Goal: Task Accomplishment & Management: Manage account settings

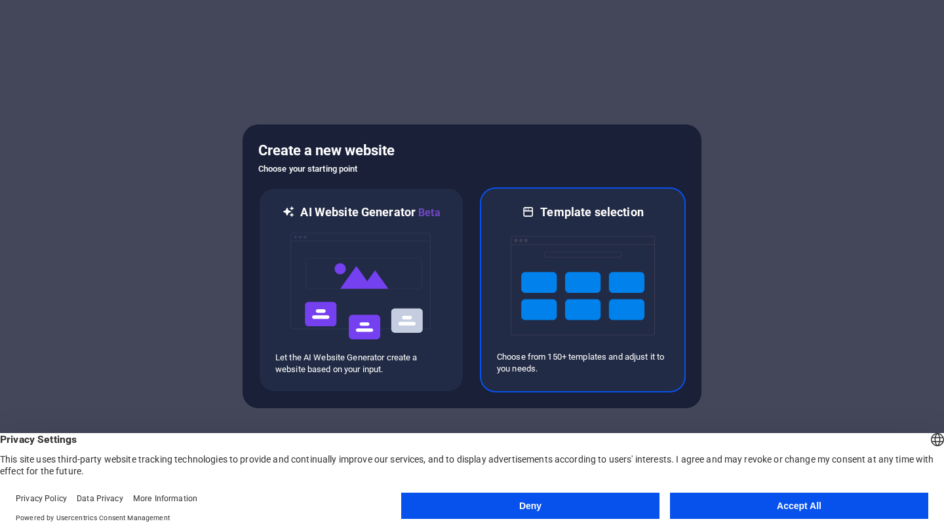
click at [548, 316] on img at bounding box center [583, 285] width 144 height 131
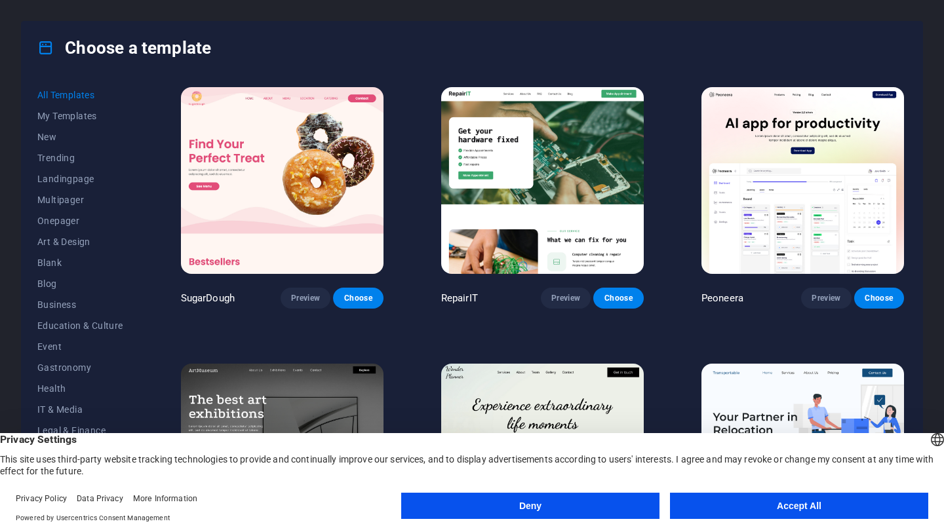
click at [720, 513] on button "Accept All" at bounding box center [799, 506] width 258 height 26
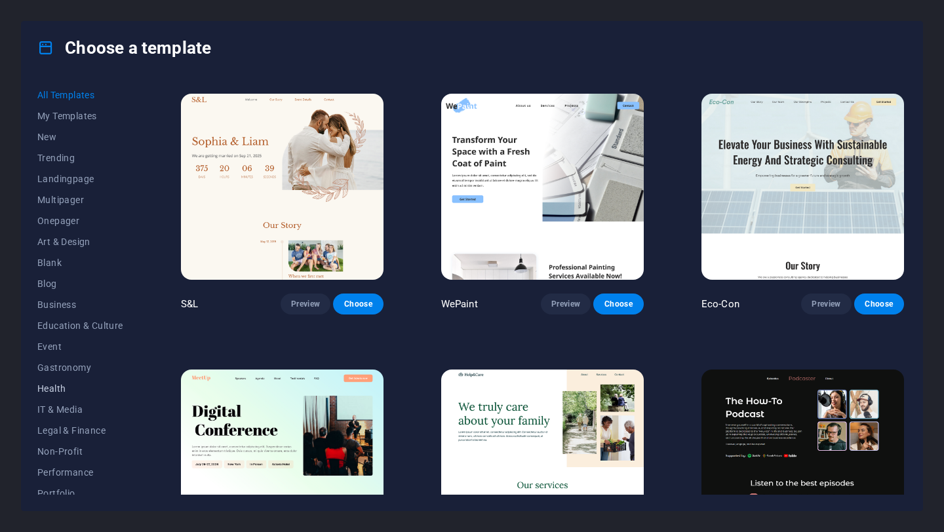
click at [58, 381] on button "Health" at bounding box center [80, 388] width 86 height 21
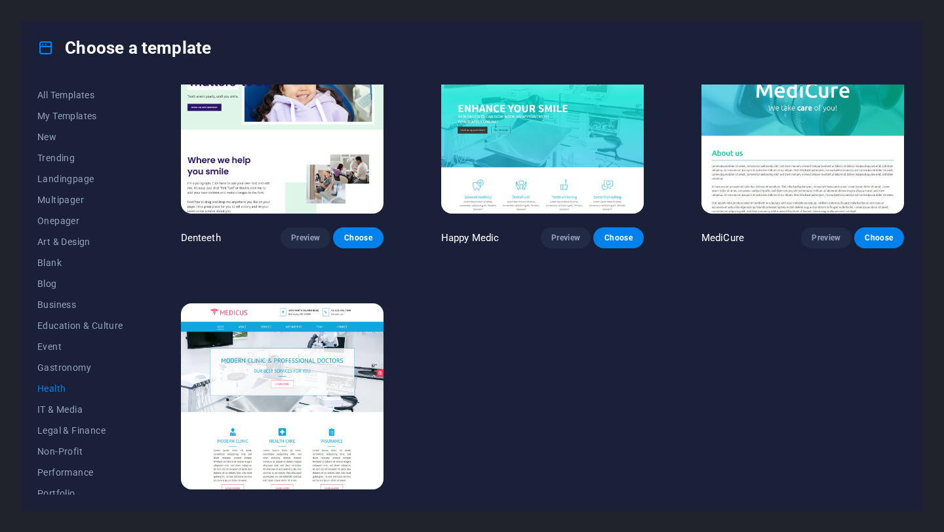
scroll to position [361, 0]
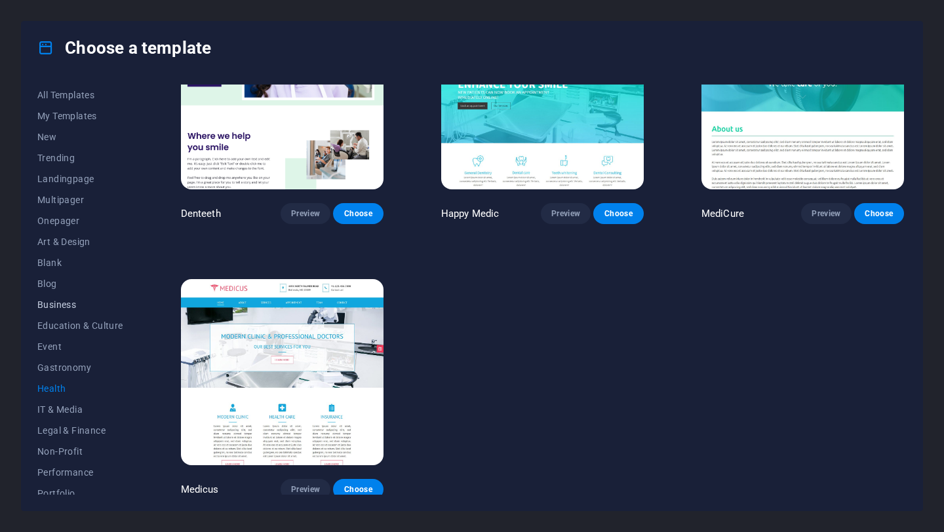
click at [59, 305] on span "Business" at bounding box center [80, 305] width 86 height 10
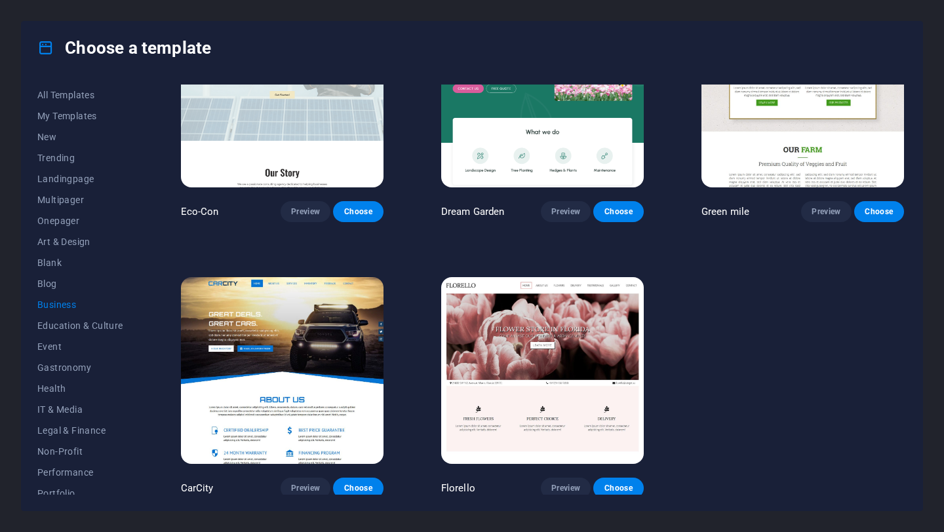
scroll to position [0, 0]
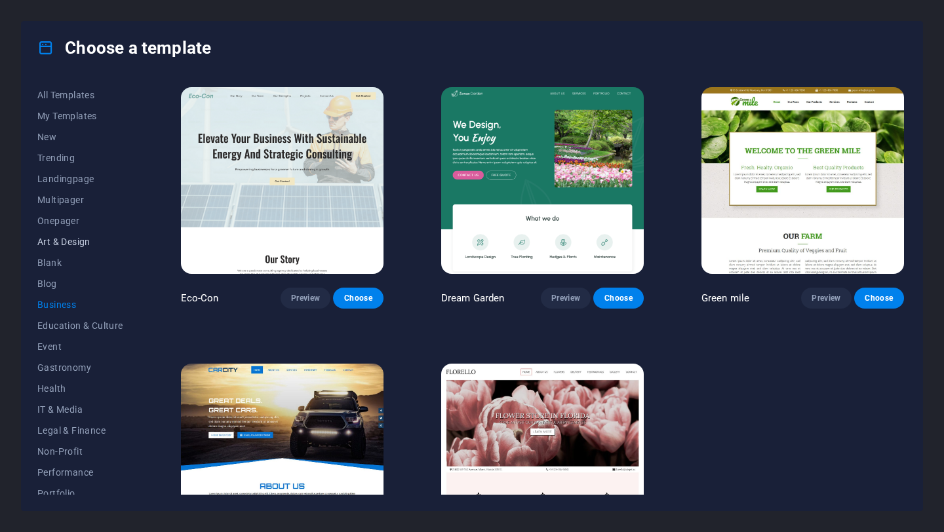
click at [59, 242] on span "Art & Design" at bounding box center [80, 242] width 86 height 10
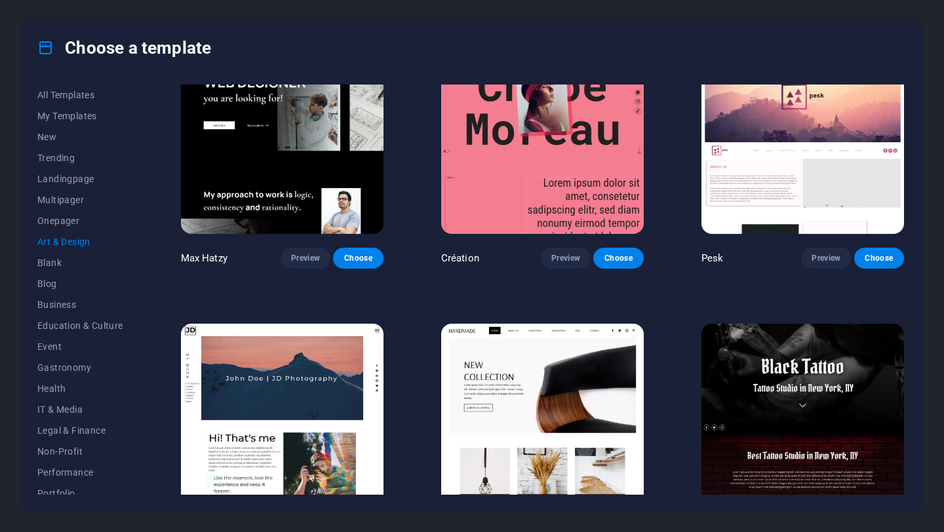
scroll to position [48, 0]
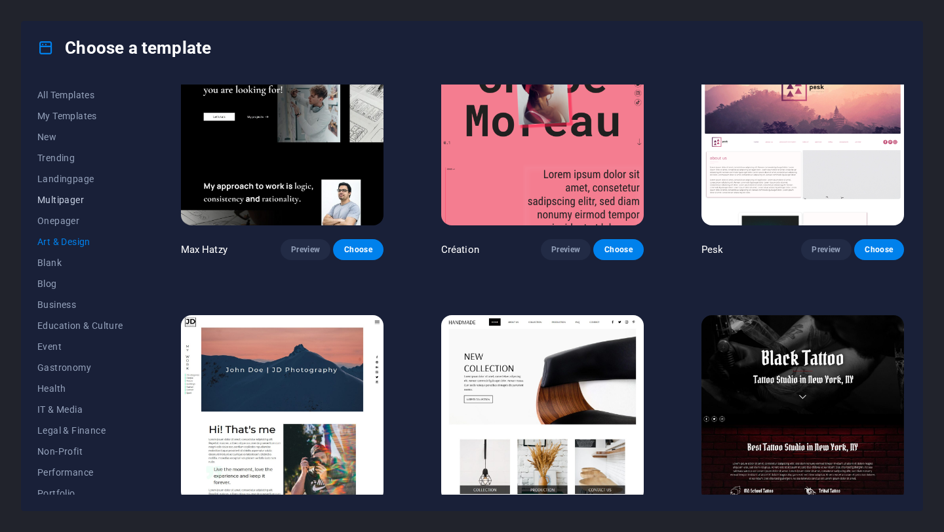
click at [60, 205] on button "Multipager" at bounding box center [80, 199] width 86 height 21
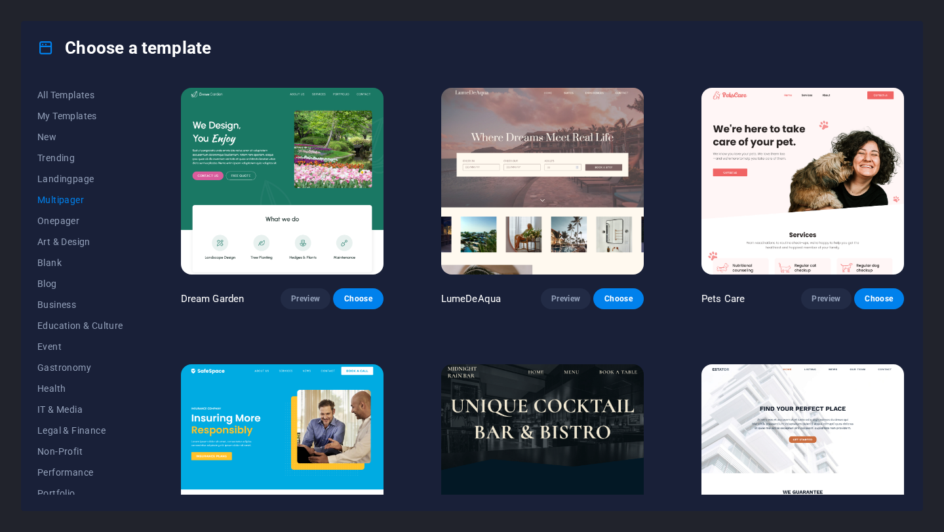
scroll to position [1104, 0]
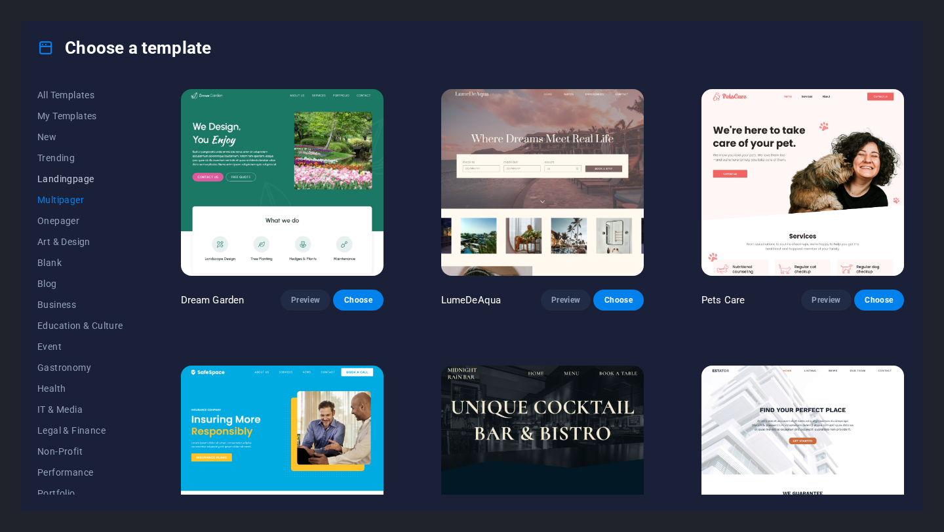
click at [85, 183] on span "Landingpage" at bounding box center [80, 179] width 86 height 10
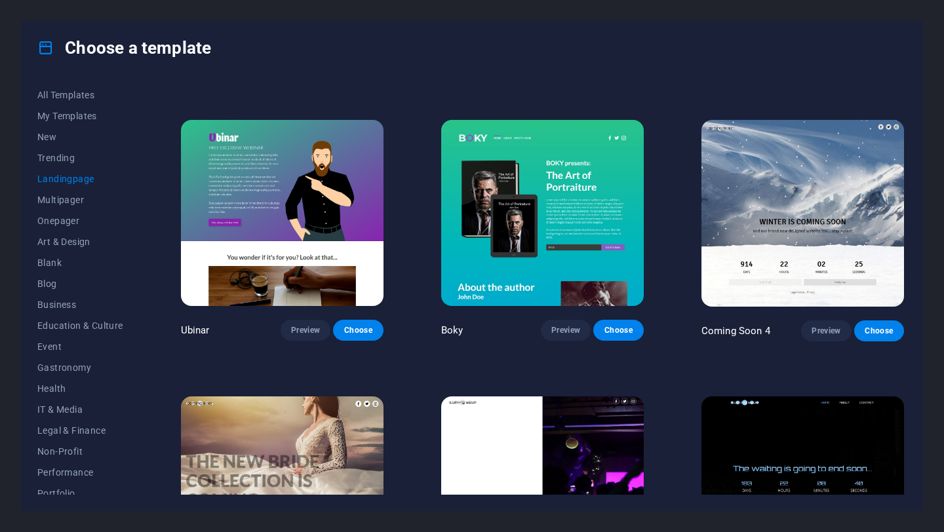
scroll to position [1926, 0]
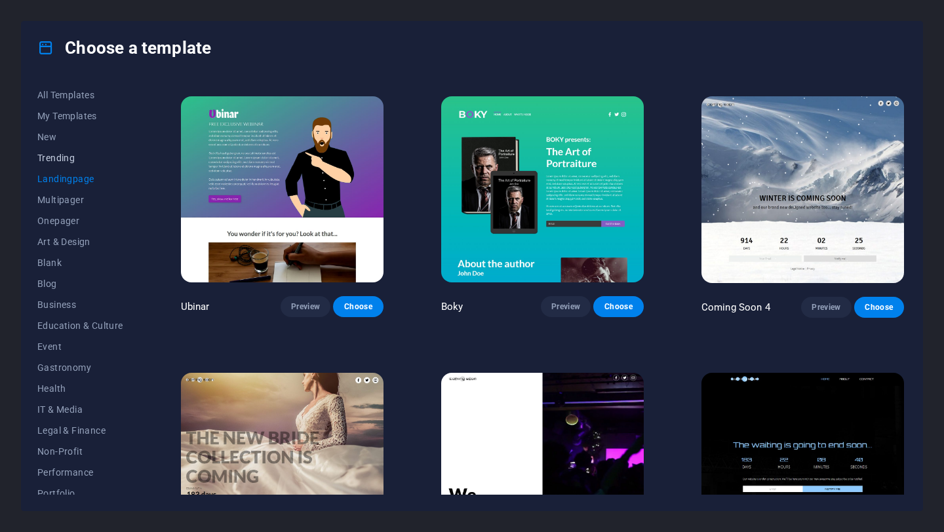
click at [64, 161] on span "Trending" at bounding box center [80, 158] width 86 height 10
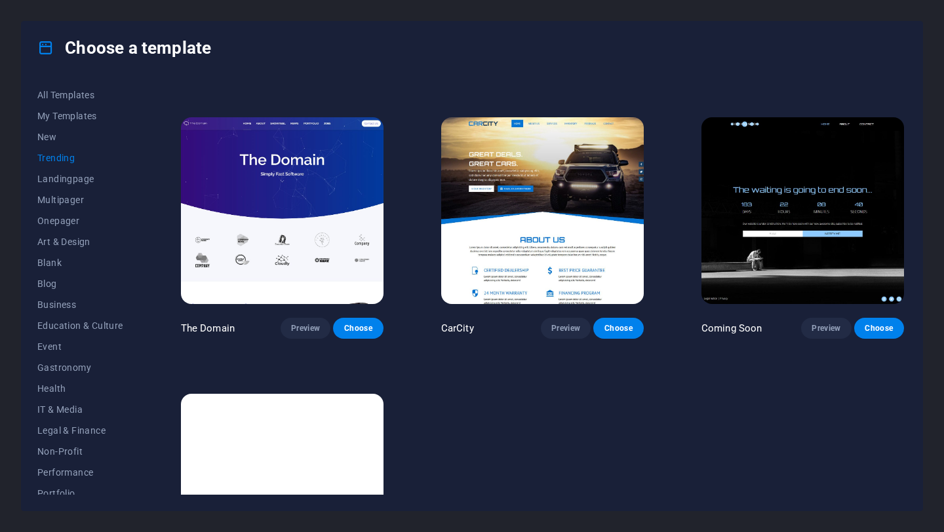
scroll to position [1081, 0]
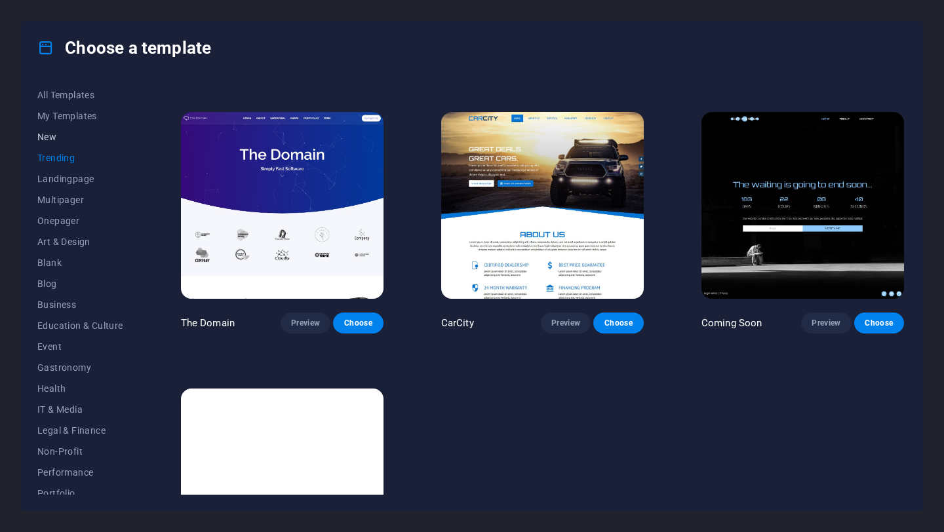
click at [52, 132] on span "New" at bounding box center [80, 137] width 86 height 10
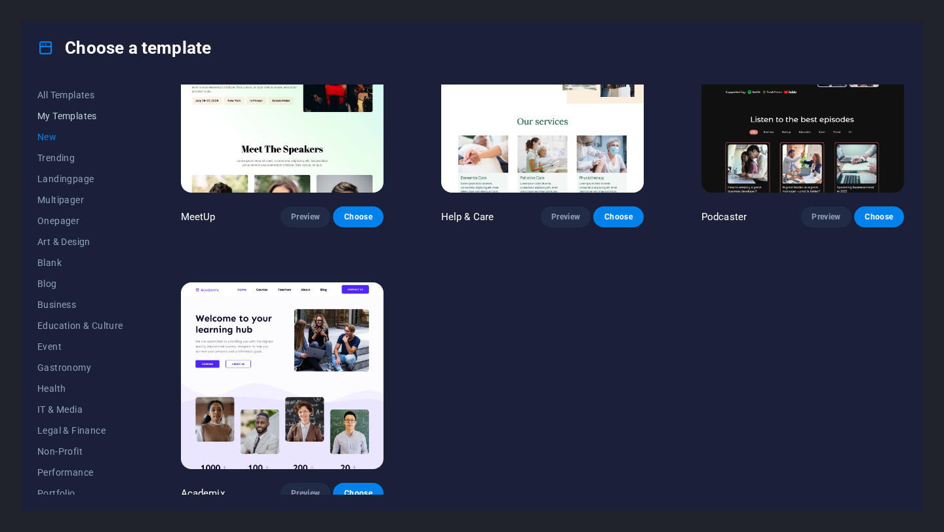
click at [71, 112] on span "My Templates" at bounding box center [80, 116] width 86 height 10
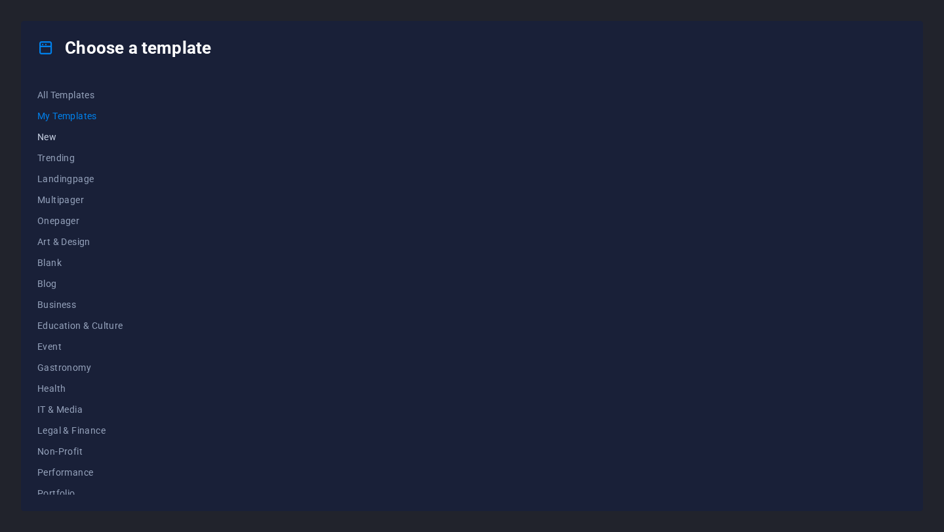
click at [48, 138] on span "New" at bounding box center [80, 137] width 86 height 10
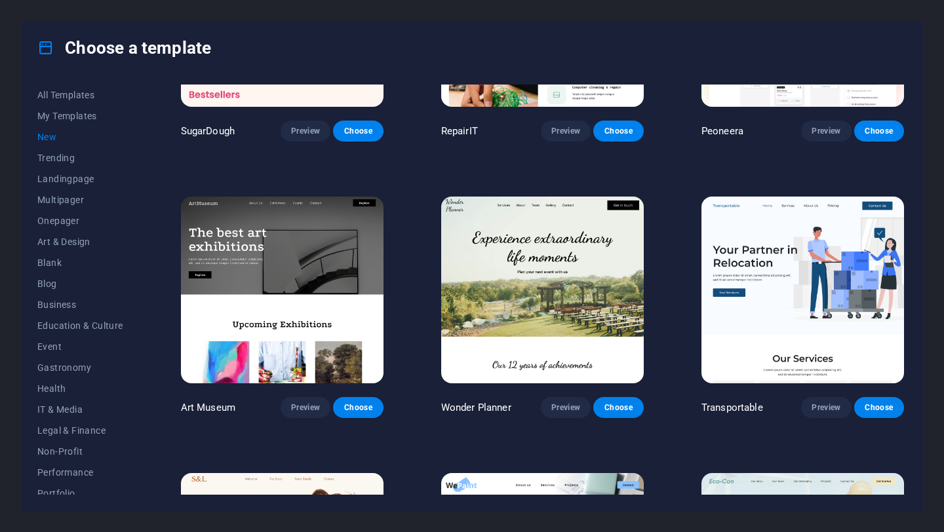
scroll to position [187, 0]
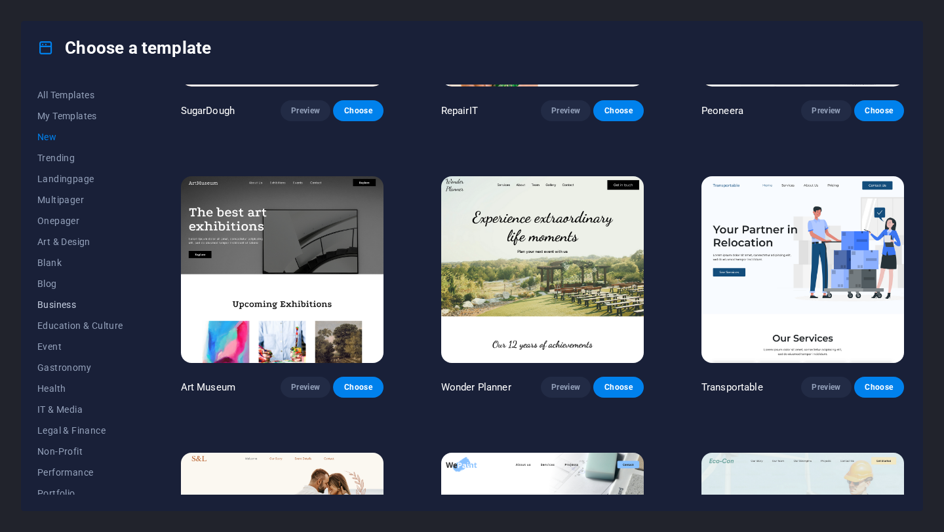
click at [80, 303] on span "Business" at bounding box center [80, 305] width 86 height 10
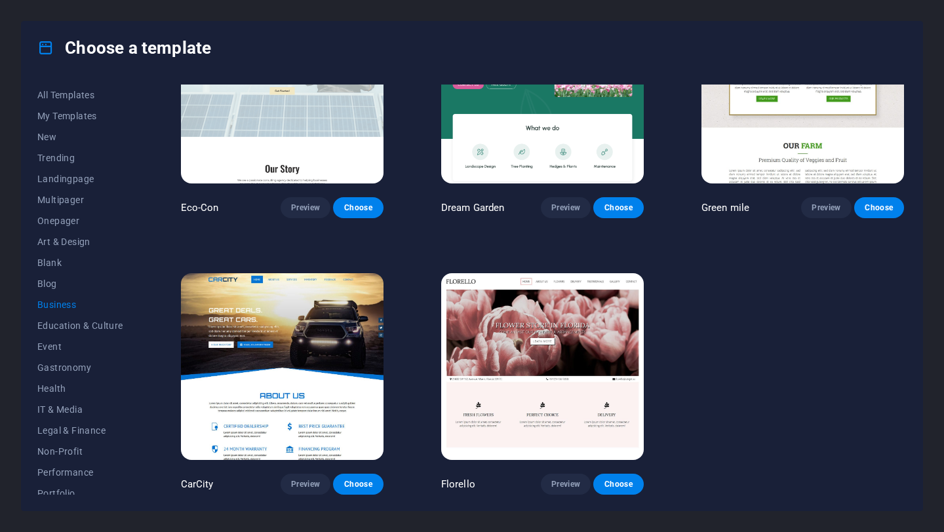
scroll to position [0, 0]
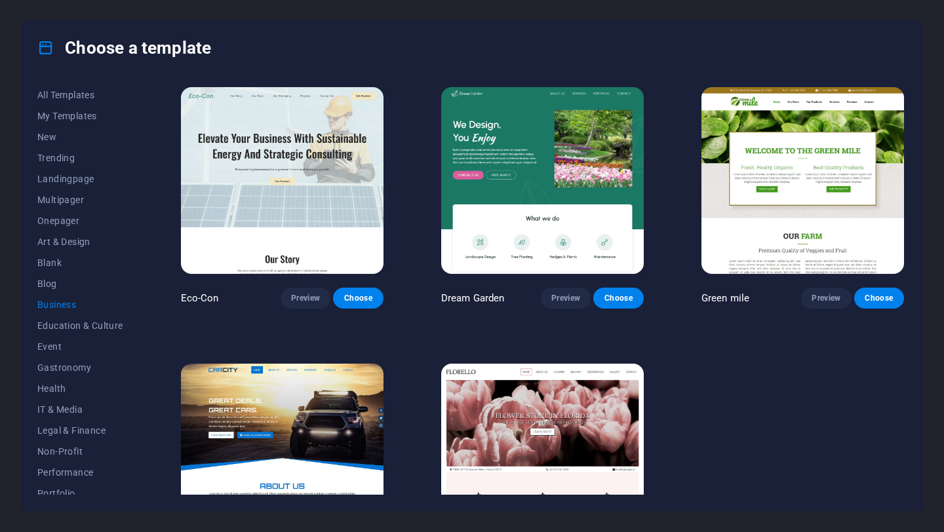
click at [864, 170] on img at bounding box center [802, 180] width 203 height 187
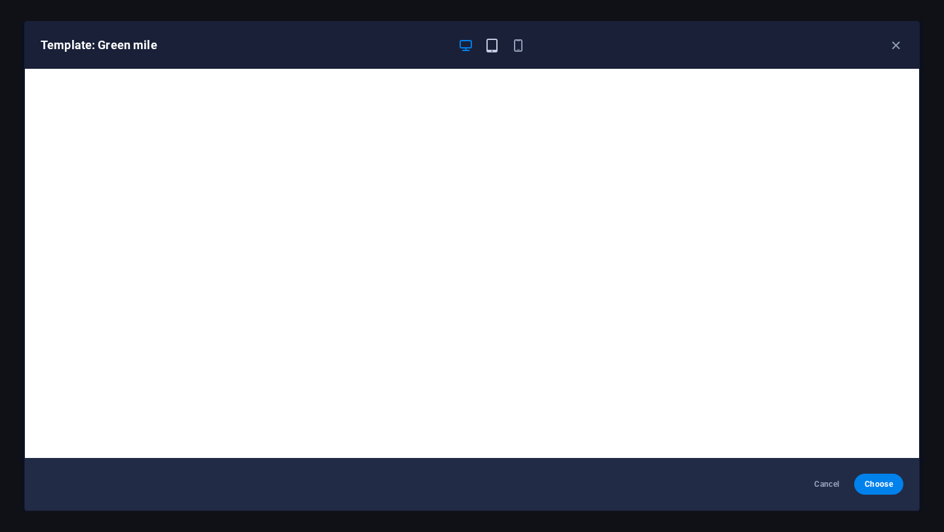
click at [493, 48] on icon "button" at bounding box center [491, 45] width 15 height 15
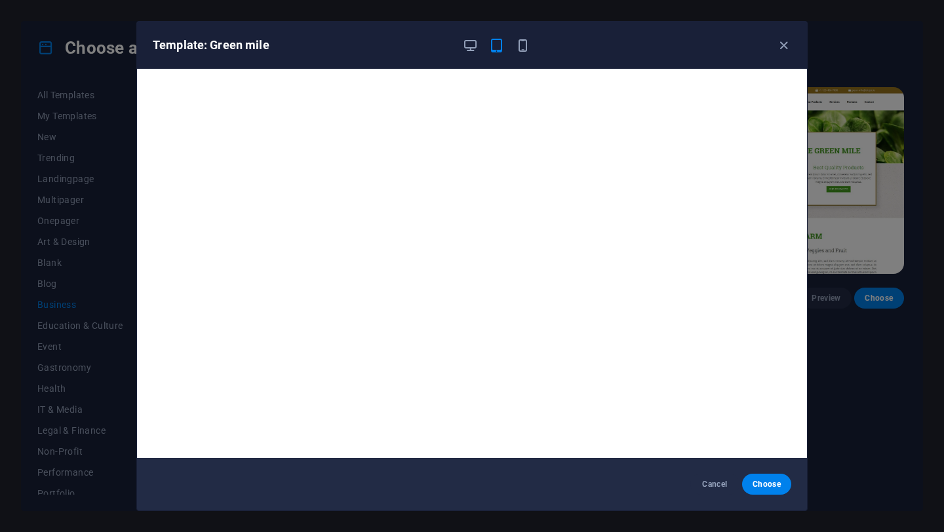
click at [459, 44] on div "Template: Green mile" at bounding box center [464, 45] width 623 height 16
click at [712, 490] on button "Cancel" at bounding box center [714, 484] width 49 height 21
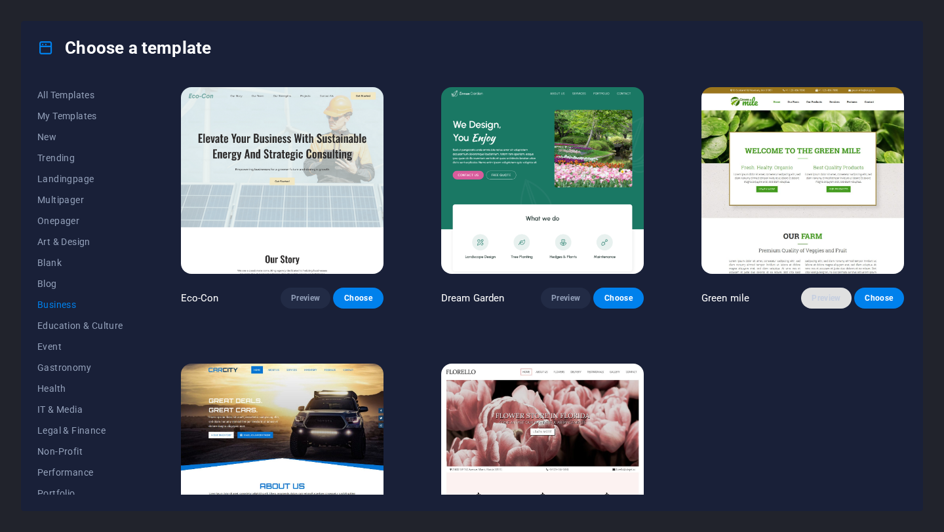
click at [825, 298] on span "Preview" at bounding box center [825, 298] width 29 height 10
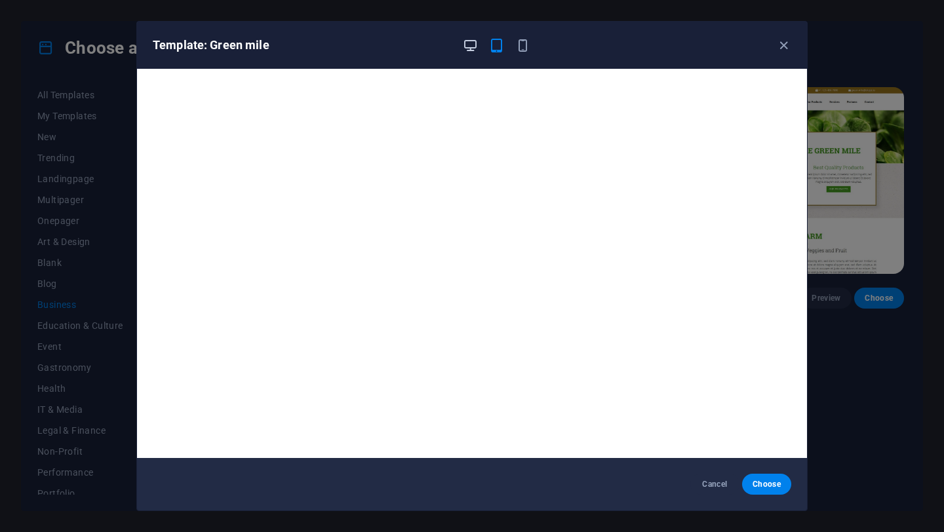
click at [473, 38] on icon "button" at bounding box center [470, 45] width 15 height 15
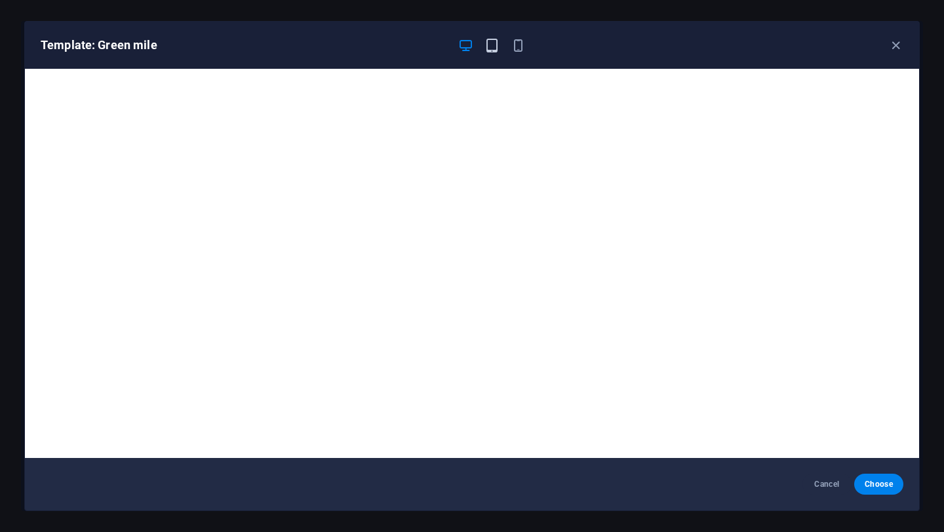
click at [486, 41] on icon "button" at bounding box center [491, 45] width 15 height 15
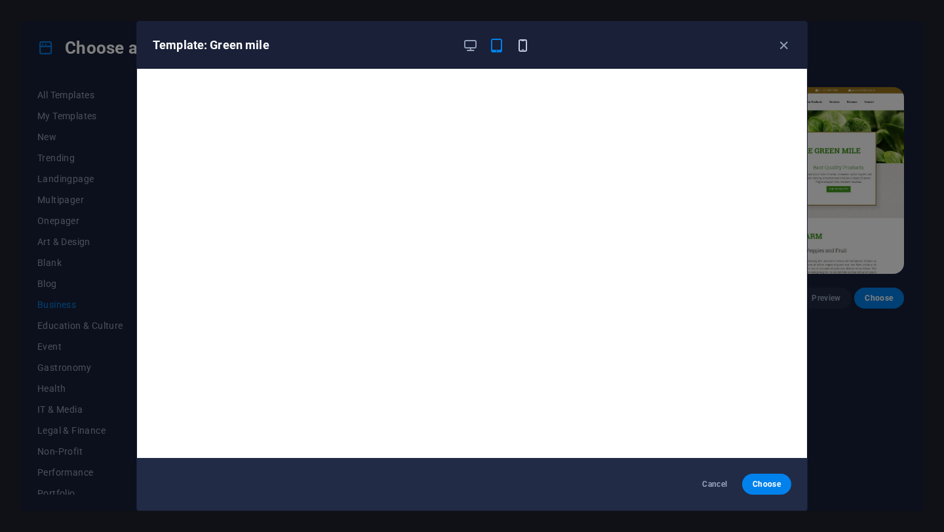
click at [526, 41] on icon "button" at bounding box center [522, 45] width 15 height 15
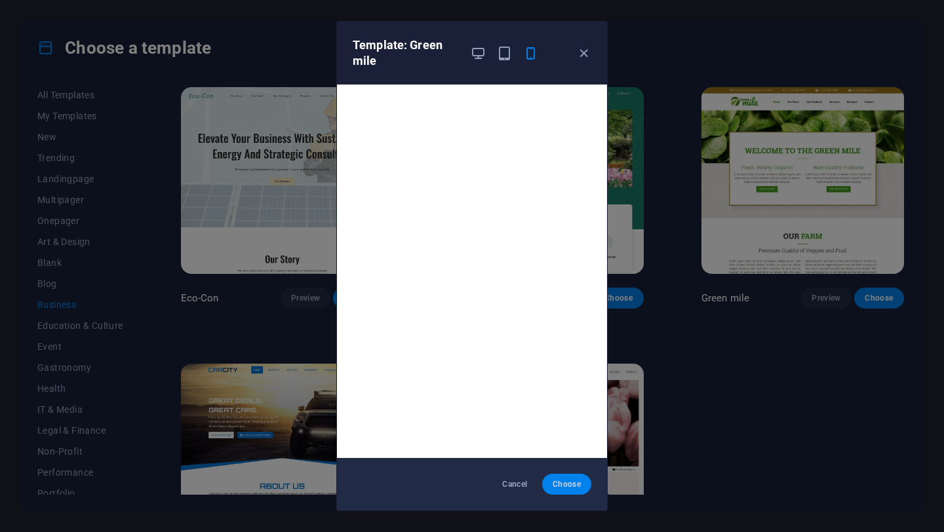
click at [573, 492] on button "Choose" at bounding box center [566, 484] width 49 height 21
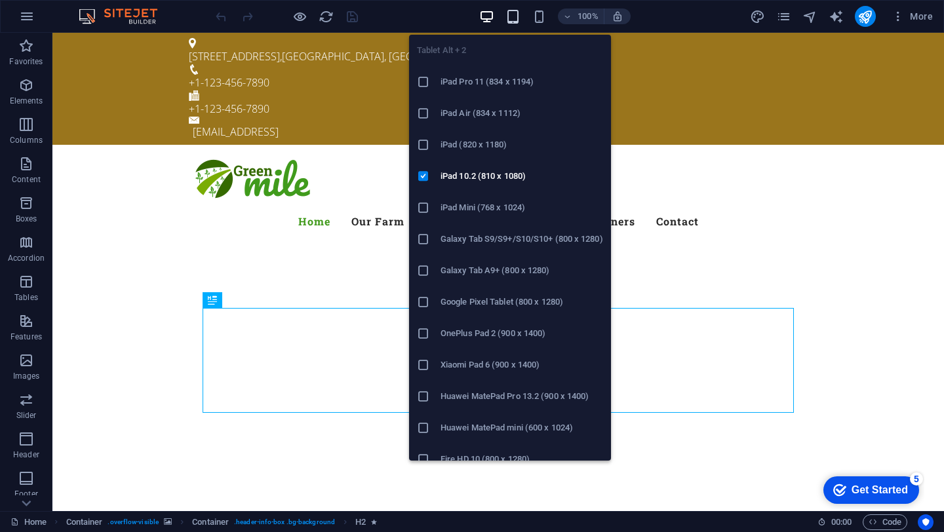
click at [0, 0] on icon "button" at bounding box center [0, 0] width 0 height 0
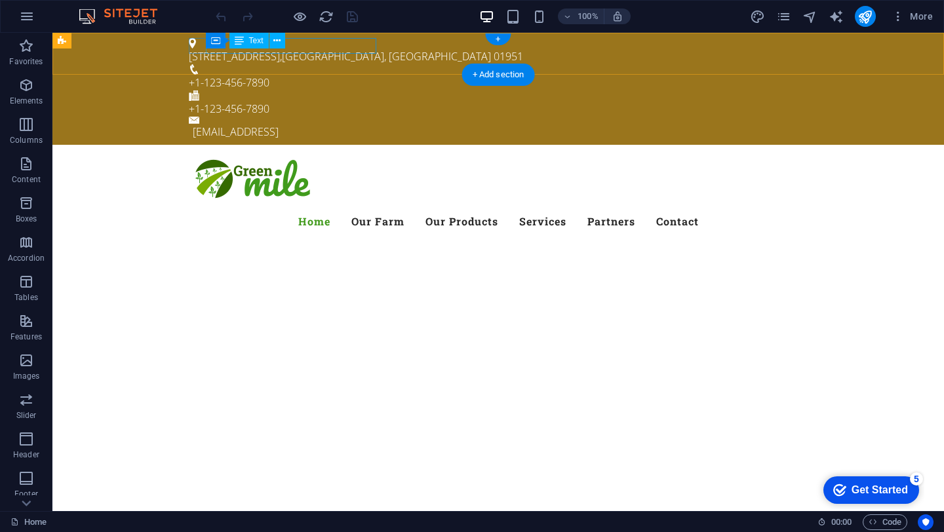
click at [352, 48] on div "[STREET_ADDRESS]" at bounding box center [493, 56] width 608 height 16
click at [372, 48] on div "[STREET_ADDRESS]" at bounding box center [493, 56] width 608 height 16
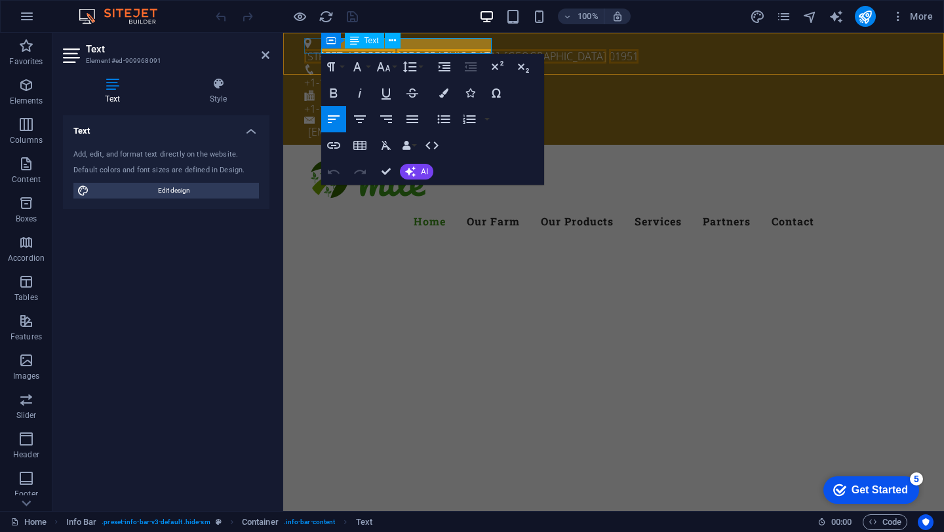
click at [438, 49] on span "[GEOGRAPHIC_DATA], [GEOGRAPHIC_DATA]" at bounding box center [501, 56] width 209 height 14
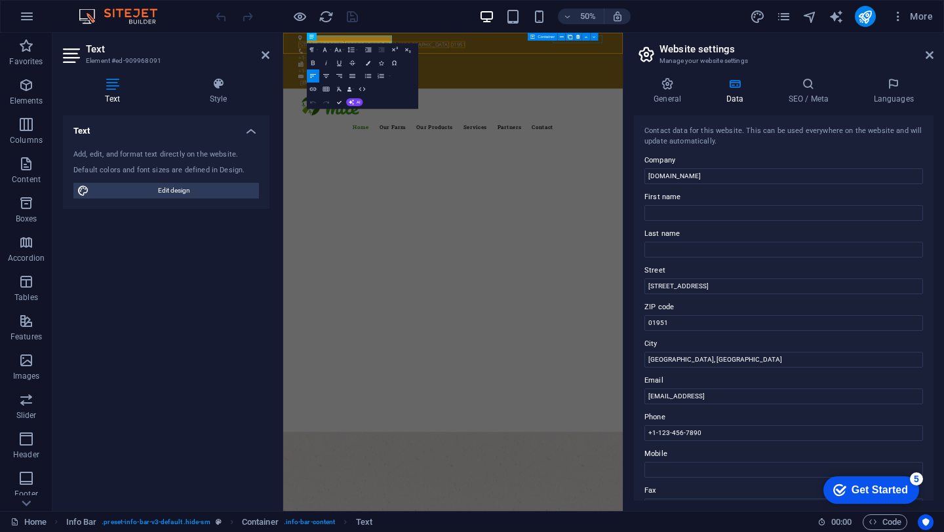
click at [935, 58] on aside "Website settings Manage your website settings General Data SEO / Meta Languages…" at bounding box center [783, 272] width 321 height 478
click at [922, 55] on header "Website settings Manage your website settings" at bounding box center [784, 50] width 297 height 34
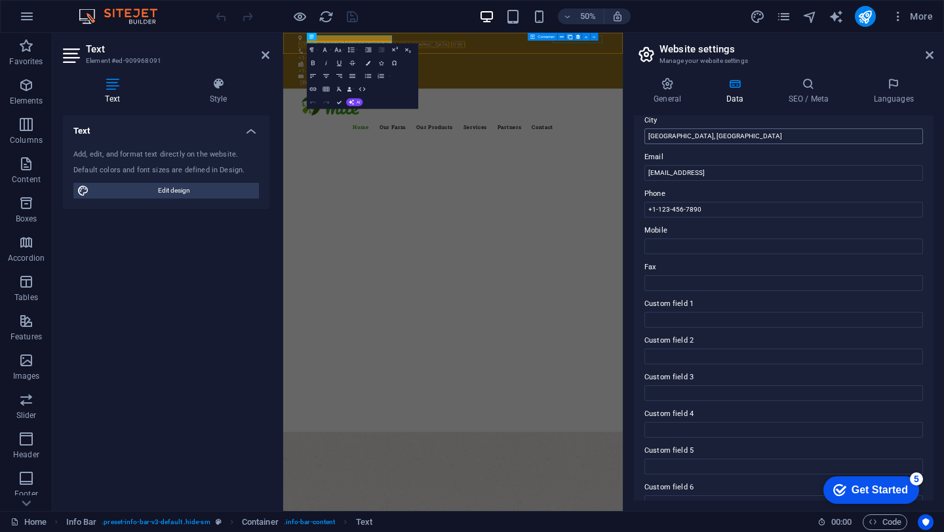
scroll to position [244, 0]
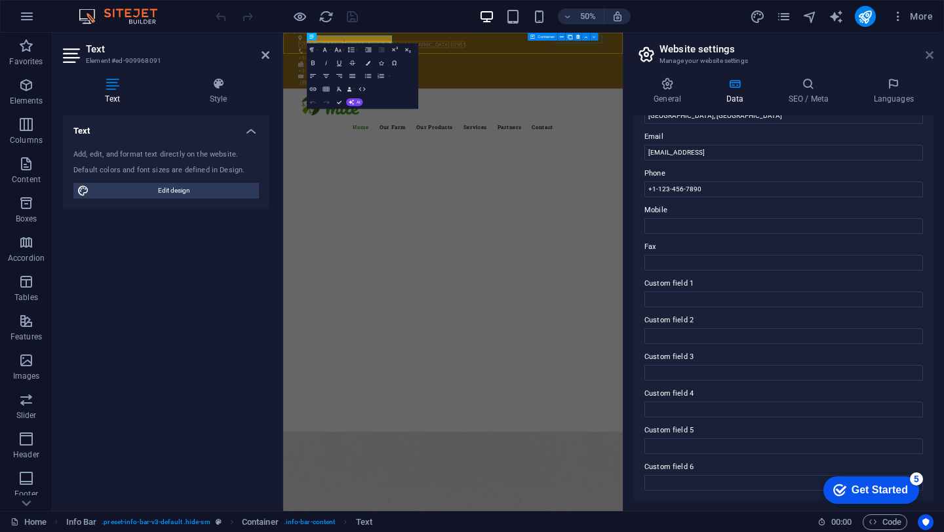
drag, startPoint x: 928, startPoint y: 58, endPoint x: 645, endPoint y: 26, distance: 285.0
click at [928, 58] on icon at bounding box center [929, 55] width 8 height 10
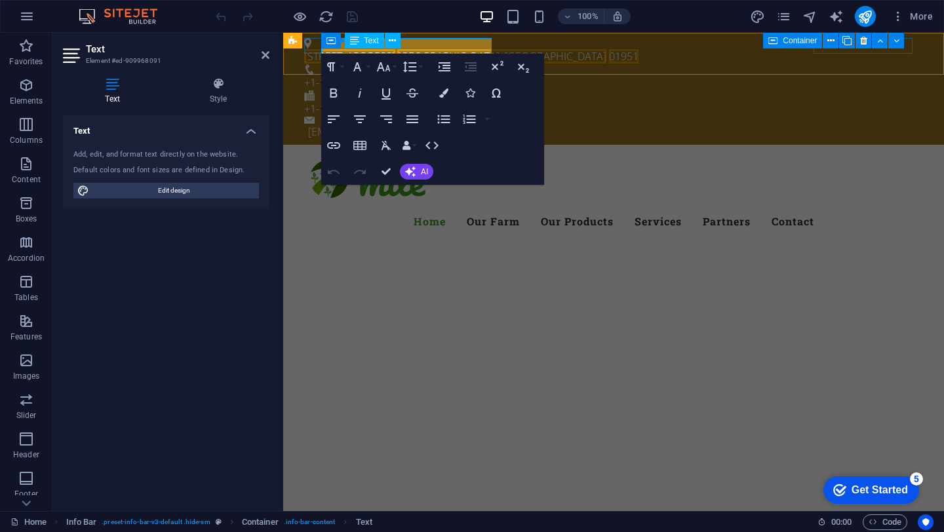
click at [411, 49] on span "[GEOGRAPHIC_DATA], [GEOGRAPHIC_DATA]" at bounding box center [501, 56] width 209 height 14
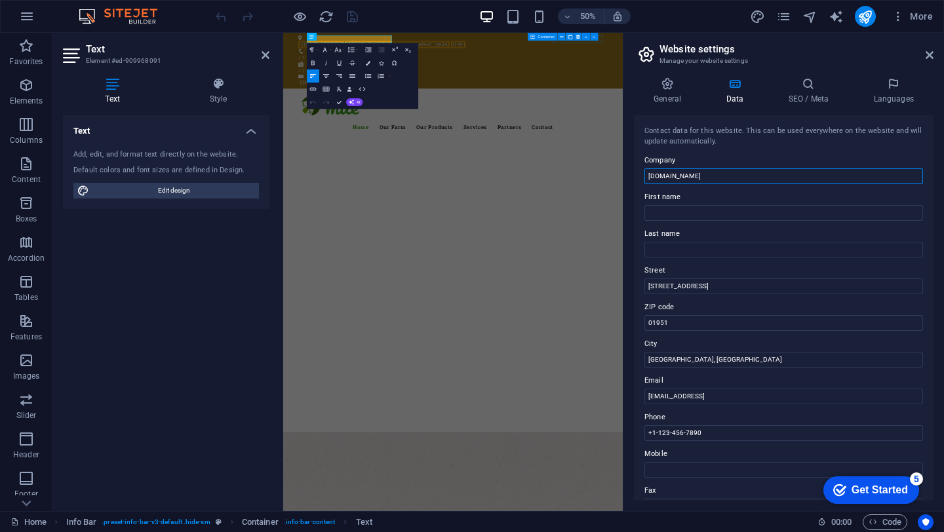
click at [721, 181] on input "[DOMAIN_NAME]" at bounding box center [783, 176] width 279 height 16
drag, startPoint x: 1015, startPoint y: 212, endPoint x: 919, endPoint y: 326, distance: 148.4
click at [746, 178] on input "[DOMAIN_NAME]" at bounding box center [783, 176] width 279 height 16
type input "Thai Essence Beverage"
click at [710, 216] on input "First name" at bounding box center [783, 213] width 279 height 16
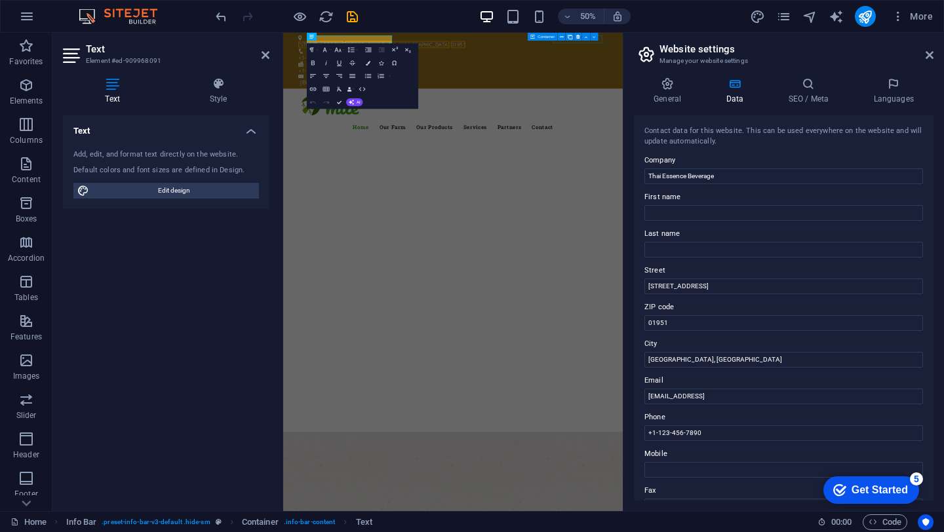
click at [716, 297] on div "Contact data for this website. This can be used everywhere on the website and w…" at bounding box center [784, 307] width 300 height 385
click at [716, 285] on input "[STREET_ADDRESS]" at bounding box center [783, 287] width 279 height 16
drag, startPoint x: 716, startPoint y: 285, endPoint x: 632, endPoint y: 294, distance: 84.3
click at [632, 294] on div "General Data SEO / Meta Languages Website name [DOMAIN_NAME] Logo Drag files he…" at bounding box center [783, 289] width 320 height 444
click at [680, 320] on input "01951" at bounding box center [783, 323] width 279 height 16
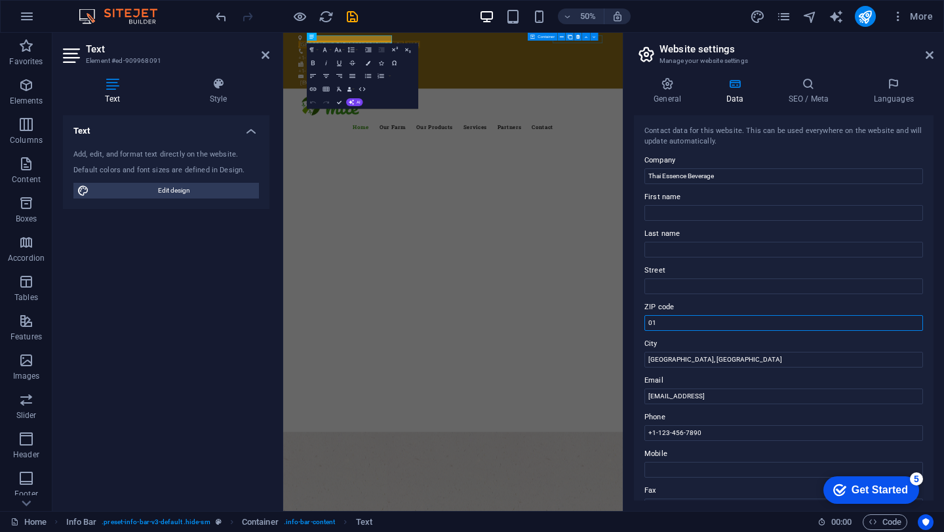
type input "0"
type input "6211 NR"
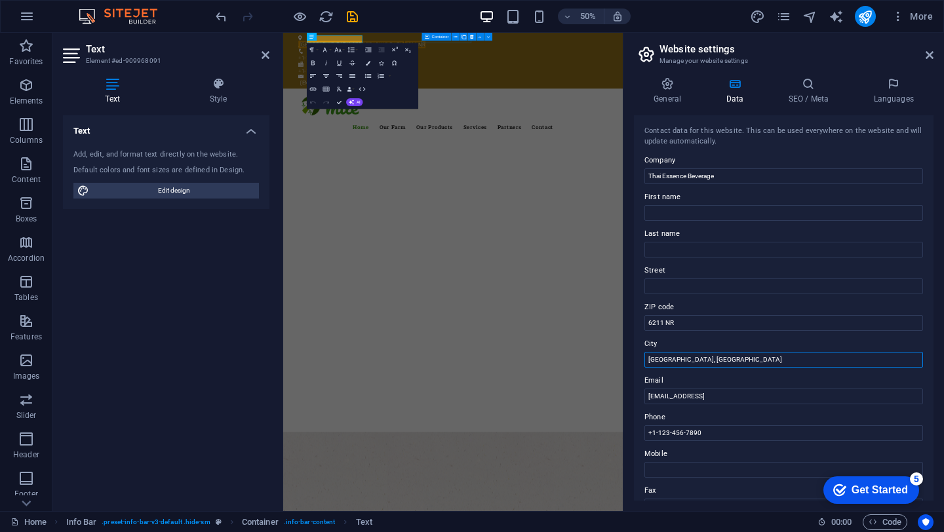
click at [701, 361] on input "[GEOGRAPHIC_DATA], [GEOGRAPHIC_DATA]" at bounding box center [783, 360] width 279 height 16
drag, startPoint x: 711, startPoint y: 358, endPoint x: 646, endPoint y: 360, distance: 64.9
click at [646, 360] on input "[GEOGRAPHIC_DATA], [GEOGRAPHIC_DATA]" at bounding box center [783, 360] width 279 height 16
type input "T"
type input "[GEOGRAPHIC_DATA], [GEOGRAPHIC_DATA]"
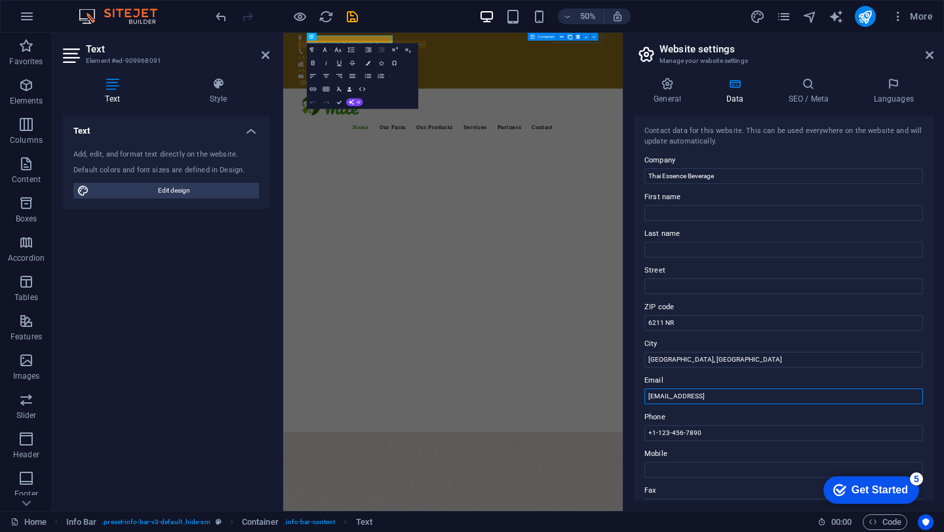
click at [723, 400] on input "[EMAIL_ADDRESS]" at bounding box center [783, 397] width 279 height 16
drag, startPoint x: 809, startPoint y: 395, endPoint x: 635, endPoint y: 398, distance: 173.7
click at [635, 398] on div "Contact data for this website. This can be used everywhere on the website and w…" at bounding box center [784, 307] width 300 height 385
type input "[EMAIL_ADDRESS][DOMAIN_NAME]"
click at [798, 438] on input "+1-123-456-7890" at bounding box center [783, 433] width 279 height 16
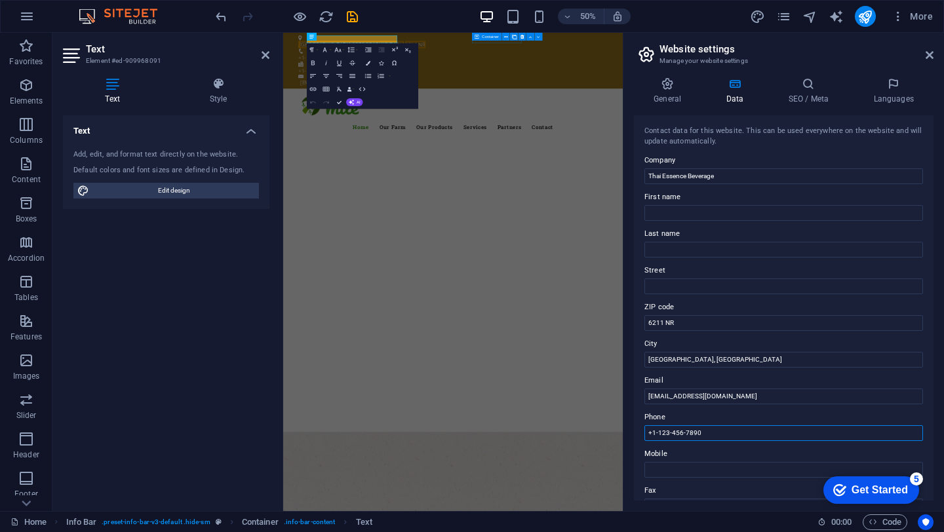
drag, startPoint x: 740, startPoint y: 437, endPoint x: 648, endPoint y: 437, distance: 92.4
click at [648, 437] on input "+1-123-456-7890" at bounding box center [783, 433] width 279 height 16
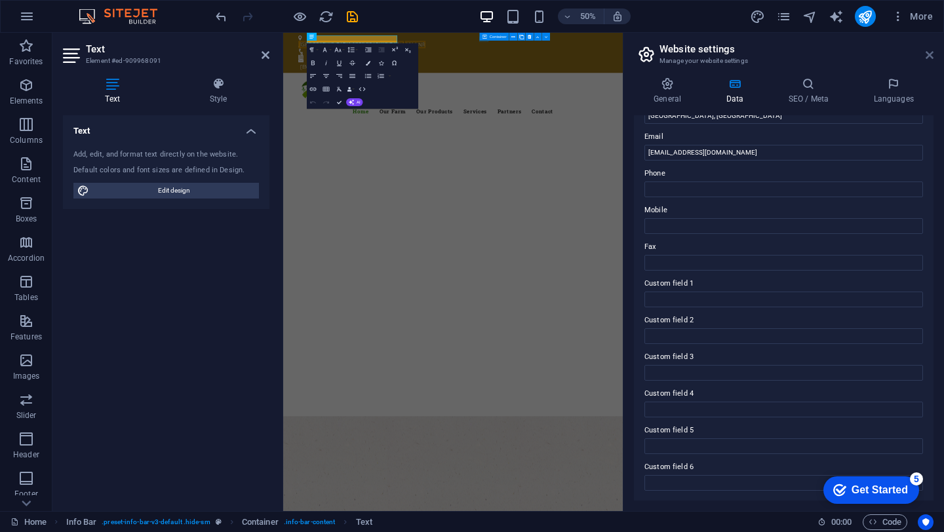
click at [926, 60] on icon at bounding box center [929, 55] width 8 height 10
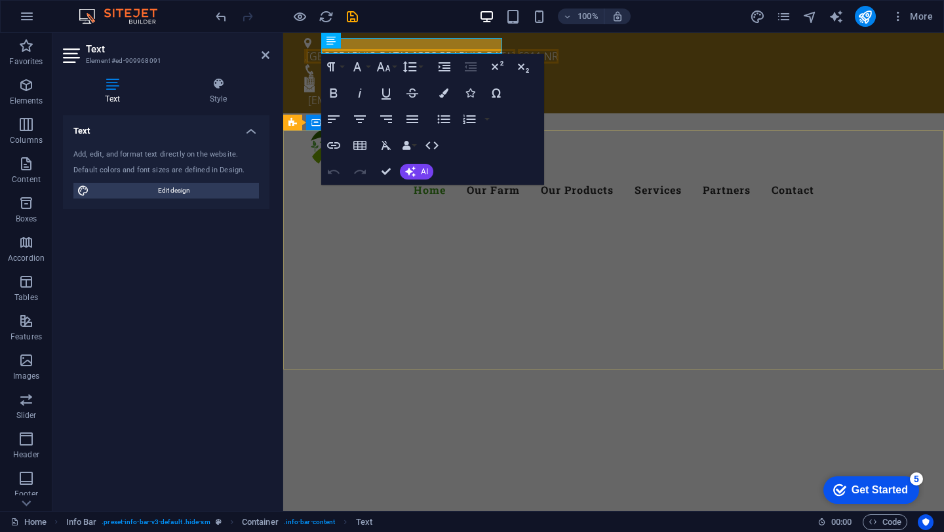
click at [756, 455] on div at bounding box center [613, 507] width 661 height 105
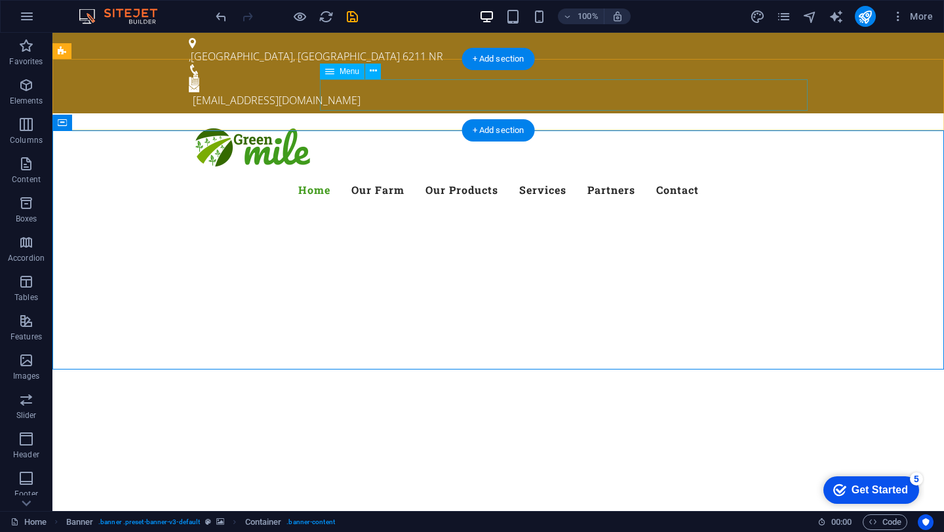
click at [508, 174] on nav "Home Our Farm Our Products Services Partners Contact" at bounding box center [498, 189] width 619 height 31
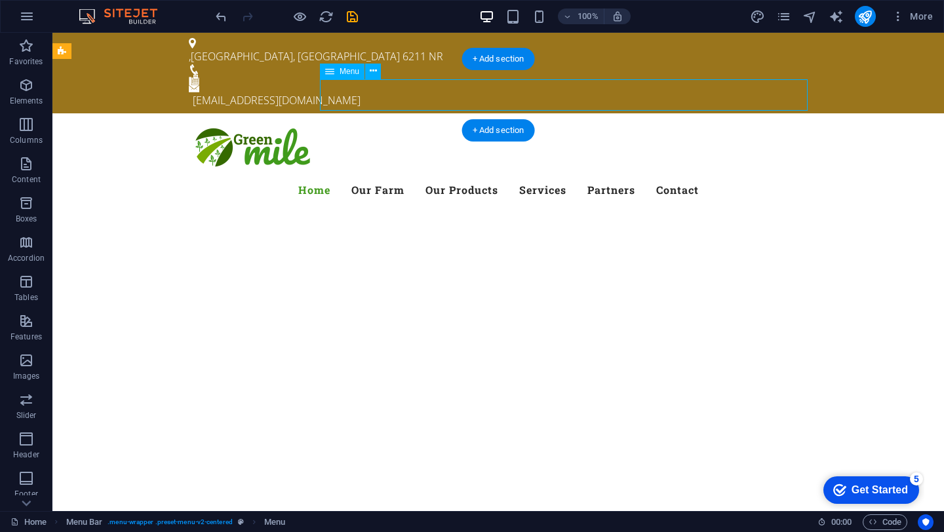
click at [508, 174] on nav "Home Our Farm Our Products Services Partners Contact" at bounding box center [498, 189] width 619 height 31
select select
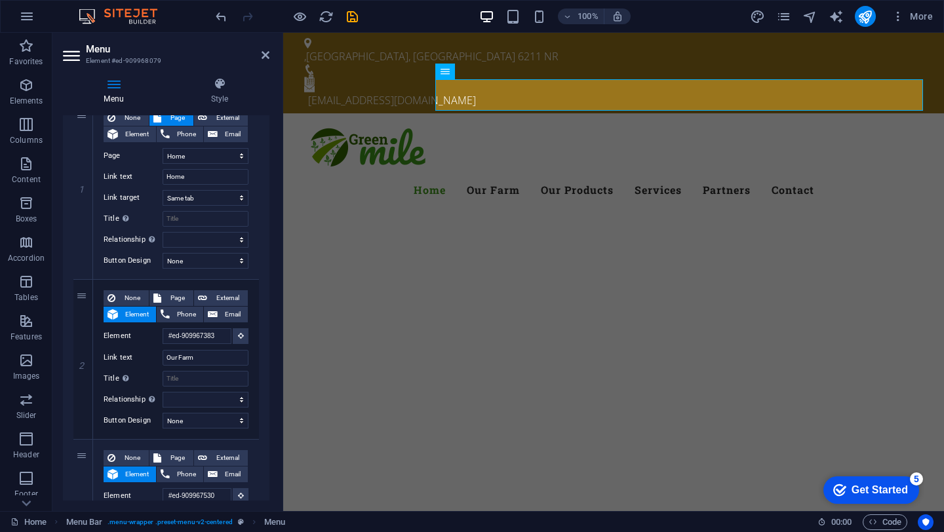
scroll to position [167, 0]
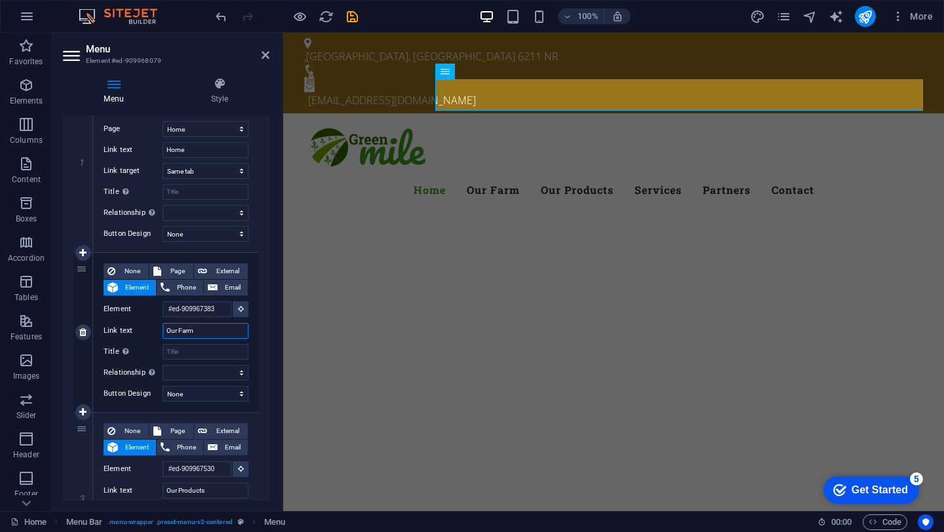
click at [205, 333] on input "Our Farm" at bounding box center [206, 331] width 86 height 16
type input "Our Fa"
select select
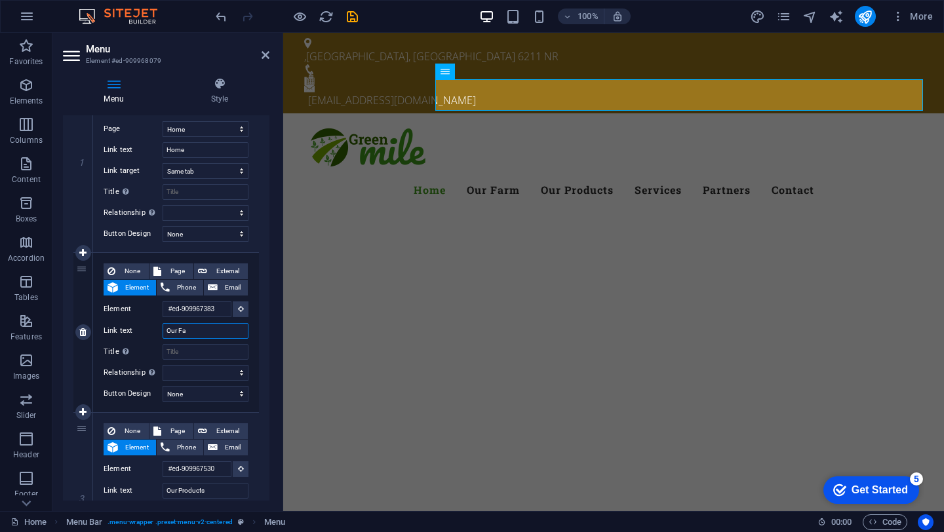
select select
type input "Our F"
select select
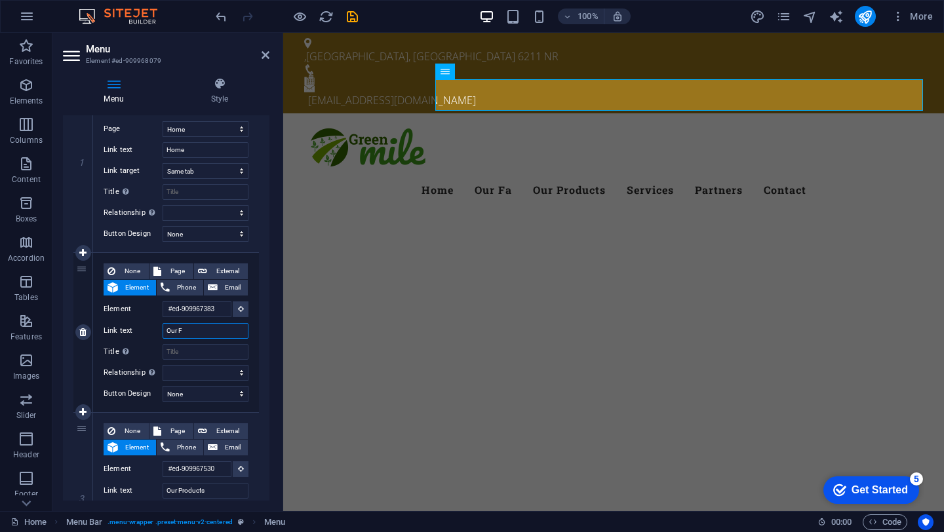
select select
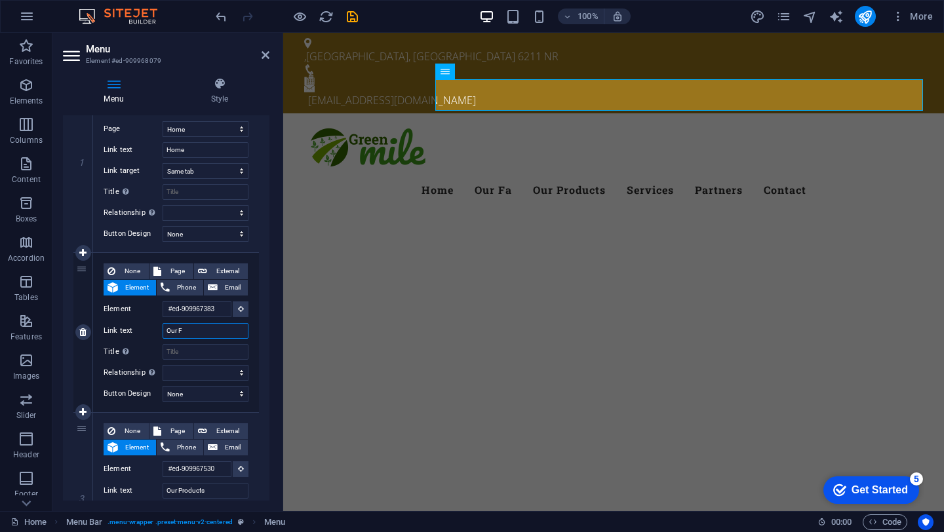
type input "Our"
select select
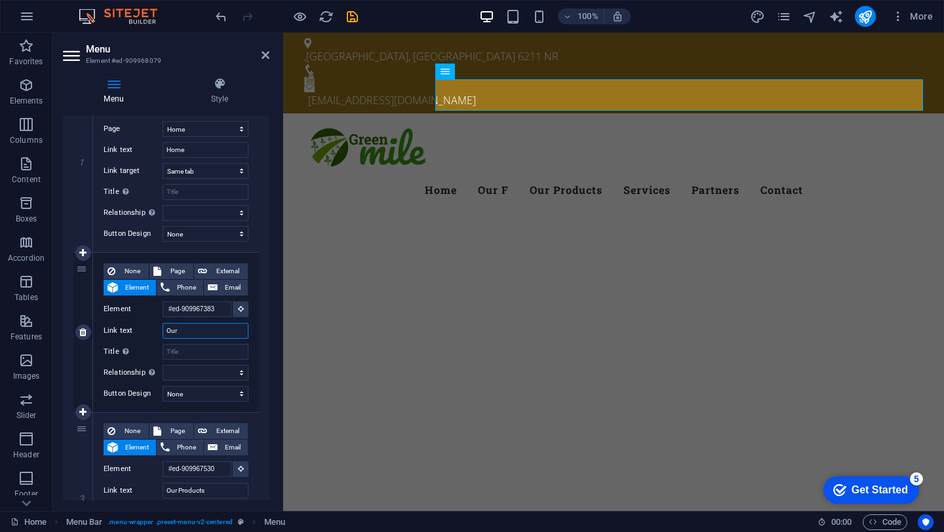
select select
type input "Our Fir"
select select
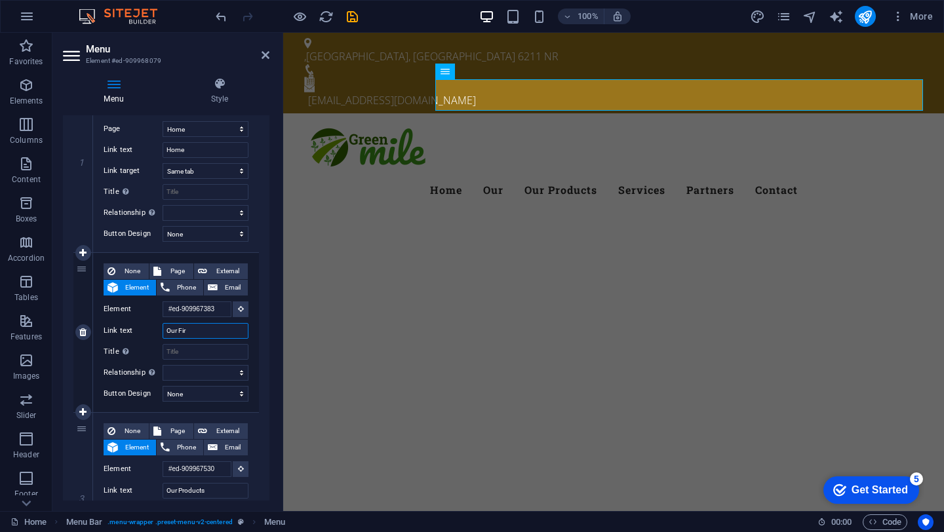
select select
type input "Our Firm"
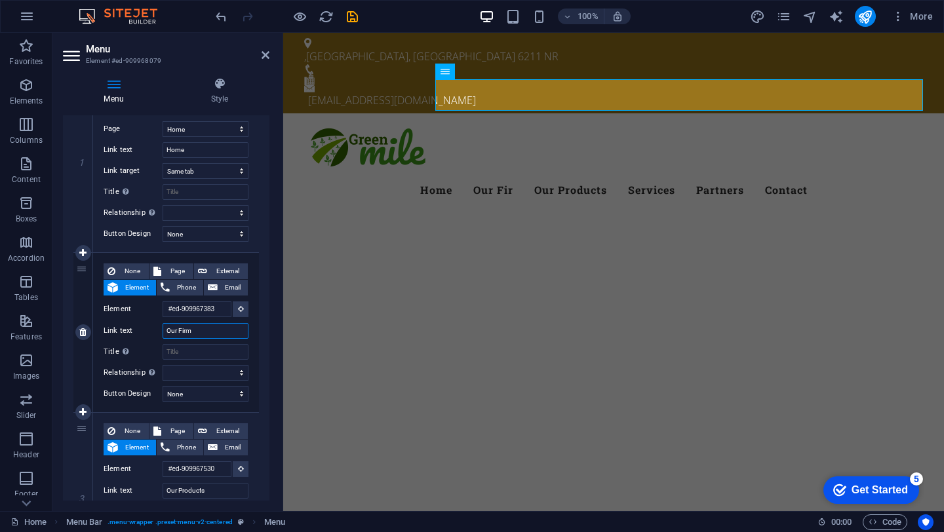
select select
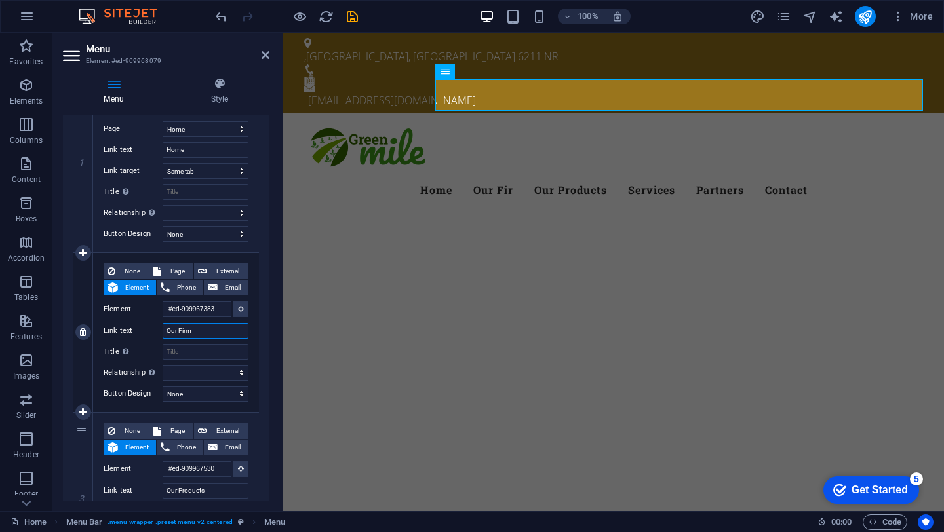
select select
type input "Our Fi"
select select
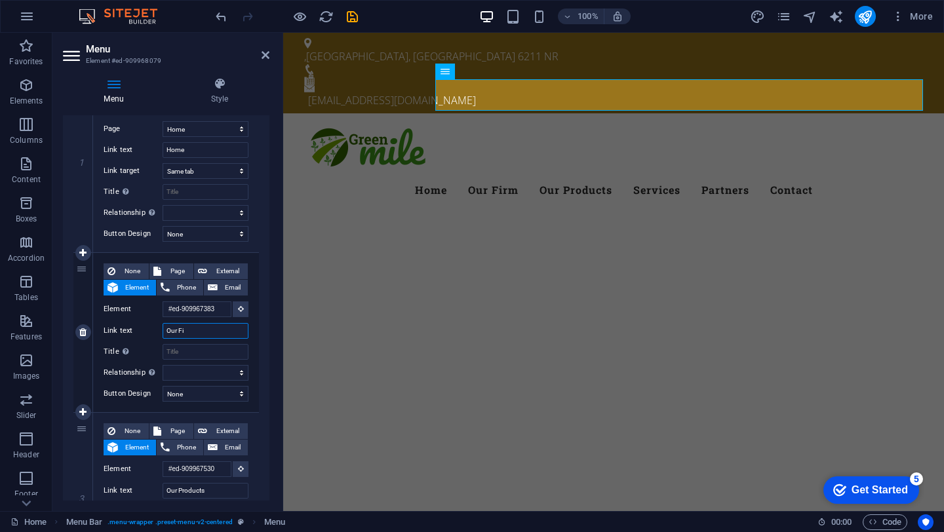
select select
type input "Our"
select select
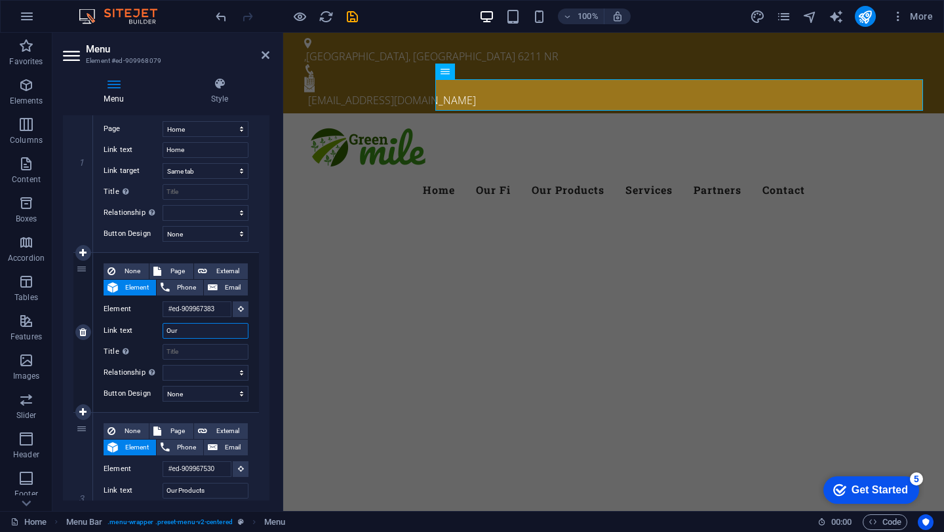
select select
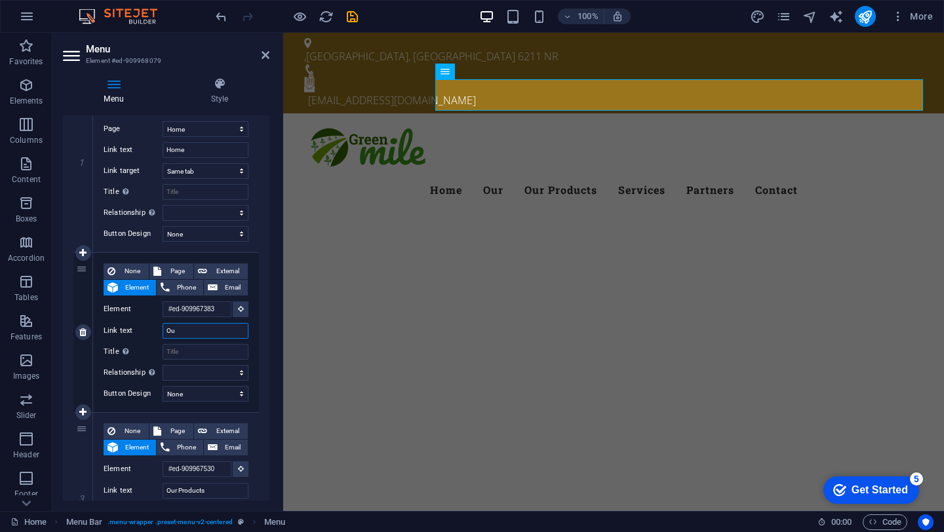
type input "O"
select select
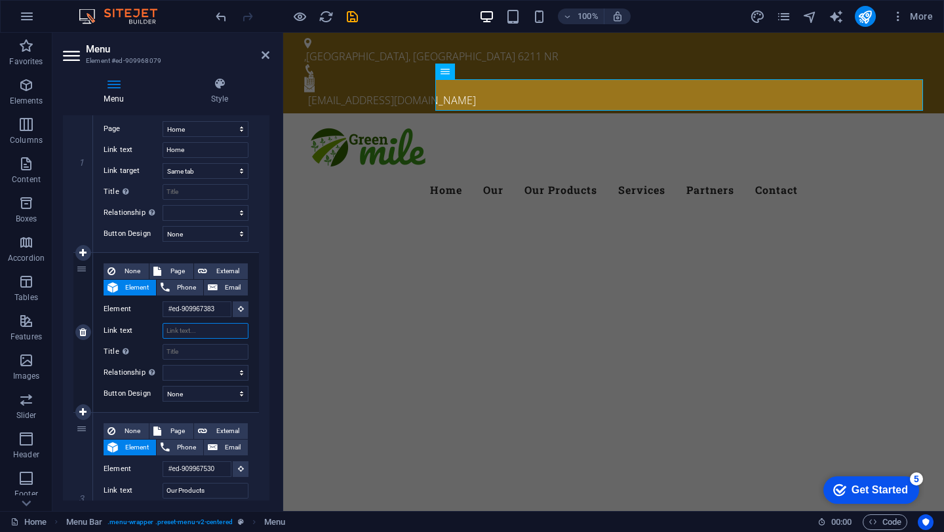
select select
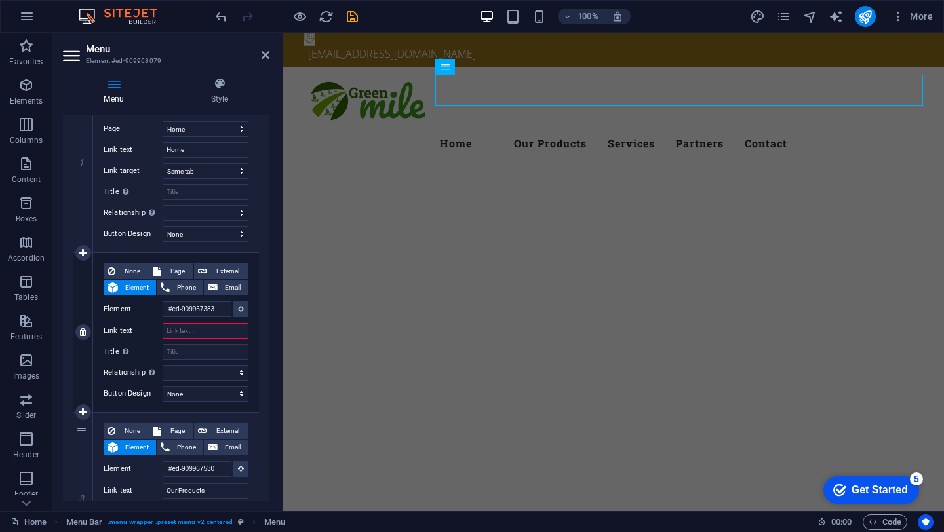
scroll to position [0, 0]
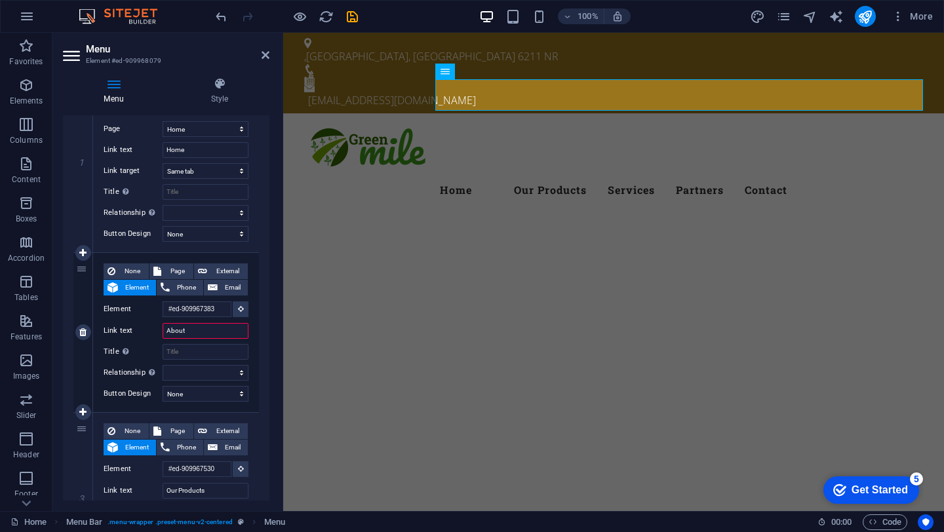
type input "About"
select select
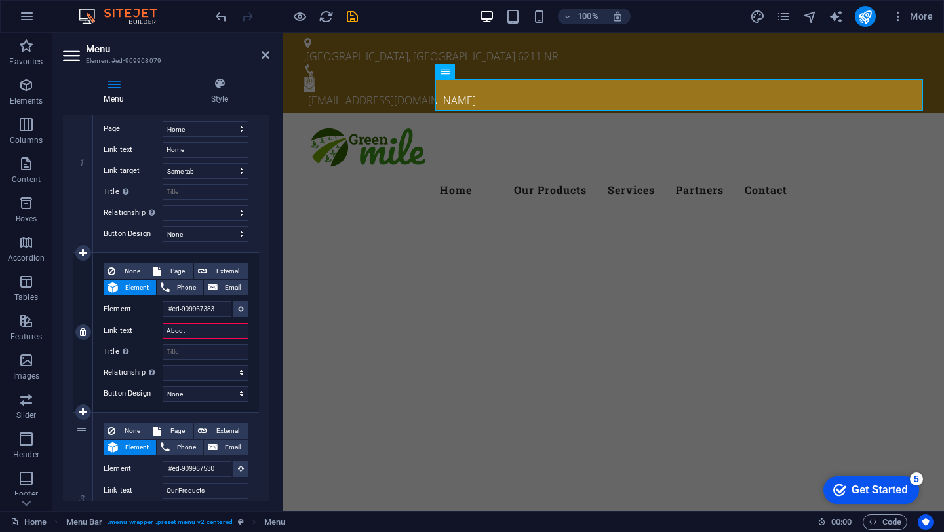
select select
type input "About us"
select select
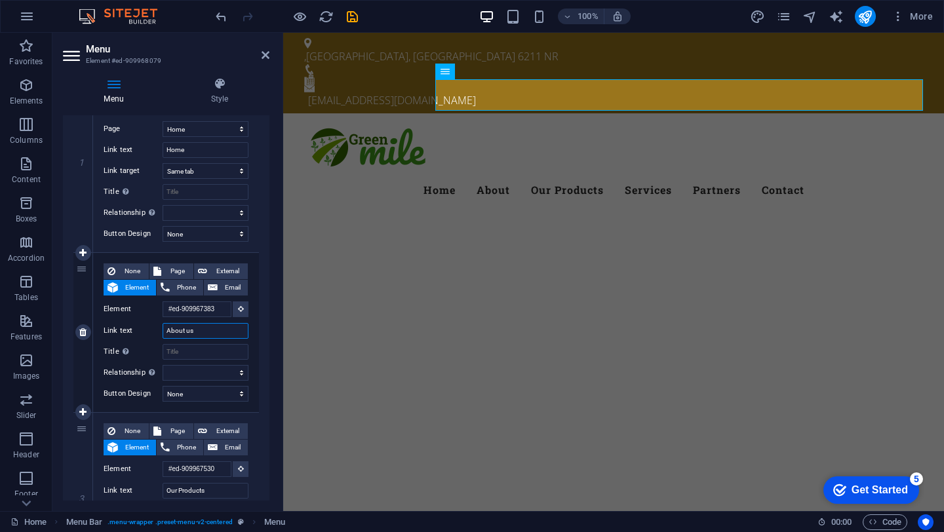
select select
type input "About"
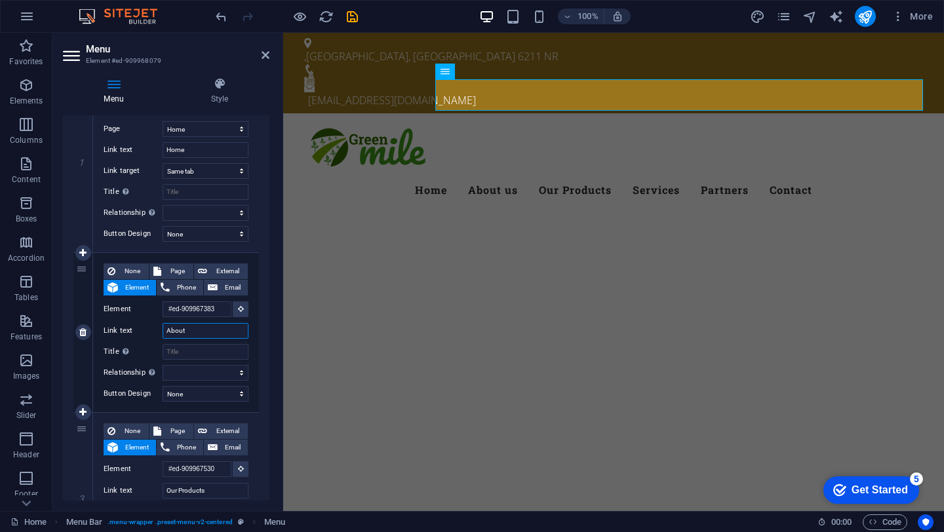
select select
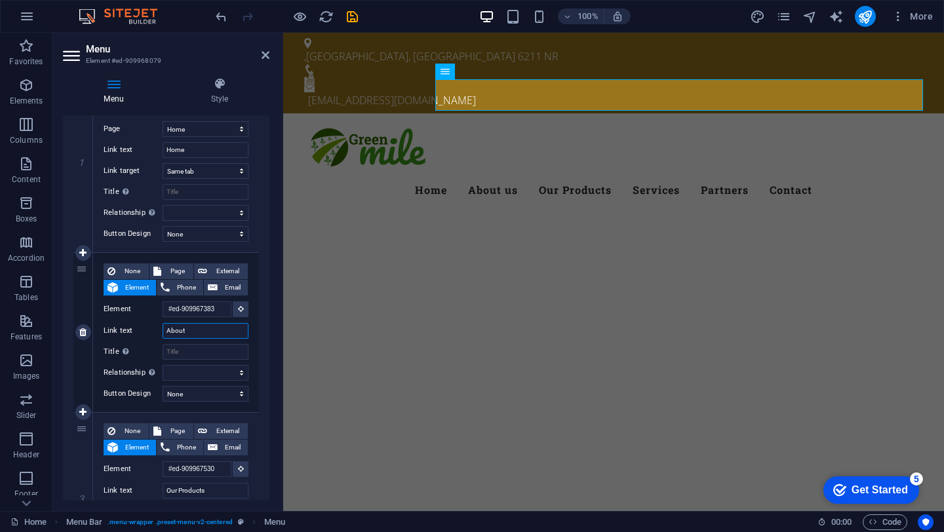
select select
type input "About Us"
select select
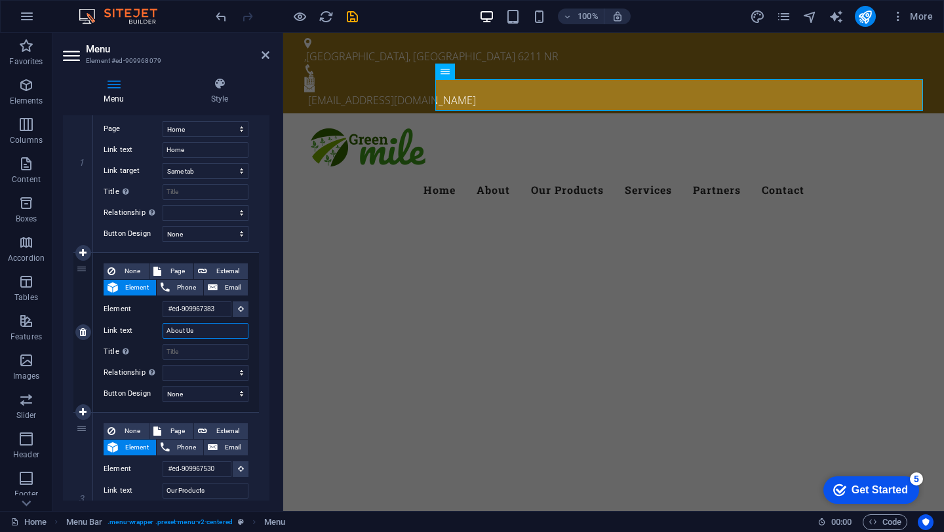
select select
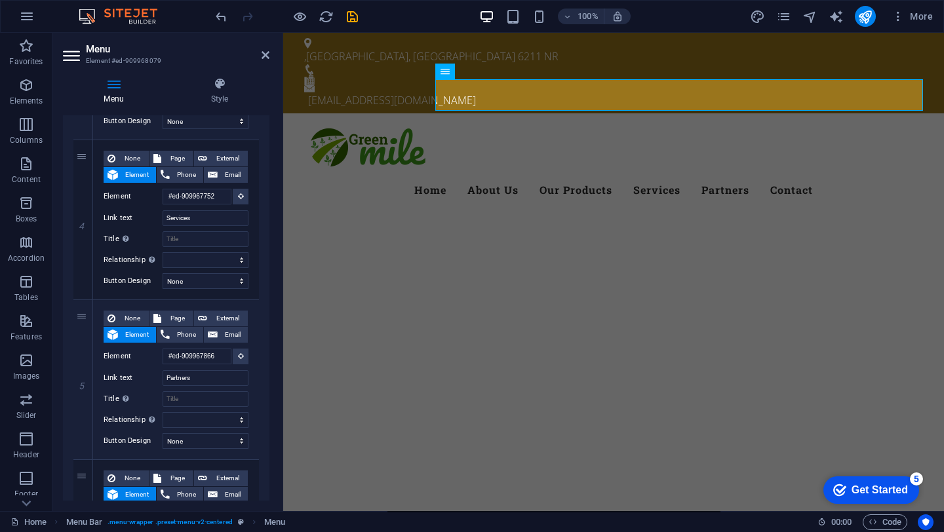
scroll to position [602, 0]
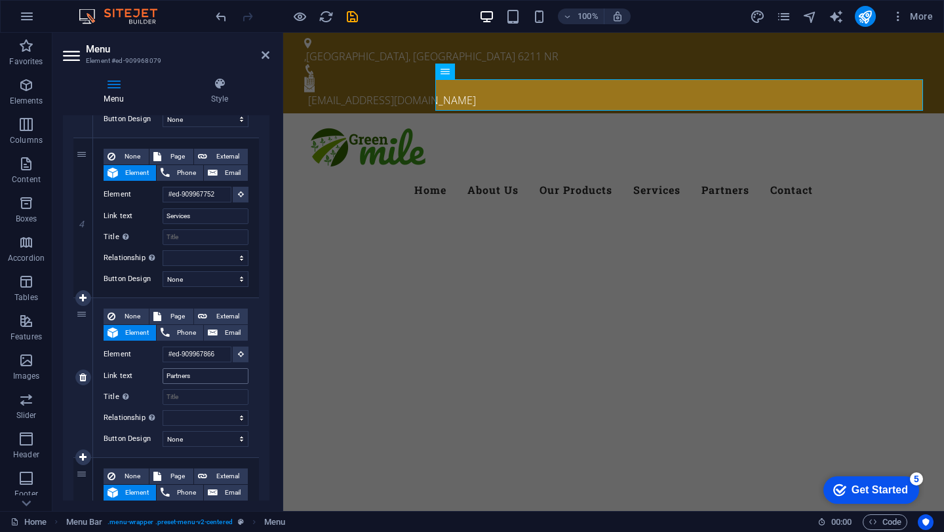
type input "About Us"
click at [204, 380] on input "Partners" at bounding box center [206, 376] width 86 height 16
type input "P"
select select
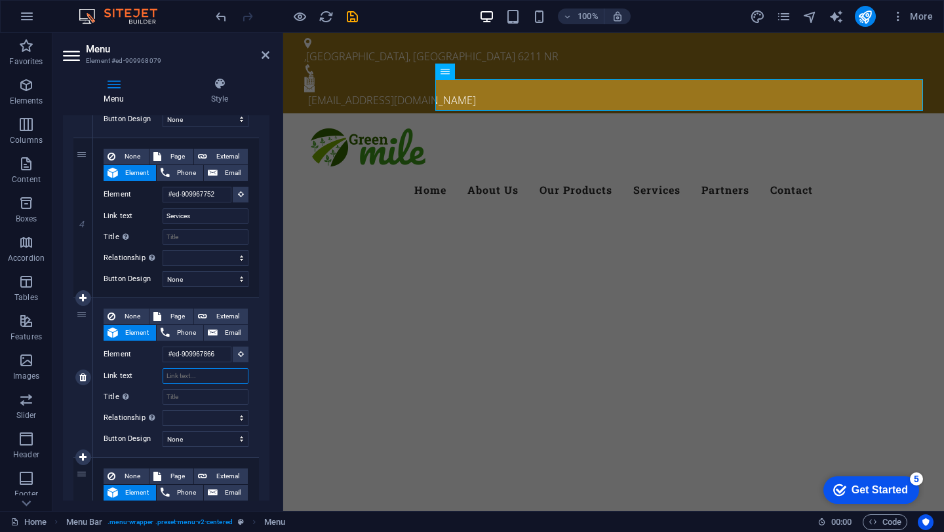
select select
click at [79, 382] on link at bounding box center [83, 378] width 16 height 16
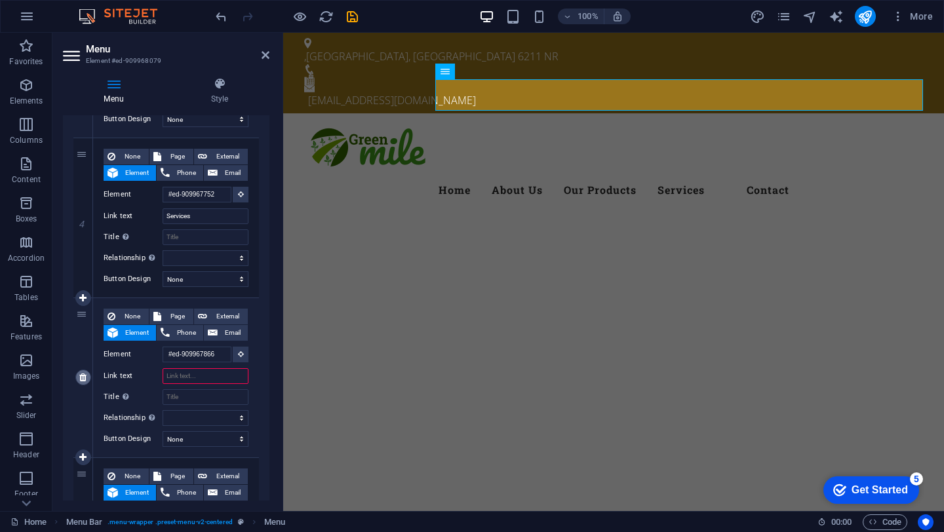
select select
type input "#ed-909967986"
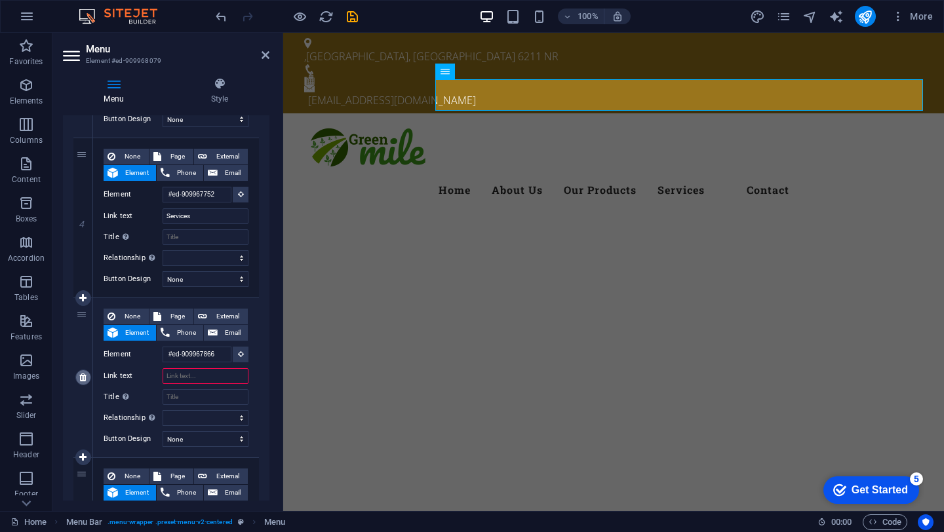
type input "Contact"
select select
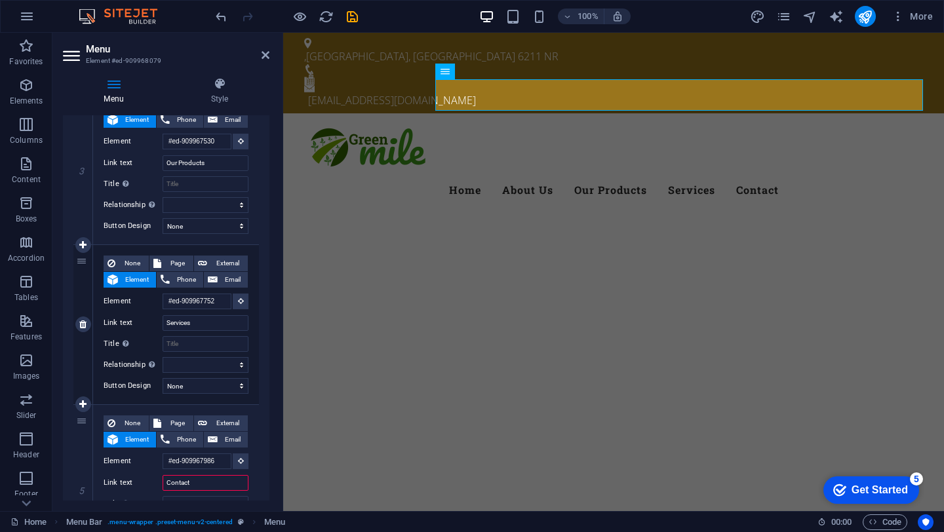
scroll to position [517, 0]
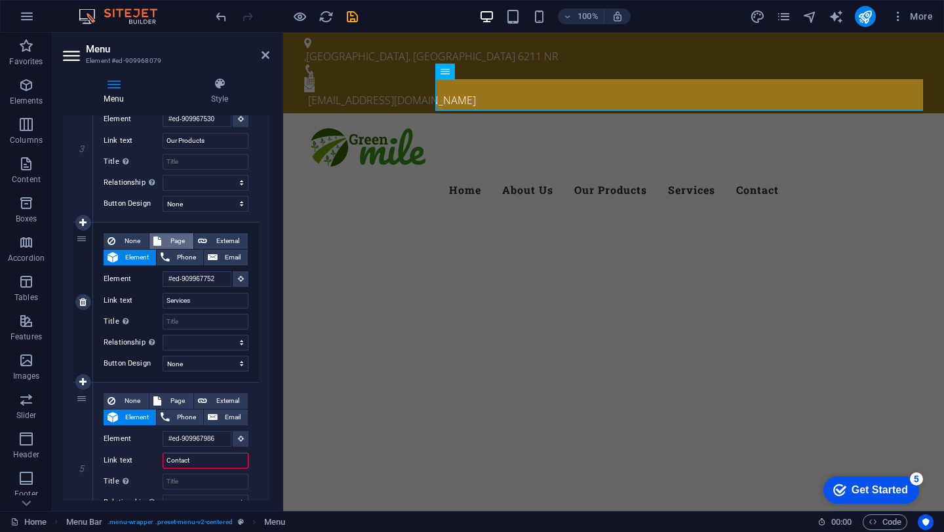
select select
type input "#ed-909967866"
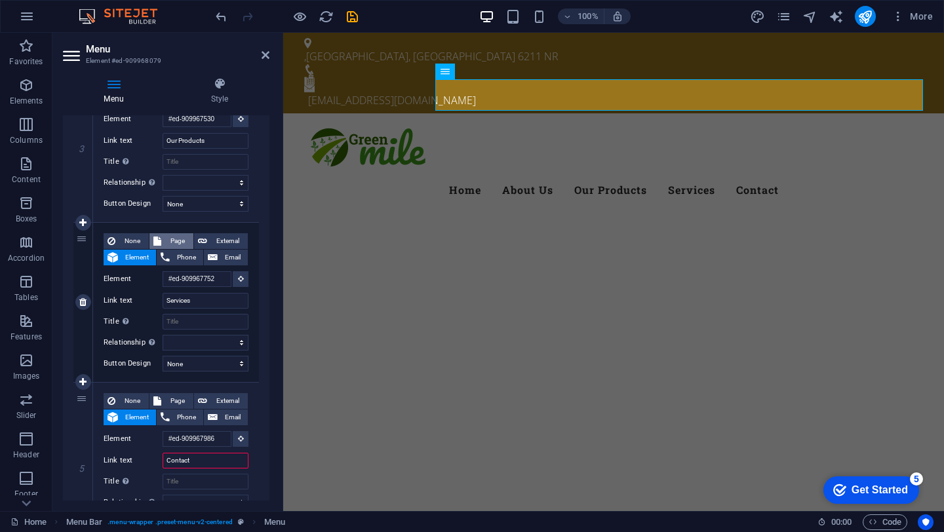
select select
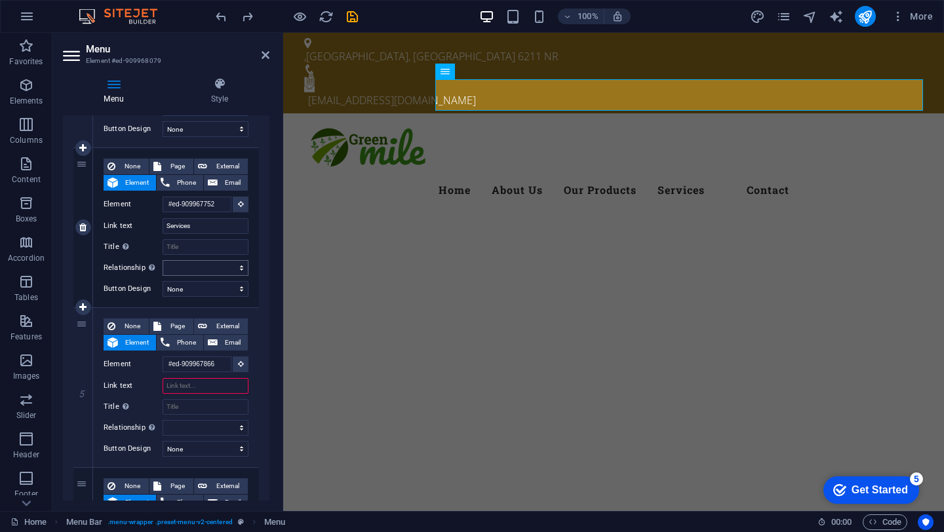
scroll to position [597, 0]
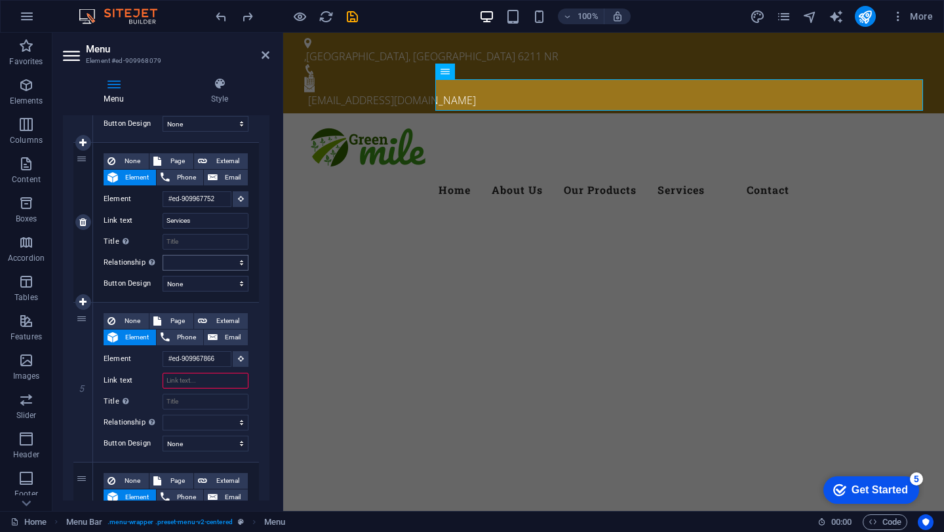
select select
type input "Partners"
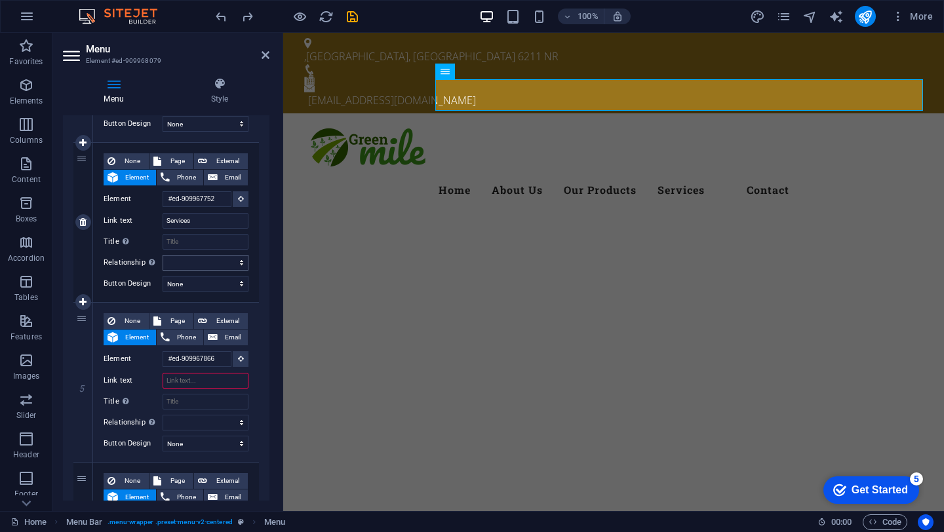
select select
click at [85, 385] on icon at bounding box center [82, 381] width 7 height 9
select select
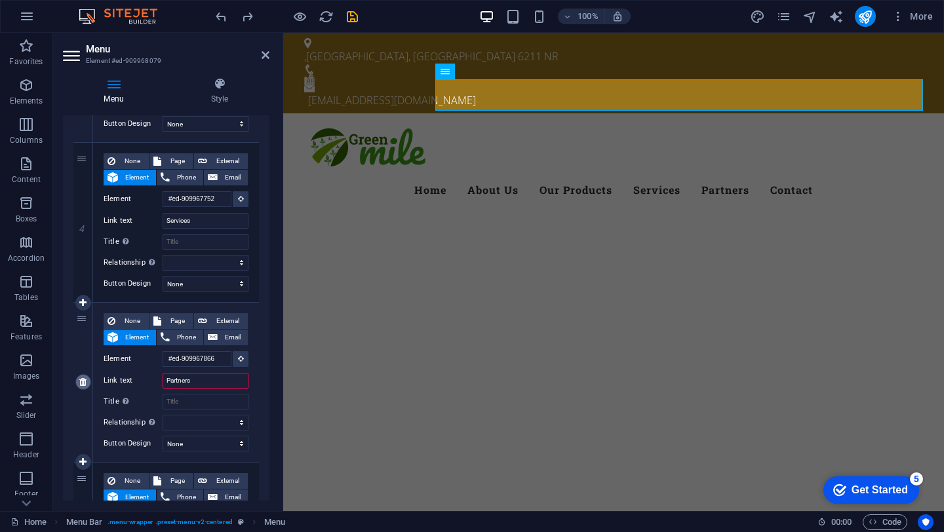
select select
type input "#ed-909967986"
type input "Contact"
select select
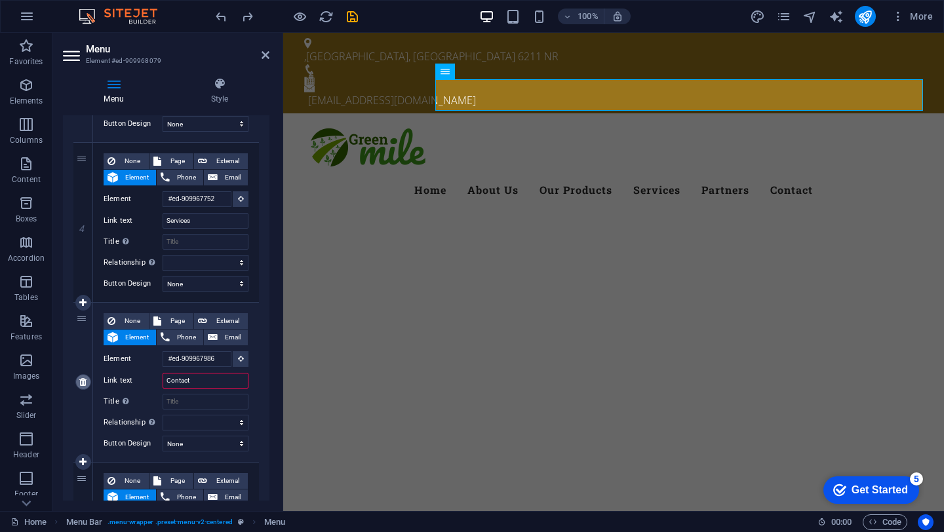
scroll to position [595, 0]
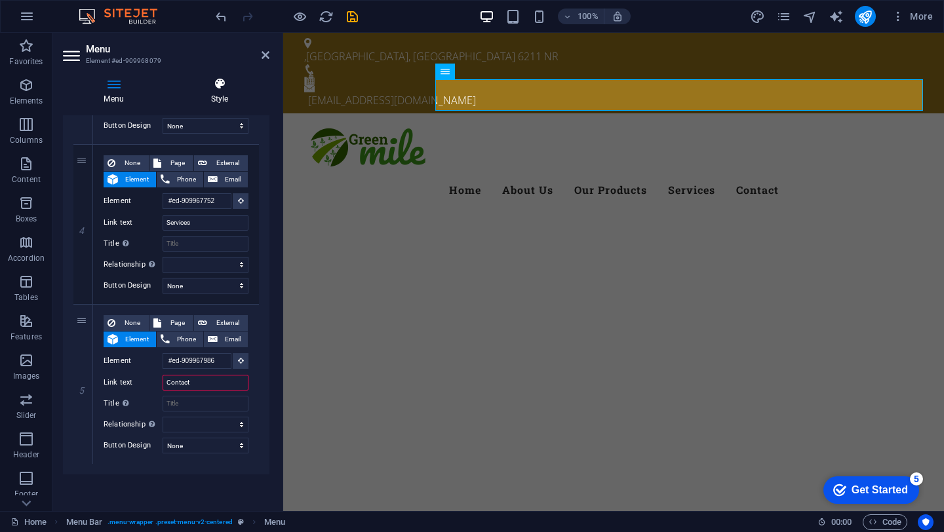
click at [228, 90] on icon at bounding box center [220, 83] width 100 height 13
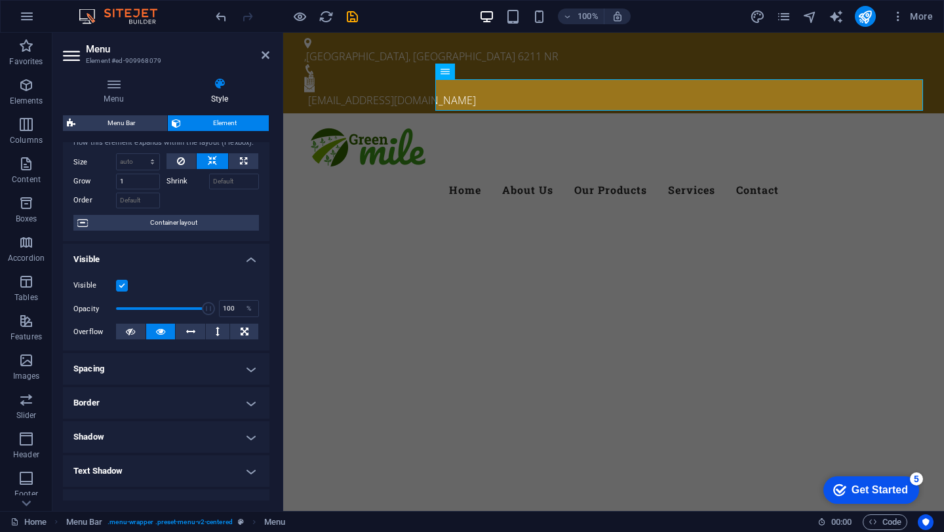
scroll to position [50, 0]
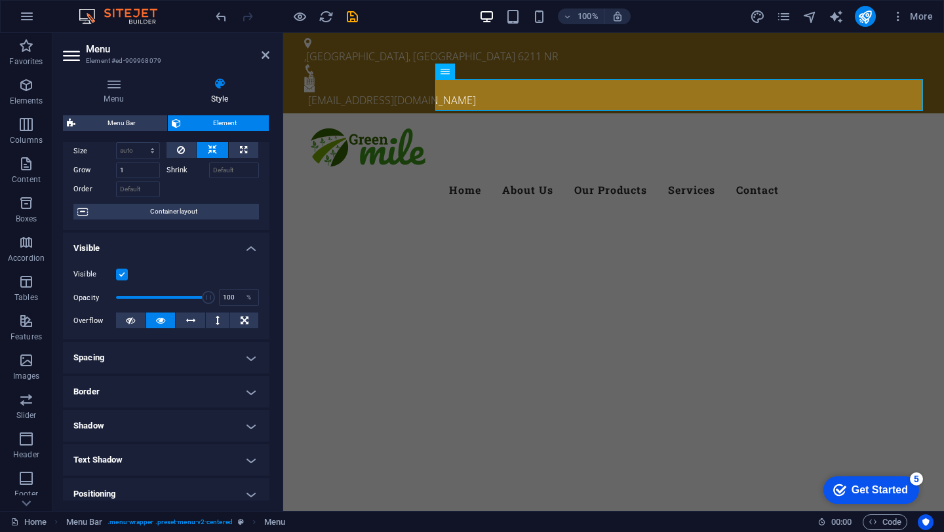
click at [242, 353] on h4 "Spacing" at bounding box center [166, 357] width 206 height 31
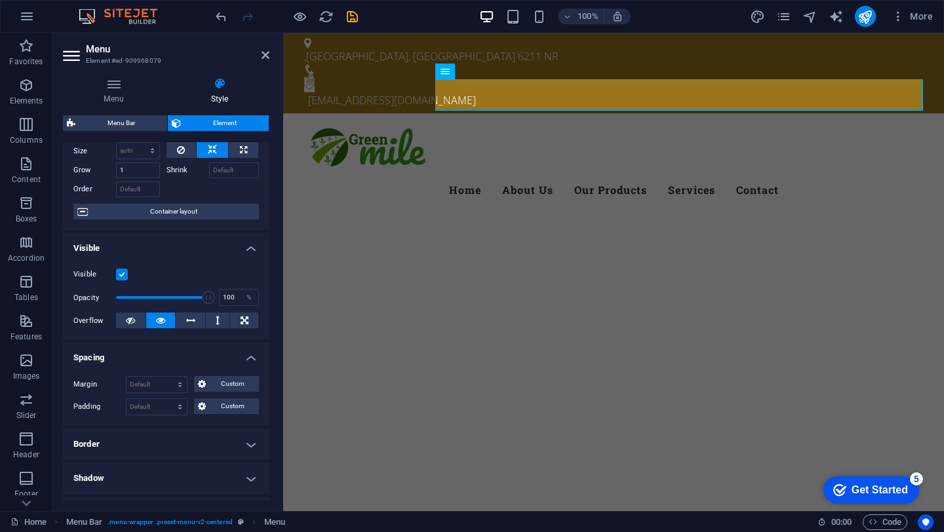
click at [243, 352] on h4 "Spacing" at bounding box center [166, 354] width 206 height 24
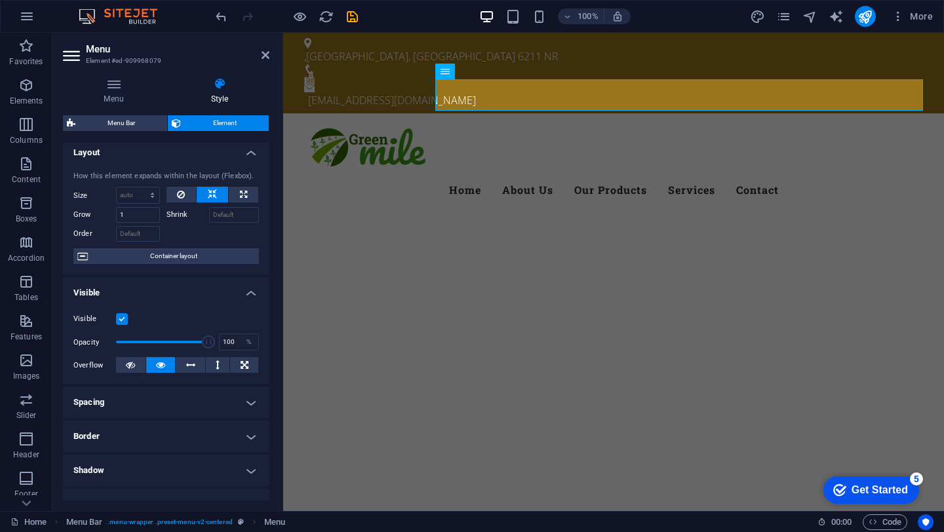
scroll to position [0, 0]
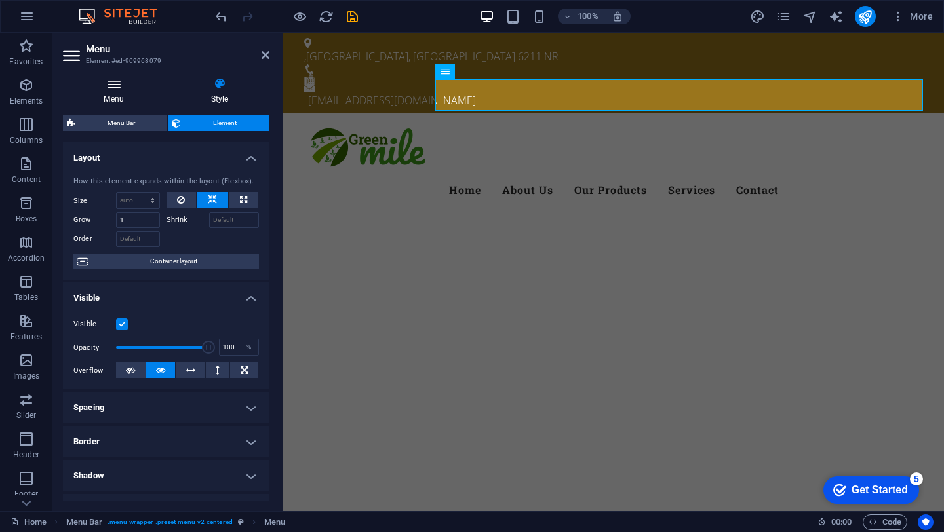
click at [114, 79] on icon at bounding box center [114, 83] width 102 height 13
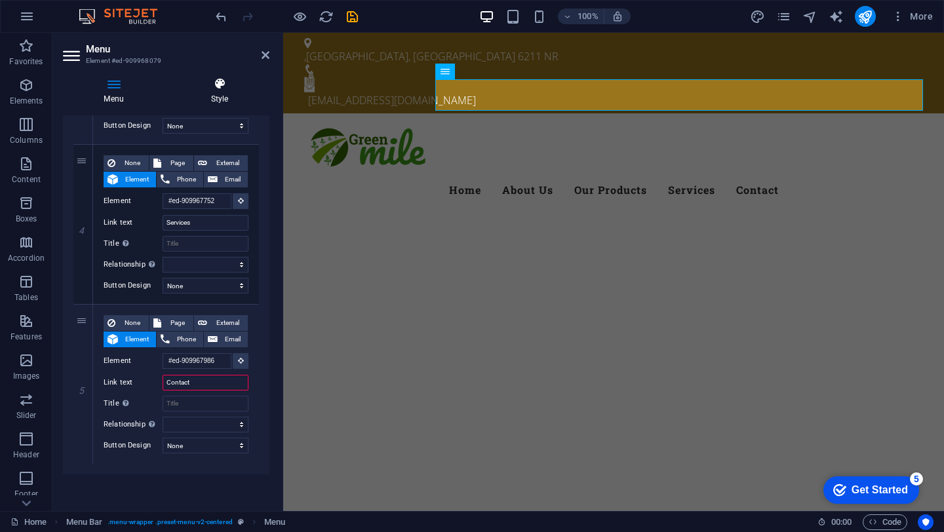
click at [227, 89] on icon at bounding box center [220, 83] width 100 height 13
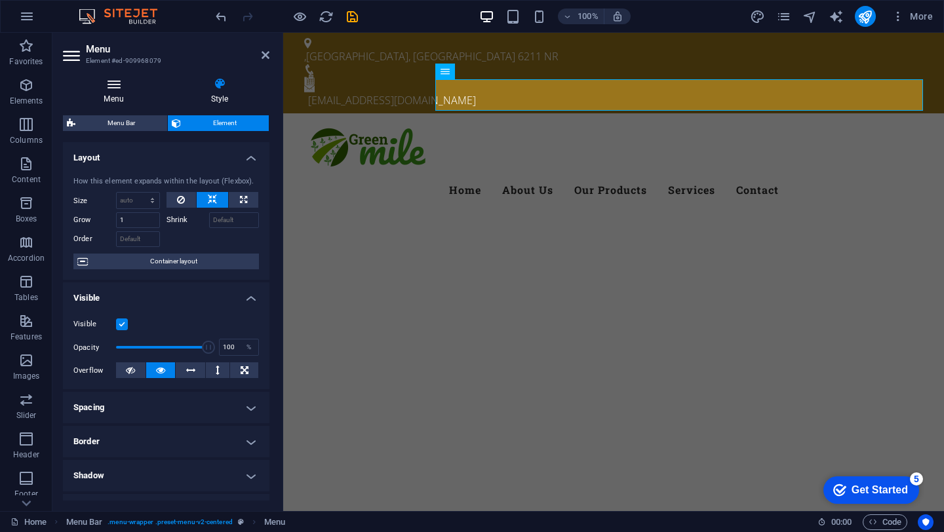
click at [123, 90] on icon at bounding box center [114, 83] width 102 height 13
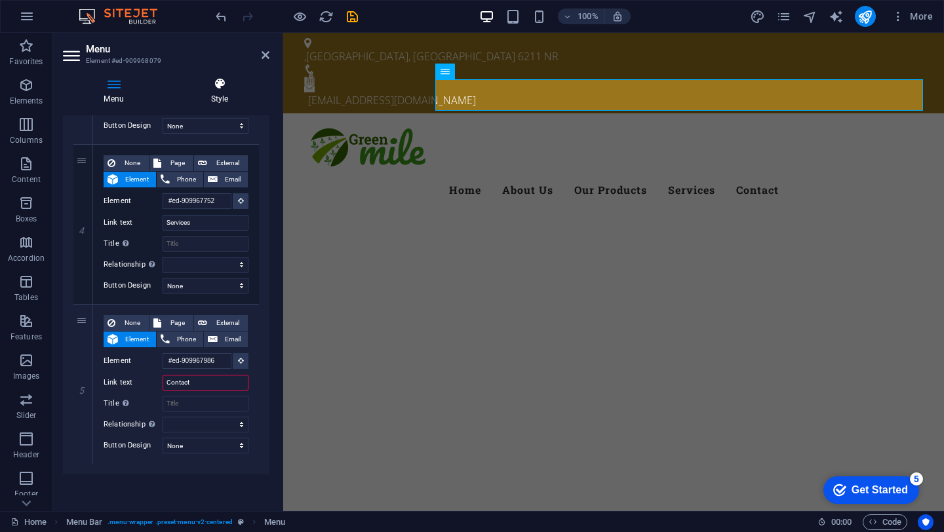
click at [219, 89] on icon at bounding box center [220, 83] width 100 height 13
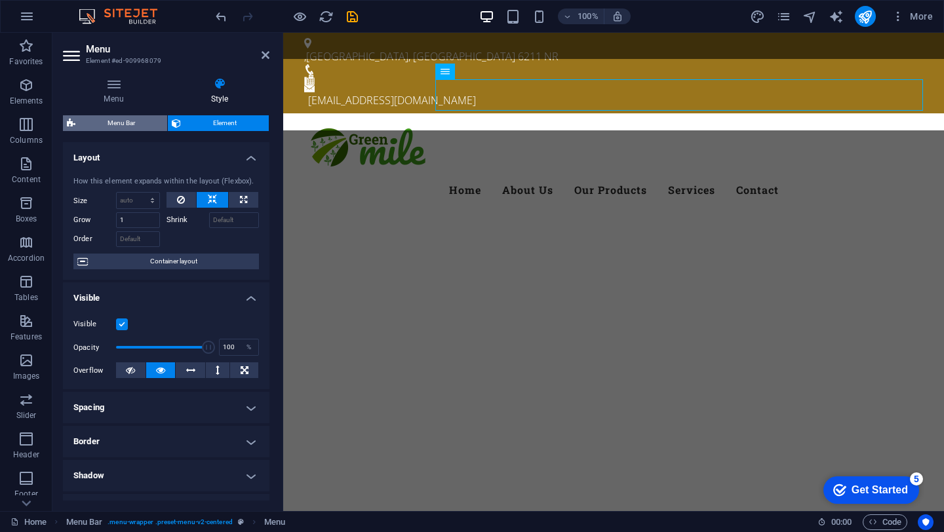
click at [128, 117] on span "Menu Bar" at bounding box center [121, 123] width 84 height 16
select select "rem"
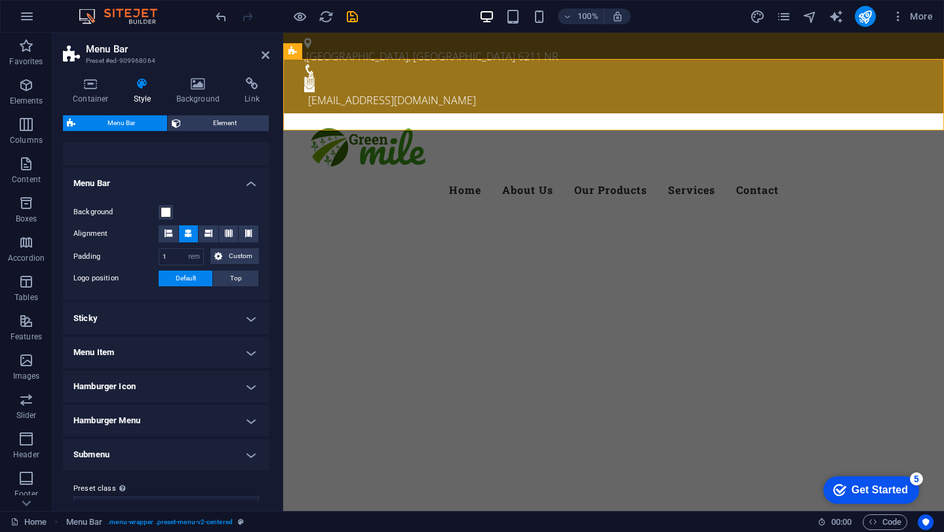
scroll to position [219, 0]
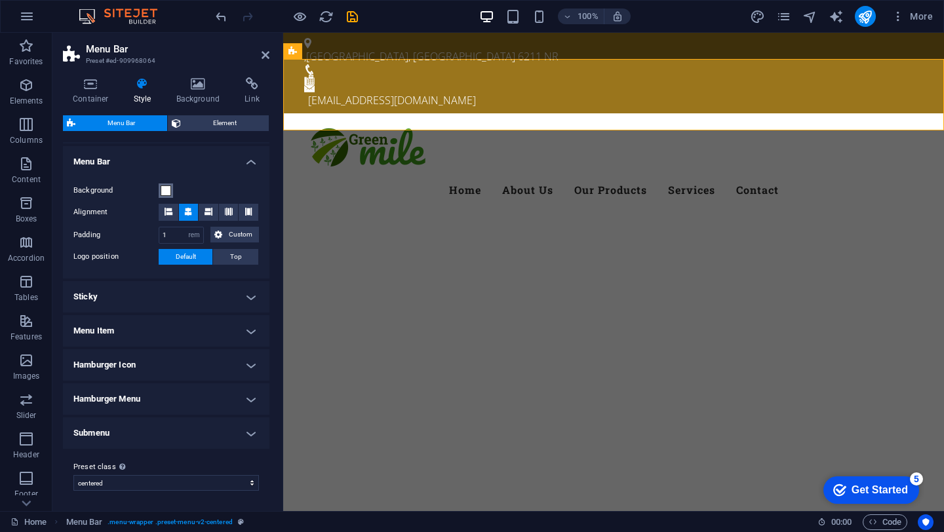
click at [166, 194] on span at bounding box center [166, 190] width 10 height 10
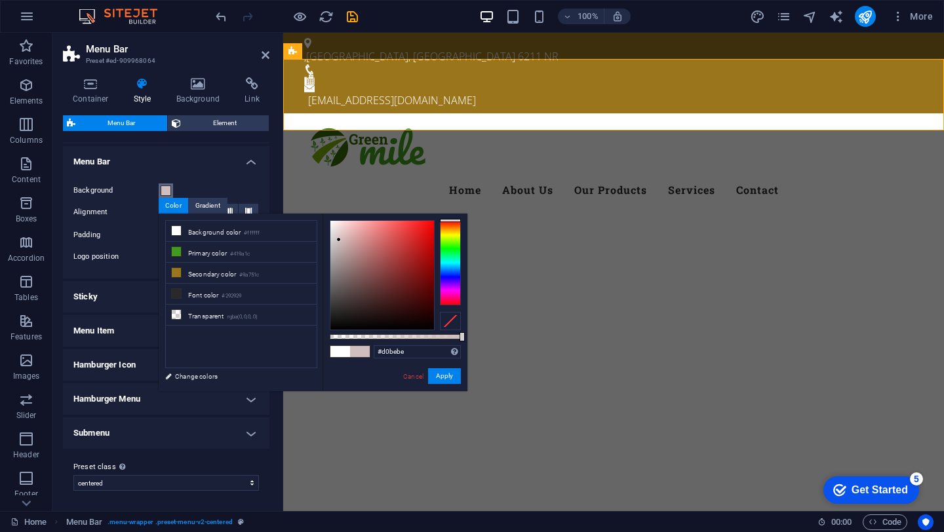
drag, startPoint x: 330, startPoint y: 220, endPoint x: 339, endPoint y: 240, distance: 21.7
click at [339, 240] on div at bounding box center [338, 239] width 5 height 5
type input "#ffffff"
drag, startPoint x: 338, startPoint y: 240, endPoint x: 319, endPoint y: 214, distance: 32.8
click at [319, 214] on div "less Background color #ffffff Primary color #419a1c Secondary color #9a751c Fon…" at bounding box center [313, 303] width 309 height 178
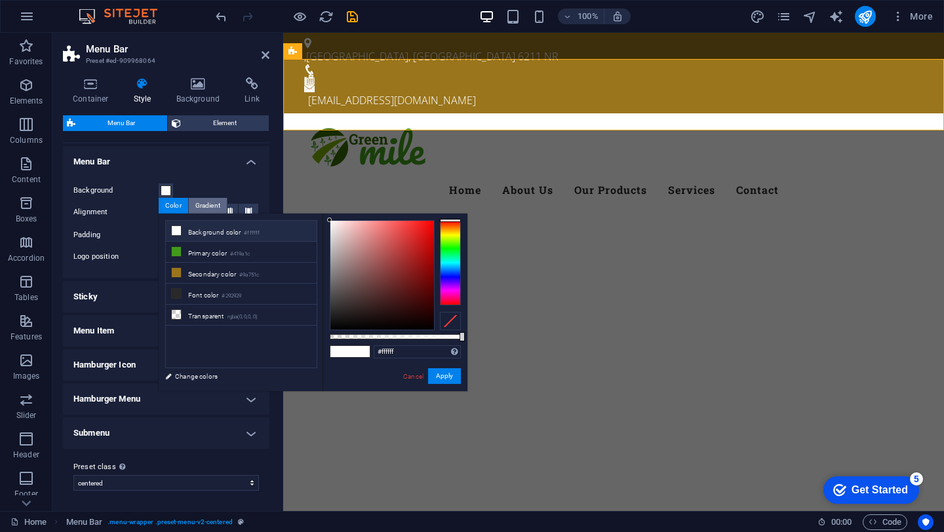
click at [204, 209] on div "Gradient" at bounding box center [208, 206] width 38 height 16
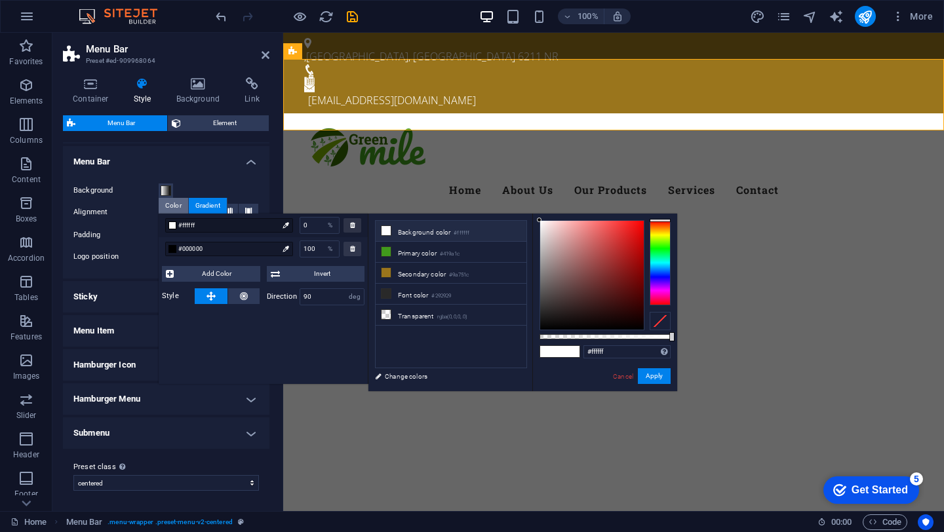
click at [172, 210] on div "Color" at bounding box center [173, 206] width 29 height 16
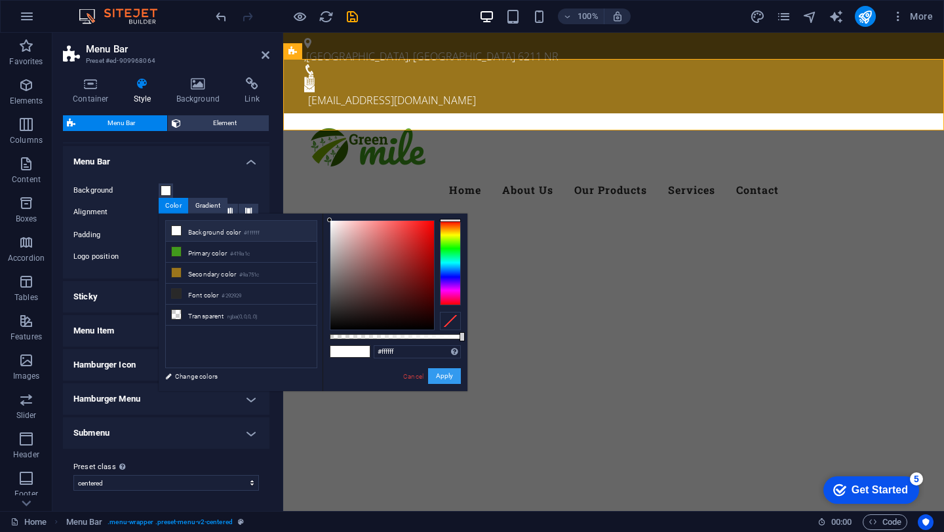
click at [448, 377] on button "Apply" at bounding box center [444, 376] width 33 height 16
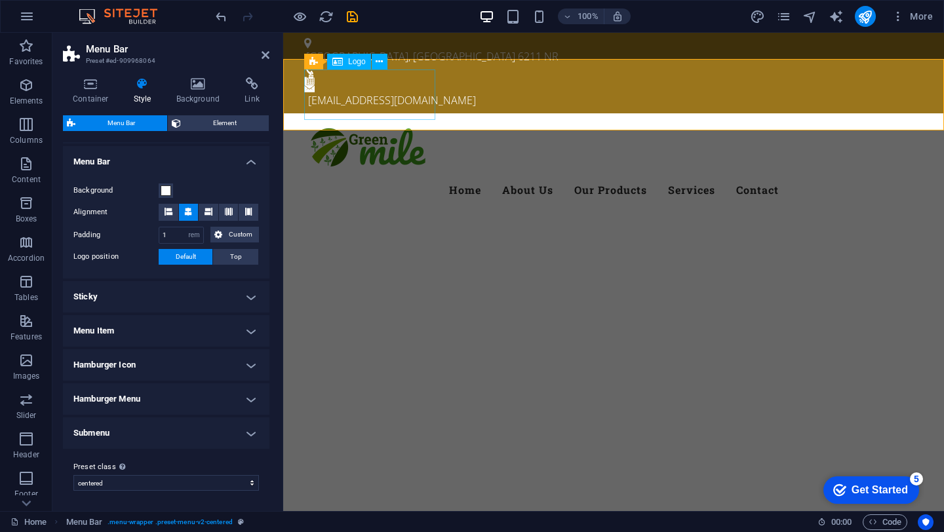
click at [379, 124] on div at bounding box center [613, 149] width 619 height 50
click at [197, 91] on h4 "Background" at bounding box center [200, 91] width 69 height 28
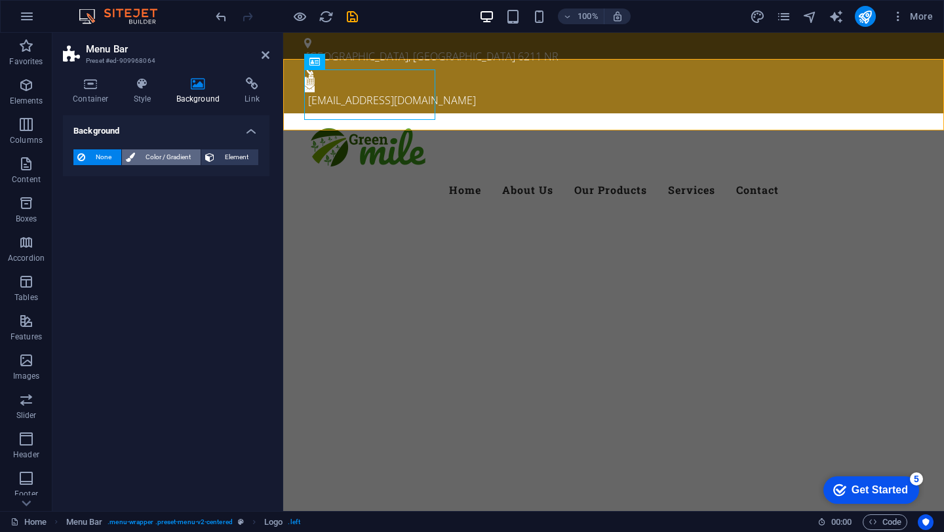
click at [172, 155] on span "Color / Gradient" at bounding box center [168, 157] width 58 height 16
click at [113, 207] on span "Color" at bounding box center [104, 209] width 18 height 10
click at [79, 213] on span at bounding box center [82, 210] width 14 height 14
click at [235, 158] on span "Element" at bounding box center [236, 157] width 36 height 16
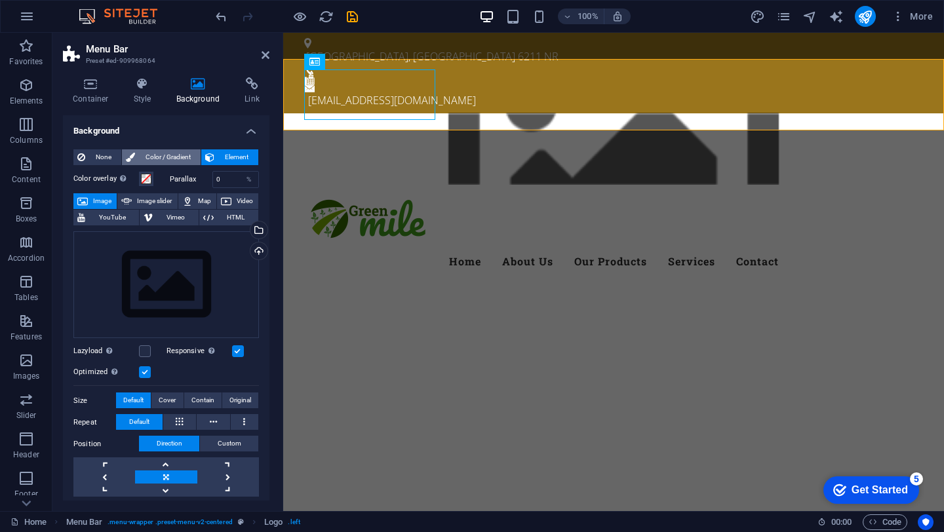
click at [186, 157] on span "Color / Gradient" at bounding box center [168, 157] width 58 height 16
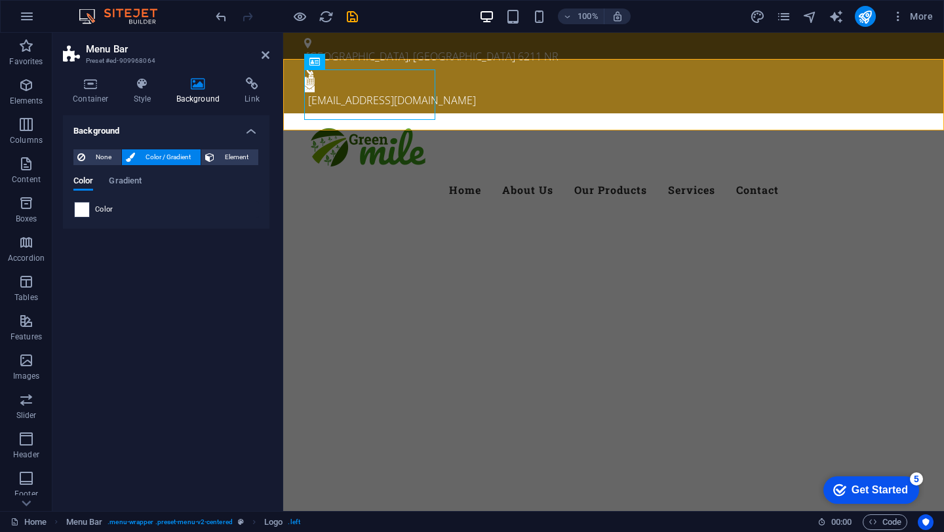
click at [77, 211] on span at bounding box center [82, 210] width 14 height 14
click at [130, 191] on div "Color Gradient" at bounding box center [165, 188] width 185 height 25
click at [128, 183] on span "Gradient" at bounding box center [125, 182] width 33 height 18
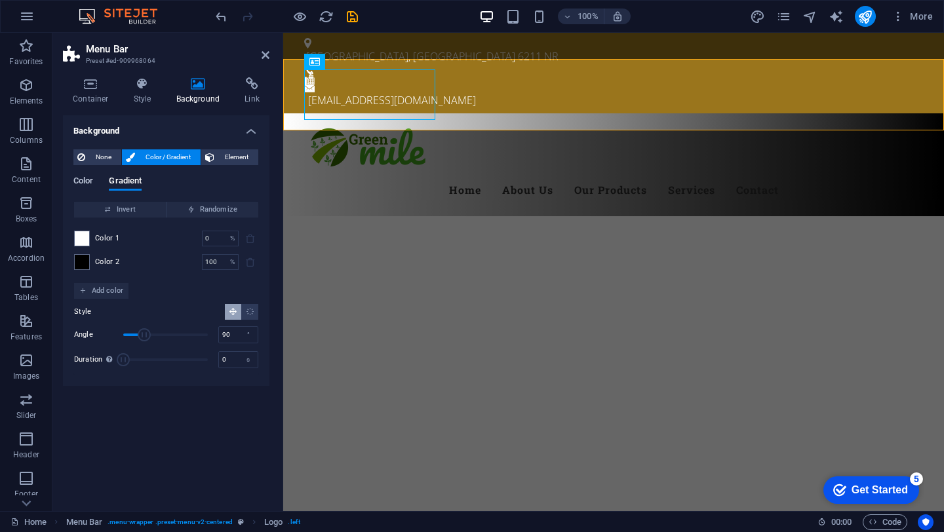
click at [90, 184] on span "Color" at bounding box center [83, 182] width 20 height 18
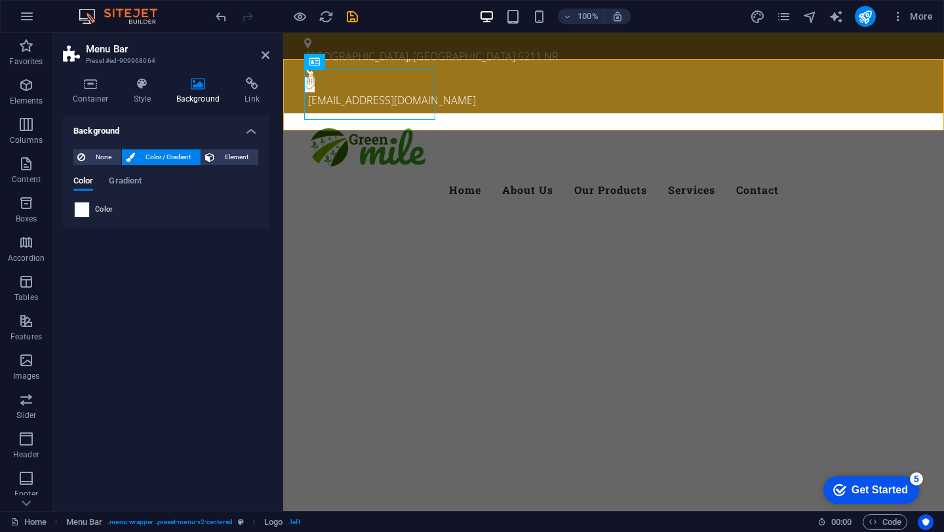
click at [84, 211] on span at bounding box center [82, 210] width 14 height 14
click at [92, 157] on span "None" at bounding box center [103, 157] width 28 height 16
click at [152, 162] on span "Color / Gradient" at bounding box center [168, 157] width 58 height 16
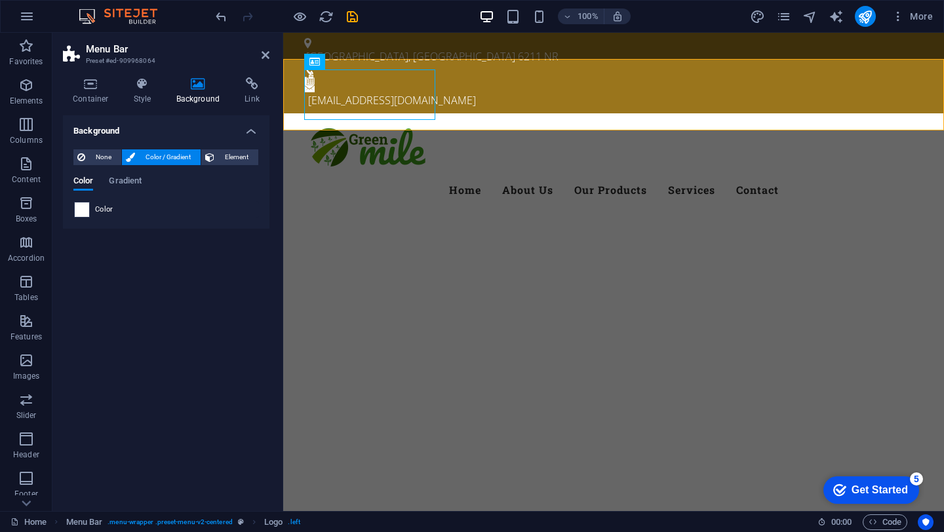
click at [83, 206] on span at bounding box center [82, 210] width 14 height 14
click at [267, 60] on link at bounding box center [265, 55] width 8 height 11
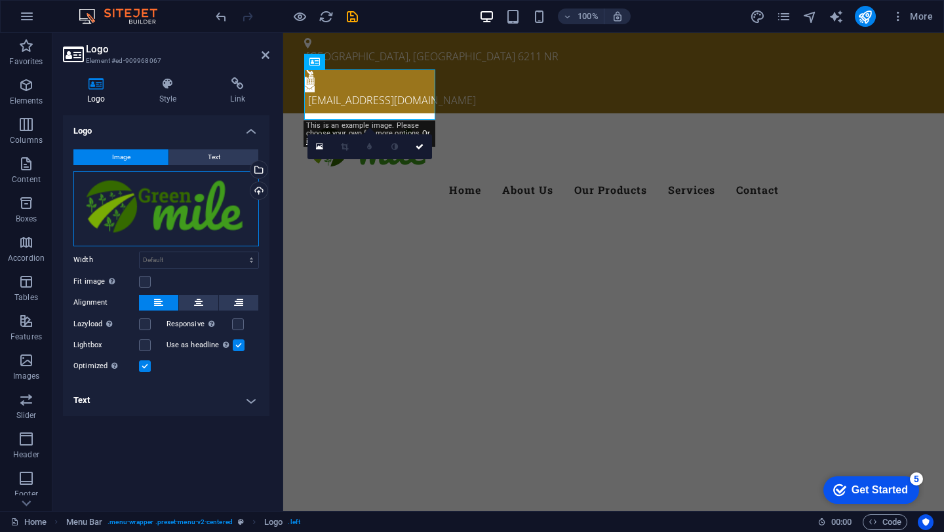
click at [180, 195] on div "Drag files here, click to choose files or select files from Files or our free s…" at bounding box center [165, 208] width 185 height 75
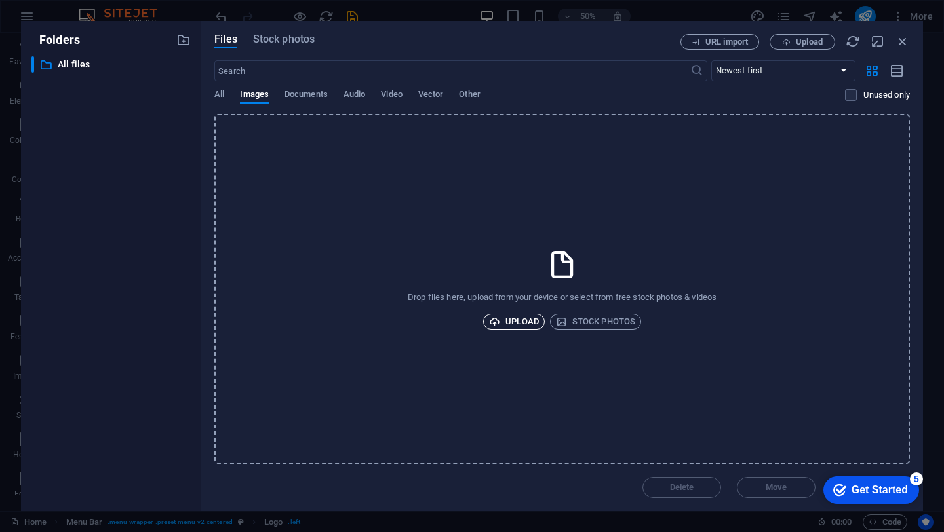
click at [508, 322] on span "Upload" at bounding box center [514, 322] width 50 height 16
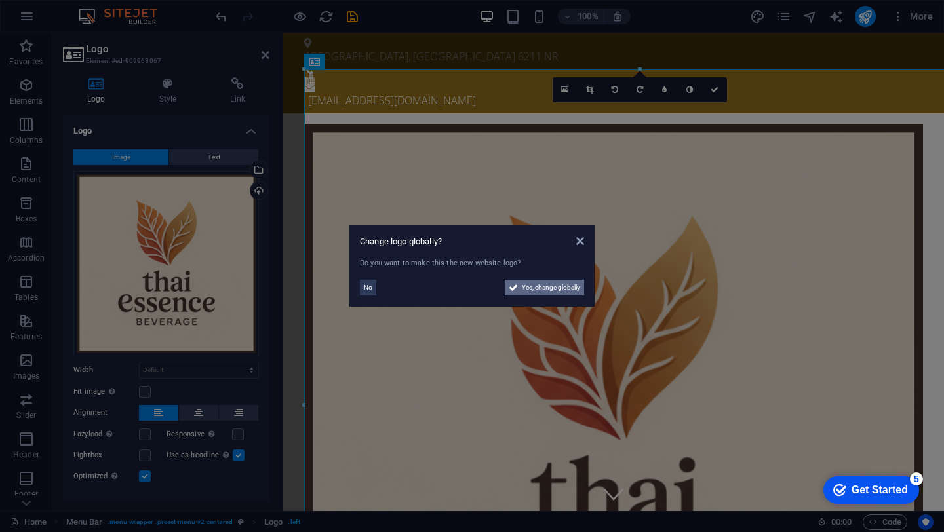
click at [562, 289] on span "Yes, change globally" at bounding box center [551, 288] width 58 height 16
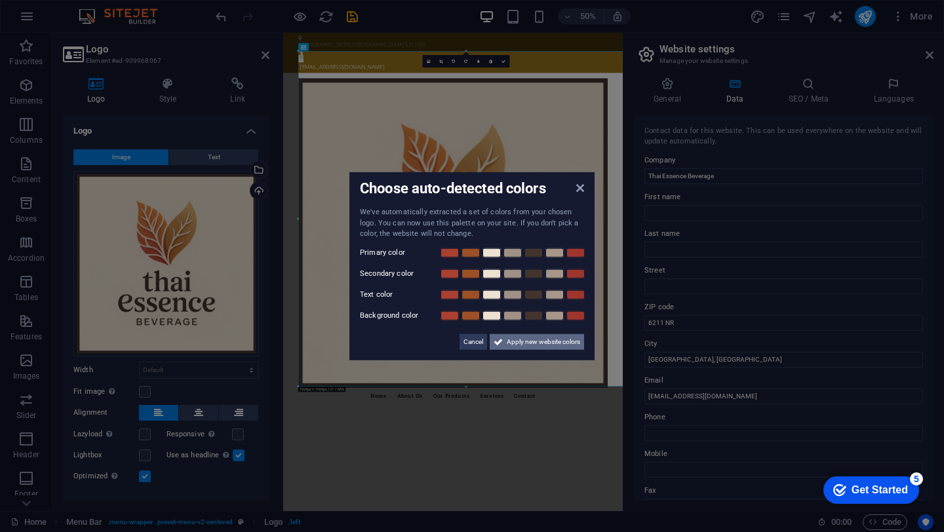
click at [518, 340] on span "Apply new website colors" at bounding box center [543, 342] width 73 height 16
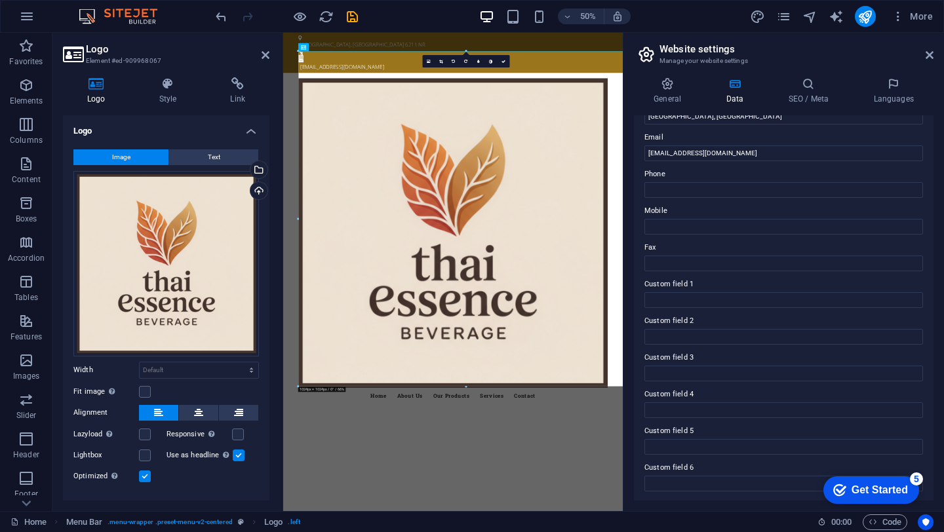
scroll to position [244, 0]
drag, startPoint x: 931, startPoint y: 52, endPoint x: 648, endPoint y: 20, distance: 285.0
click at [931, 52] on icon at bounding box center [929, 55] width 8 height 10
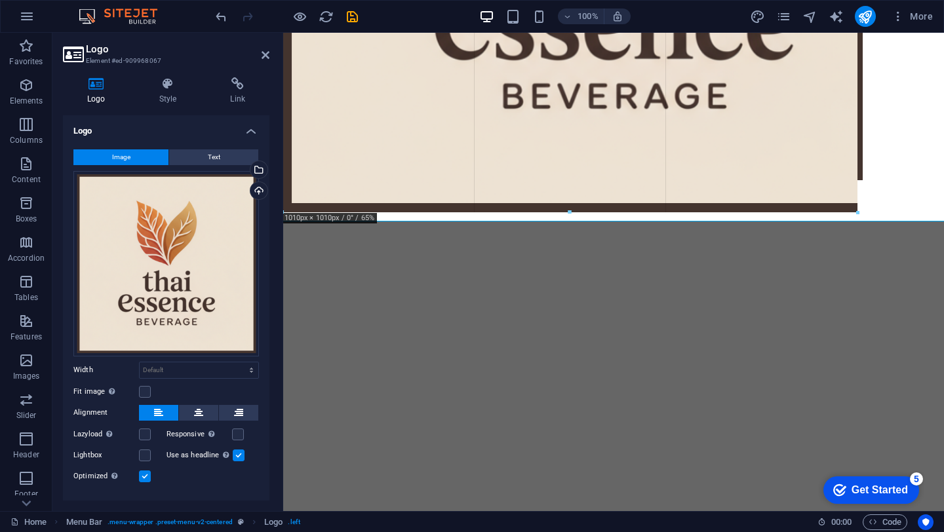
scroll to position [519, 0]
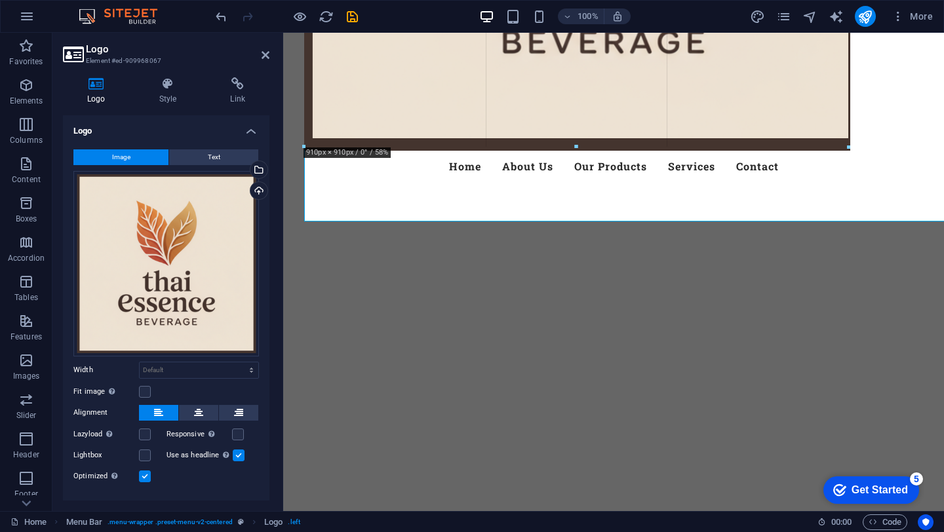
drag, startPoint x: 942, startPoint y: 220, endPoint x: 471, endPoint y: 94, distance: 487.3
type input "833"
select select "px"
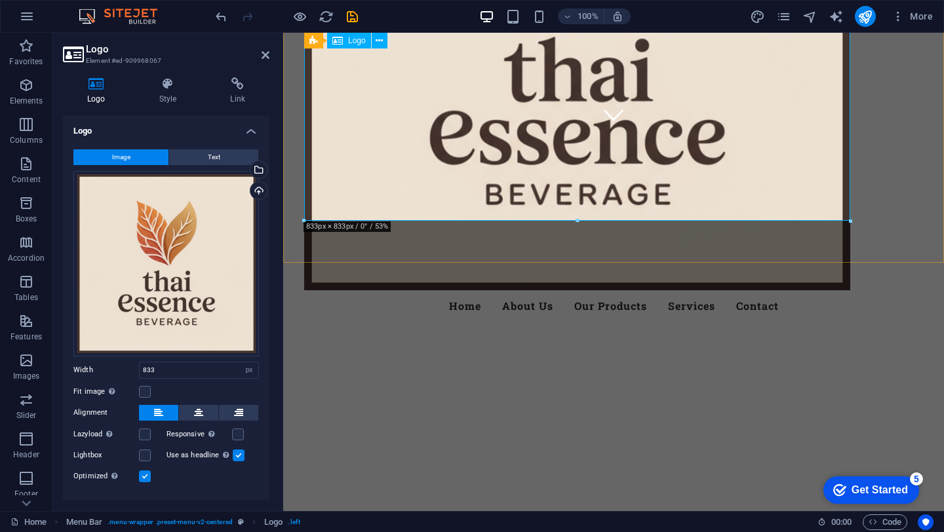
scroll to position [275, 0]
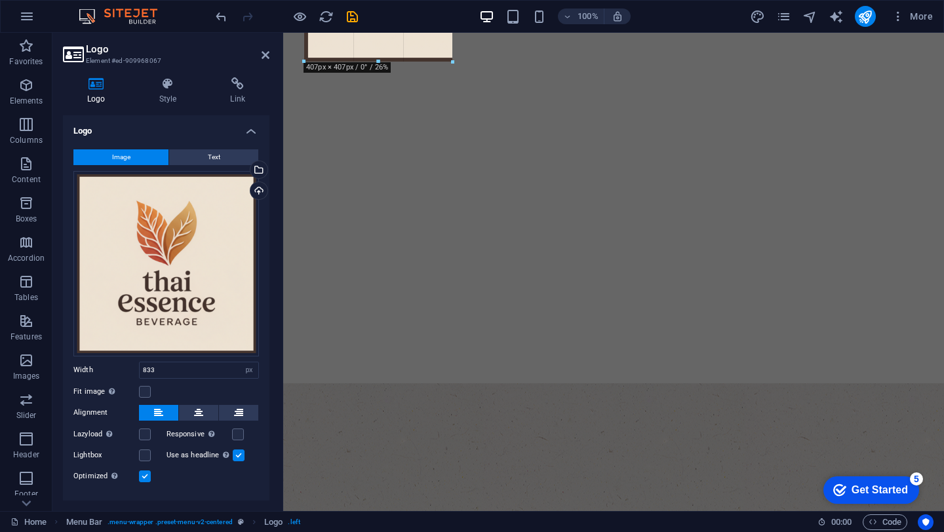
drag, startPoint x: 848, startPoint y: 340, endPoint x: 294, endPoint y: -58, distance: 681.9
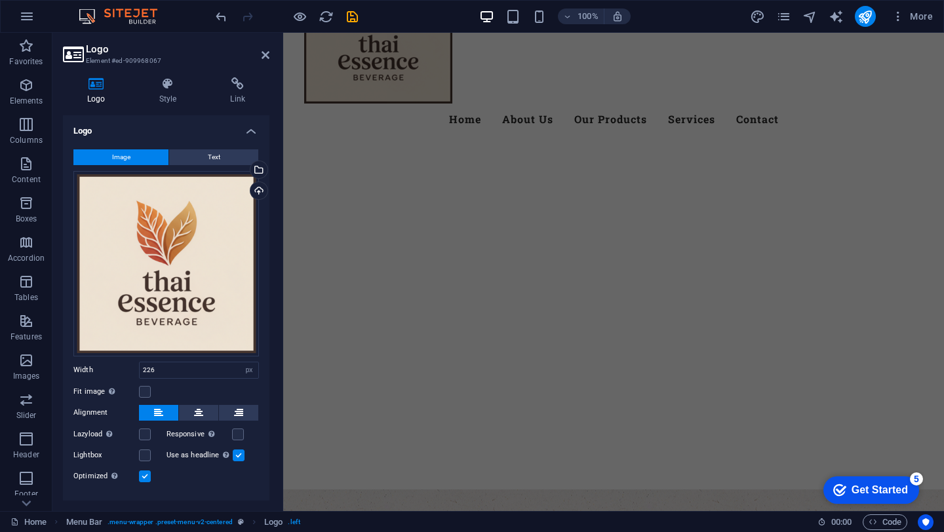
scroll to position [0, 0]
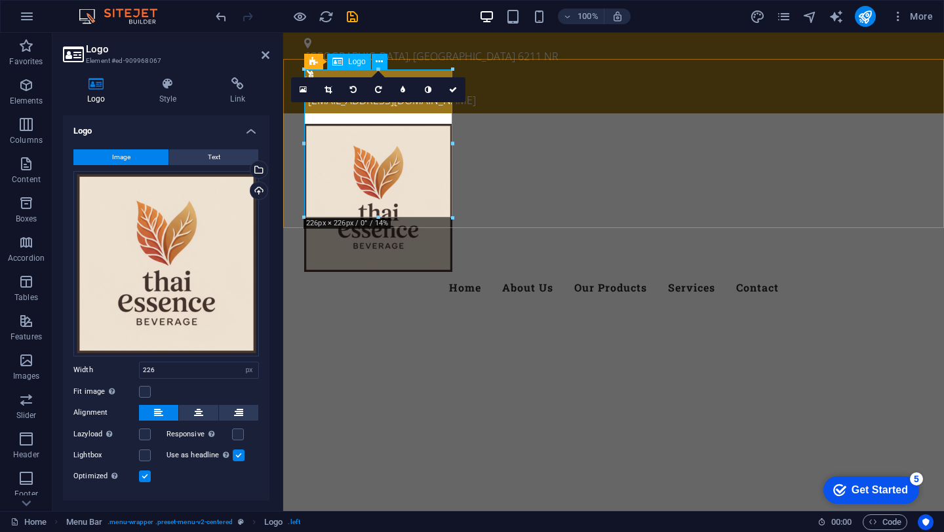
click at [448, 214] on div at bounding box center [613, 198] width 619 height 148
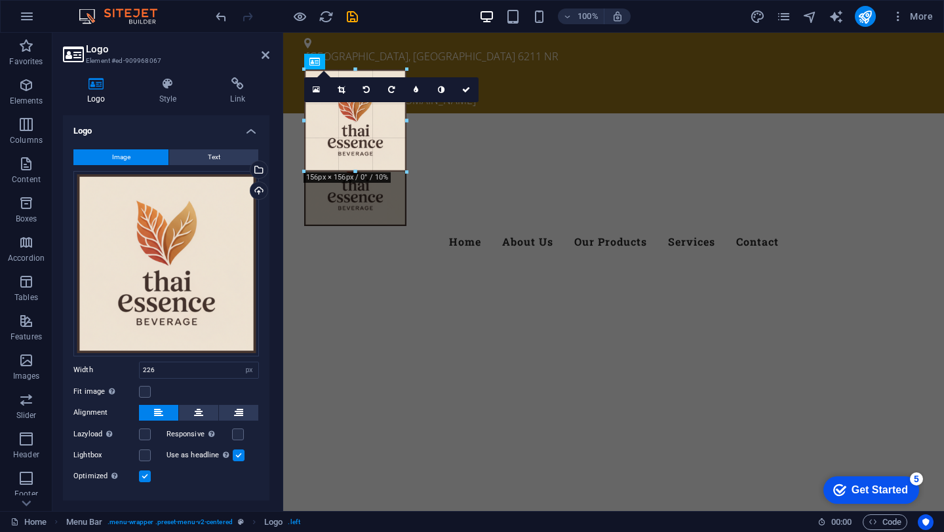
drag, startPoint x: 450, startPoint y: 216, endPoint x: 408, endPoint y: 166, distance: 65.5
type input "156"
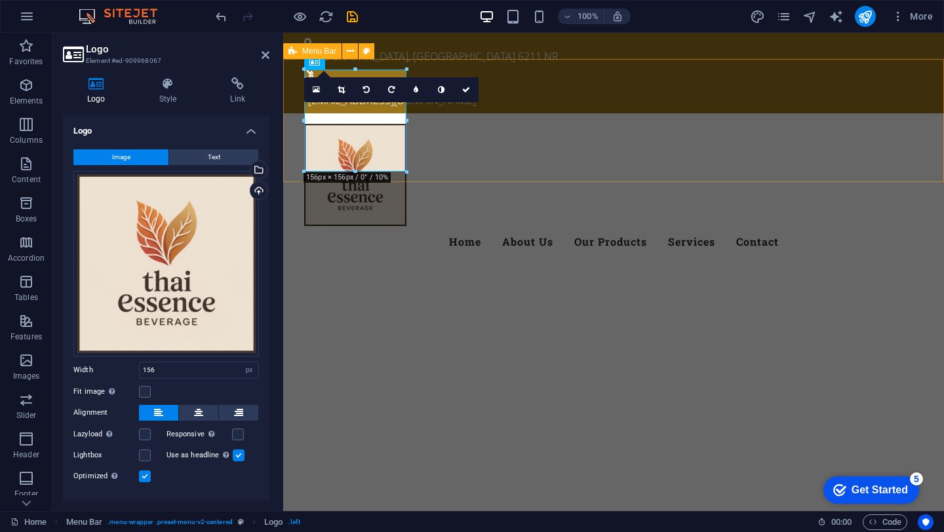
click at [503, 155] on div "Menu Home About Us Our Products Services Contact" at bounding box center [613, 190] width 661 height 155
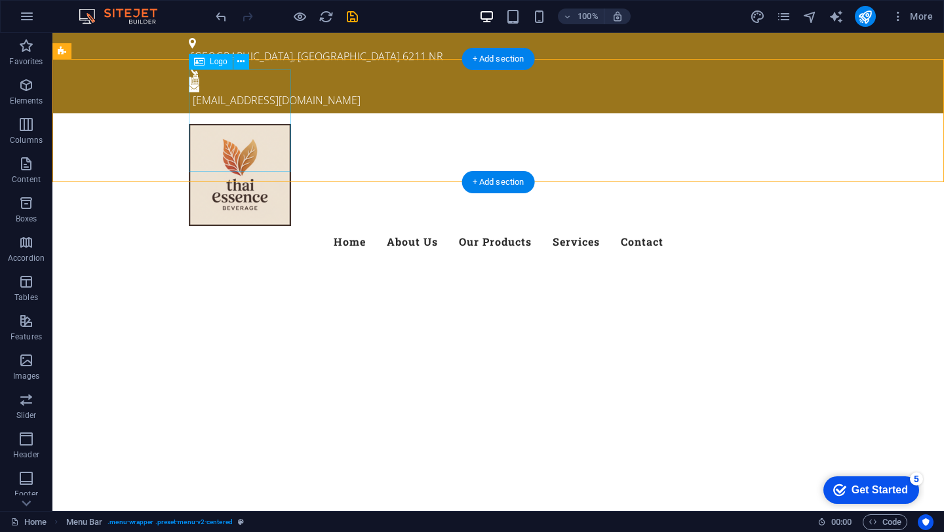
click at [253, 131] on div at bounding box center [498, 175] width 619 height 102
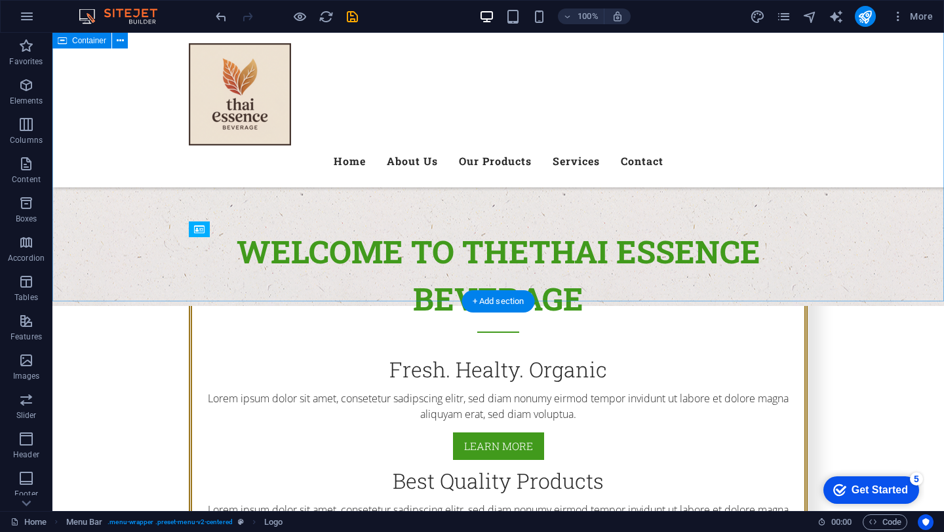
scroll to position [520, 0]
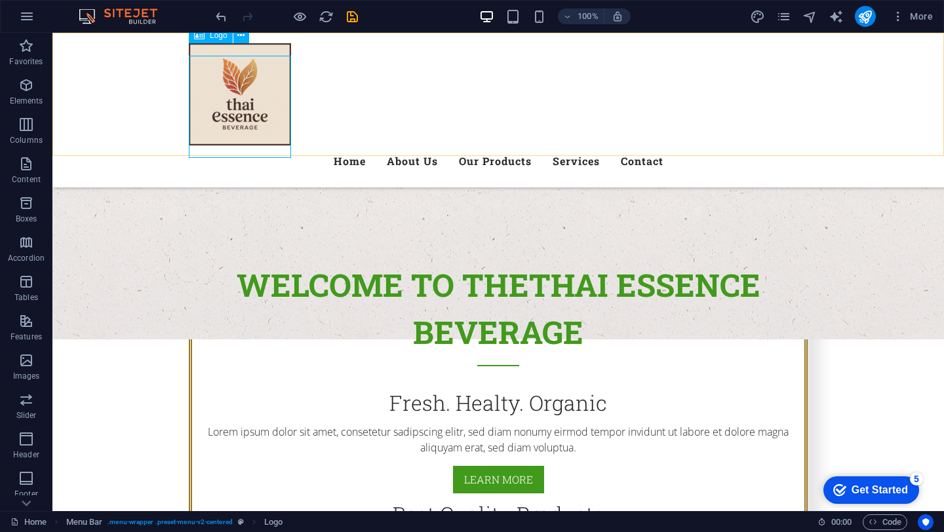
click at [239, 76] on div at bounding box center [498, 94] width 619 height 102
select select "px"
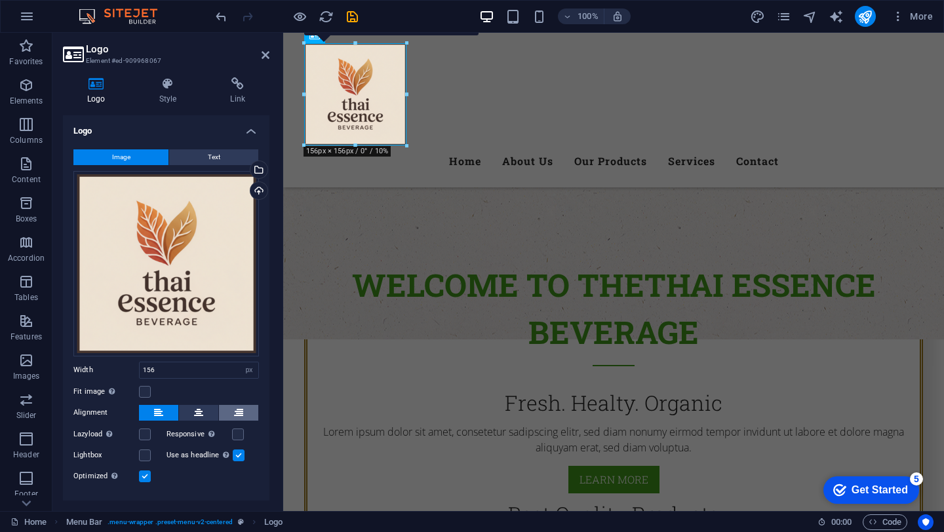
scroll to position [22, 0]
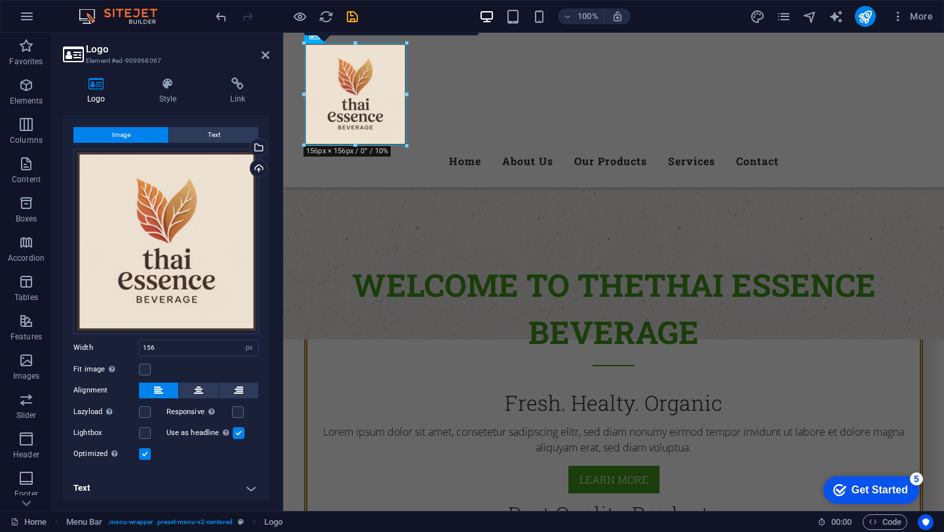
click at [171, 75] on div "Logo Style Link Logo Image Text Drag files here, click to choose files or selec…" at bounding box center [165, 289] width 227 height 444
click at [169, 90] on icon at bounding box center [168, 83] width 66 height 13
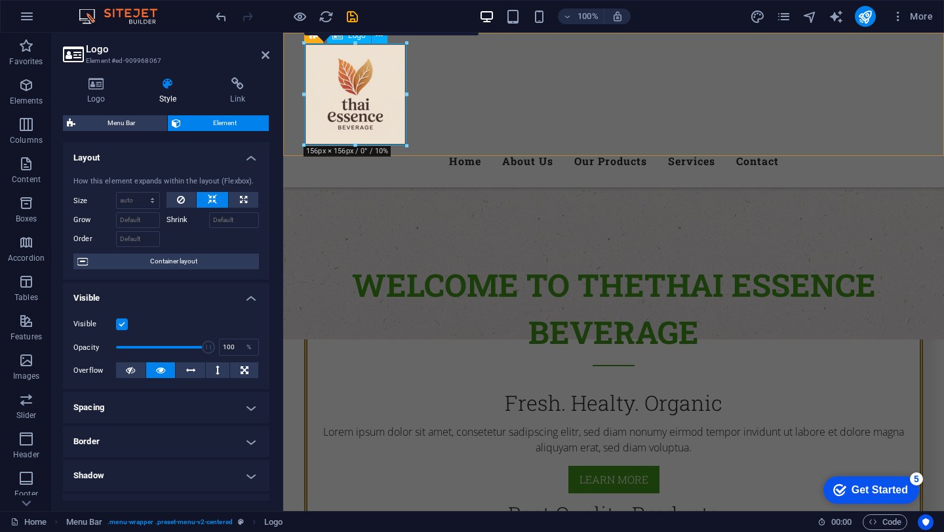
click at [351, 92] on div at bounding box center [613, 94] width 619 height 102
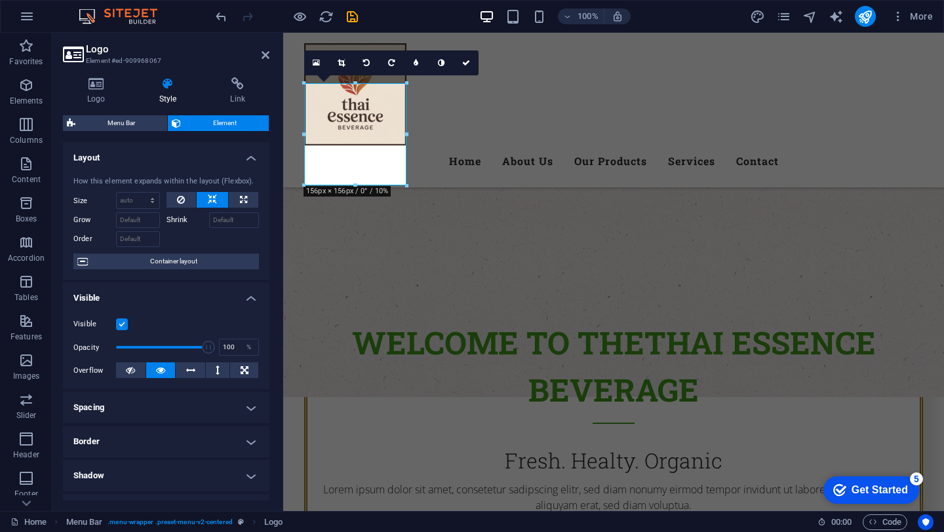
scroll to position [439, 0]
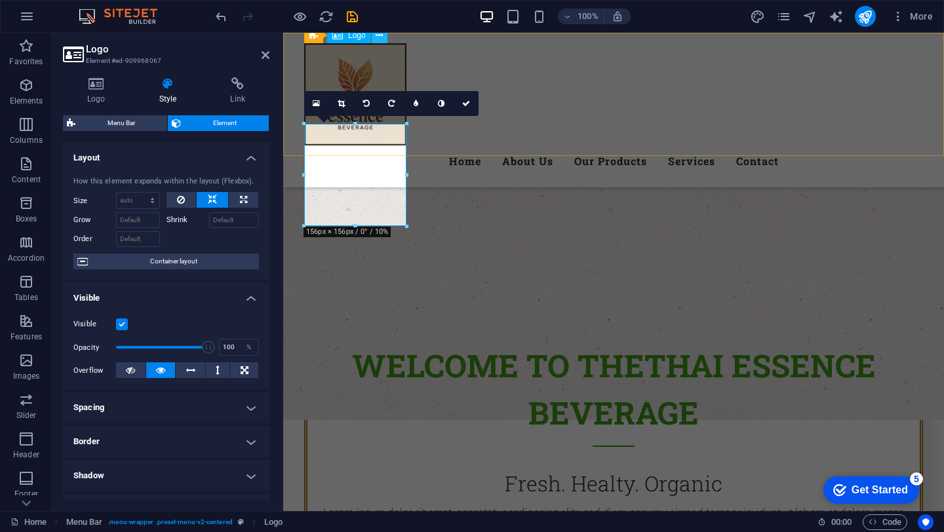
click at [0, 0] on icon at bounding box center [0, 0] width 0 height 0
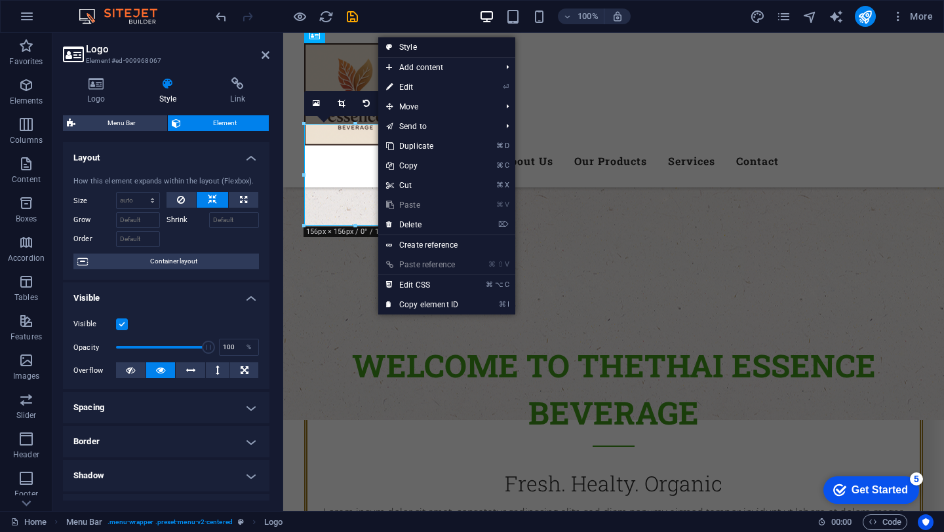
drag, startPoint x: 426, startPoint y: 45, endPoint x: 143, endPoint y: 16, distance: 284.6
click at [426, 45] on link "Style" at bounding box center [446, 47] width 137 height 20
select select "rem"
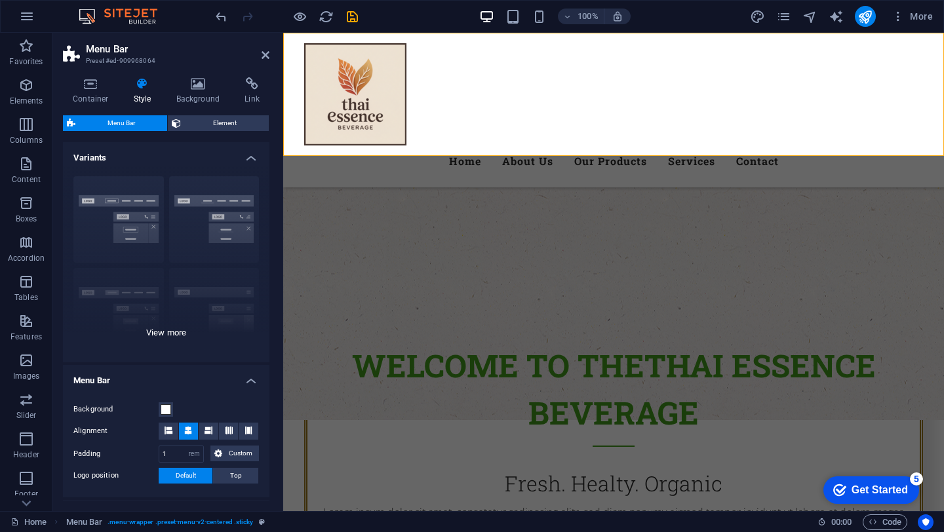
click at [132, 187] on div "Border Centered Default Fixed Loki Trigger Wide XXL" at bounding box center [166, 264] width 206 height 197
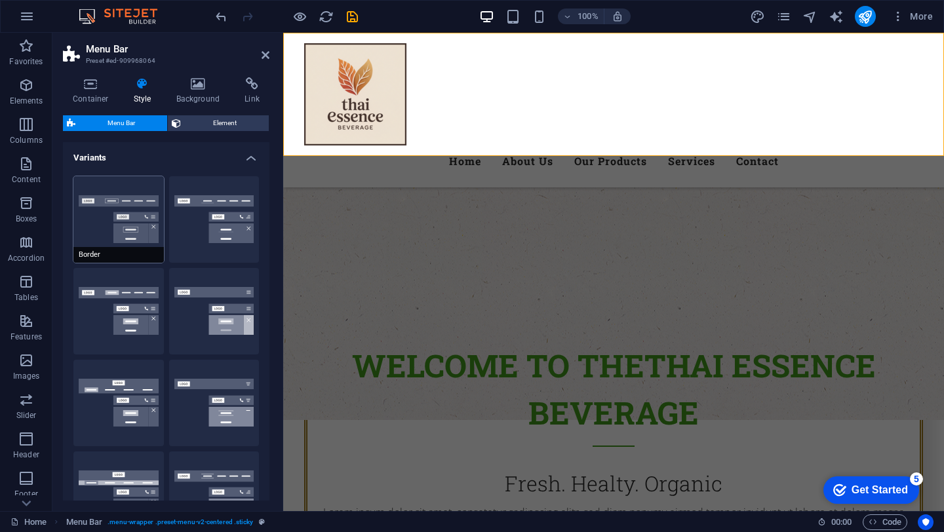
click at [136, 228] on button "Border" at bounding box center [118, 219] width 90 height 87
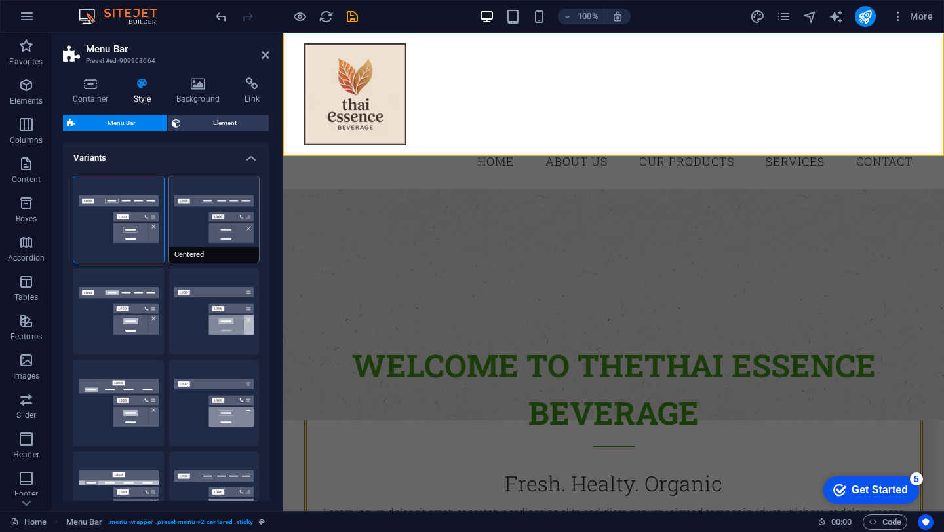
click at [233, 225] on button "Centered" at bounding box center [214, 219] width 90 height 87
click at [134, 203] on button "Border" at bounding box center [118, 219] width 90 height 87
click at [203, 121] on span "Element" at bounding box center [225, 123] width 80 height 16
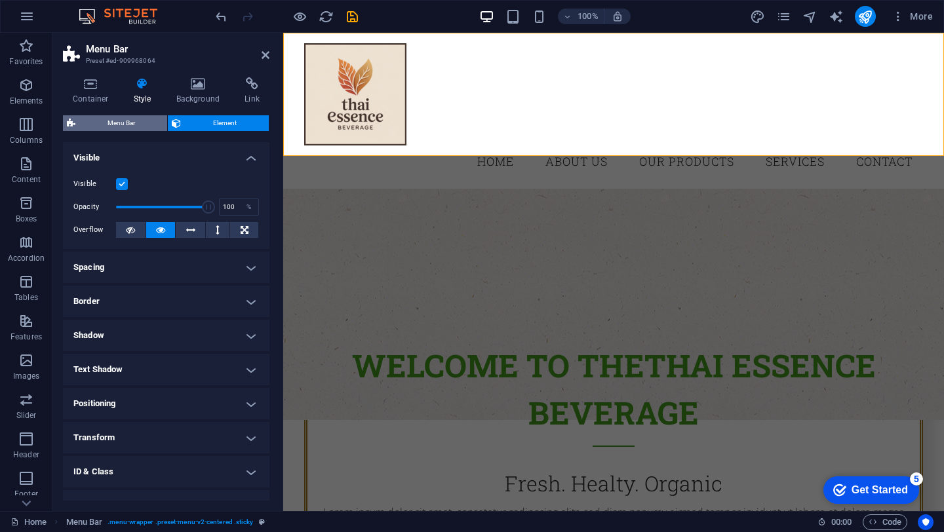
click at [130, 118] on span "Menu Bar" at bounding box center [121, 123] width 84 height 16
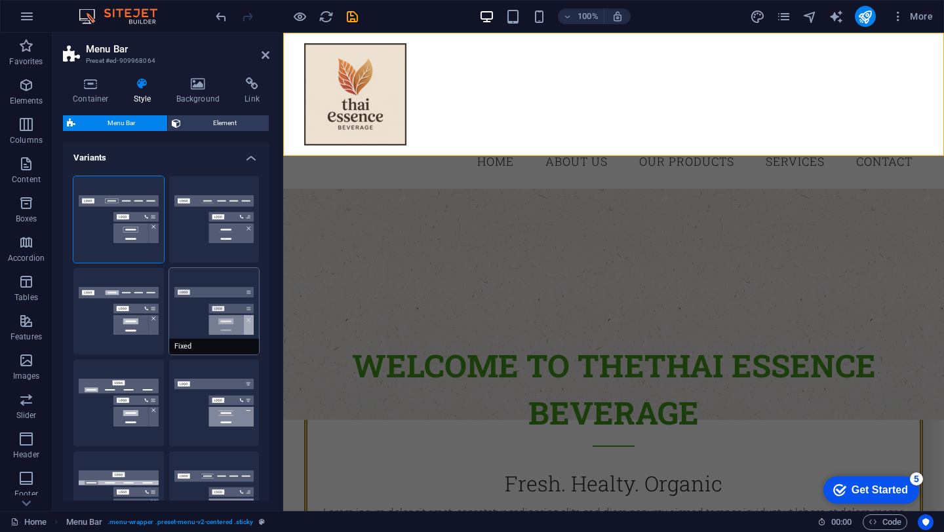
click at [182, 313] on button "Fixed" at bounding box center [214, 311] width 90 height 87
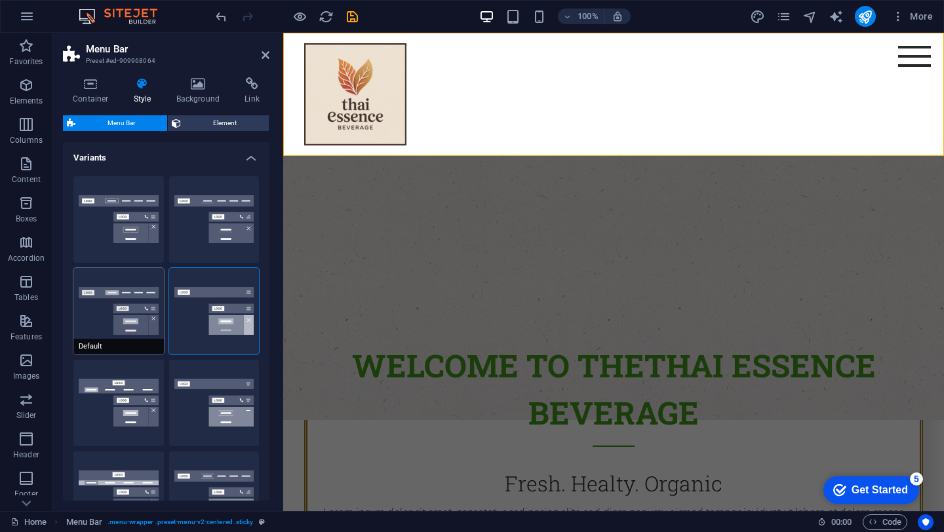
click at [98, 296] on button "Default" at bounding box center [118, 311] width 90 height 87
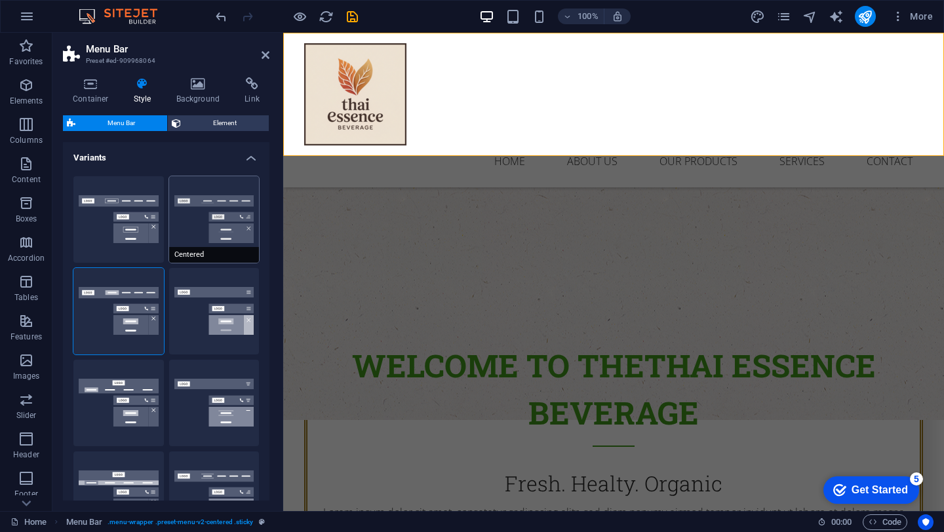
click at [212, 206] on button "Centered" at bounding box center [214, 219] width 90 height 87
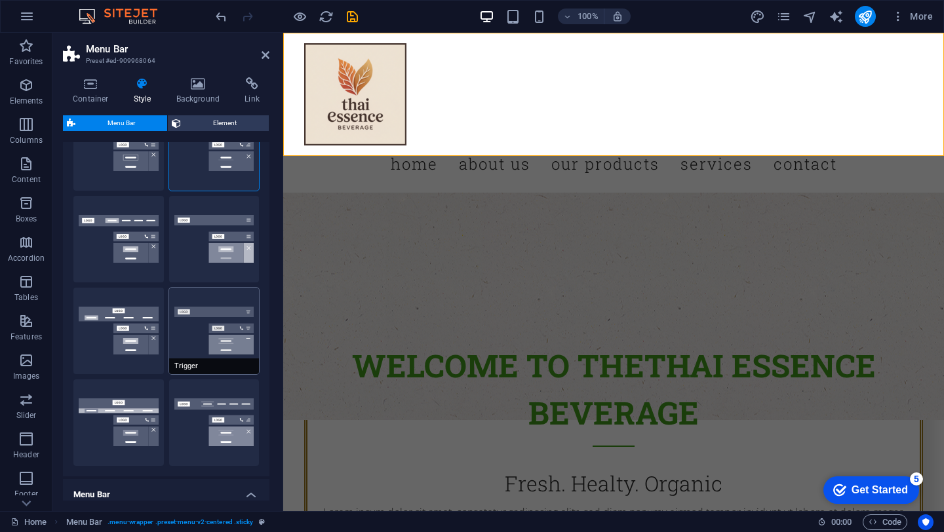
scroll to position [96, 0]
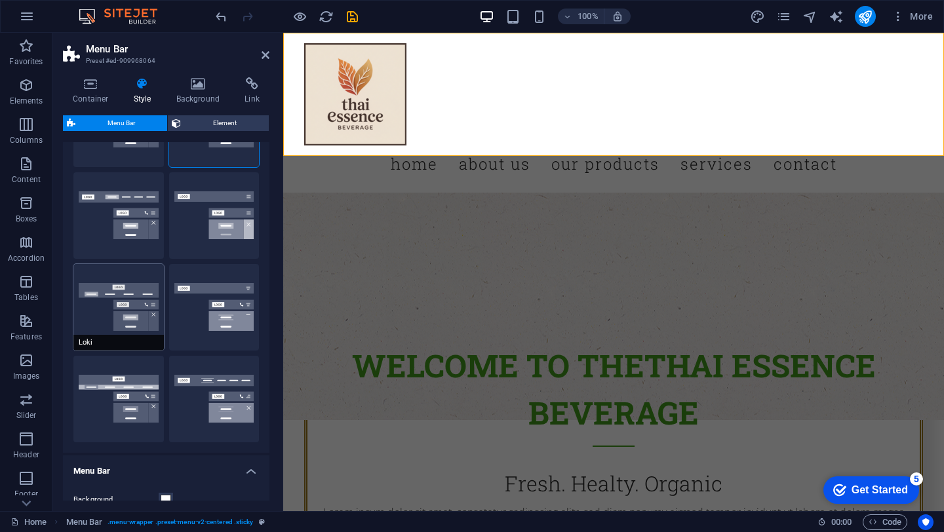
click at [128, 321] on button "Loki" at bounding box center [118, 307] width 90 height 87
type input "0"
select select "DISABLED_OPTION_VALUE"
type input "2"
type input "1"
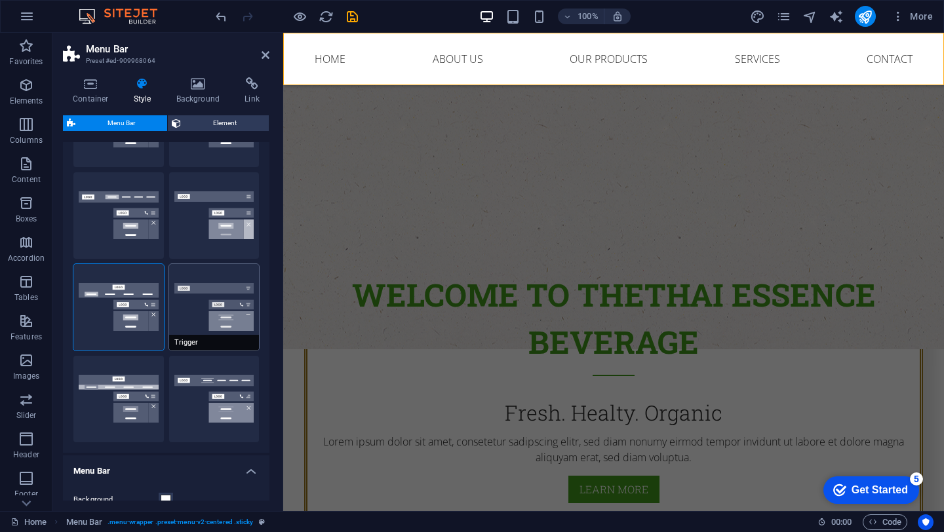
click at [235, 322] on button "Trigger" at bounding box center [214, 307] width 90 height 87
type input "1"
select select "rem"
type input "1"
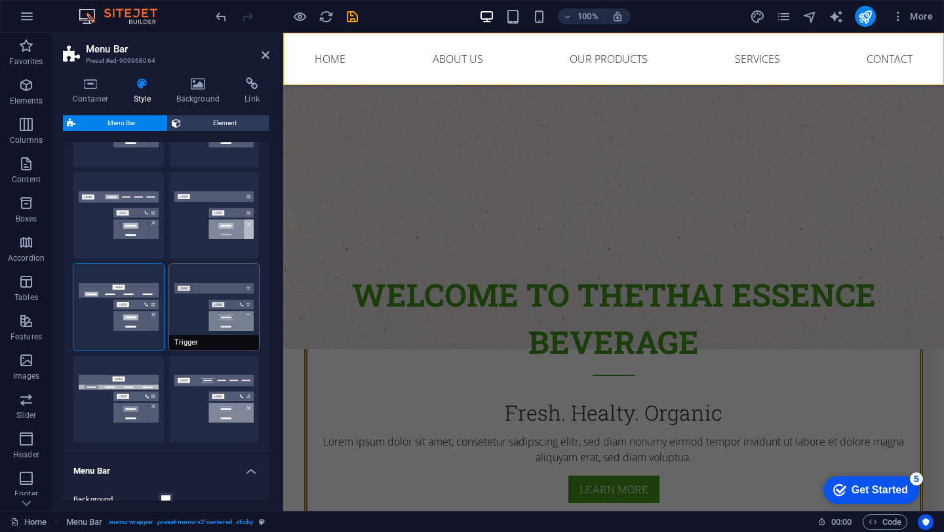
type input "0"
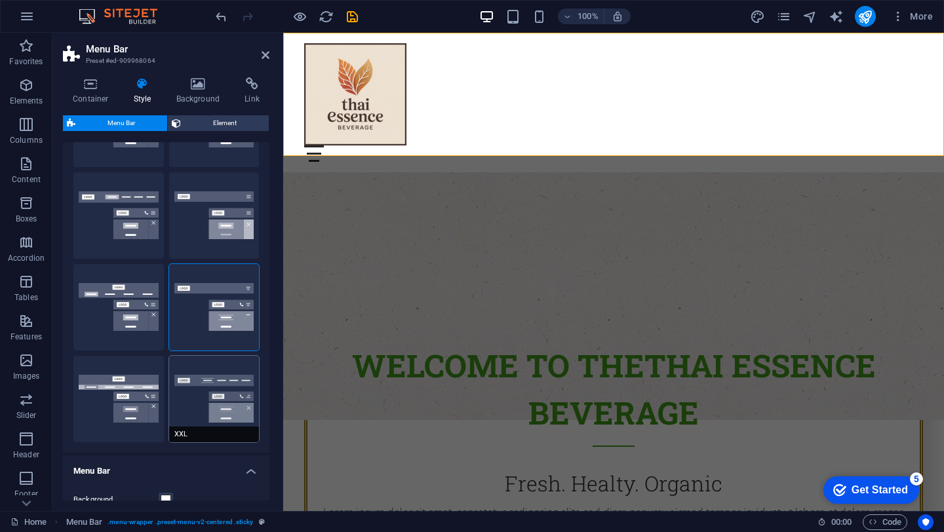
click at [231, 413] on button "XXL" at bounding box center [214, 399] width 90 height 87
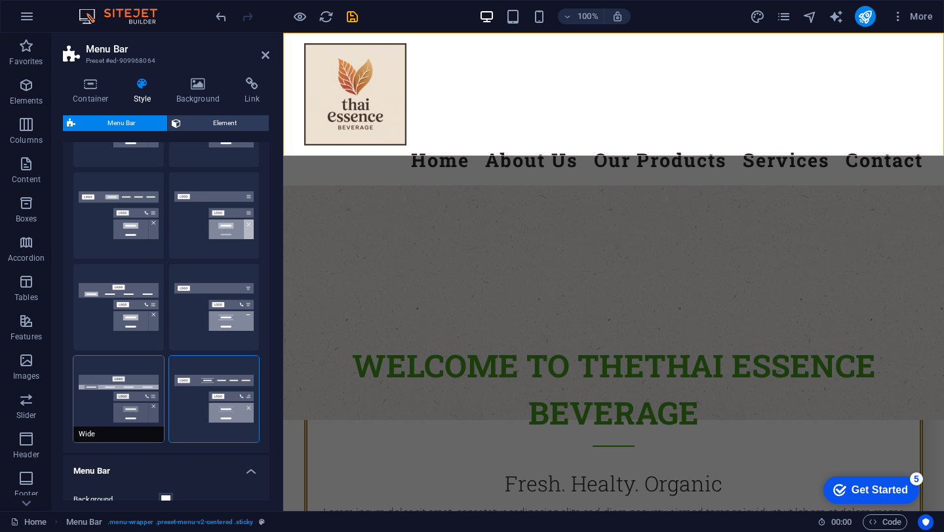
click at [121, 402] on button "Wide" at bounding box center [118, 399] width 90 height 87
type input "0"
type input "2"
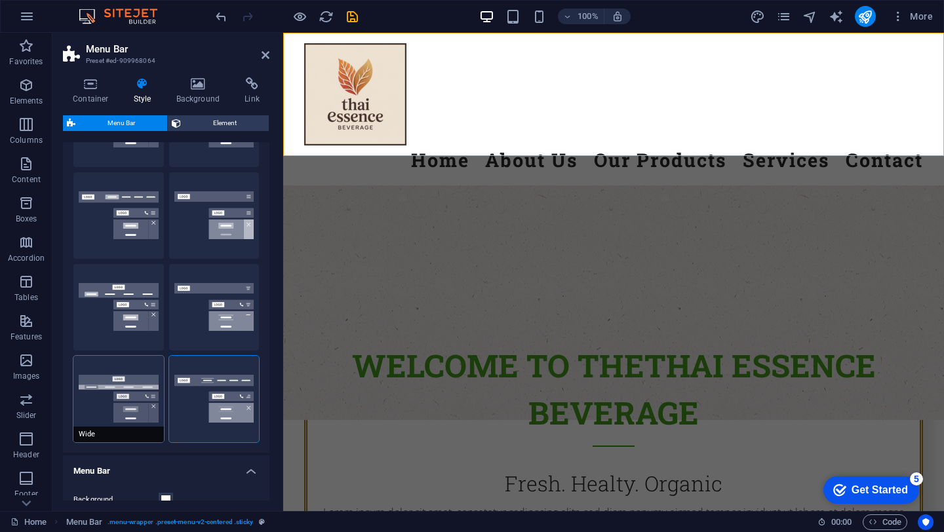
type input "2"
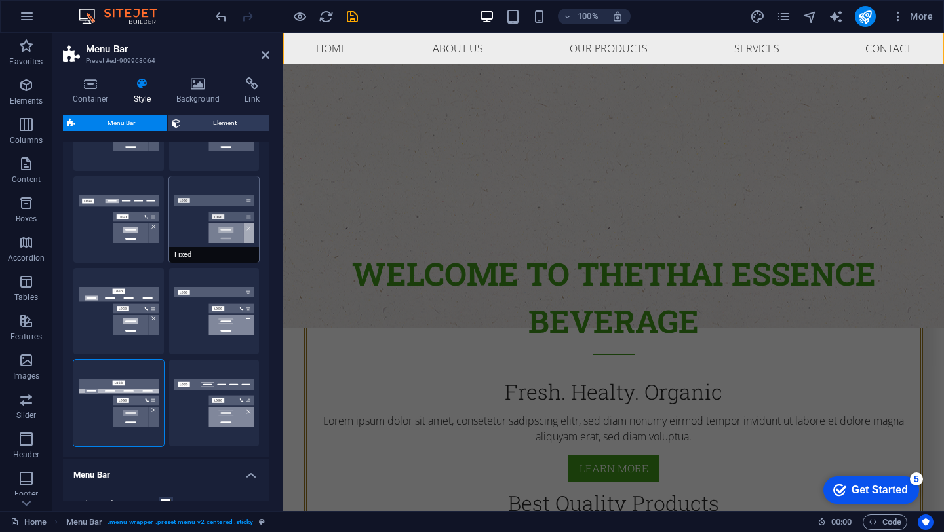
scroll to position [35, 0]
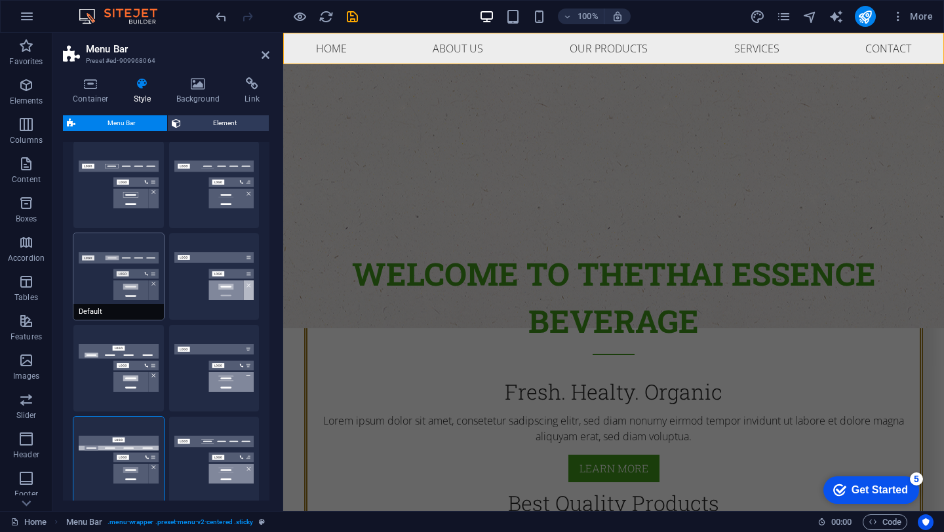
click at [128, 277] on button "Default" at bounding box center [118, 276] width 90 height 87
type input "1"
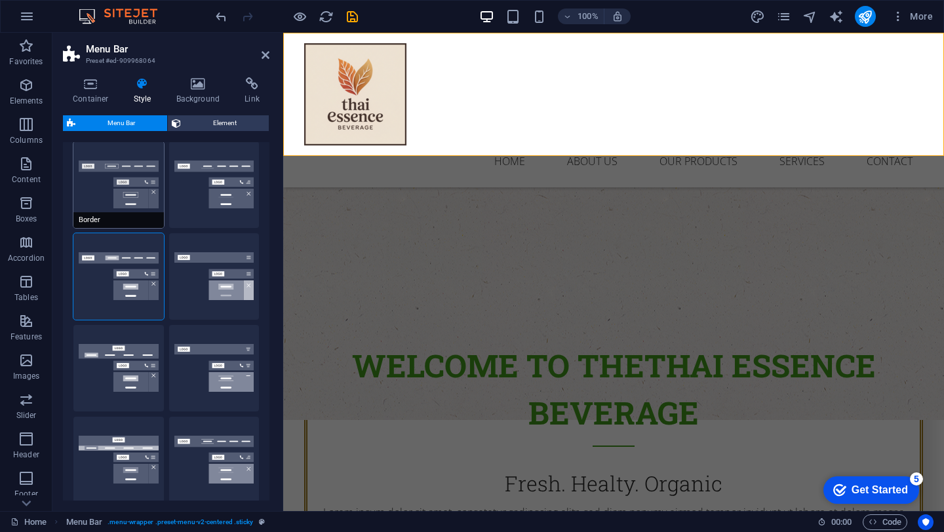
click at [115, 205] on button "Border" at bounding box center [118, 185] width 90 height 87
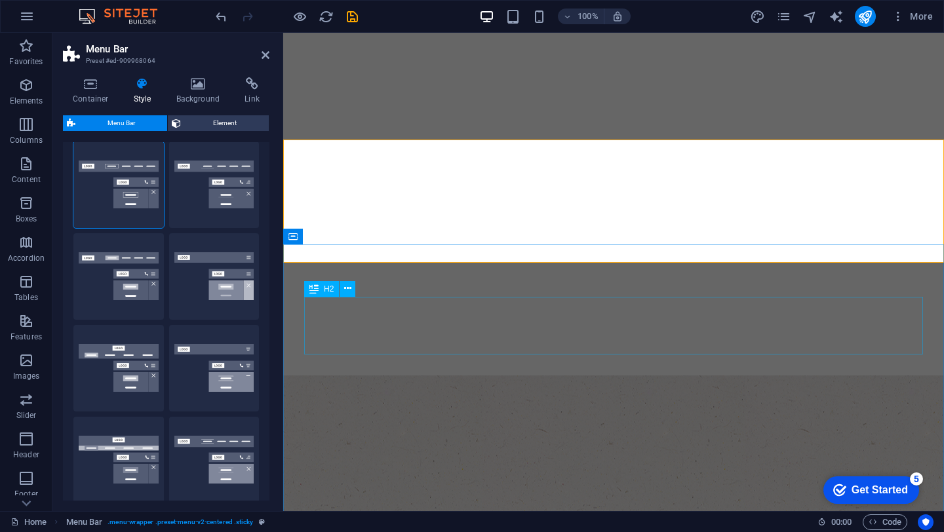
scroll to position [0, 0]
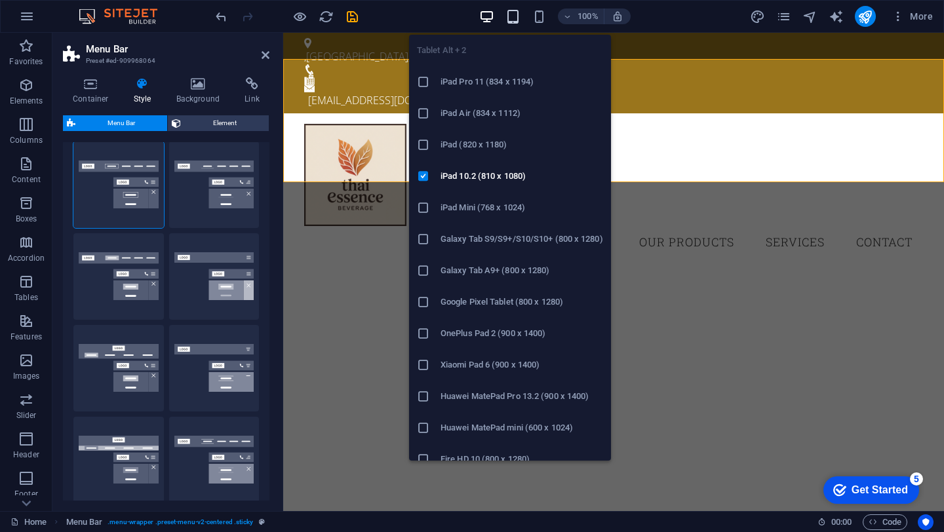
click at [0, 0] on icon "button" at bounding box center [0, 0] width 0 height 0
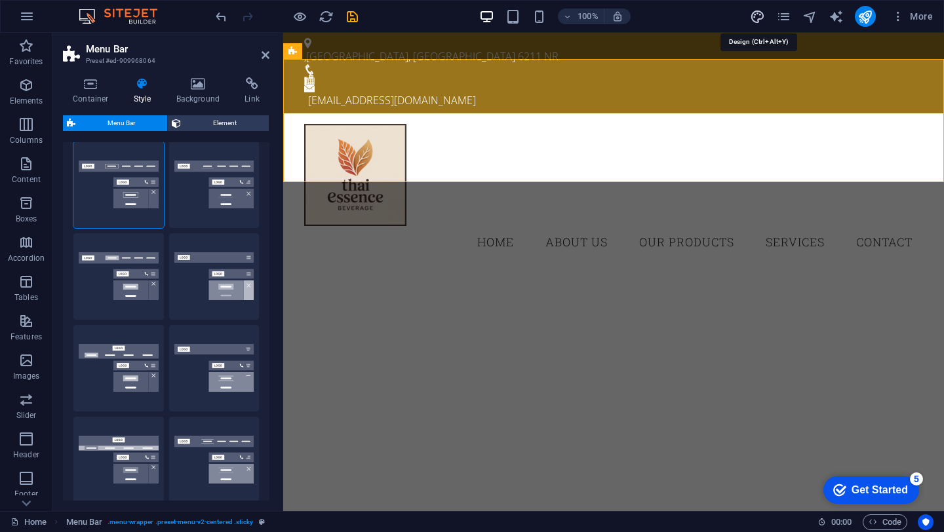
select select "px"
select select "300"
select select "px"
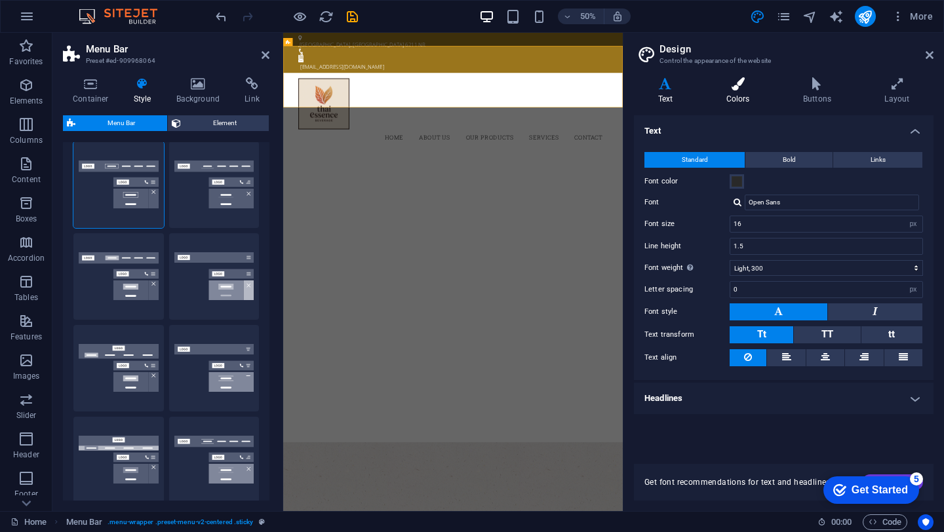
click at [733, 79] on icon at bounding box center [737, 83] width 71 height 13
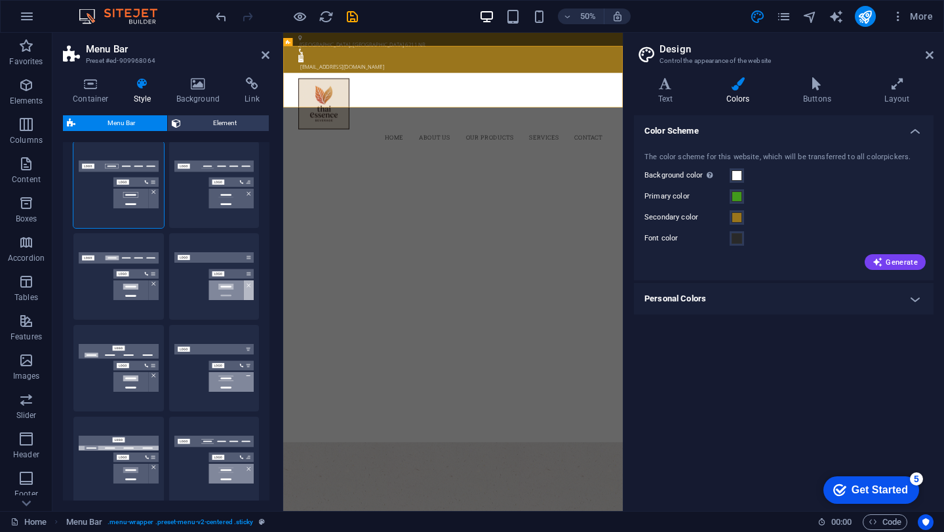
click at [926, 310] on h4 "Personal Colors" at bounding box center [784, 298] width 300 height 31
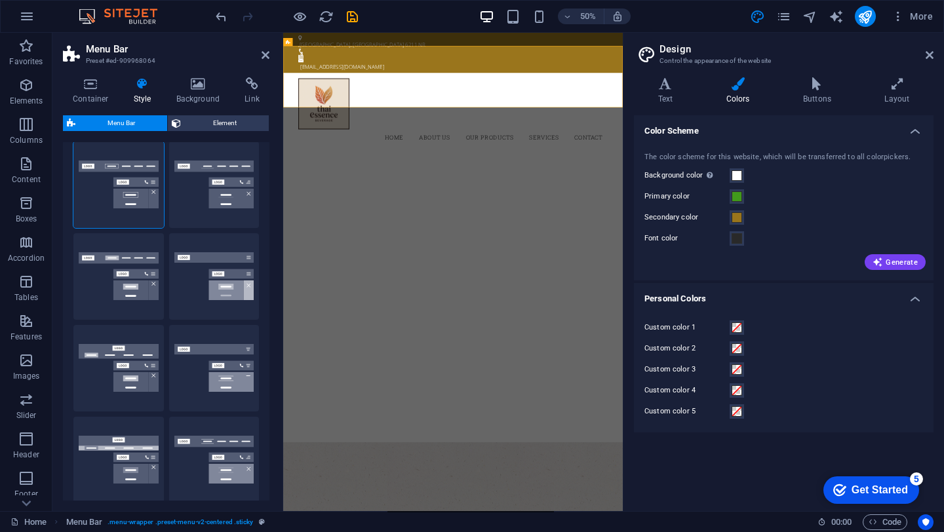
click at [918, 299] on h4 "Personal Colors" at bounding box center [784, 295] width 300 height 24
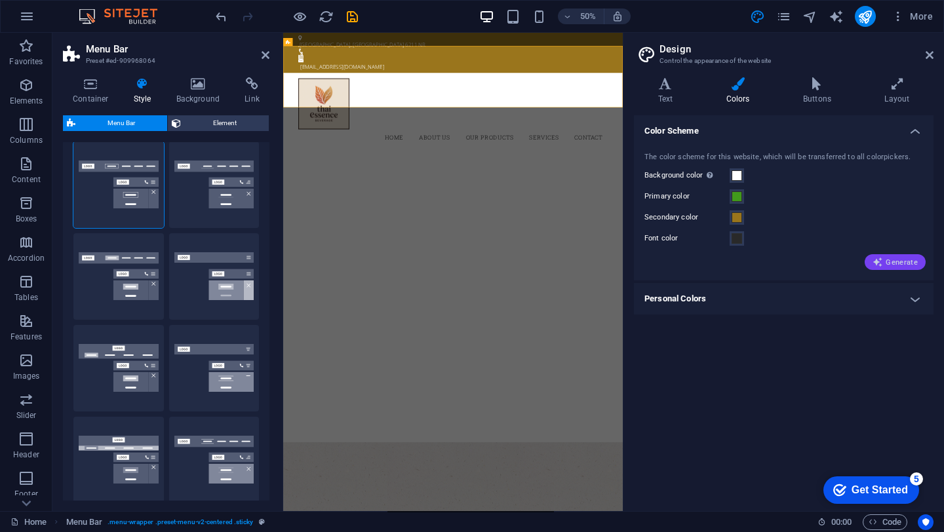
click at [916, 263] on span "Generate" at bounding box center [894, 262] width 45 height 10
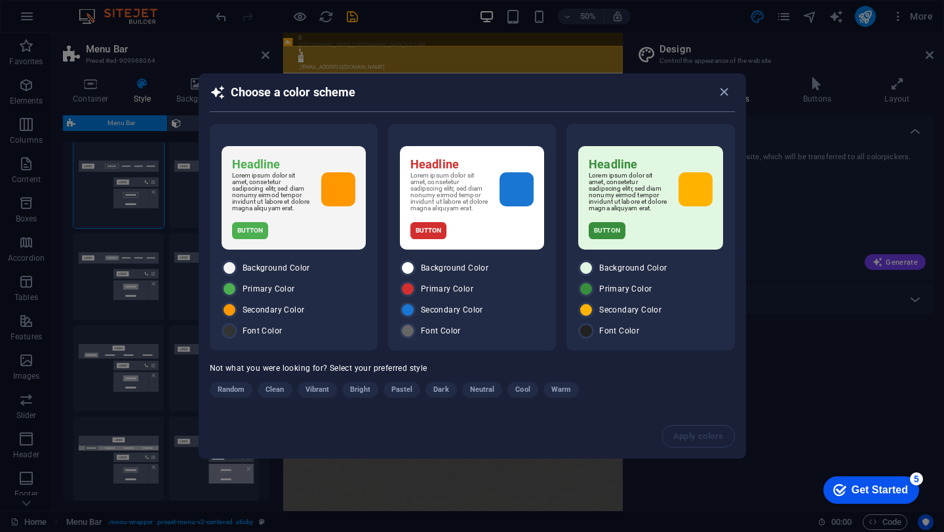
click at [723, 98] on h2 "Choose a color scheme" at bounding box center [472, 99] width 525 height 28
click at [724, 98] on h2 "Choose a color scheme" at bounding box center [472, 99] width 525 height 28
click at [724, 94] on icon "button" at bounding box center [723, 92] width 15 height 15
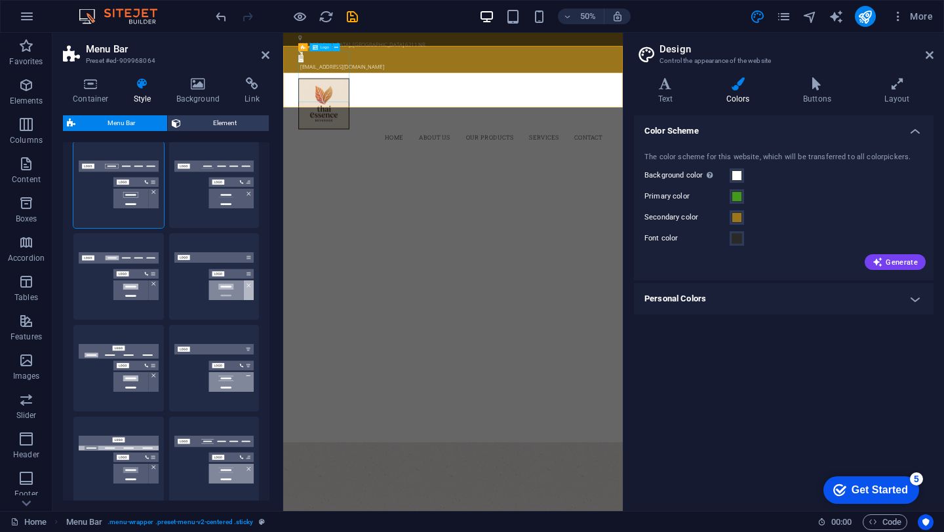
click at [355, 148] on div at bounding box center [622, 175] width 619 height 102
click at [0, 0] on icon at bounding box center [0, 0] width 0 height 0
click at [390, 124] on div at bounding box center [622, 175] width 619 height 102
click at [0, 0] on icon at bounding box center [0, 0] width 0 height 0
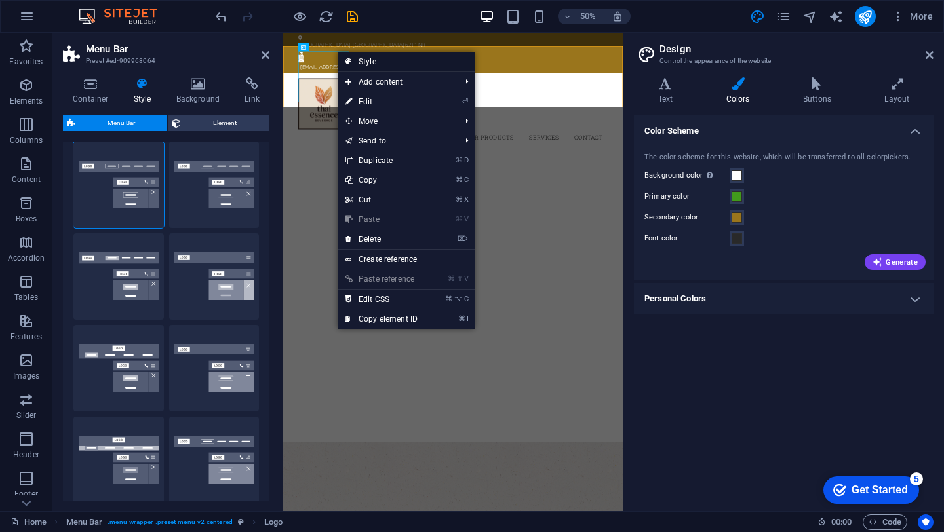
click at [390, 58] on link "Style" at bounding box center [406, 62] width 137 height 20
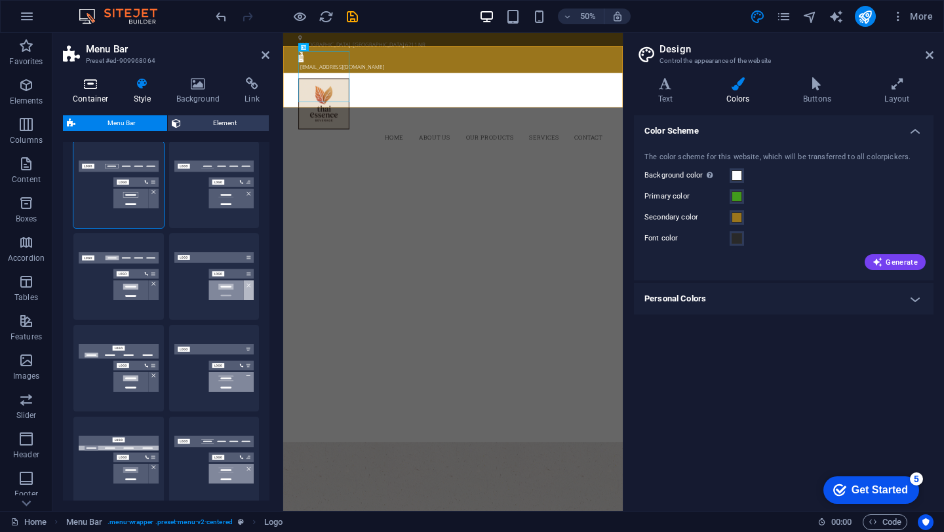
click at [84, 88] on icon at bounding box center [91, 83] width 56 height 13
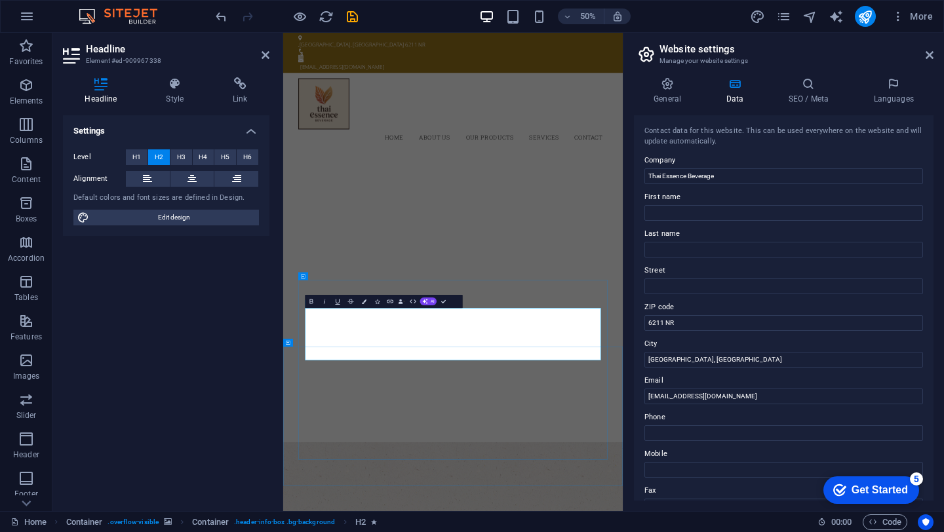
click at [929, 60] on icon at bounding box center [929, 55] width 8 height 10
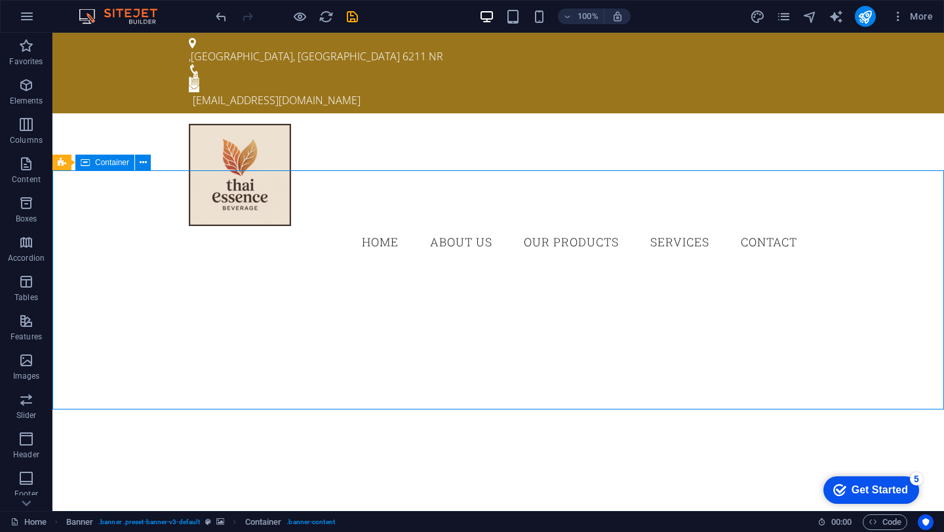
scroll to position [18, 0]
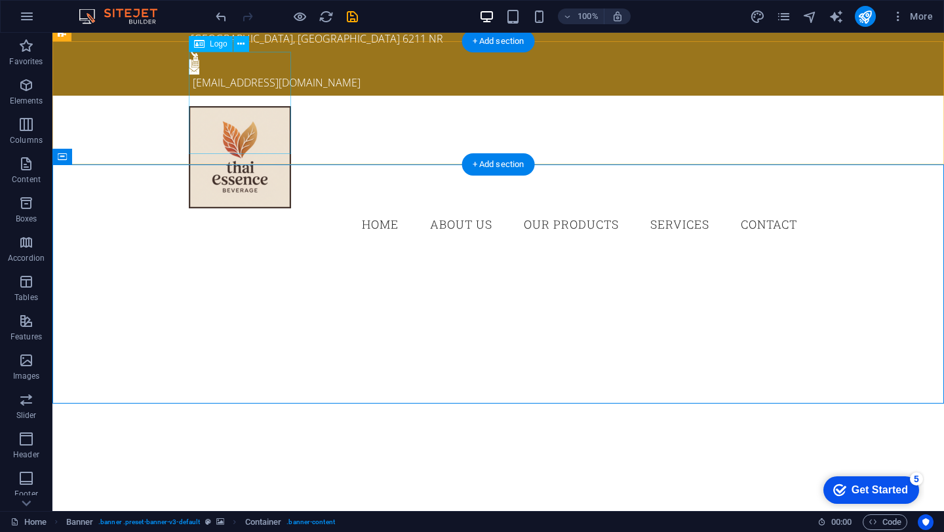
click at [222, 110] on div at bounding box center [498, 157] width 619 height 102
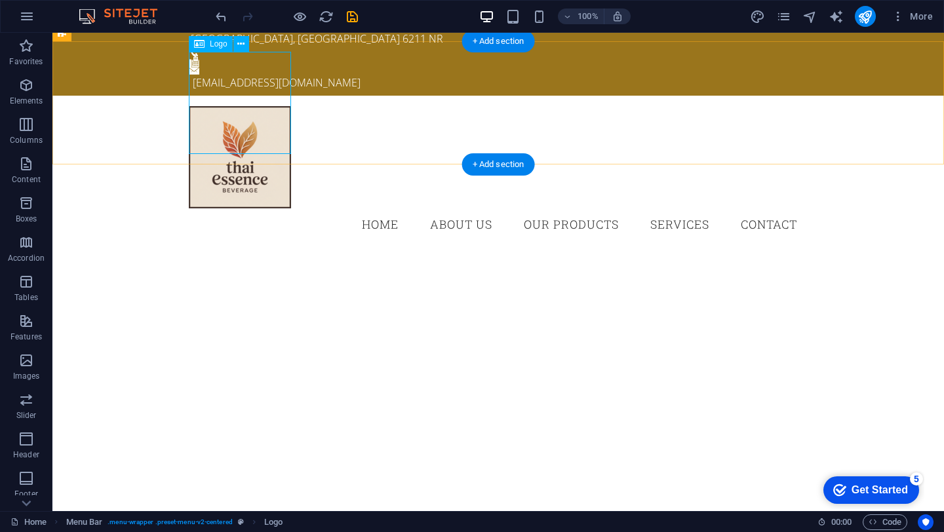
click at [269, 140] on div at bounding box center [498, 157] width 619 height 102
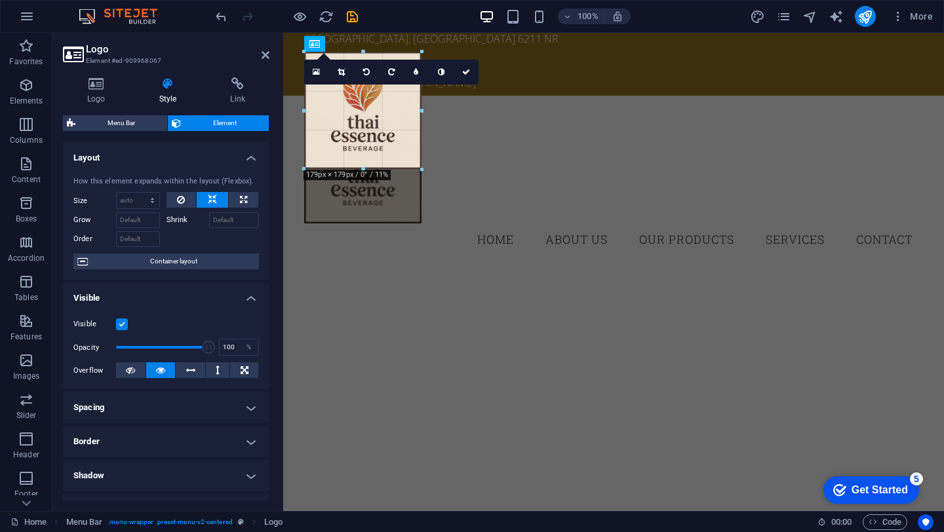
drag, startPoint x: 404, startPoint y: 153, endPoint x: 423, endPoint y: 167, distance: 22.9
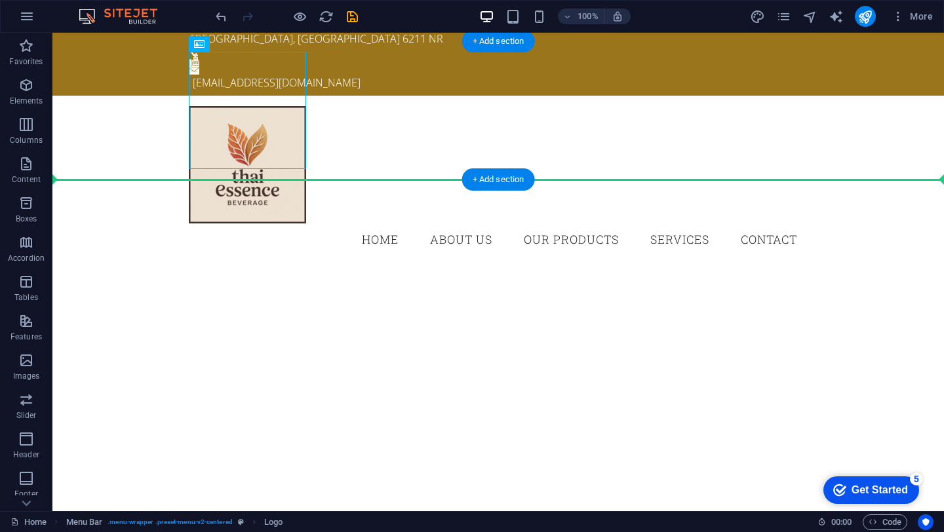
drag, startPoint x: 252, startPoint y: 104, endPoint x: 150, endPoint y: 114, distance: 102.1
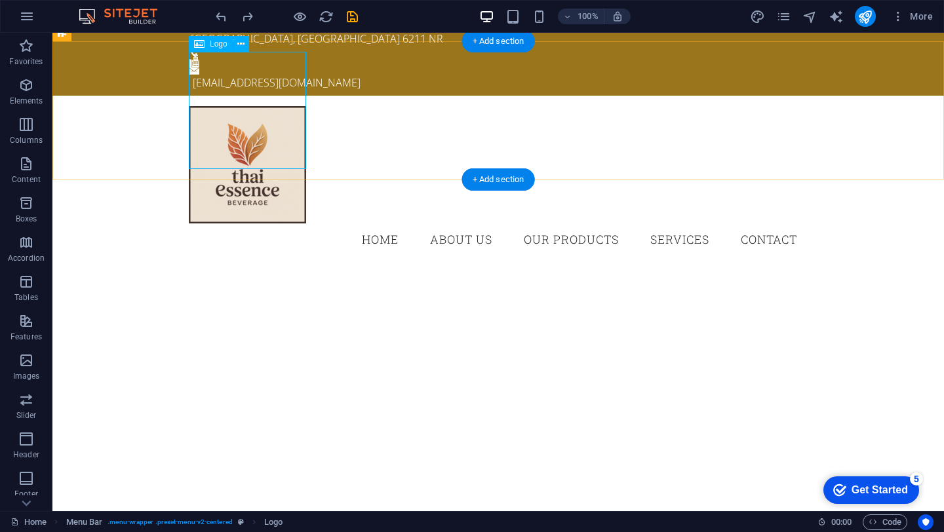
click at [227, 119] on div at bounding box center [498, 164] width 619 height 117
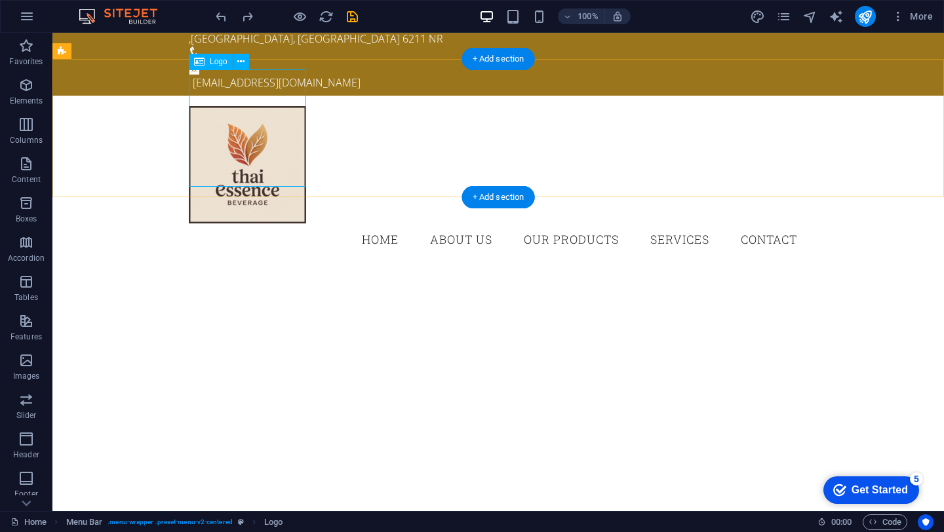
scroll to position [0, 0]
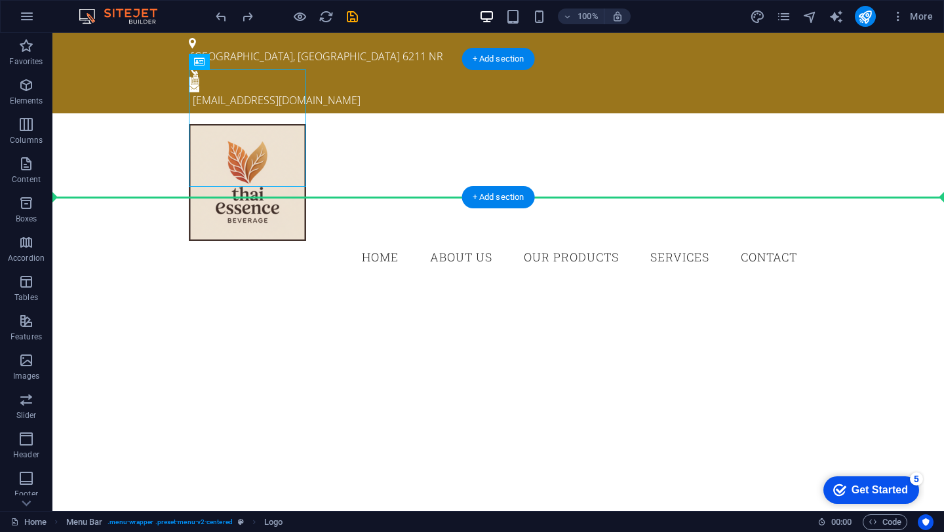
drag, startPoint x: 253, startPoint y: 140, endPoint x: 138, endPoint y: 131, distance: 115.7
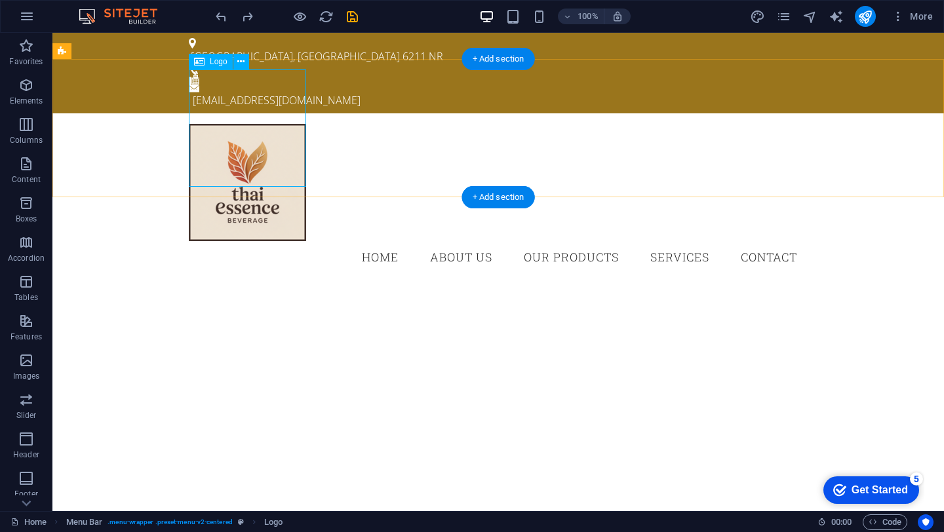
click at [288, 170] on div at bounding box center [498, 182] width 619 height 117
click at [513, 241] on nav "Home About Us Our Products Services Contact" at bounding box center [498, 257] width 619 height 33
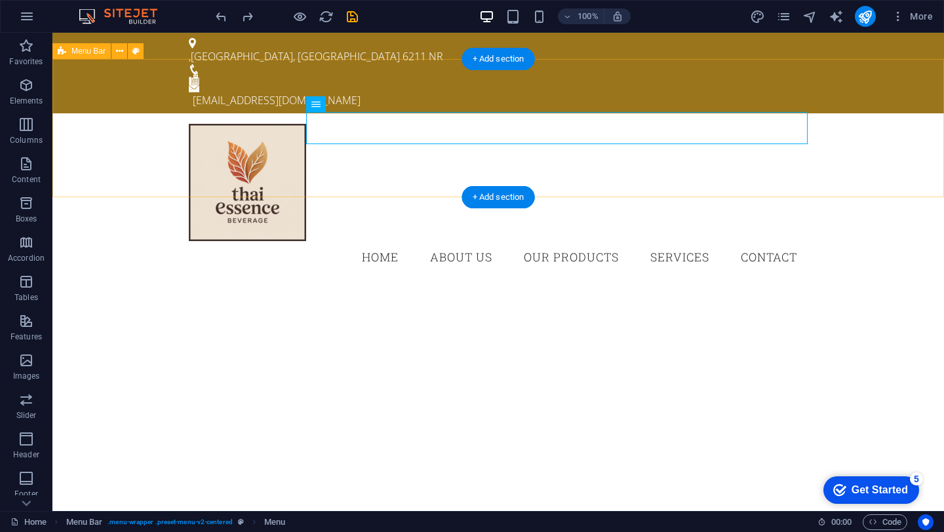
click at [883, 128] on div "Menu Home About Us Our Products Services Contact" at bounding box center [497, 198] width 891 height 171
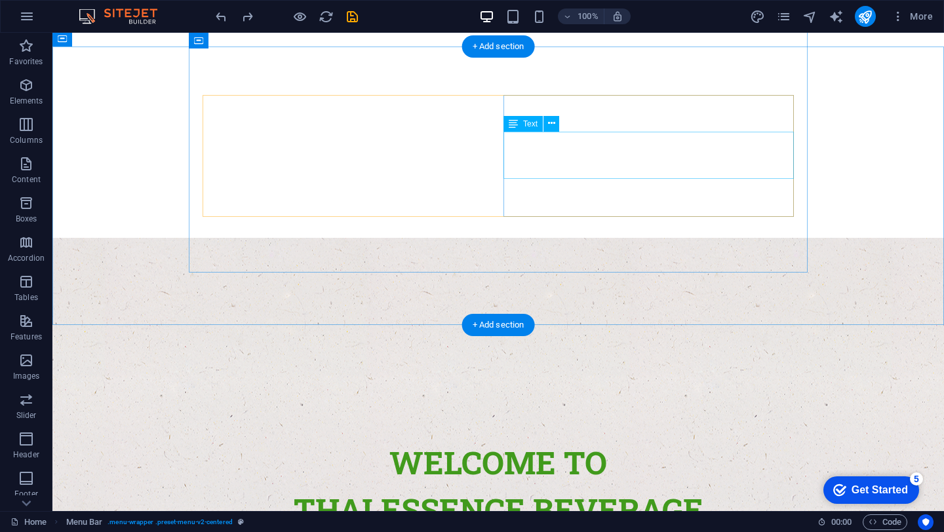
scroll to position [391, 0]
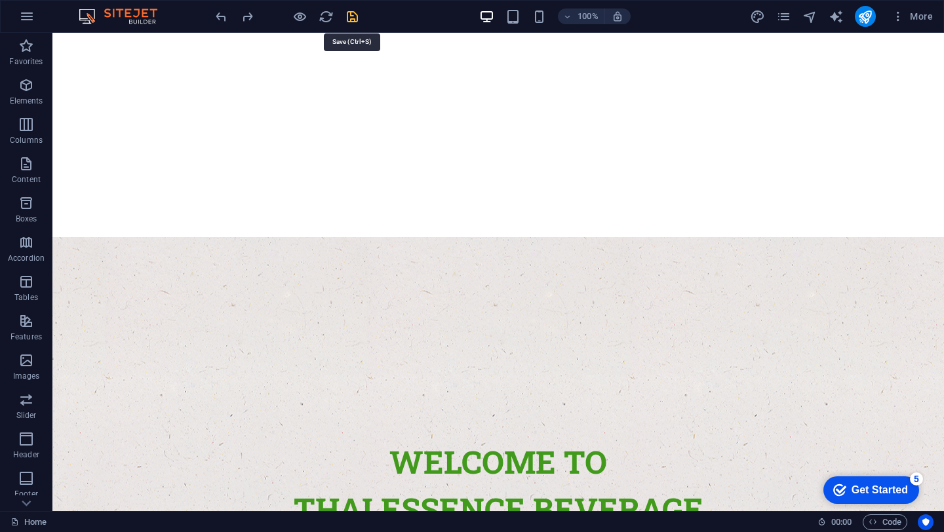
click at [0, 0] on icon "save" at bounding box center [0, 0] width 0 height 0
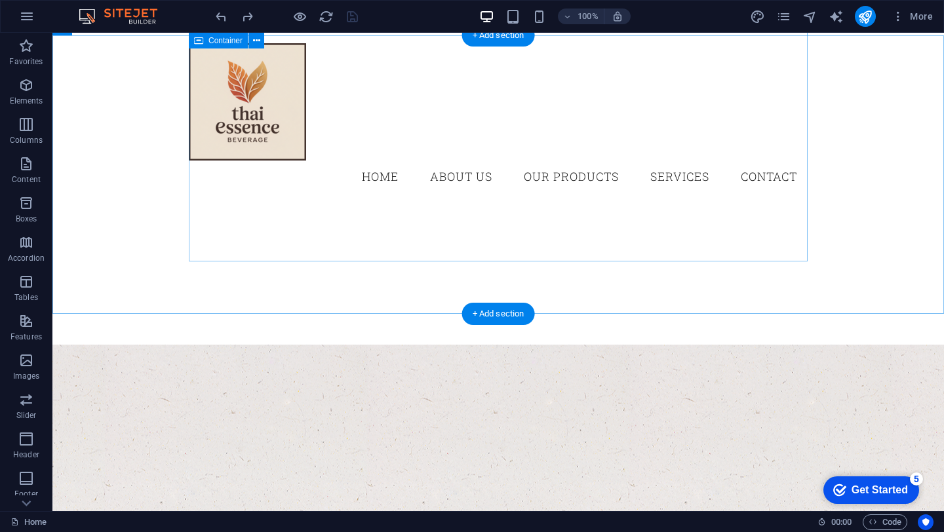
scroll to position [0, 0]
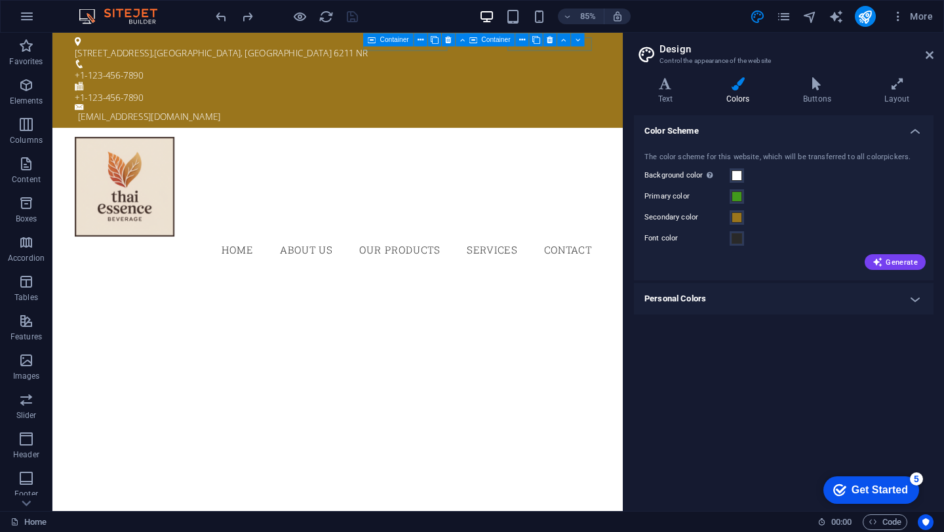
click at [923, 66] on header "Design Control the appearance of the website" at bounding box center [784, 50] width 297 height 34
click at [931, 58] on icon at bounding box center [929, 55] width 8 height 10
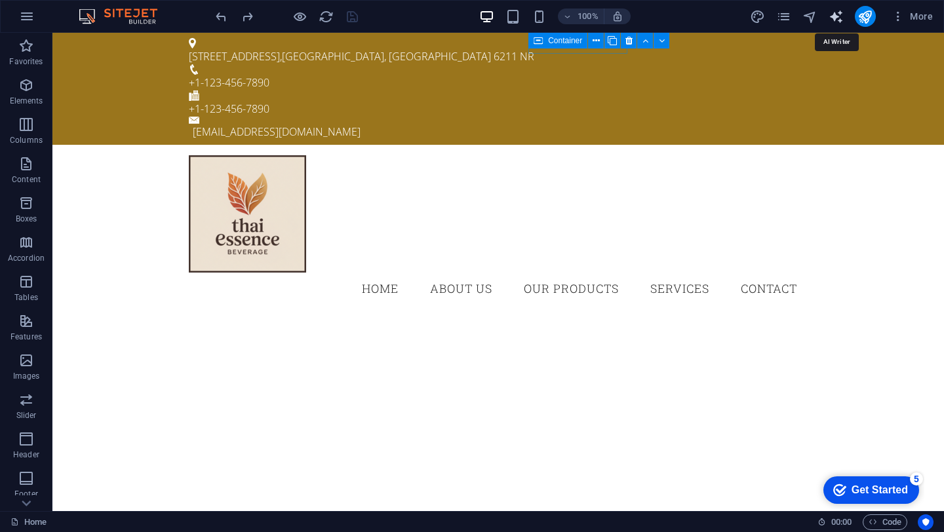
select select "English"
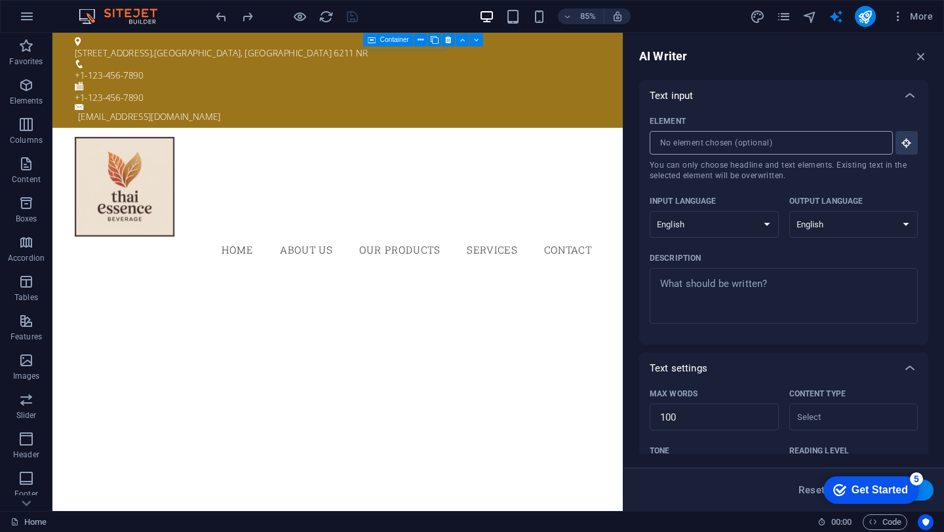
click at [751, 149] on input "Element ​ You can only choose headline and text elements. Existing text in the …" at bounding box center [766, 143] width 234 height 24
drag, startPoint x: 927, startPoint y: 59, endPoint x: 874, endPoint y: 27, distance: 61.5
click at [927, 59] on icon "button" at bounding box center [921, 56] width 14 height 14
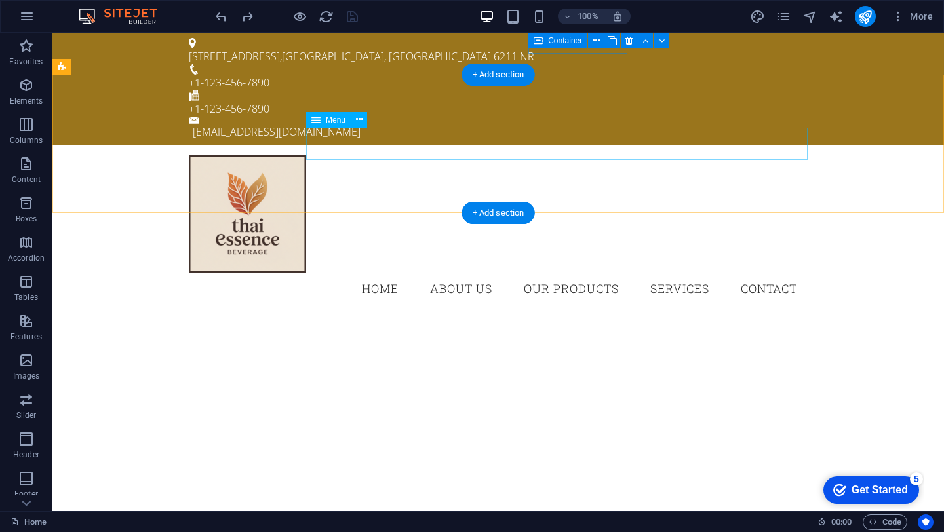
click at [456, 273] on nav "Home About Us Our Products Services Contact" at bounding box center [498, 289] width 619 height 33
click at [458, 273] on nav "Home About Us Our Products Services Contact" at bounding box center [498, 289] width 619 height 33
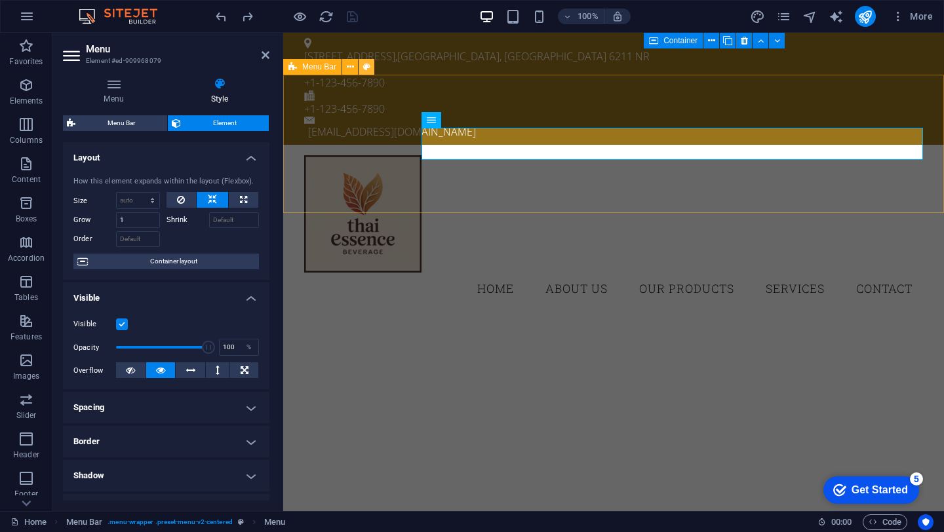
select select "rem"
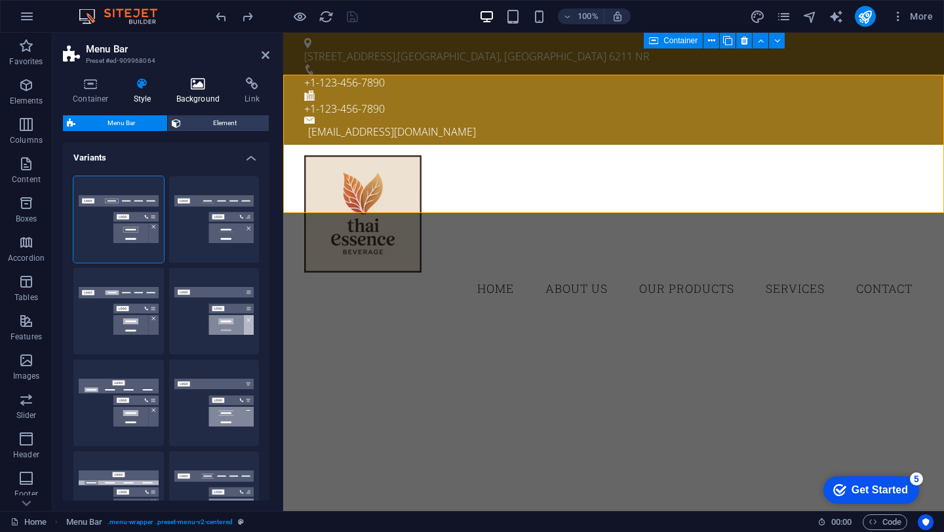
click at [204, 86] on icon at bounding box center [198, 83] width 64 height 13
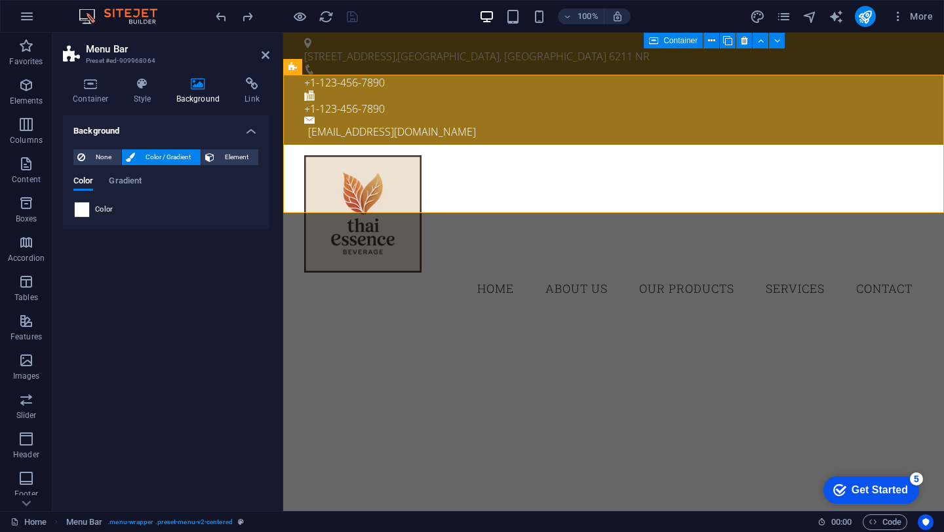
click at [74, 208] on div at bounding box center [82, 210] width 16 height 16
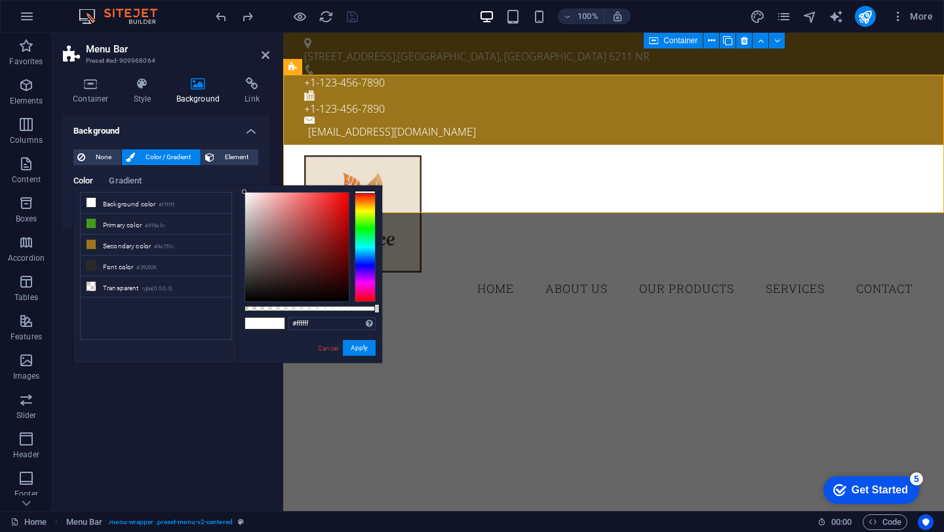
click at [74, 208] on div "less Background color #ffffff Primary color #419a1c Secondary color #9a751c Fon…" at bounding box center [227, 274] width 309 height 178
click at [275, 326] on span at bounding box center [275, 323] width 20 height 11
click at [128, 248] on li "Secondary color #9a751c" at bounding box center [156, 245] width 151 height 21
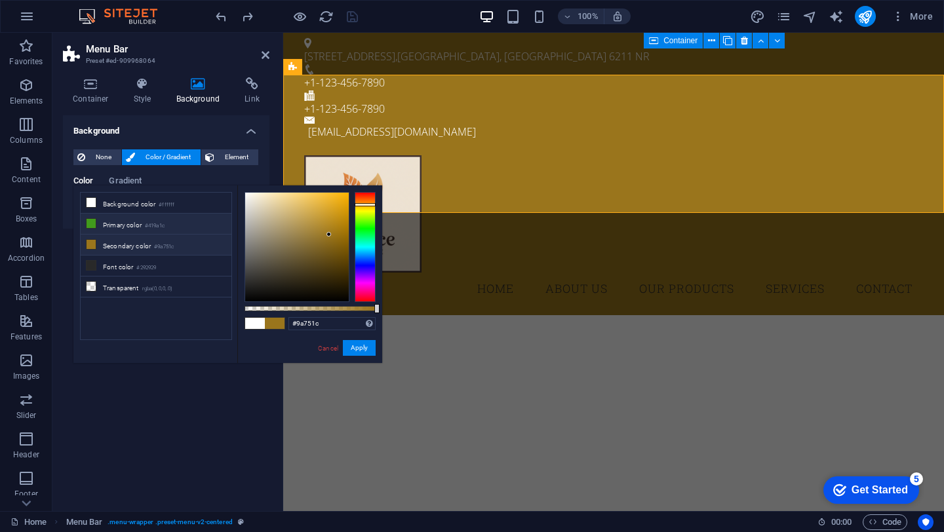
click at [135, 218] on li "Primary color #419a1c" at bounding box center [156, 224] width 151 height 21
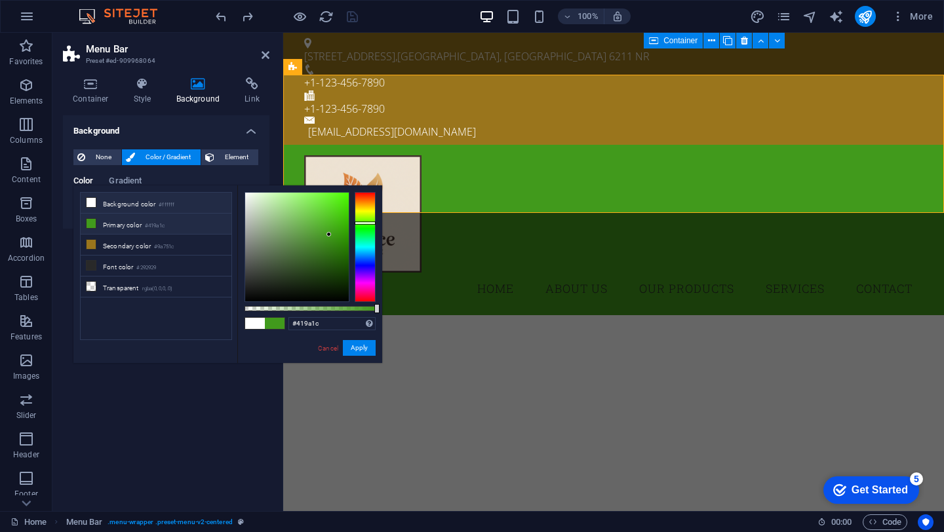
click at [135, 207] on li "Background color #ffffff" at bounding box center [156, 203] width 151 height 21
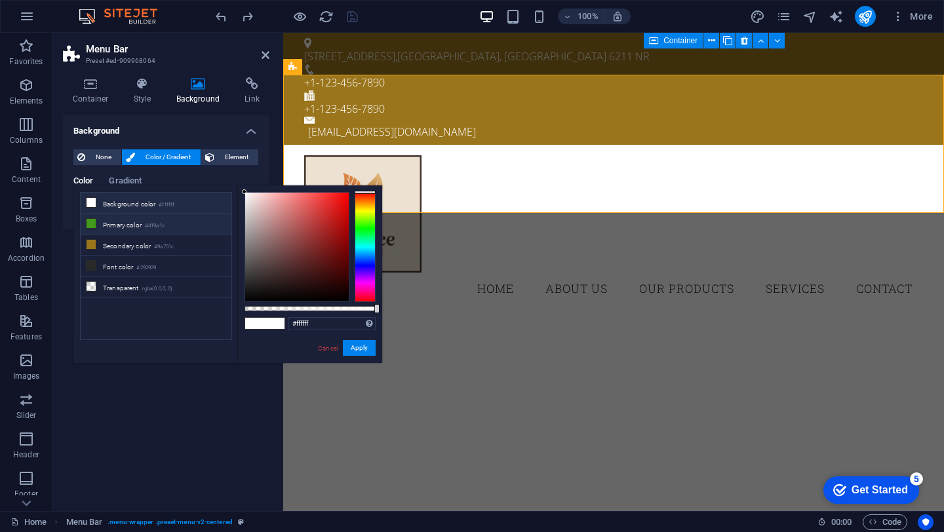
click at [134, 231] on li "Primary color #419a1c" at bounding box center [156, 224] width 151 height 21
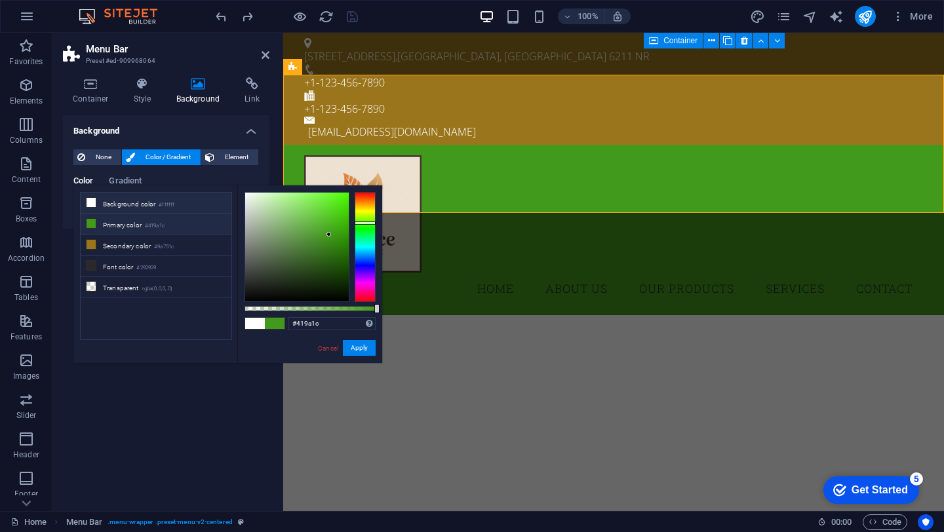
click at [173, 208] on small "#ffffff" at bounding box center [167, 205] width 16 height 9
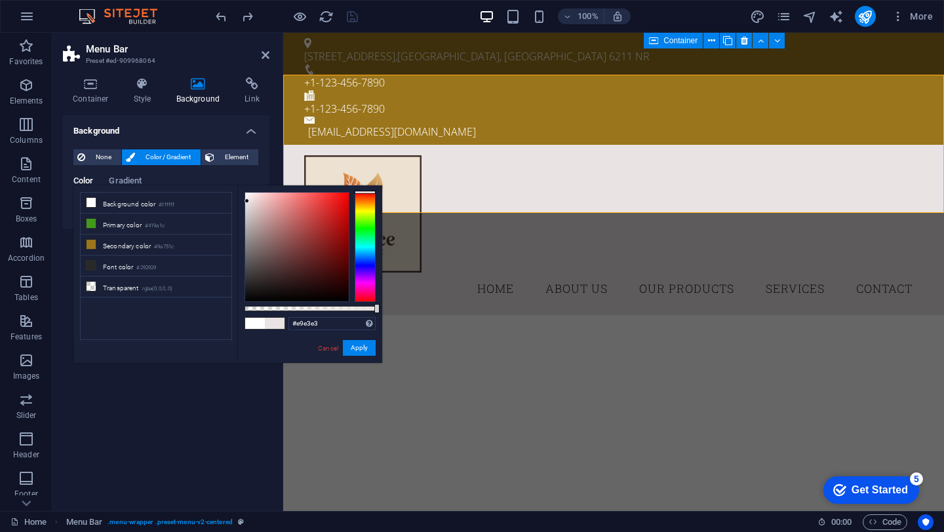
drag, startPoint x: 244, startPoint y: 193, endPoint x: 247, endPoint y: 201, distance: 8.5
click at [247, 201] on div at bounding box center [296, 247] width 105 height 110
drag, startPoint x: 376, startPoint y: 313, endPoint x: 416, endPoint y: 323, distance: 42.0
click at [416, 323] on body "[DOMAIN_NAME] Home Favorites Elements Columns Content Boxes Accordion Tables Fe…" at bounding box center [472, 266] width 944 height 532
click at [238, 166] on div "Color Gradient Color" at bounding box center [165, 192] width 185 height 52
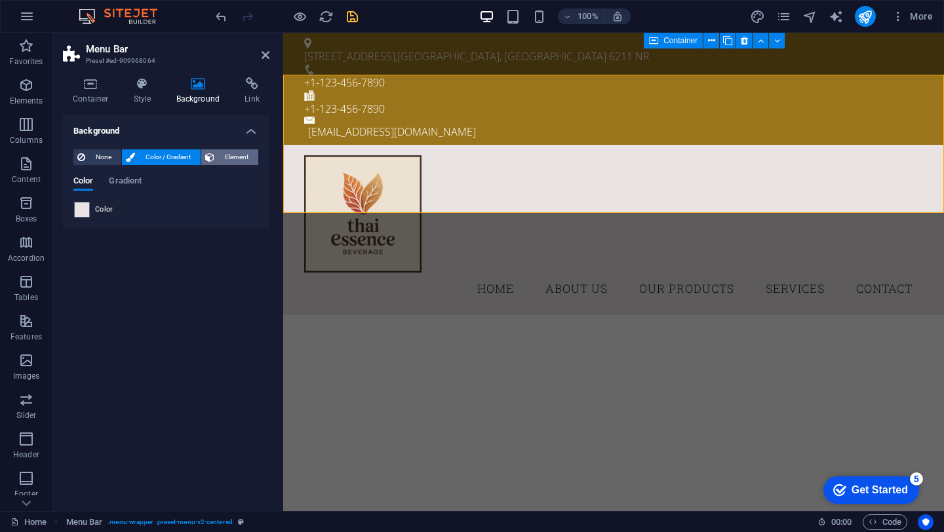
click at [238, 162] on span "Element" at bounding box center [236, 157] width 36 height 16
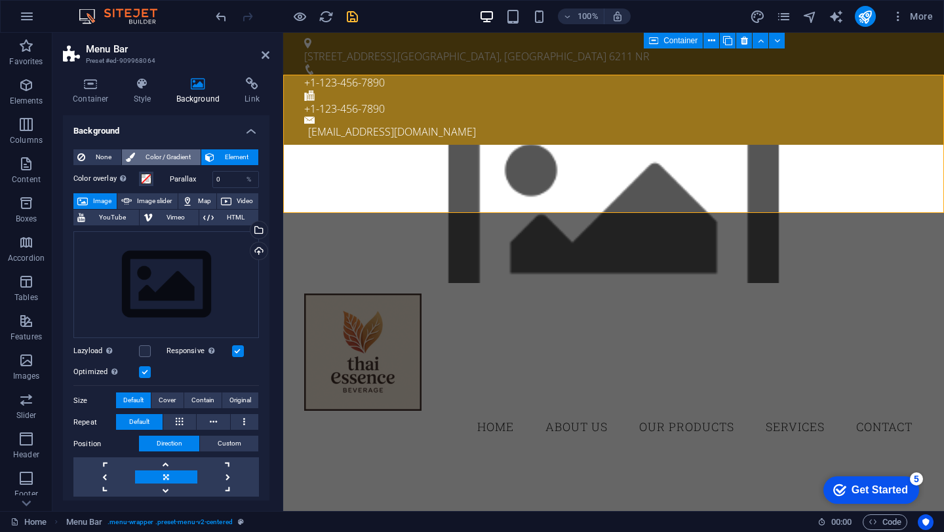
click at [178, 161] on span "Color / Gradient" at bounding box center [168, 157] width 58 height 16
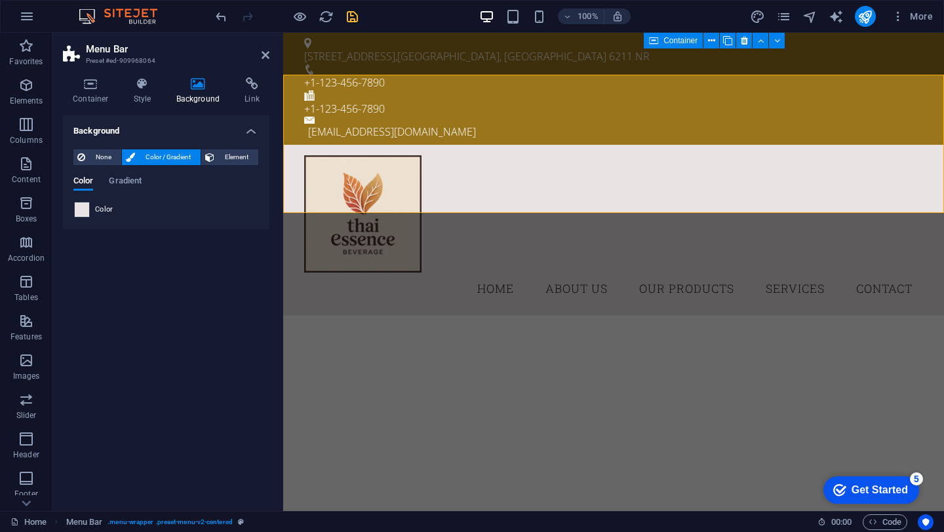
click at [89, 217] on div at bounding box center [82, 210] width 16 height 16
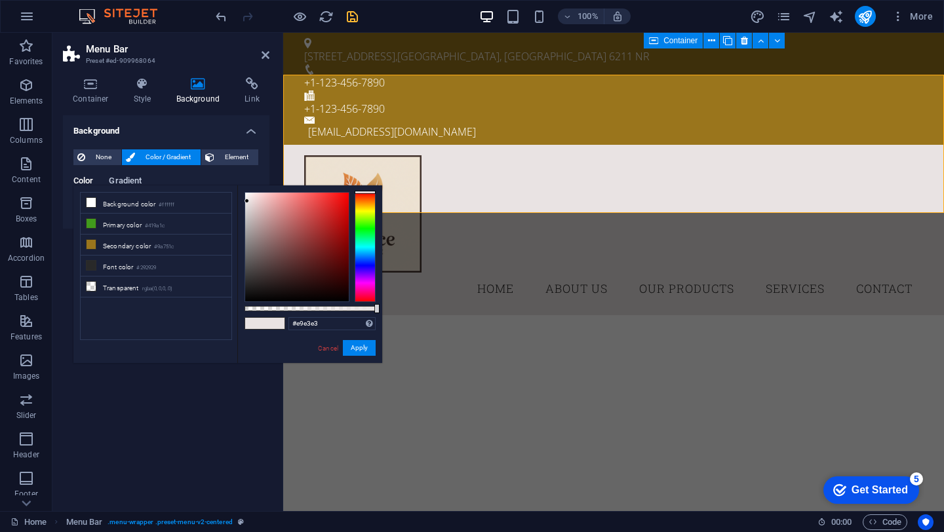
click at [133, 185] on body "[DOMAIN_NAME] Home Favorites Elements Columns Content Boxes Accordion Tables Fe…" at bounding box center [472, 266] width 944 height 532
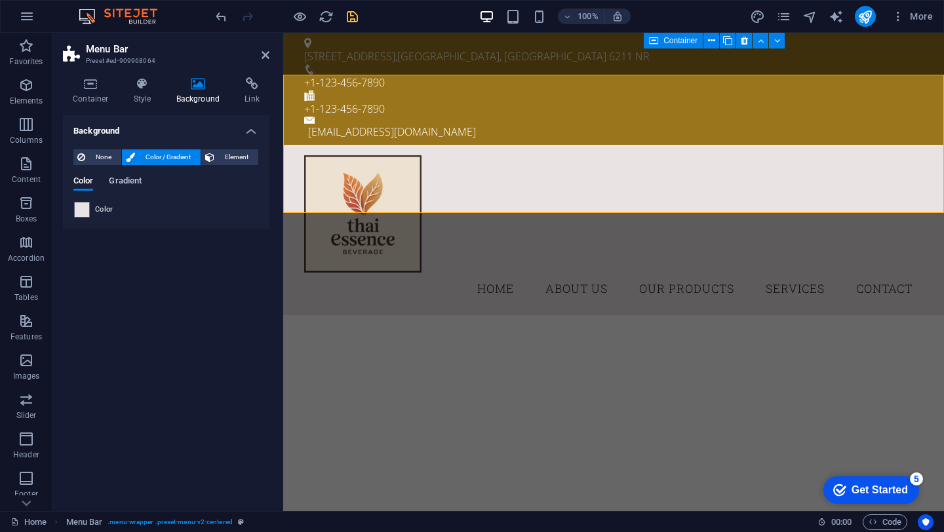
click at [133, 184] on span "Gradient" at bounding box center [125, 182] width 33 height 18
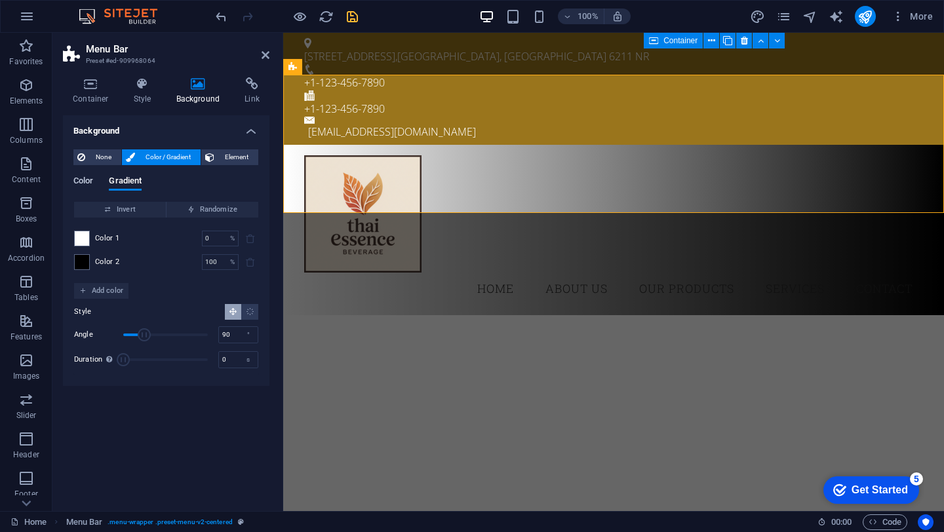
click at [87, 178] on span "Color" at bounding box center [83, 182] width 20 height 18
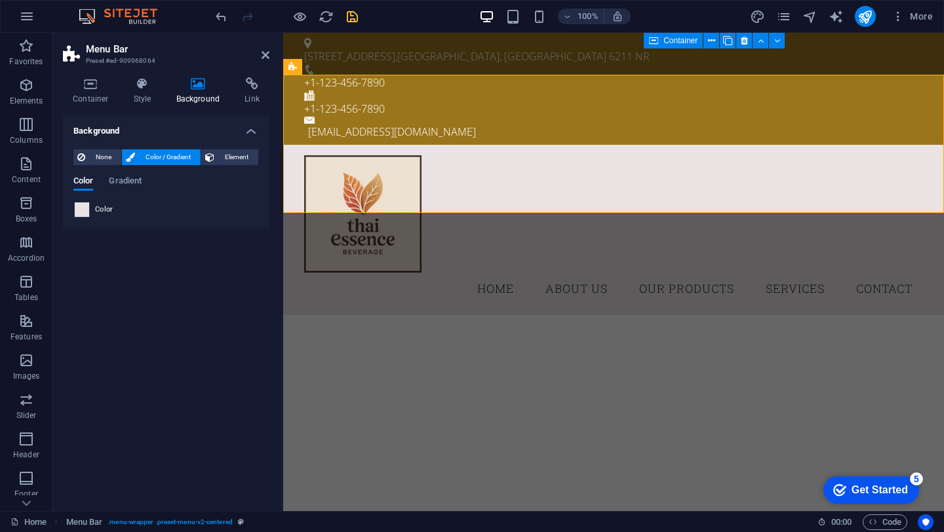
click at [88, 212] on span at bounding box center [82, 210] width 14 height 14
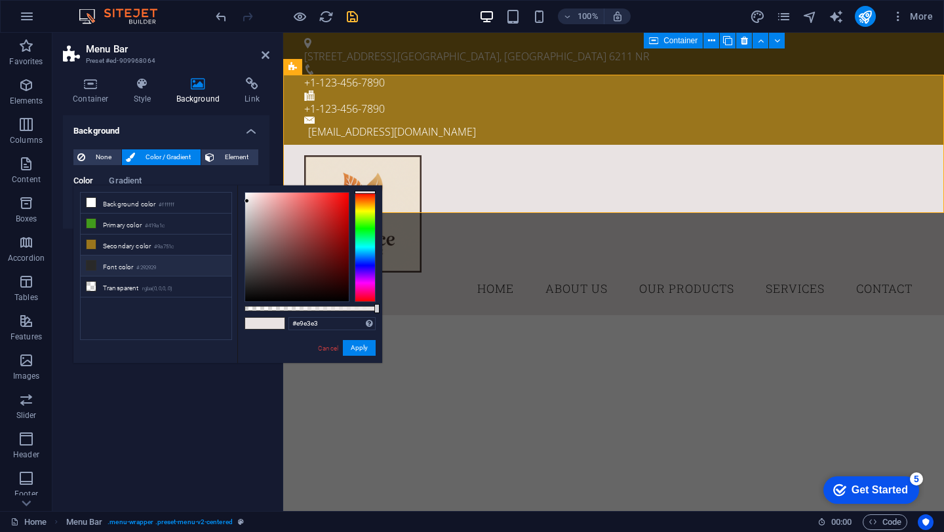
click at [184, 269] on li "Font color #292929" at bounding box center [156, 266] width 151 height 21
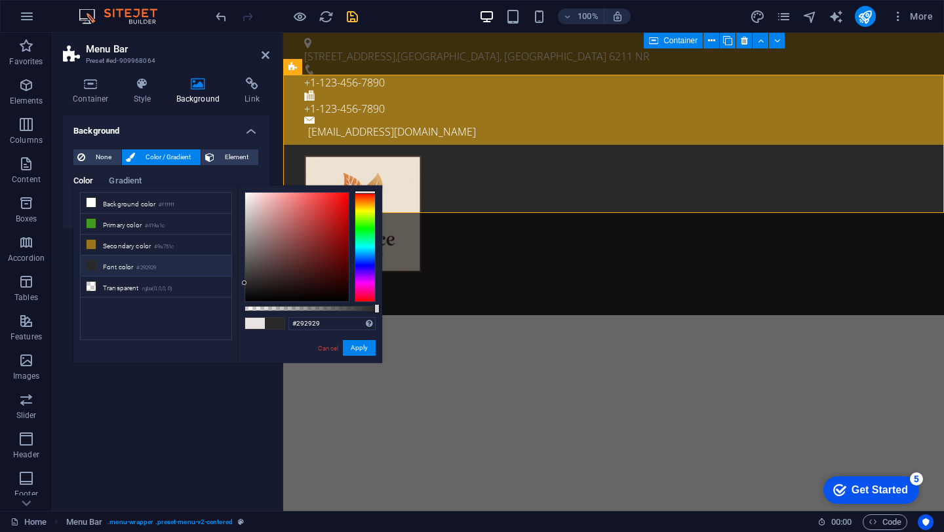
click at [184, 269] on li "Font color #292929" at bounding box center [156, 266] width 151 height 21
click at [166, 211] on li "Background color #ffffff" at bounding box center [156, 203] width 151 height 21
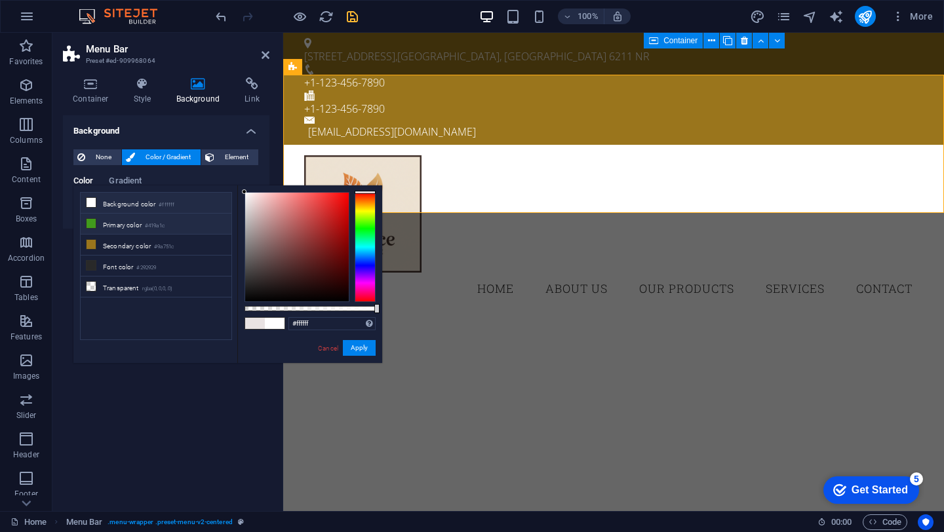
click at [165, 223] on small "#419a1c" at bounding box center [155, 226] width 20 height 9
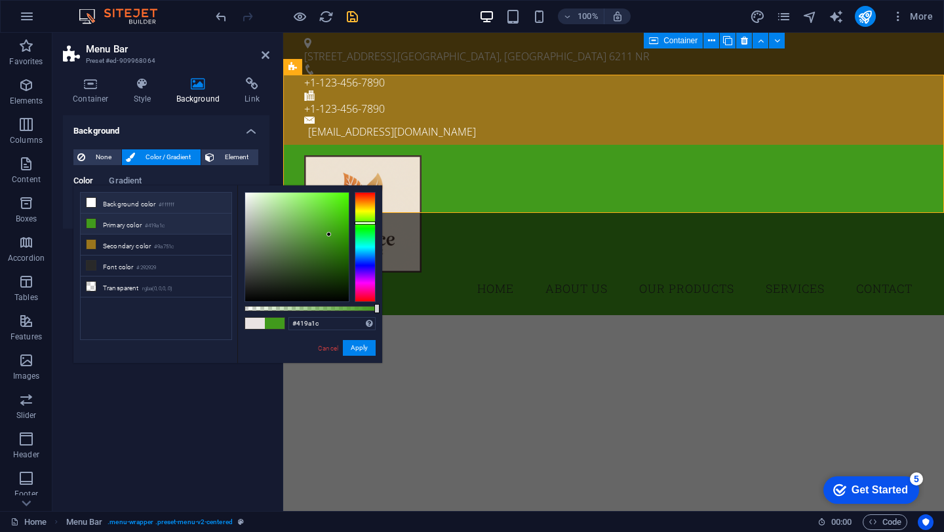
click at [168, 208] on small "#ffffff" at bounding box center [167, 205] width 16 height 9
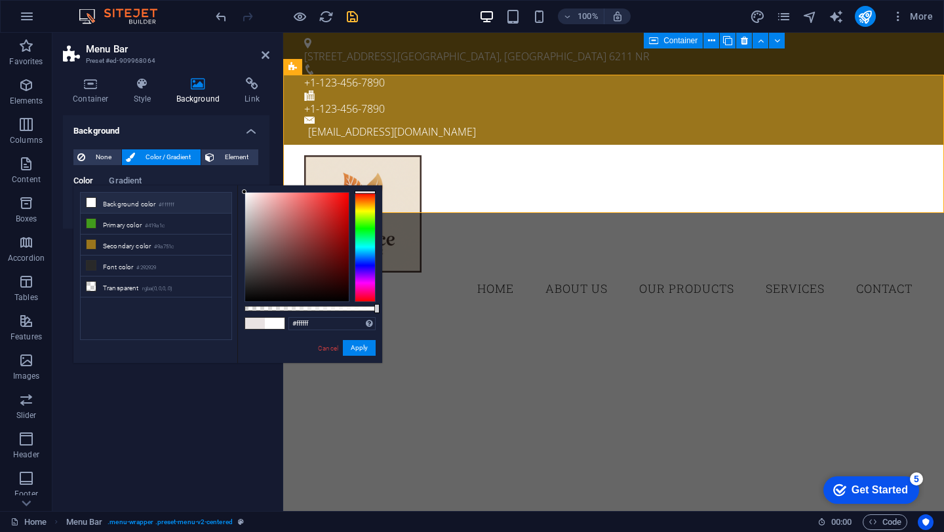
click at [370, 197] on div at bounding box center [365, 247] width 21 height 110
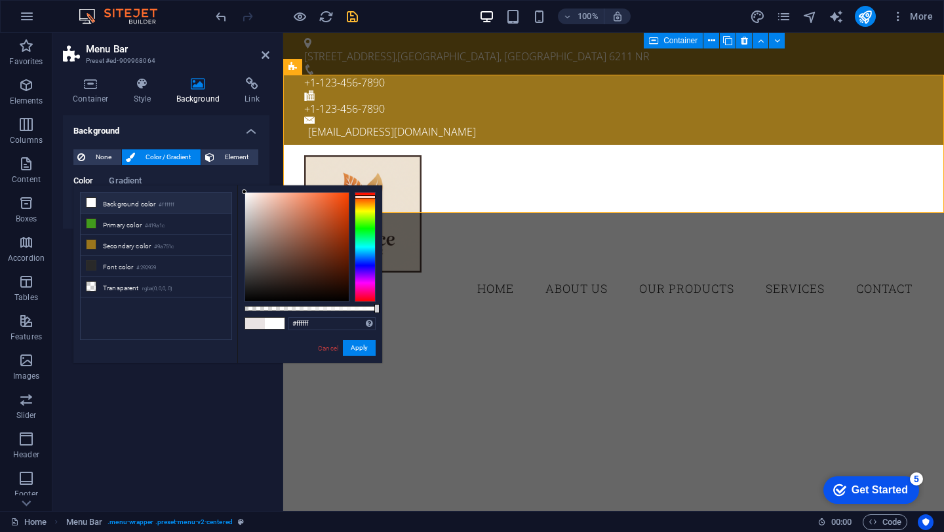
click at [370, 208] on div at bounding box center [365, 247] width 21 height 110
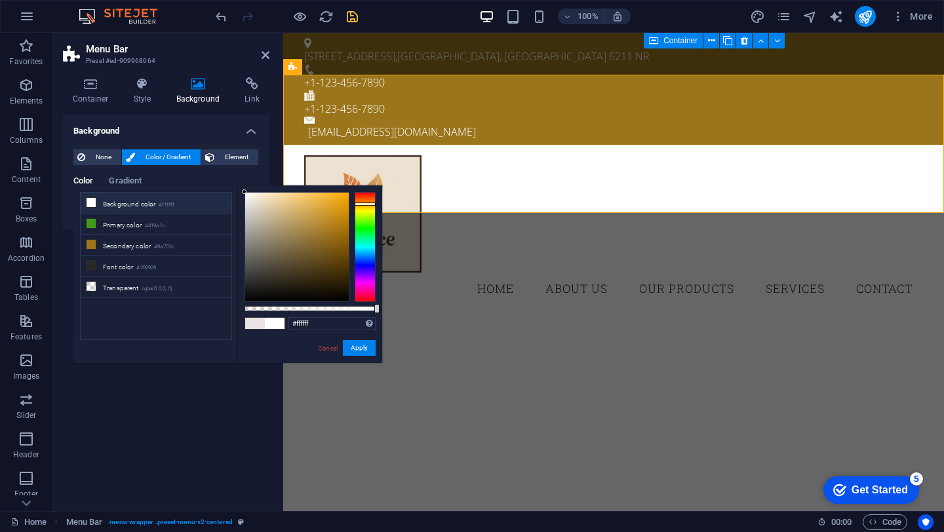
click at [368, 204] on div at bounding box center [365, 247] width 21 height 110
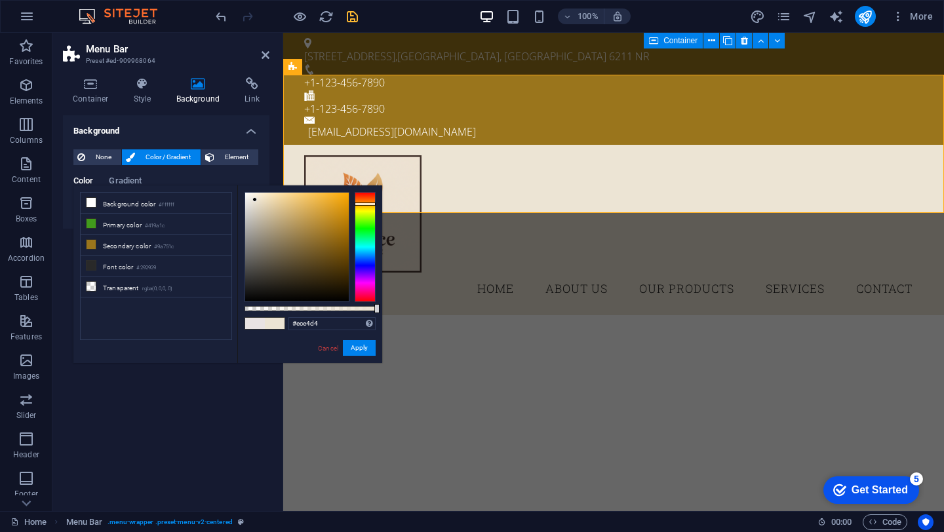
drag, startPoint x: 244, startPoint y: 191, endPoint x: 255, endPoint y: 200, distance: 13.9
click at [255, 200] on div at bounding box center [254, 199] width 5 height 5
click at [358, 343] on button "Apply" at bounding box center [359, 348] width 33 height 16
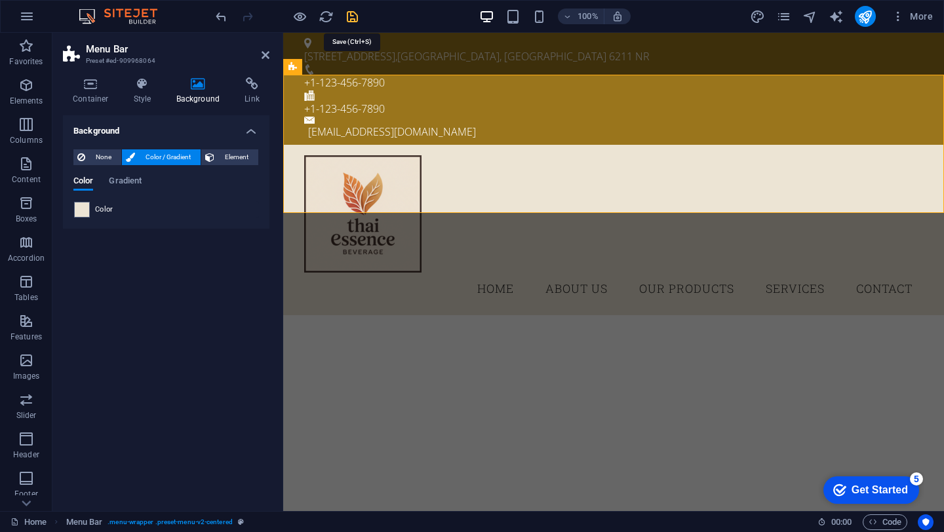
click at [352, 21] on icon "save" at bounding box center [352, 16] width 15 height 15
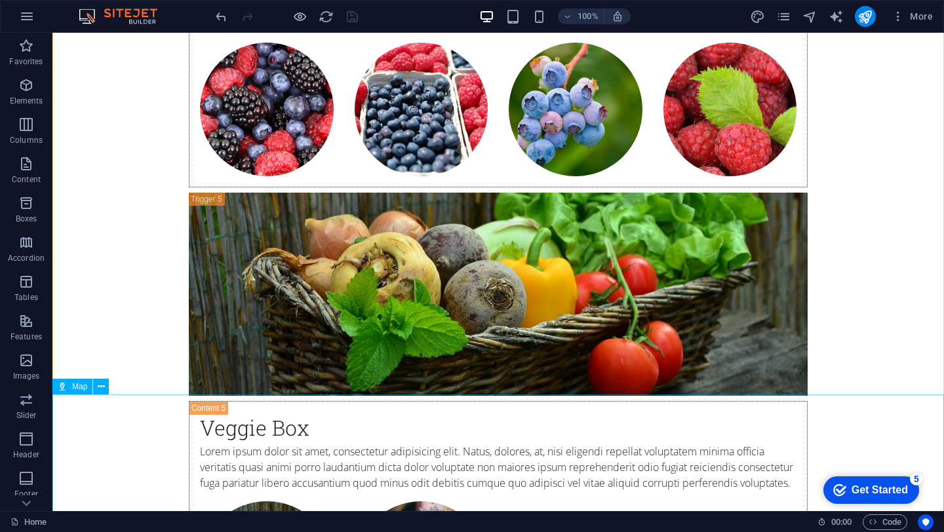
scroll to position [7047, 0]
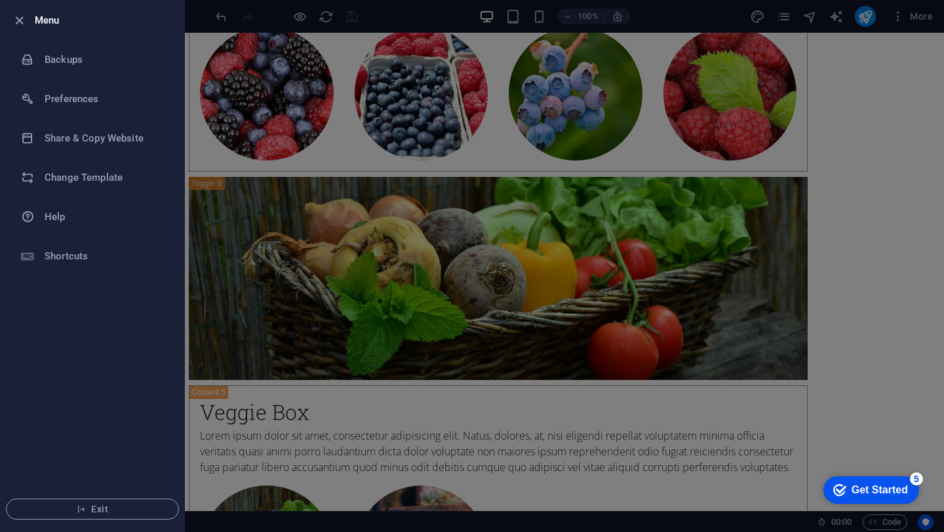
click at [379, 353] on div at bounding box center [472, 266] width 944 height 532
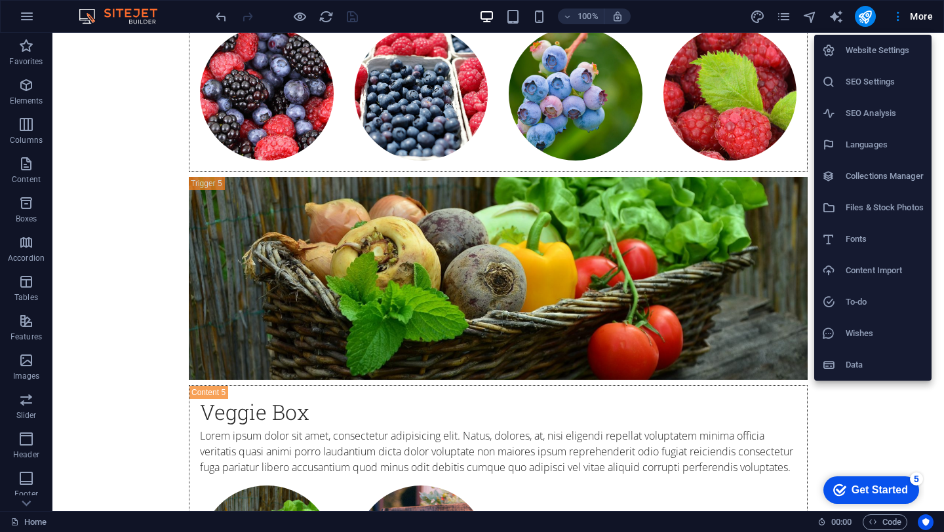
click at [747, 369] on div at bounding box center [472, 266] width 944 height 532
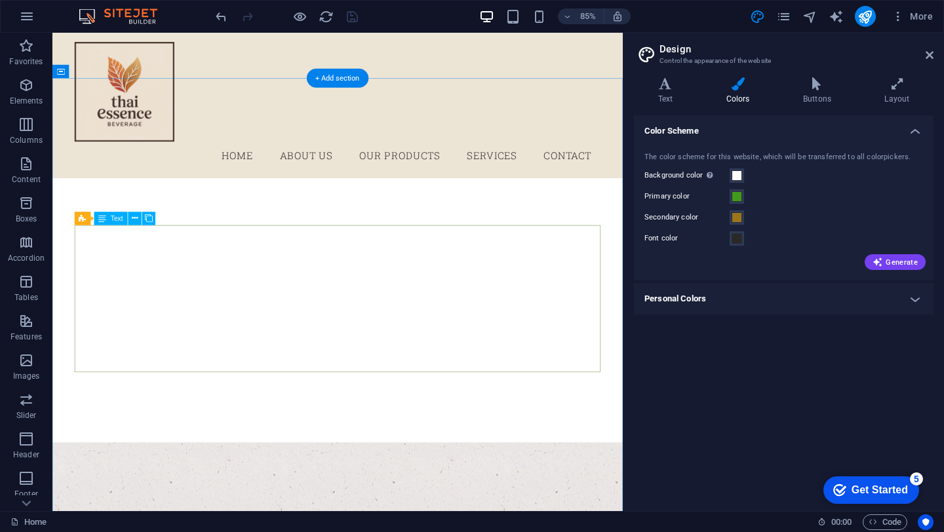
scroll to position [0, 0]
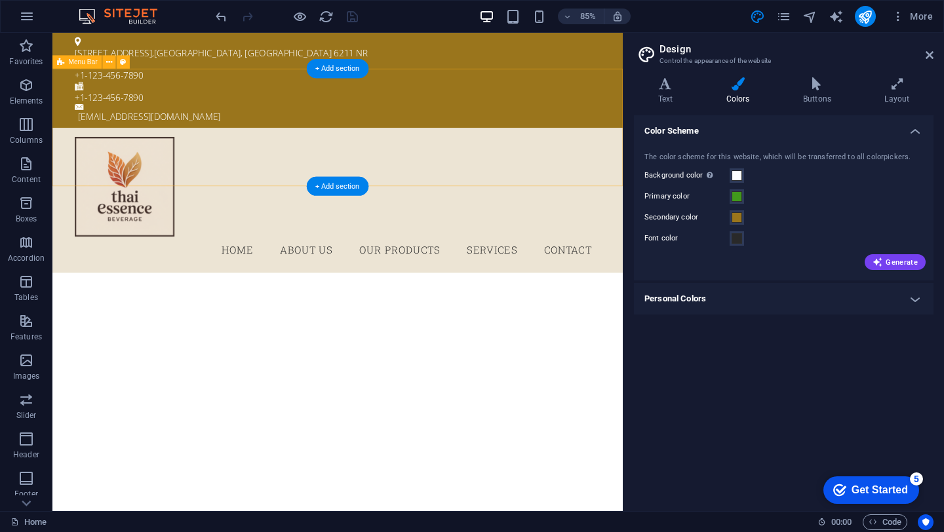
click at [261, 171] on div "Menu Home About Us Our Products Services Contact" at bounding box center [387, 230] width 671 height 171
click at [259, 169] on div "Menu Home About Us Our Products Services Contact" at bounding box center [387, 230] width 671 height 171
click at [258, 169] on div "Menu Home About Us Our Products Services Contact" at bounding box center [387, 230] width 671 height 171
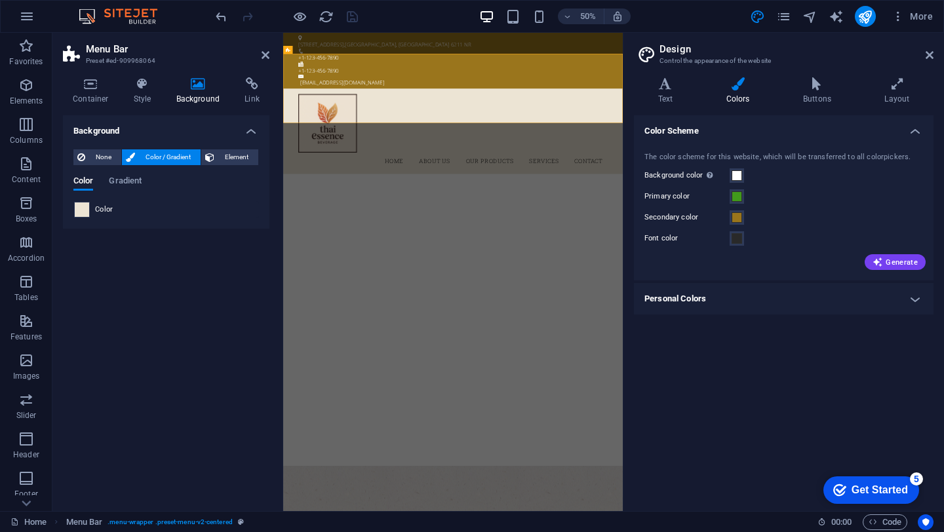
click at [75, 210] on span at bounding box center [82, 210] width 14 height 14
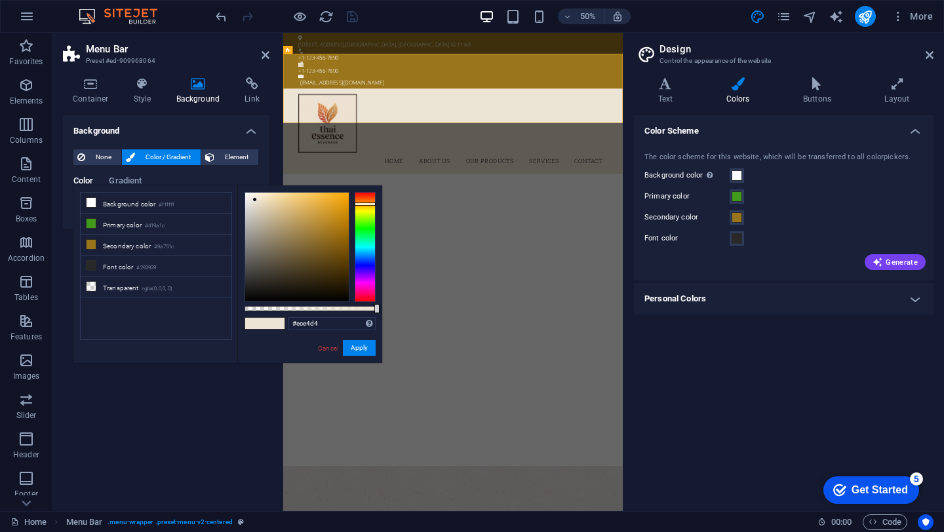
drag, startPoint x: 376, startPoint y: 306, endPoint x: 408, endPoint y: 321, distance: 35.5
click at [408, 321] on body "[DOMAIN_NAME] Home Favorites Elements Columns Content Boxes Accordion Tables Fe…" at bounding box center [472, 266] width 944 height 532
type input "#e9dfcd"
click at [257, 201] on div at bounding box center [256, 201] width 5 height 5
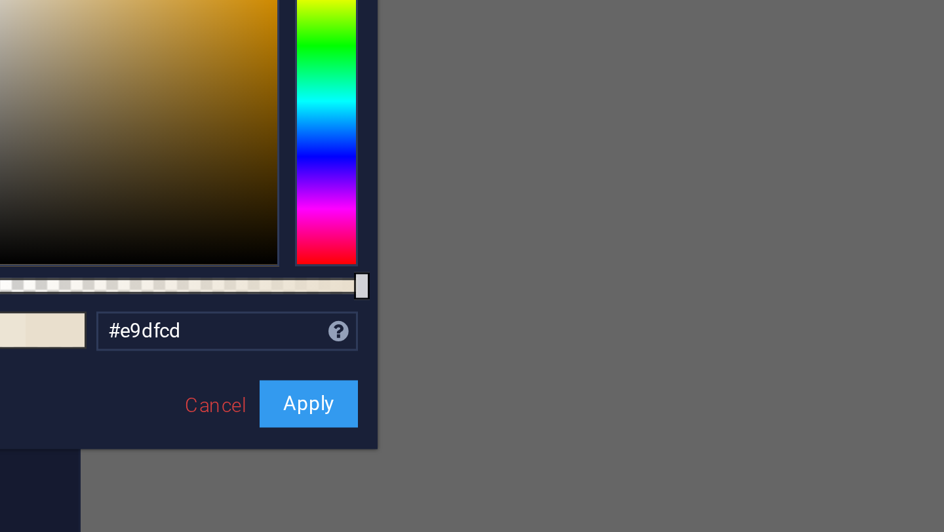
click at [357, 345] on button "Apply" at bounding box center [359, 348] width 33 height 16
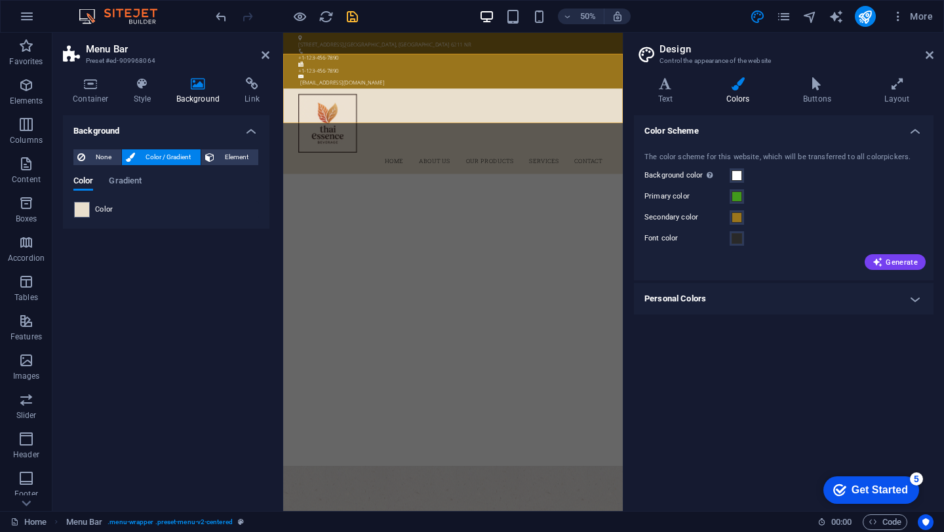
click at [935, 58] on aside "Design Control the appearance of the website Variants Text Colors Buttons Layou…" at bounding box center [783, 272] width 321 height 478
drag, startPoint x: 929, startPoint y: 52, endPoint x: 646, endPoint y: 20, distance: 284.3
click at [929, 52] on icon at bounding box center [929, 55] width 8 height 10
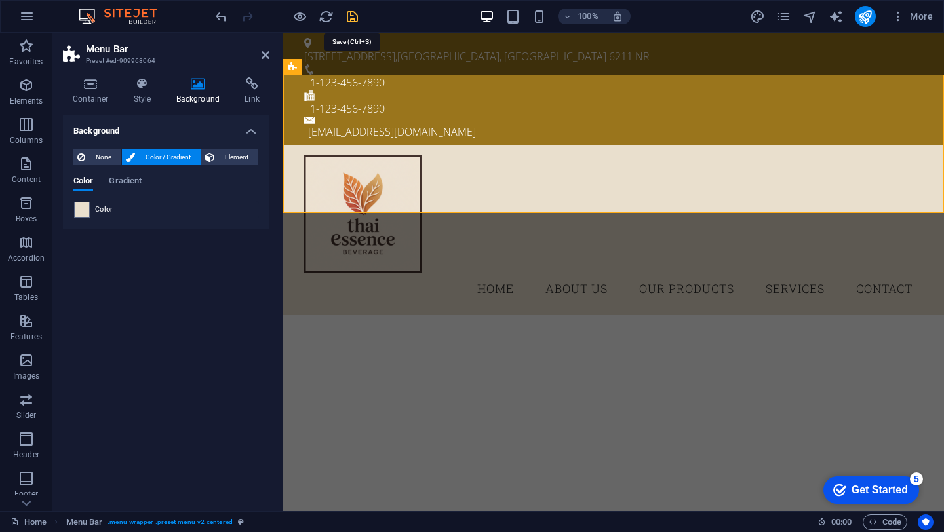
click at [353, 12] on icon "save" at bounding box center [352, 16] width 15 height 15
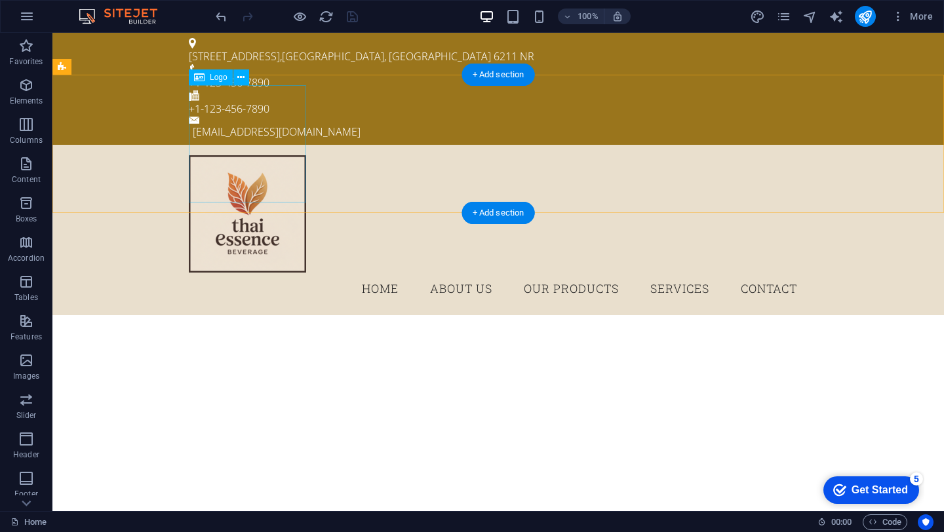
click at [276, 160] on div at bounding box center [498, 213] width 619 height 117
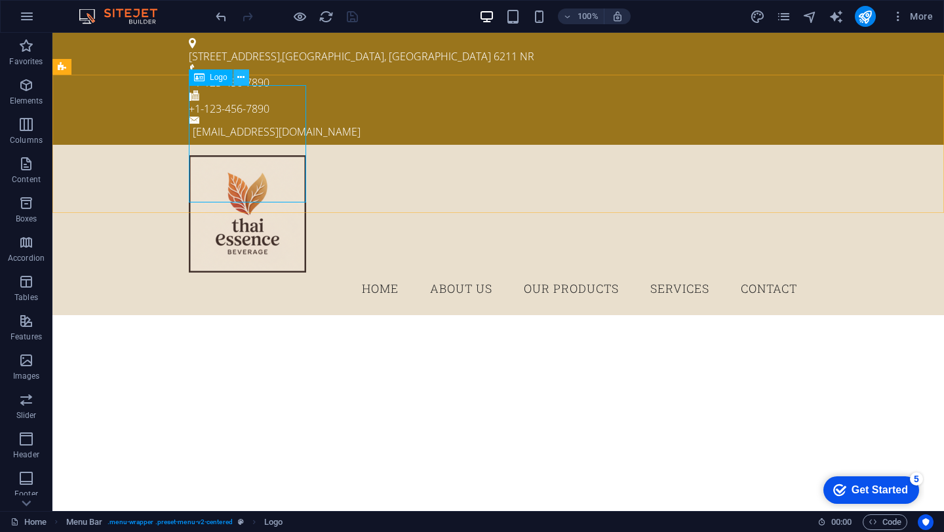
click at [0, 0] on icon at bounding box center [0, 0] width 0 height 0
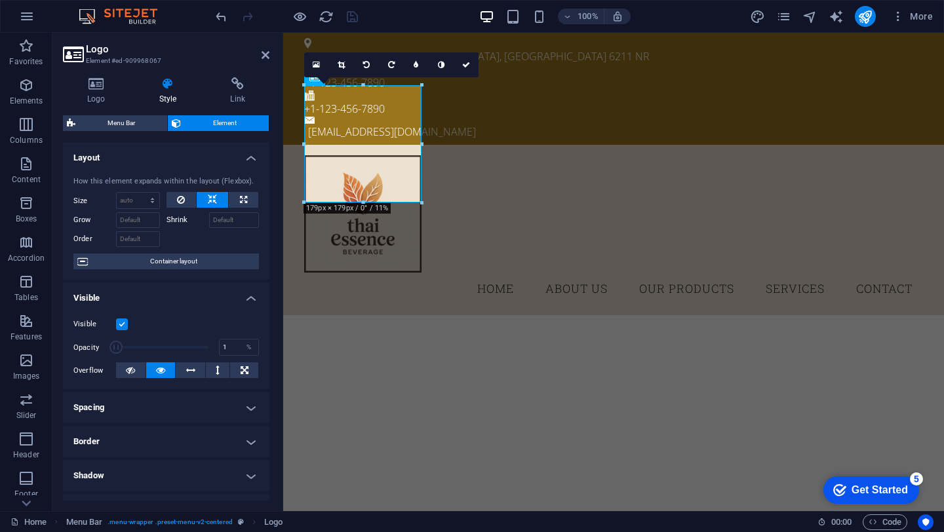
drag, startPoint x: 208, startPoint y: 345, endPoint x: 114, endPoint y: 342, distance: 93.8
click at [114, 342] on span at bounding box center [115, 347] width 13 height 13
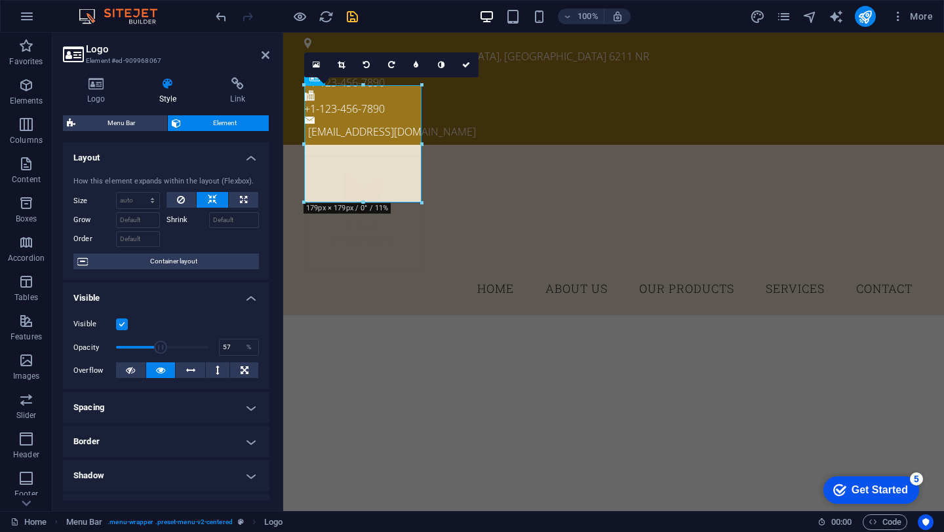
drag, startPoint x: 114, startPoint y: 343, endPoint x: 168, endPoint y: 345, distance: 54.4
click at [167, 345] on span at bounding box center [160, 347] width 13 height 13
drag, startPoint x: 168, startPoint y: 345, endPoint x: 184, endPoint y: 345, distance: 15.7
click at [184, 345] on span at bounding box center [186, 347] width 13 height 13
click at [185, 347] on span at bounding box center [186, 347] width 13 height 13
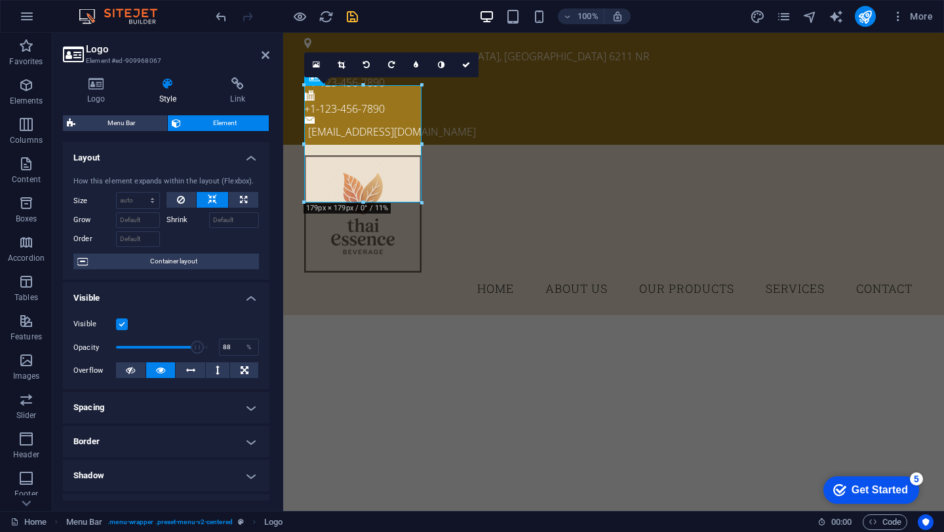
drag, startPoint x: 185, startPoint y: 353, endPoint x: 195, endPoint y: 355, distance: 10.0
click at [195, 355] on span at bounding box center [162, 348] width 92 height 20
type input "100"
drag, startPoint x: 195, startPoint y: 351, endPoint x: 279, endPoint y: 349, distance: 83.9
click at [280, 350] on aside "Logo Element #ed-909968067 Logo Style Link Logo Image Text Drag files here, cli…" at bounding box center [167, 272] width 231 height 478
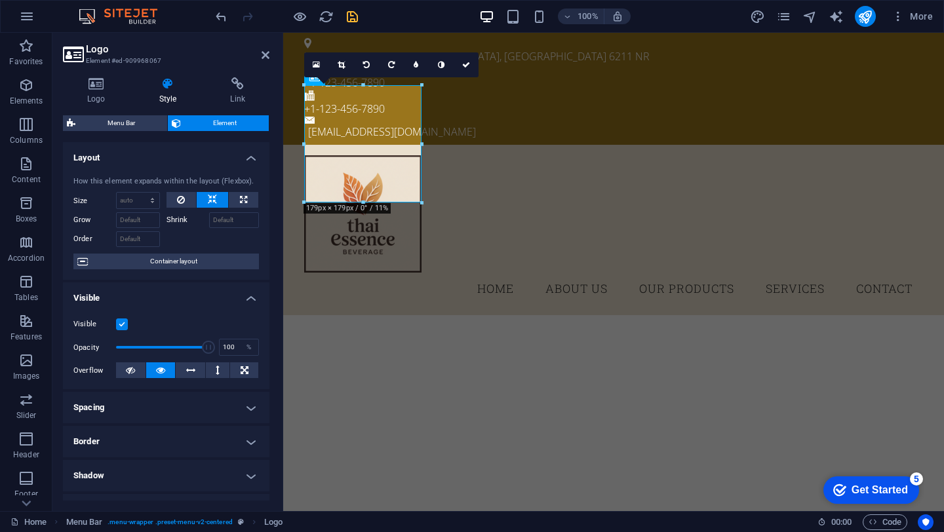
click at [253, 155] on h4 "Layout" at bounding box center [166, 154] width 206 height 24
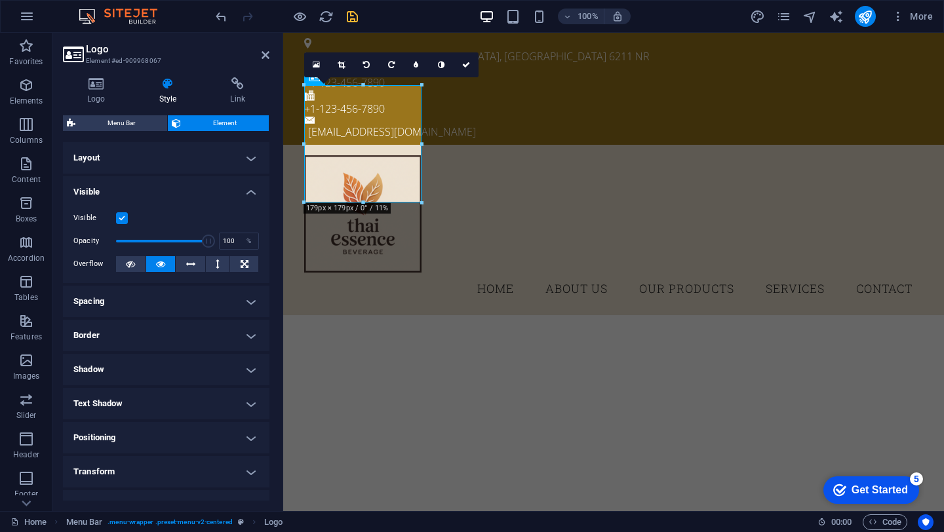
click at [229, 308] on h4 "Spacing" at bounding box center [166, 301] width 206 height 31
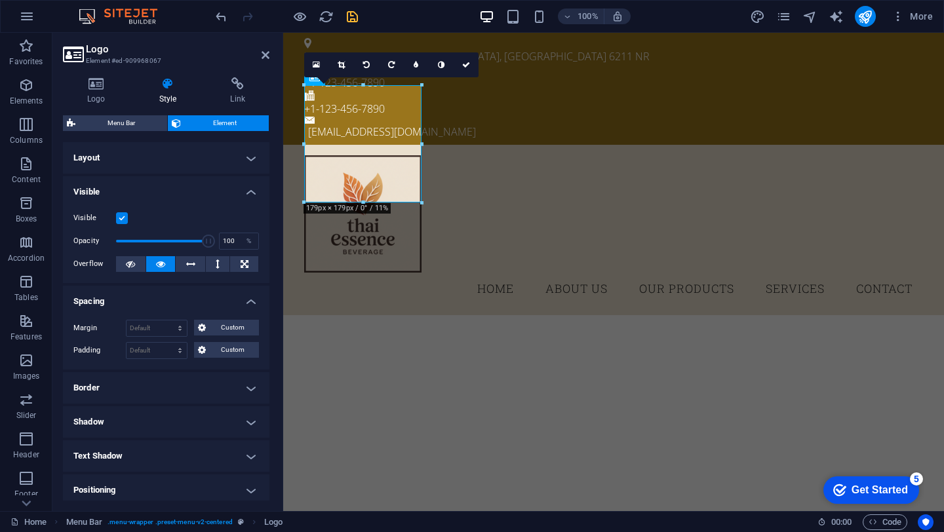
click at [238, 300] on h4 "Spacing" at bounding box center [166, 298] width 206 height 24
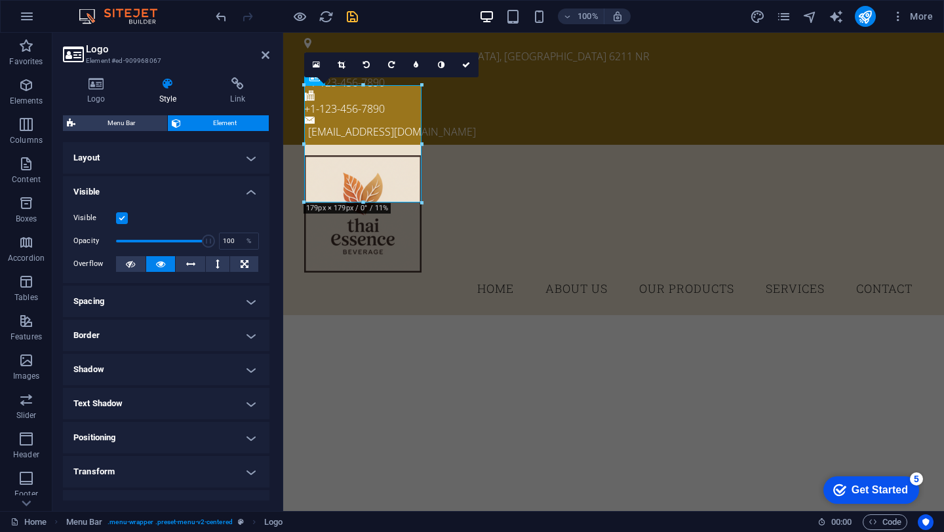
click at [225, 328] on h4 "Border" at bounding box center [166, 335] width 206 height 31
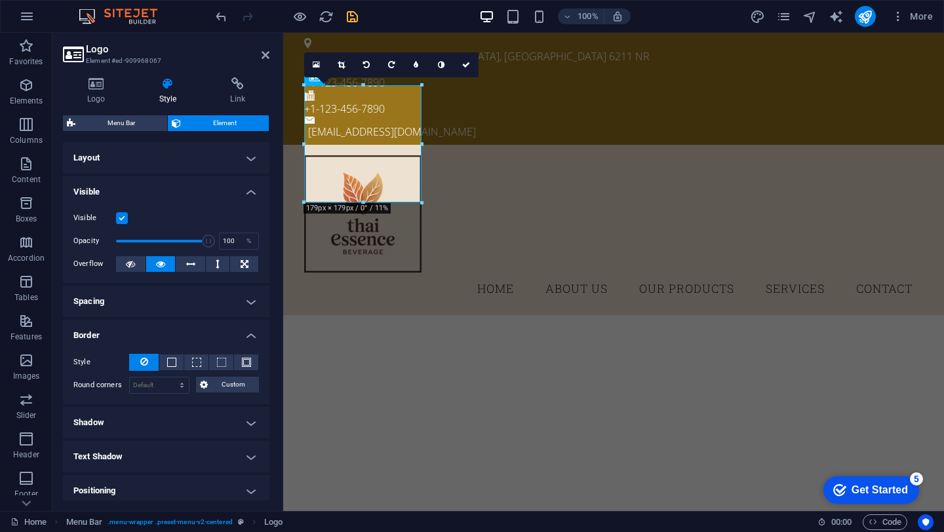
click at [226, 329] on h4 "Border" at bounding box center [166, 332] width 206 height 24
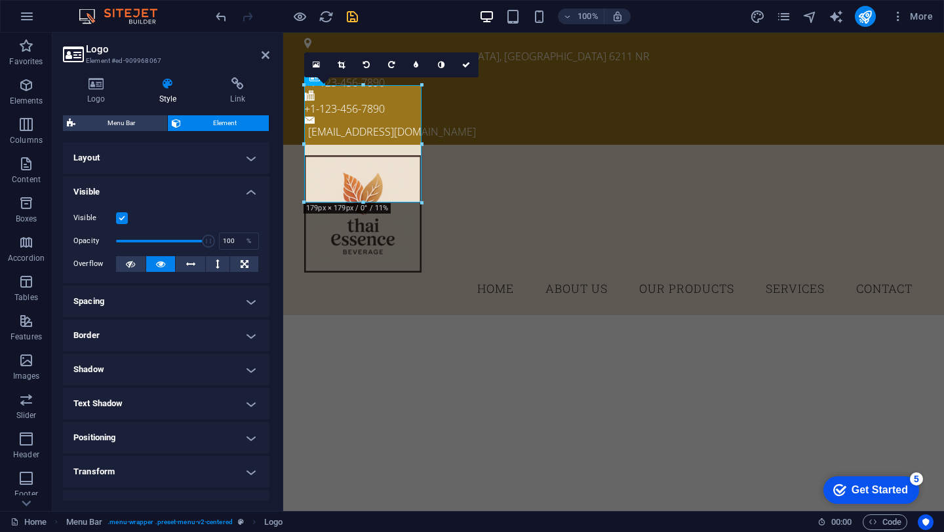
click at [217, 375] on h4 "Shadow" at bounding box center [166, 369] width 206 height 31
click at [218, 370] on h4 "Shadow" at bounding box center [166, 366] width 206 height 24
click at [208, 438] on h4 "Positioning" at bounding box center [166, 437] width 206 height 31
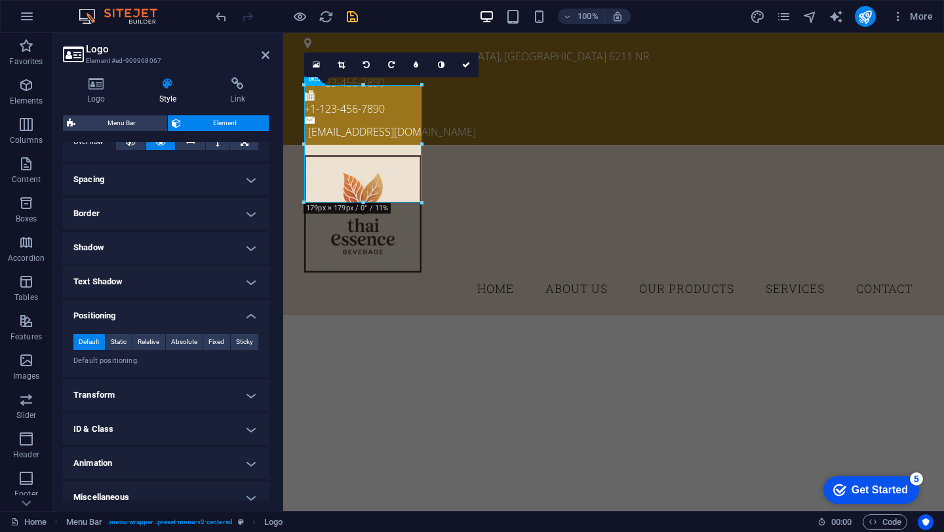
scroll to position [134, 0]
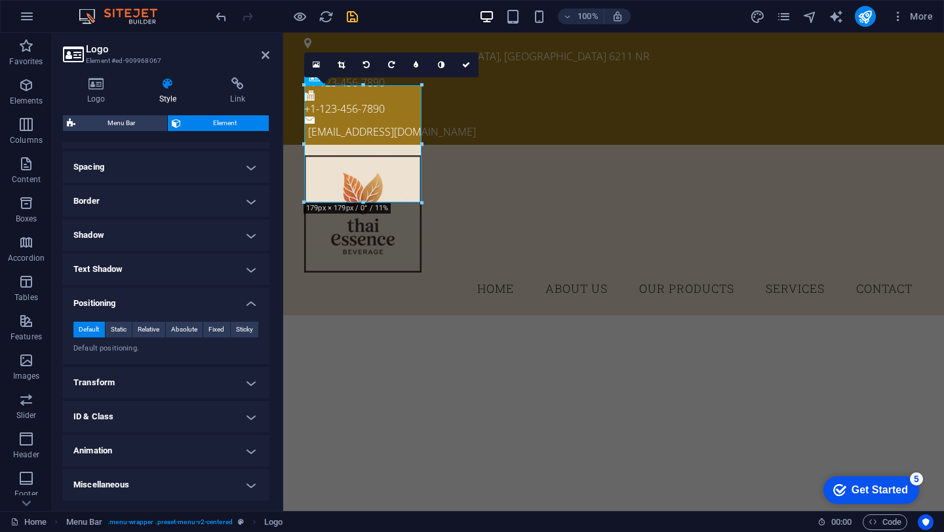
click at [188, 381] on h4 "Transform" at bounding box center [166, 382] width 206 height 31
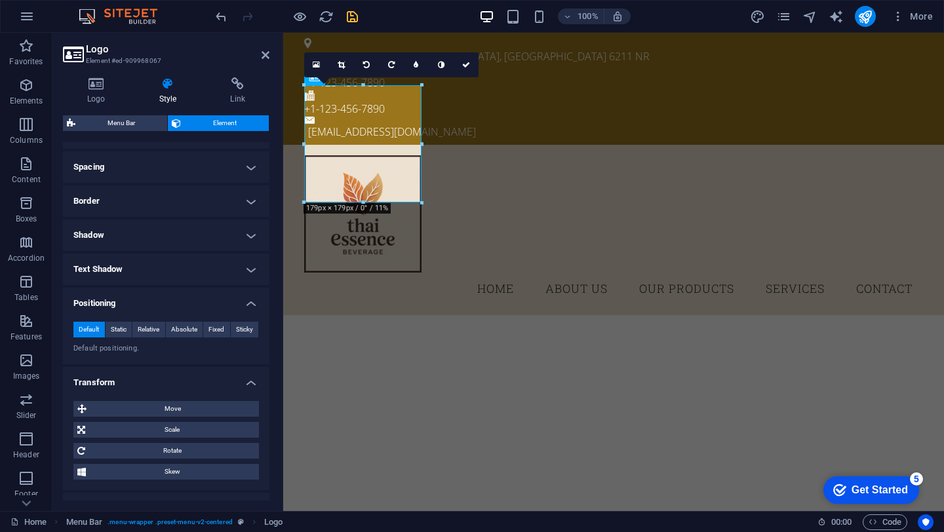
scroll to position [226, 0]
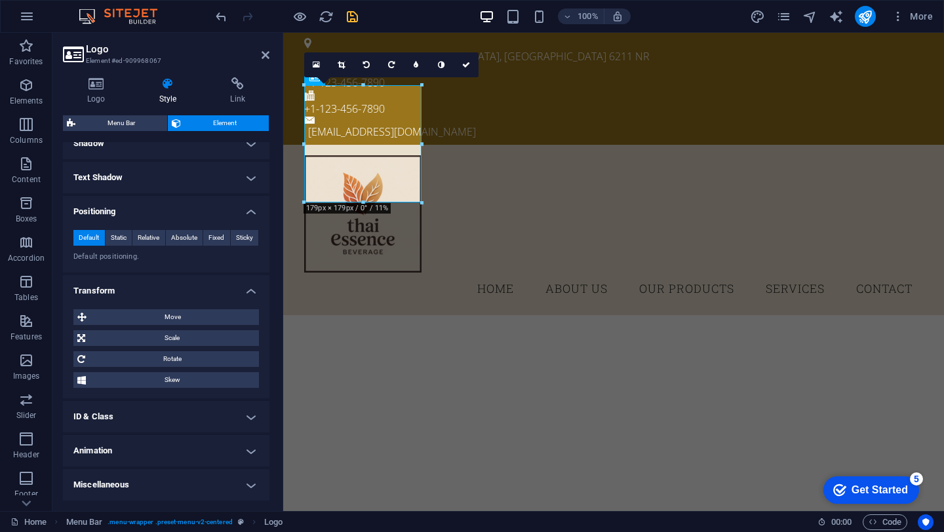
click at [153, 428] on h4 "ID & Class" at bounding box center [166, 416] width 206 height 31
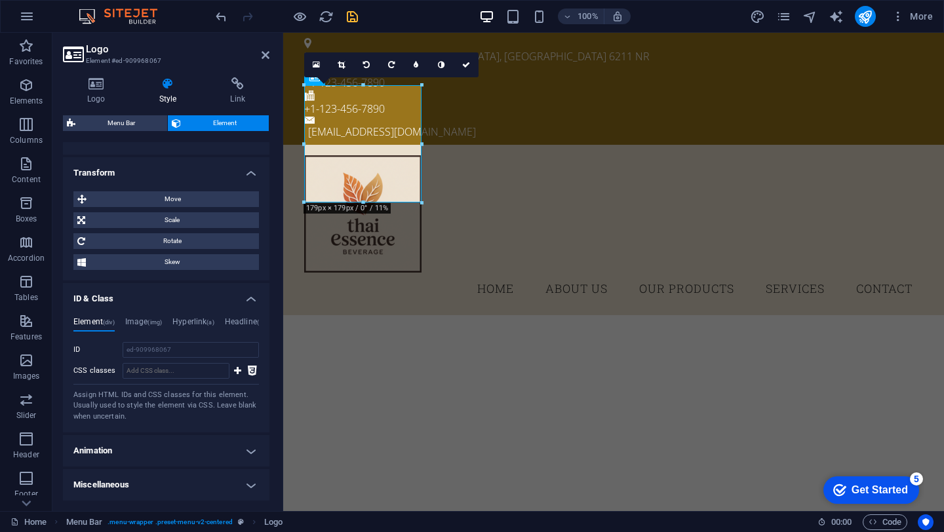
scroll to position [0, 0]
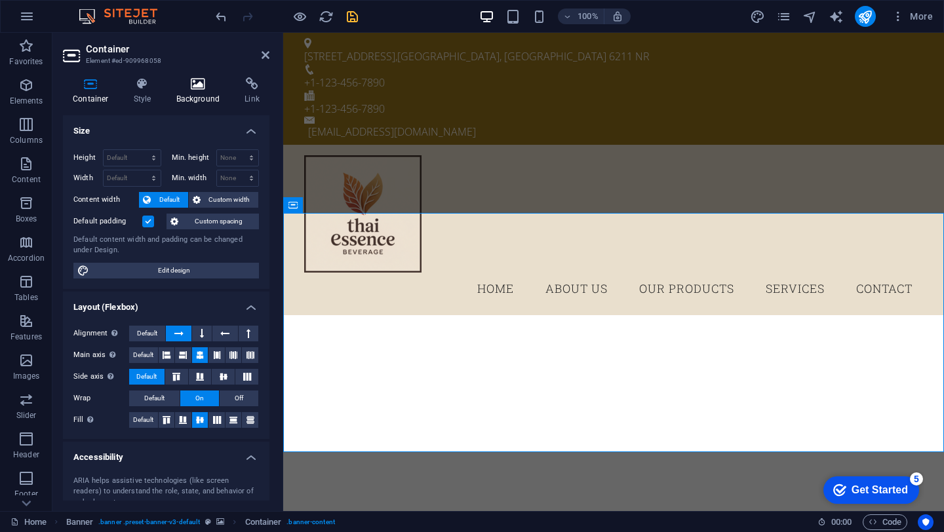
click at [187, 85] on icon at bounding box center [198, 83] width 64 height 13
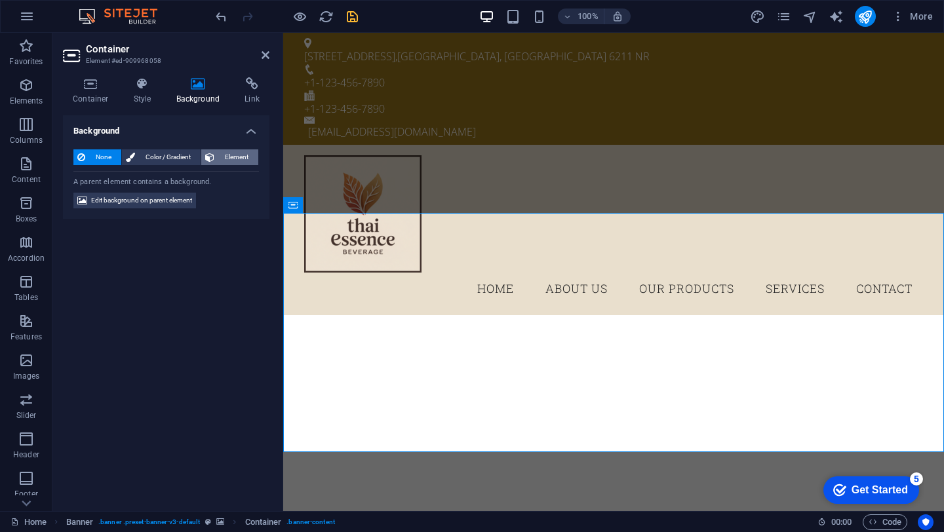
click at [220, 155] on span "Element" at bounding box center [236, 157] width 36 height 16
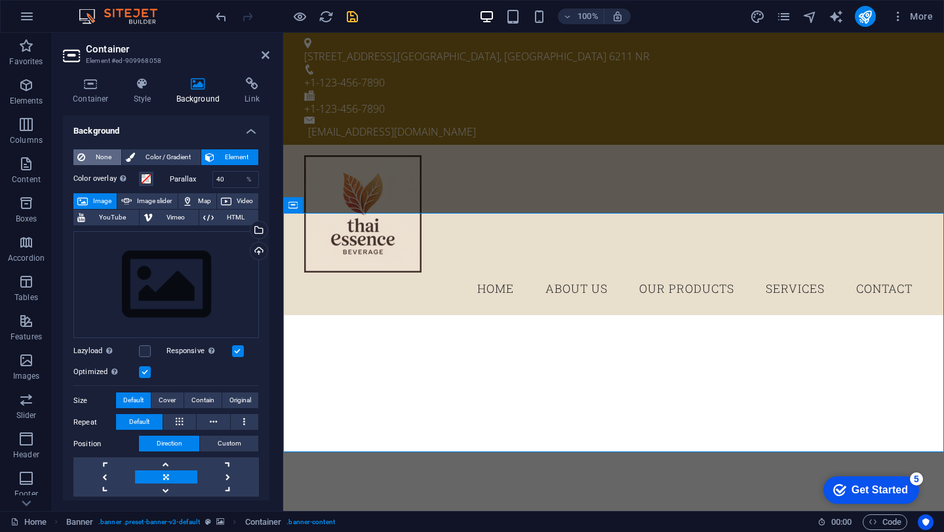
click at [94, 155] on span "None" at bounding box center [103, 157] width 28 height 16
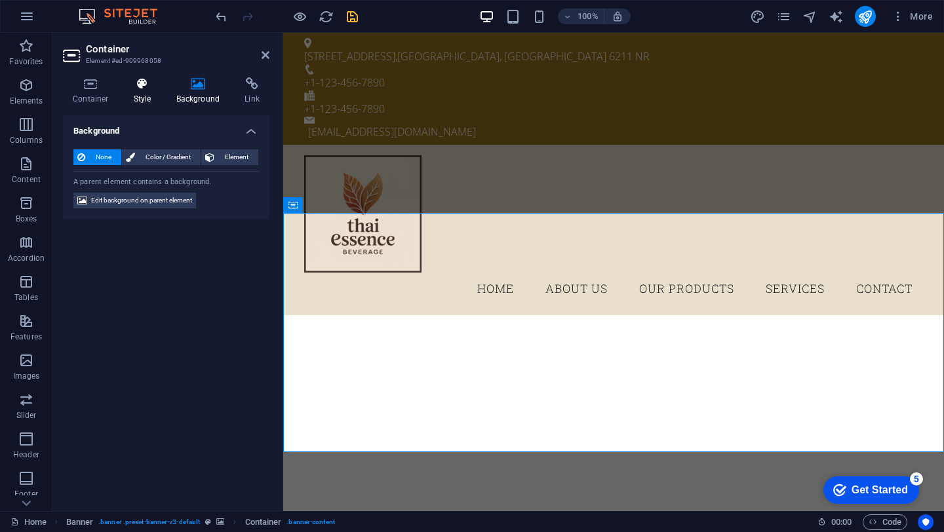
click at [145, 96] on h4 "Style" at bounding box center [145, 91] width 43 height 28
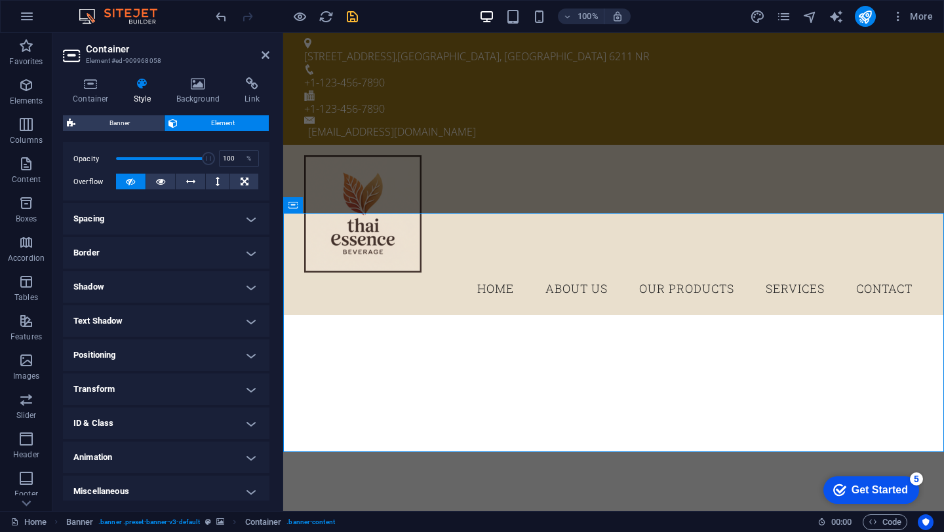
scroll to position [195, 0]
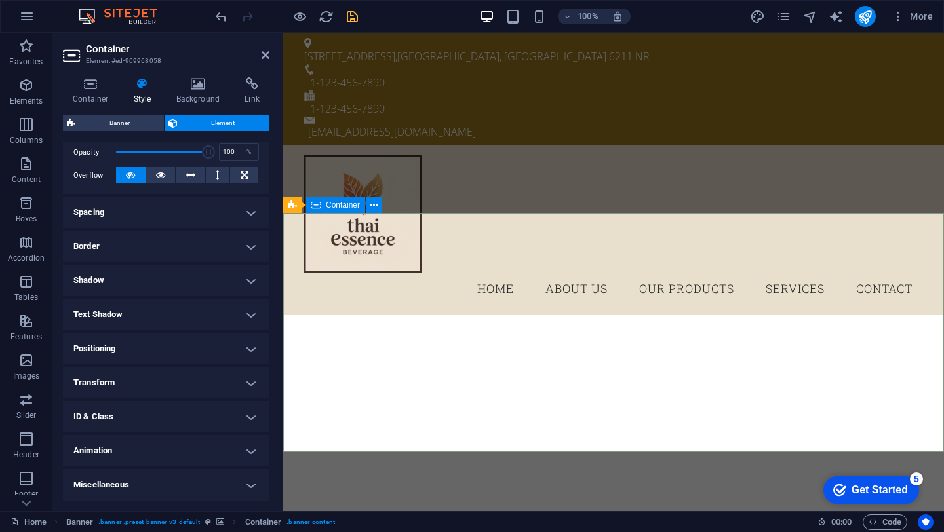
drag, startPoint x: 377, startPoint y: 202, endPoint x: 184, endPoint y: 213, distance: 193.0
select select "ms"
select select "s"
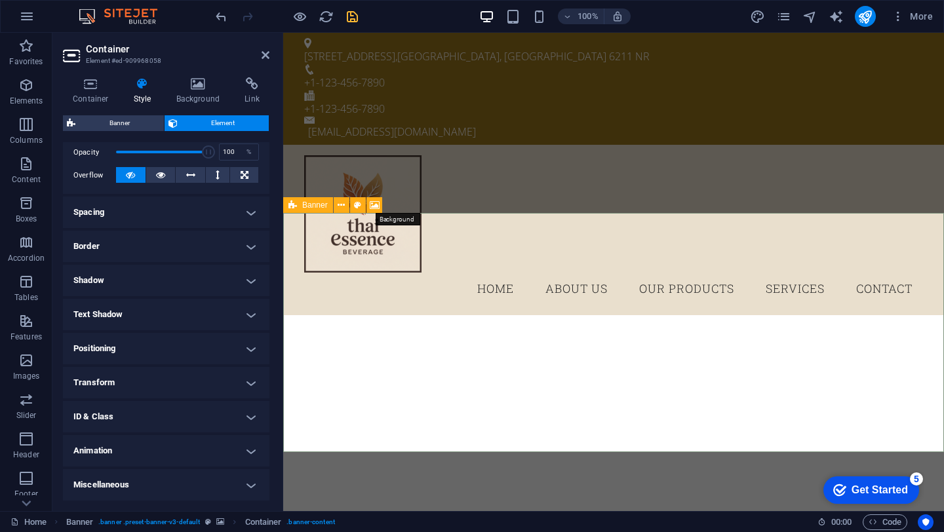
select select "progressive"
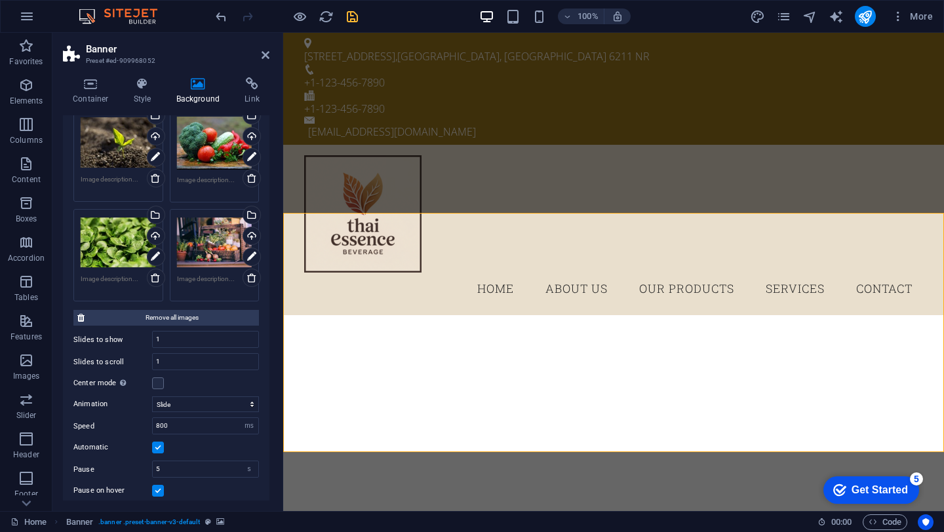
scroll to position [135, 0]
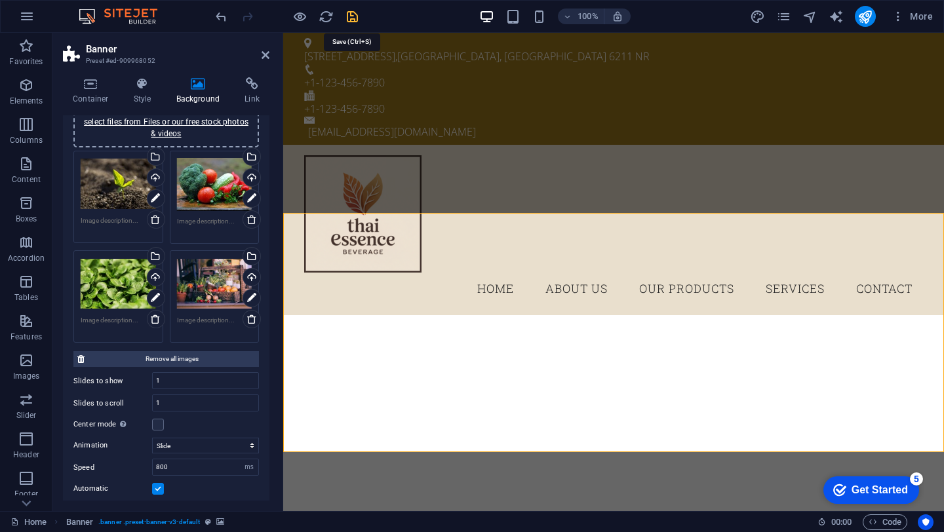
click at [356, 17] on icon "save" at bounding box center [352, 16] width 15 height 15
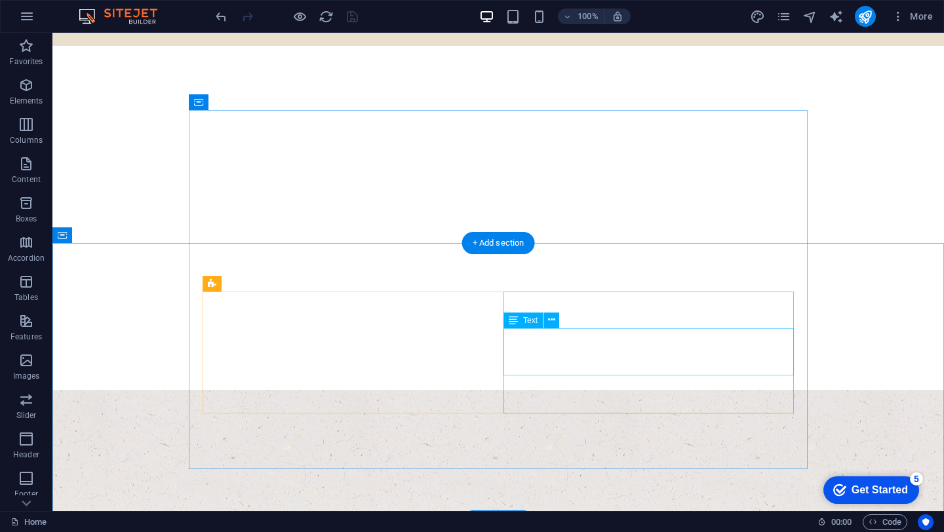
scroll to position [412, 0]
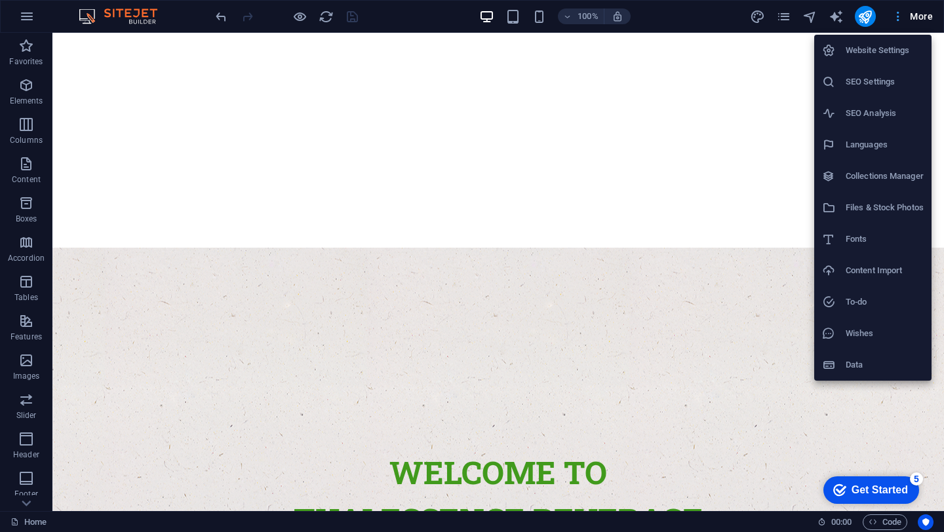
click at [918, 18] on div at bounding box center [472, 266] width 944 height 532
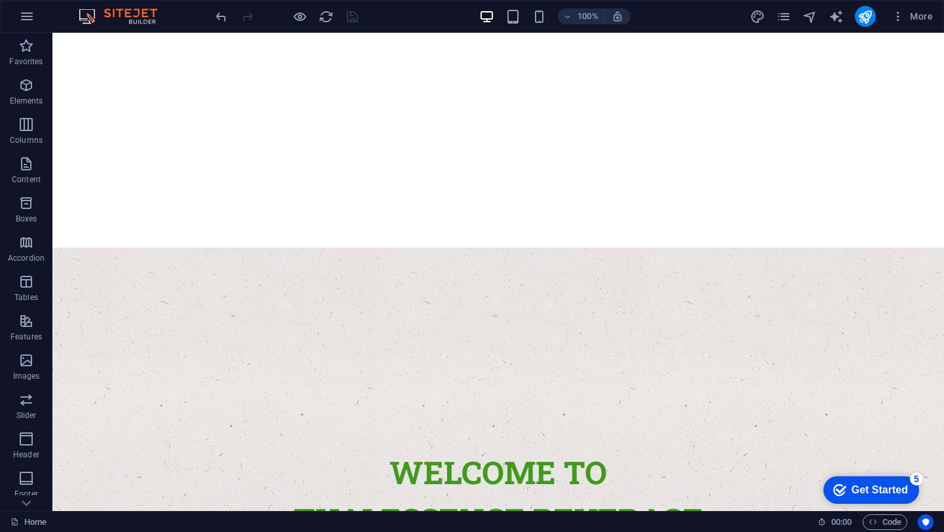
click at [828, 491] on div "checkmark Get Started 5" at bounding box center [871, 490] width 96 height 28
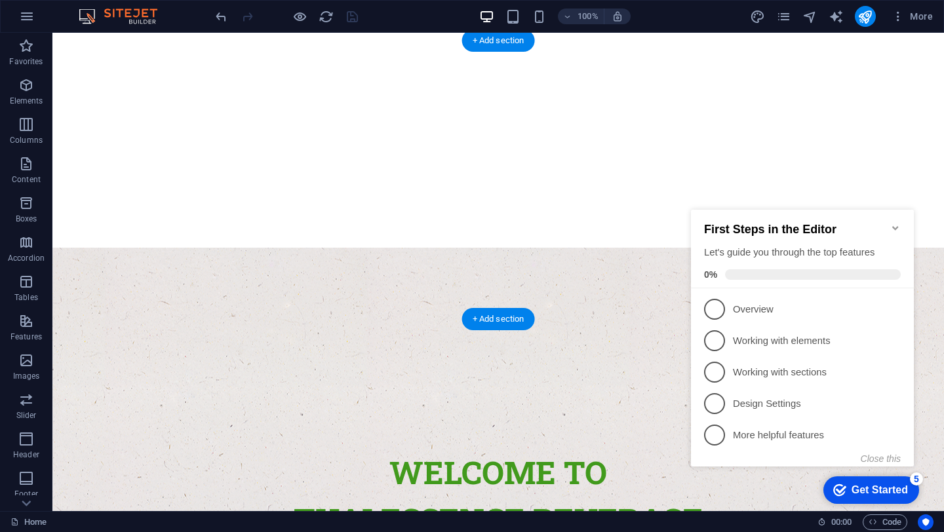
click at [895, 248] on figure at bounding box center [497, 387] width 891 height 279
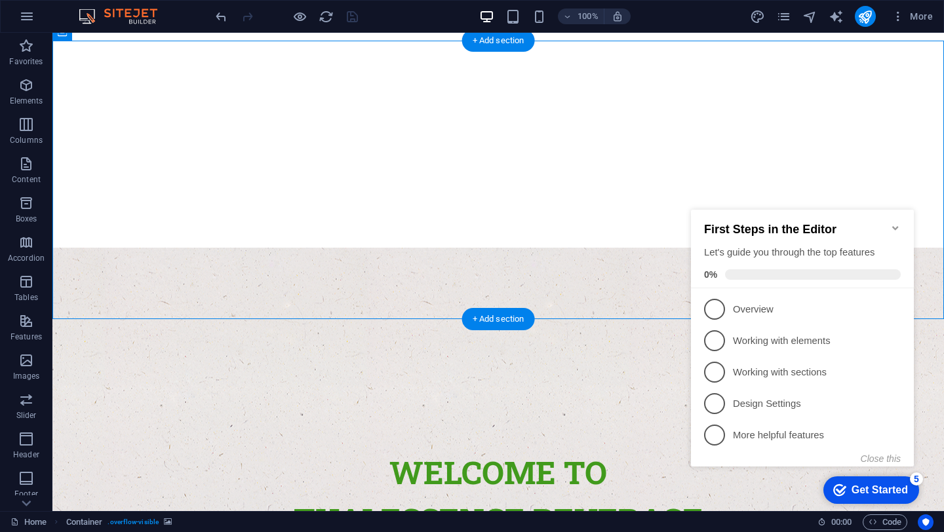
click at [170, 250] on figure at bounding box center [497, 387] width 891 height 279
click at [113, 294] on figure at bounding box center [497, 387] width 891 height 279
click at [895, 223] on icon "Minimize checklist" at bounding box center [895, 228] width 10 height 10
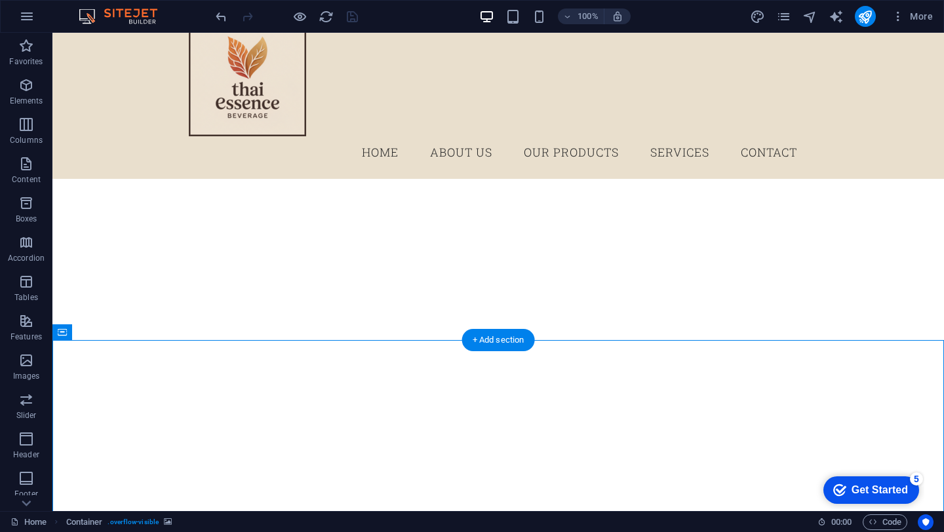
scroll to position [206, 0]
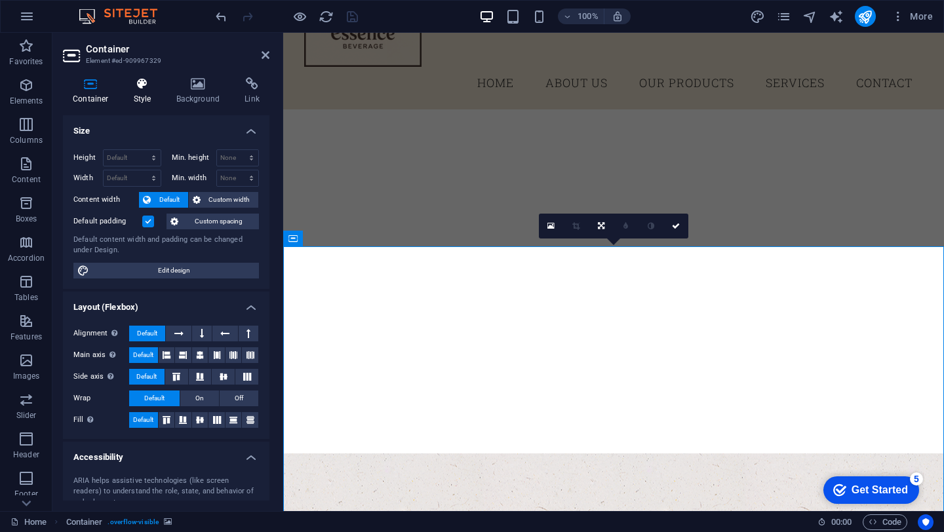
click at [149, 82] on icon at bounding box center [142, 83] width 37 height 13
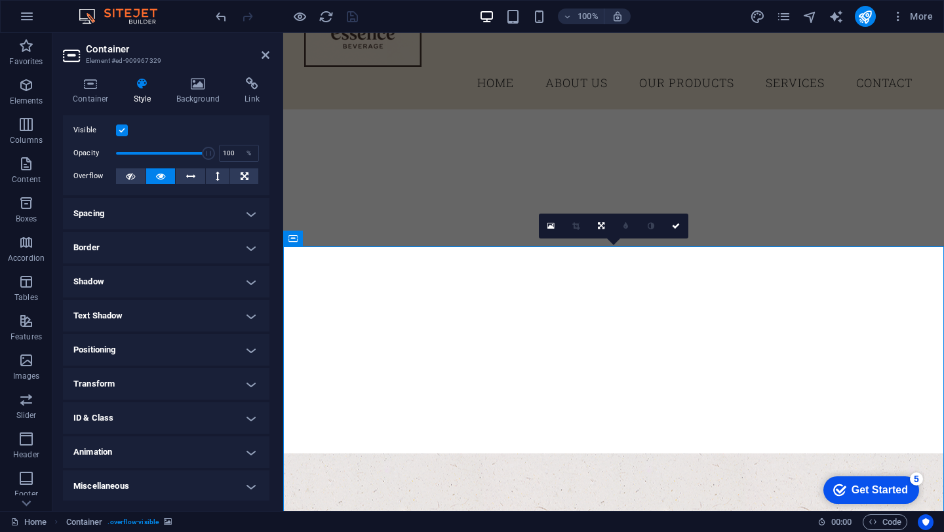
scroll to position [0, 0]
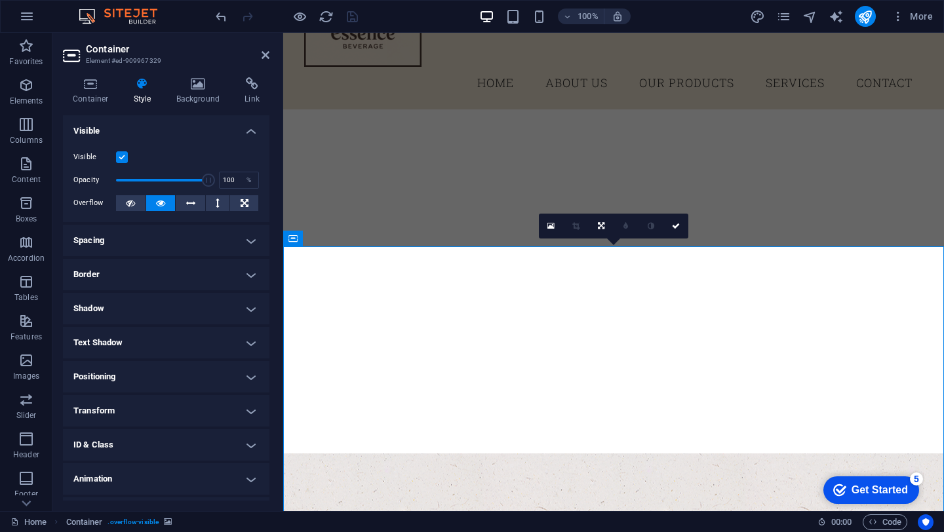
click at [250, 129] on h4 "Visible" at bounding box center [166, 127] width 206 height 24
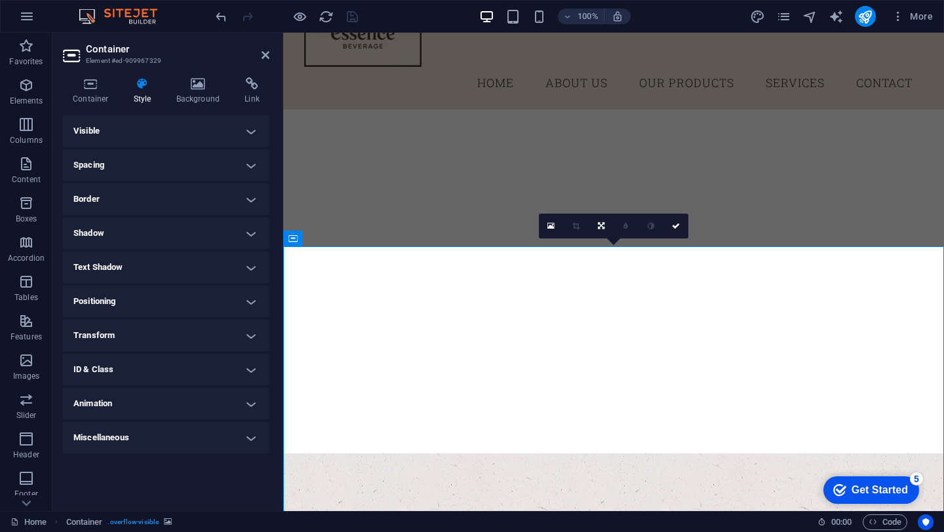
click at [237, 156] on h4 "Spacing" at bounding box center [166, 164] width 206 height 31
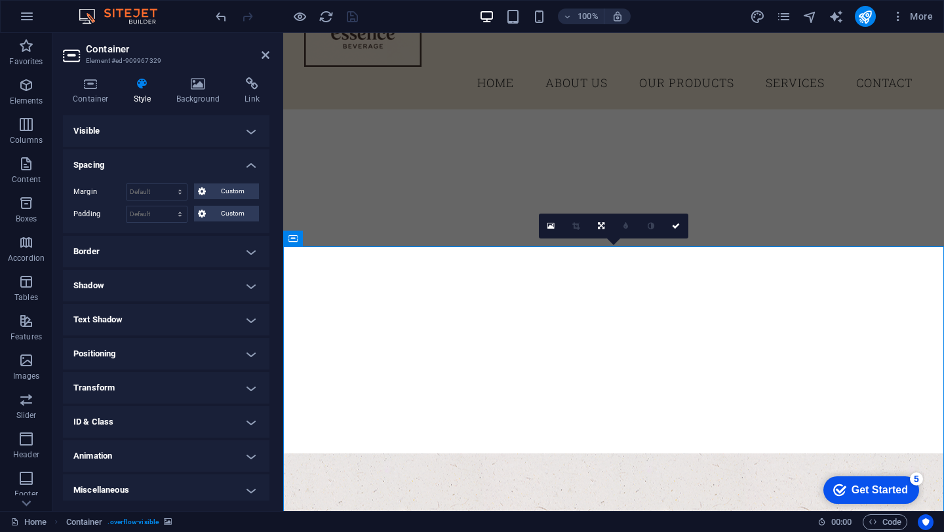
click at [237, 156] on h4 "Spacing" at bounding box center [166, 161] width 206 height 24
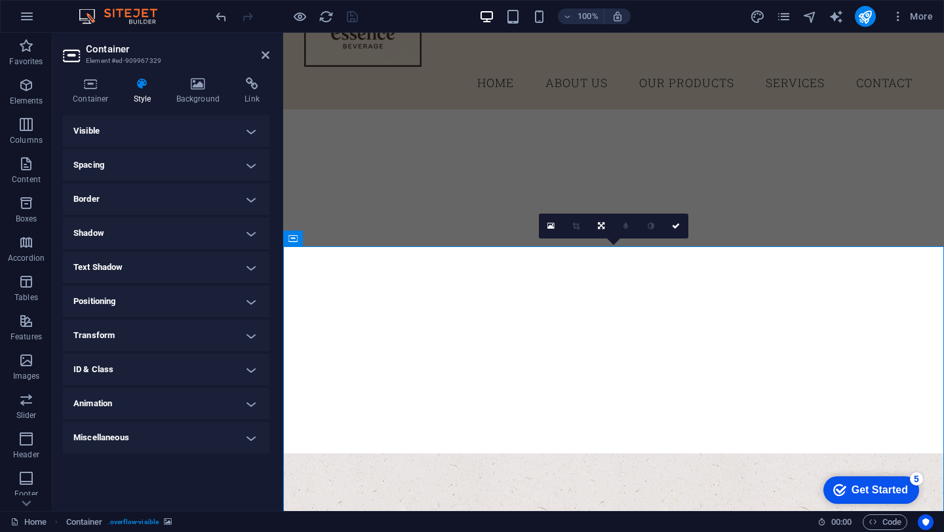
click at [229, 193] on h4 "Border" at bounding box center [166, 199] width 206 height 31
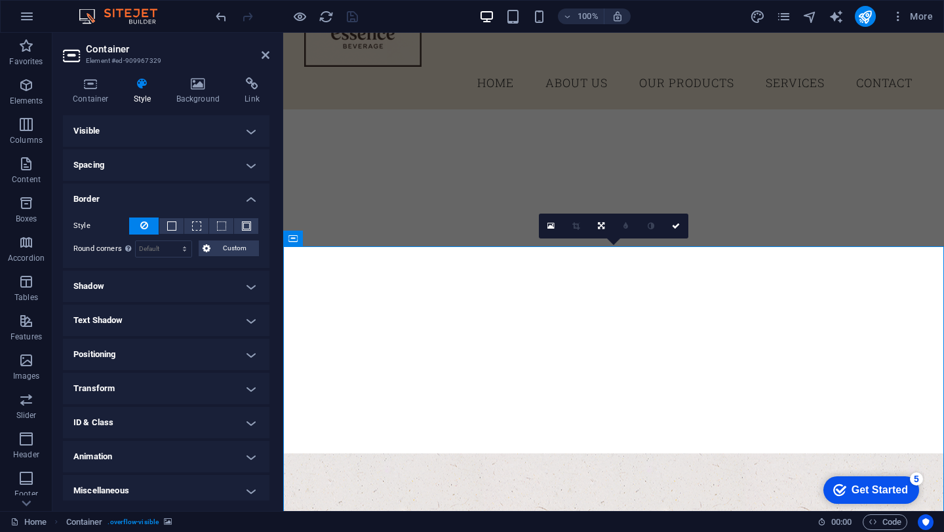
click at [229, 193] on h4 "Border" at bounding box center [166, 196] width 206 height 24
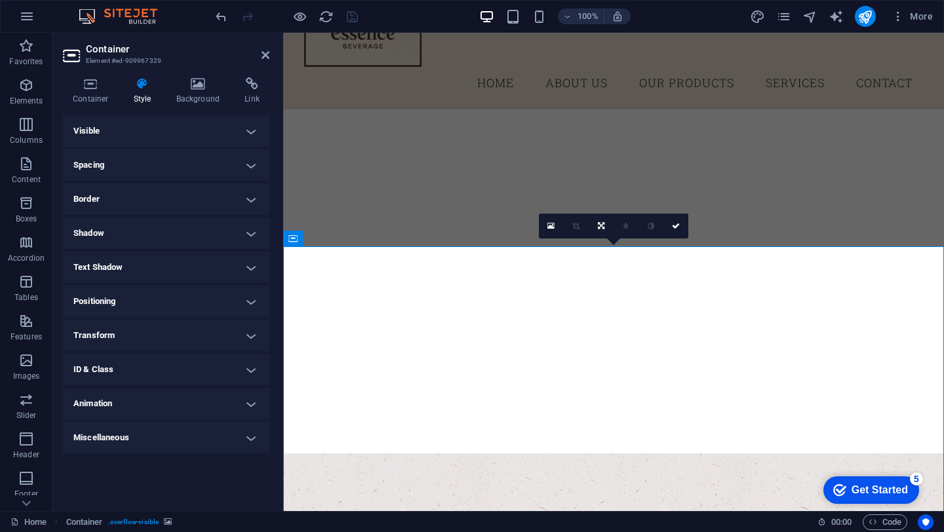
click at [243, 165] on h4 "Spacing" at bounding box center [166, 164] width 206 height 31
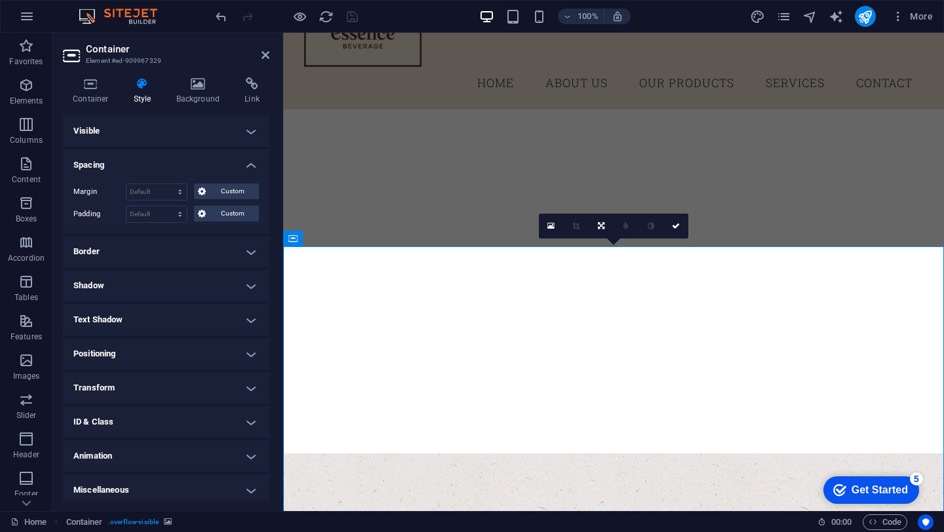
click at [243, 165] on h4 "Spacing" at bounding box center [166, 161] width 206 height 24
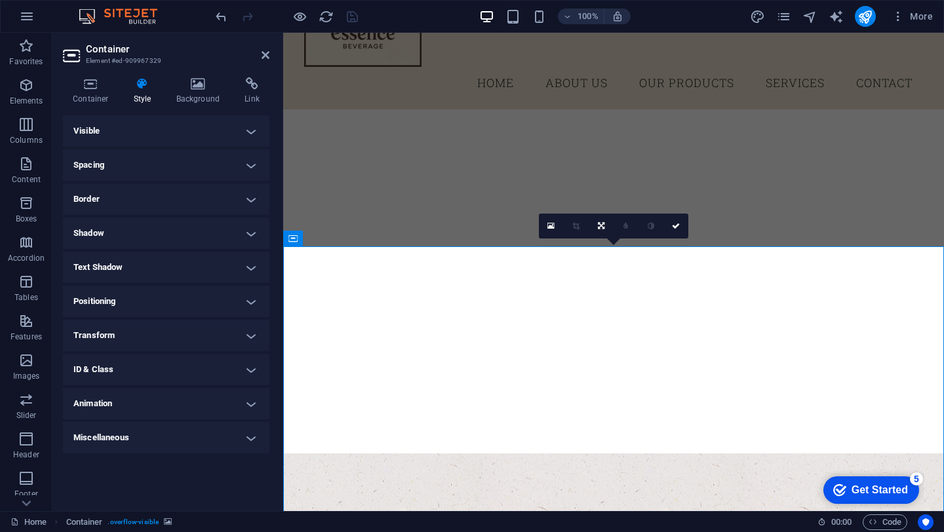
click at [244, 133] on h4 "Visible" at bounding box center [166, 130] width 206 height 31
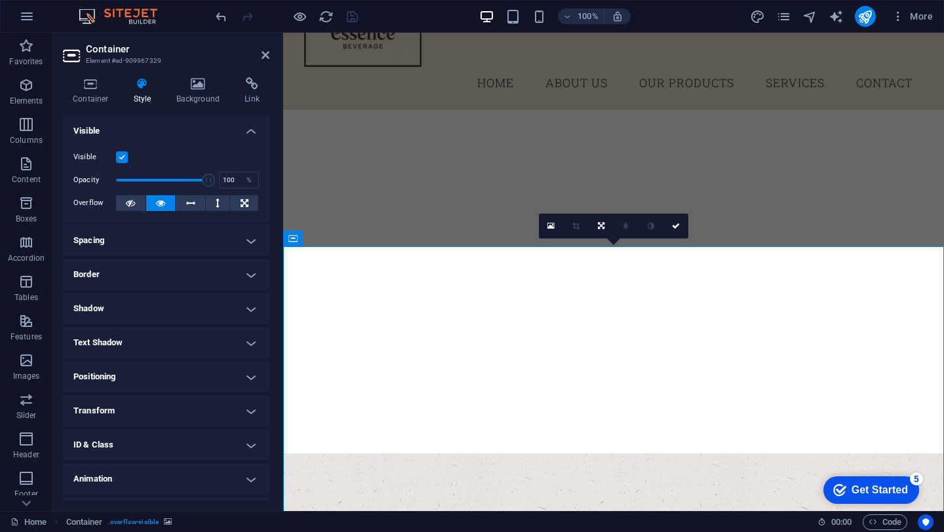
click at [244, 133] on h4 "Visible" at bounding box center [166, 127] width 206 height 24
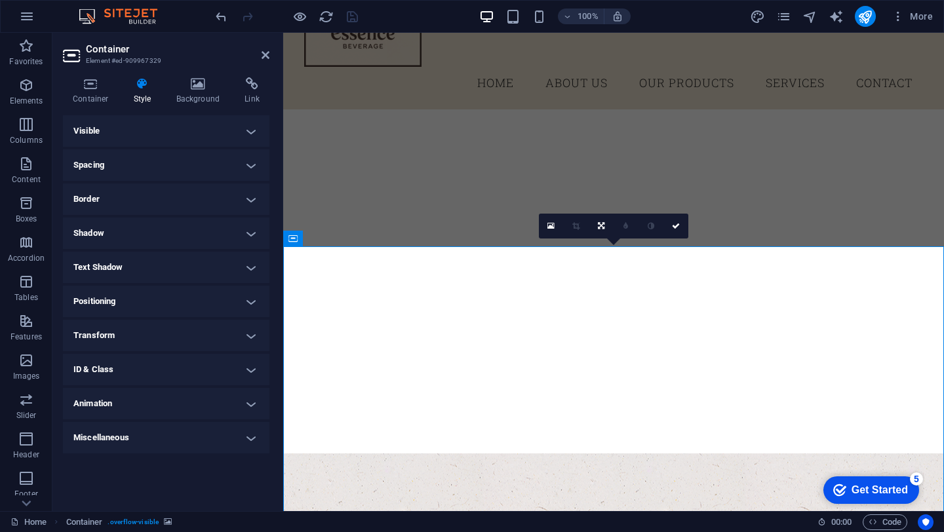
click at [168, 130] on h4 "Visible" at bounding box center [166, 130] width 206 height 31
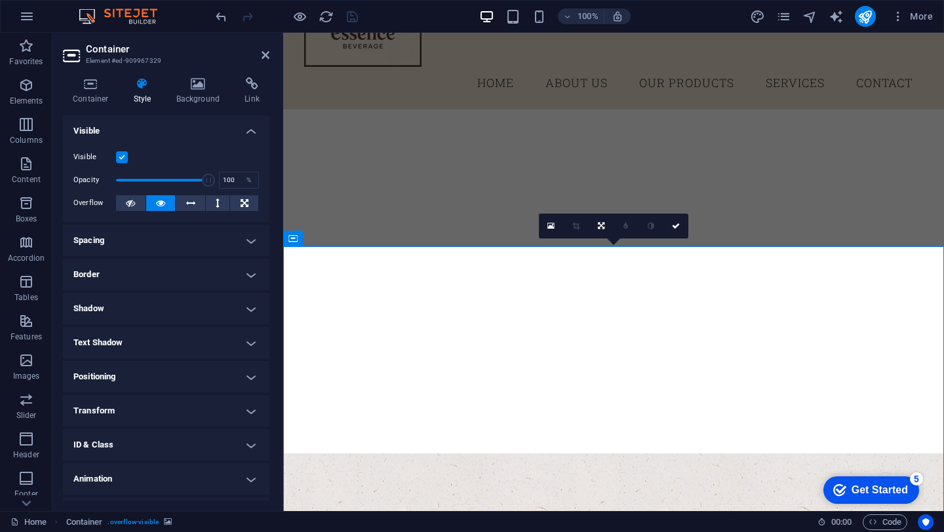
click at [119, 157] on label at bounding box center [122, 157] width 12 height 12
click at [0, 0] on input "Visible" at bounding box center [0, 0] width 0 height 0
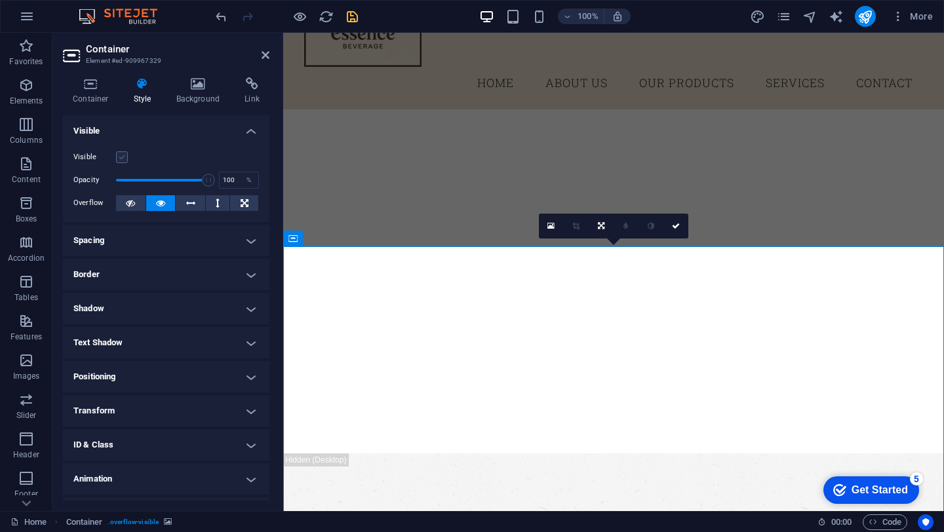
click at [120, 155] on label at bounding box center [122, 157] width 12 height 12
click at [0, 0] on input "Visible" at bounding box center [0, 0] width 0 height 0
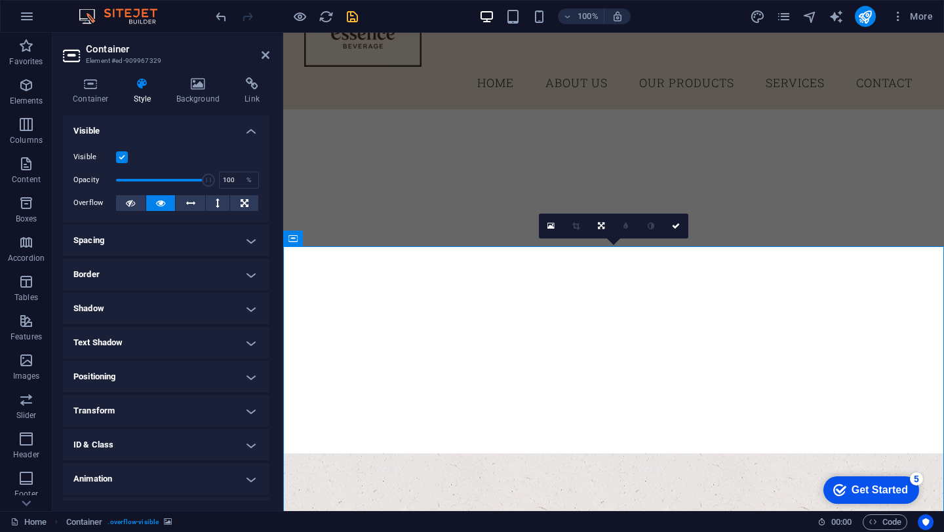
click at [198, 98] on h4 "Background" at bounding box center [200, 91] width 69 height 28
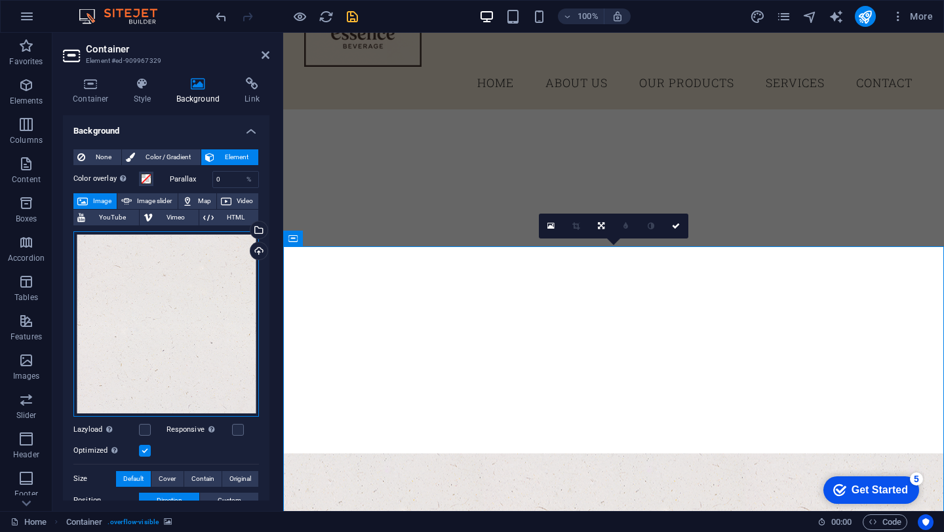
click at [103, 294] on div "Drag files here, click to choose files or select files from Files or our free s…" at bounding box center [165, 323] width 185 height 185
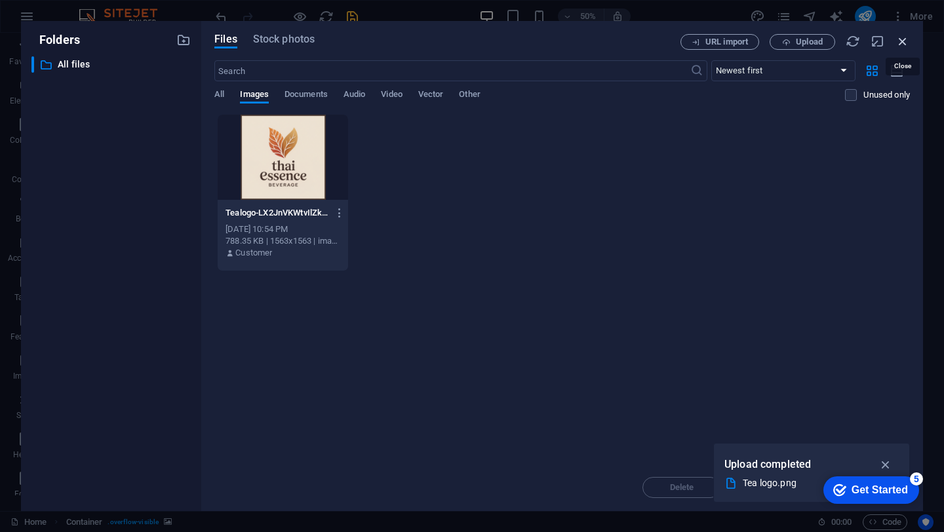
drag, startPoint x: 904, startPoint y: 42, endPoint x: 621, endPoint y: 9, distance: 285.0
click at [904, 42] on icon "button" at bounding box center [902, 41] width 14 height 14
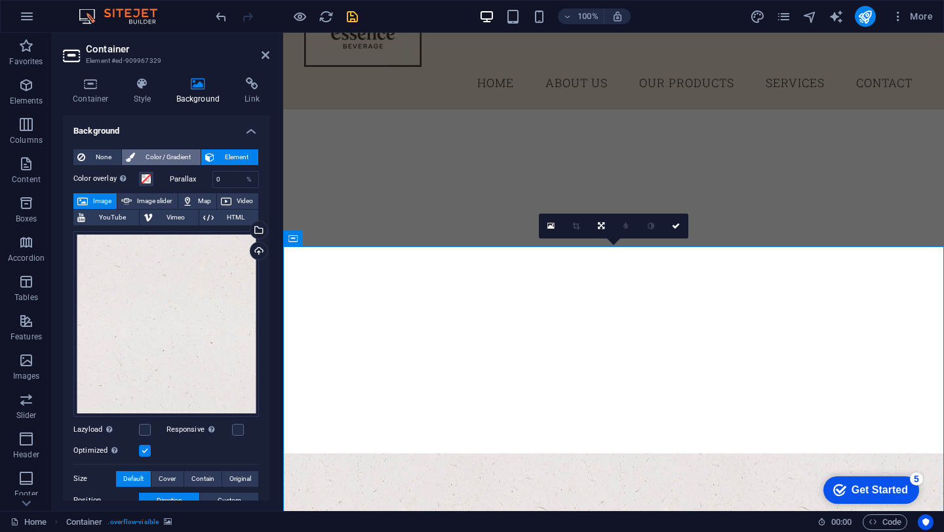
click at [147, 159] on span "Color / Gradient" at bounding box center [168, 157] width 58 height 16
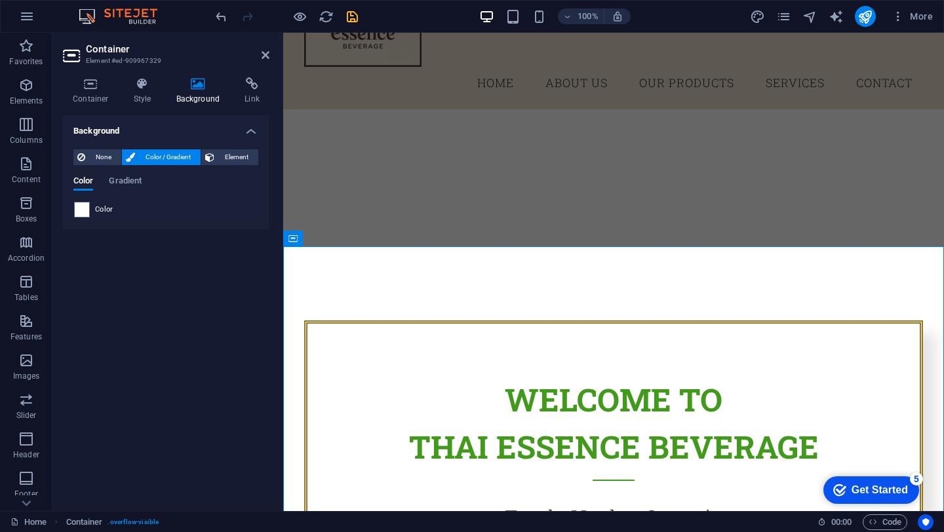
click at [73, 219] on div "None Color / Gradient Element Stretch background to full-width Color overlay Pl…" at bounding box center [166, 184] width 206 height 90
click at [78, 214] on span at bounding box center [82, 210] width 14 height 14
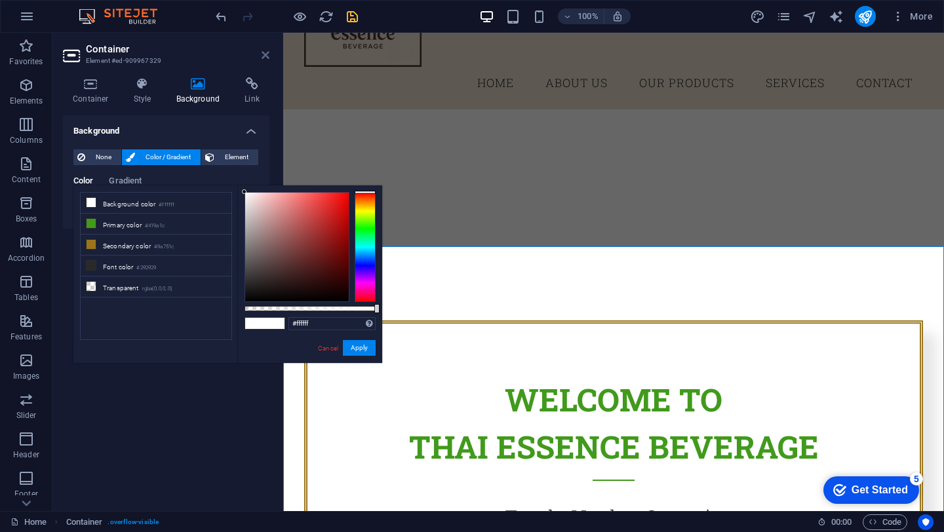
click at [262, 55] on icon at bounding box center [265, 55] width 8 height 10
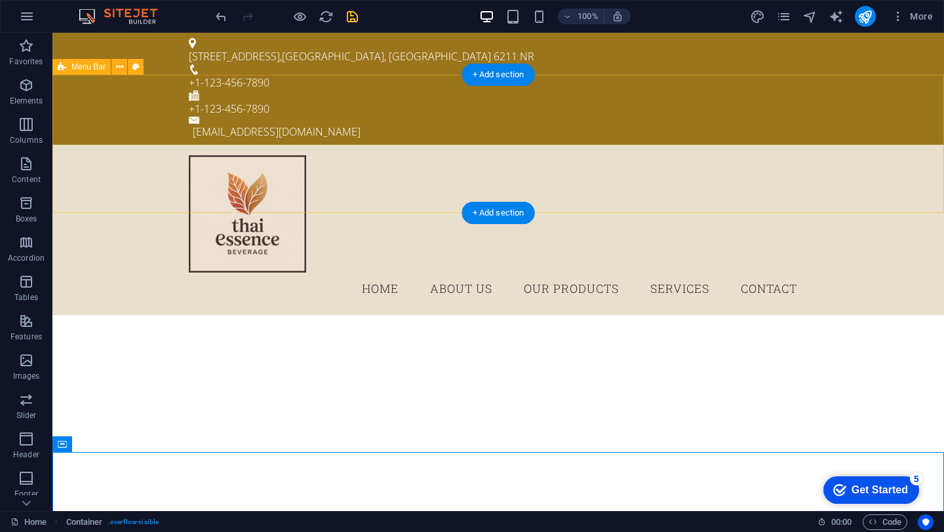
click at [94, 145] on div "Menu Home About Us Our Products Services Contact" at bounding box center [497, 230] width 891 height 171
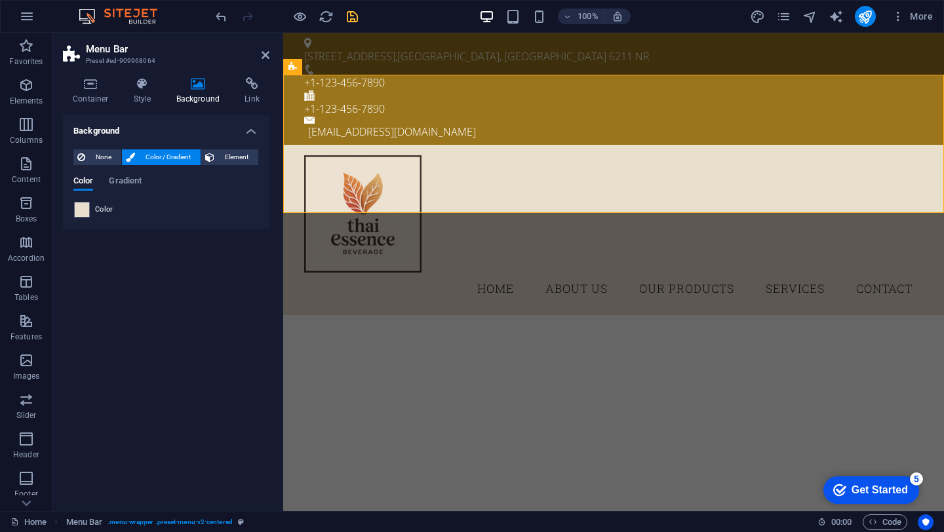
click at [80, 208] on span at bounding box center [82, 210] width 14 height 14
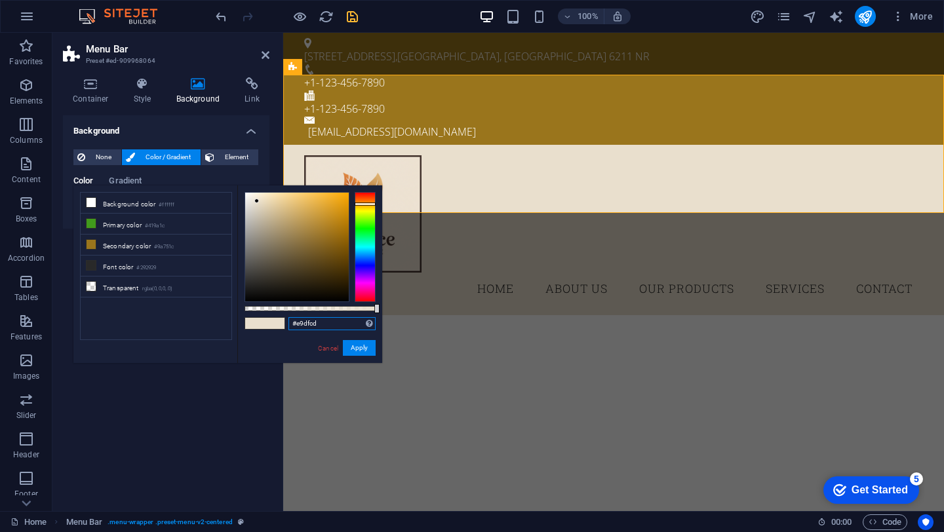
drag, startPoint x: 324, startPoint y: 326, endPoint x: 277, endPoint y: 326, distance: 47.8
click at [277, 326] on div "#e9dfcd Supported formats #0852ed rgb(8, 82, 237) rgba(8, 82, 237, 90%) hsv(221…" at bounding box center [309, 369] width 145 height 368
drag, startPoint x: 265, startPoint y: 55, endPoint x: 213, endPoint y: 23, distance: 60.9
click at [265, 55] on icon at bounding box center [265, 55] width 8 height 10
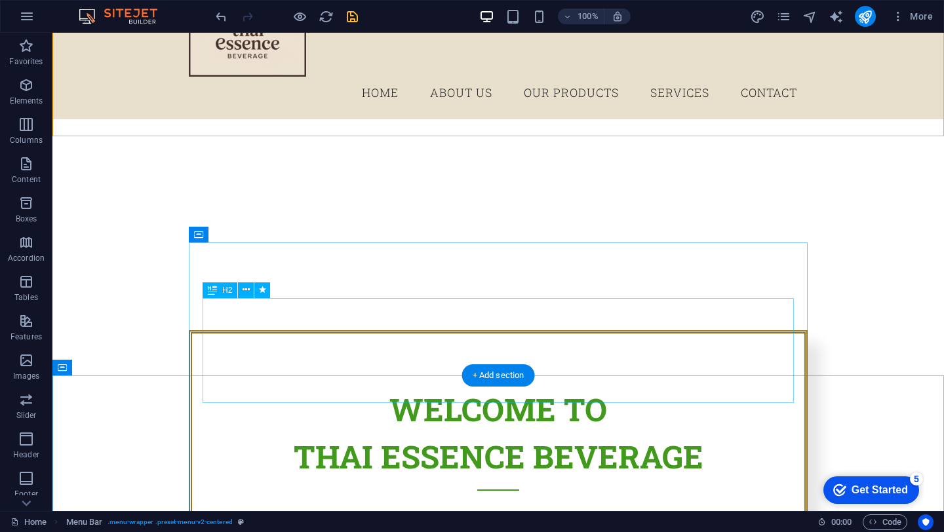
scroll to position [239, 0]
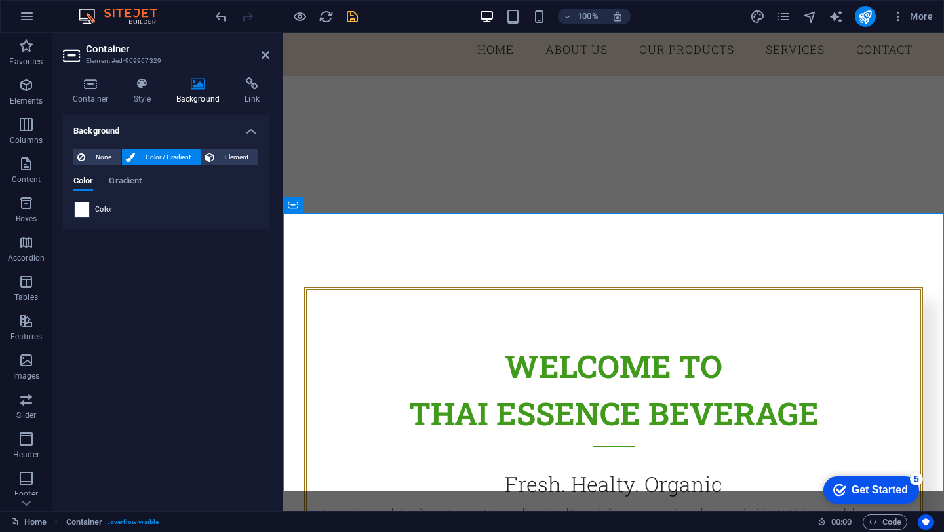
click at [75, 216] on span at bounding box center [82, 210] width 14 height 14
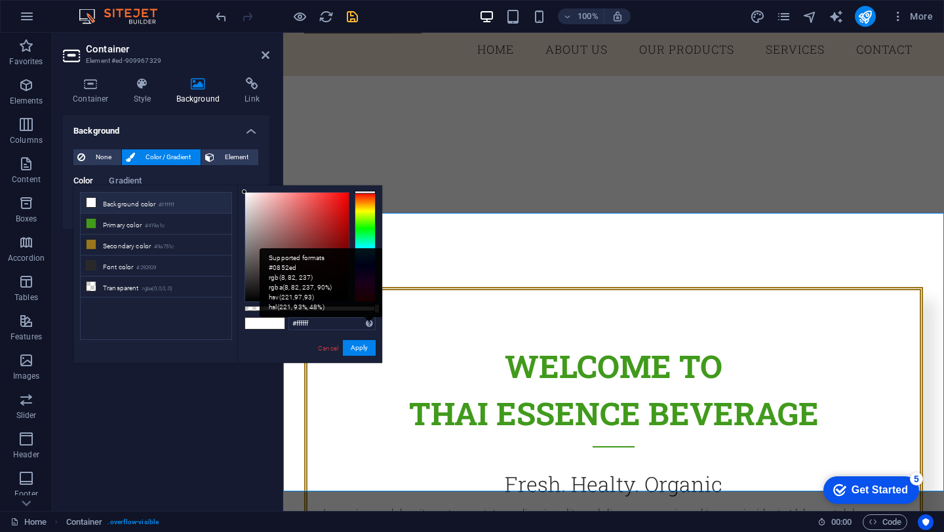
click at [372, 317] on div "Supported formats #0852ed rgb(8, 82, 237) rgba(8, 82, 237, 90%) hsv(221,97,93) …" at bounding box center [321, 282] width 123 height 69
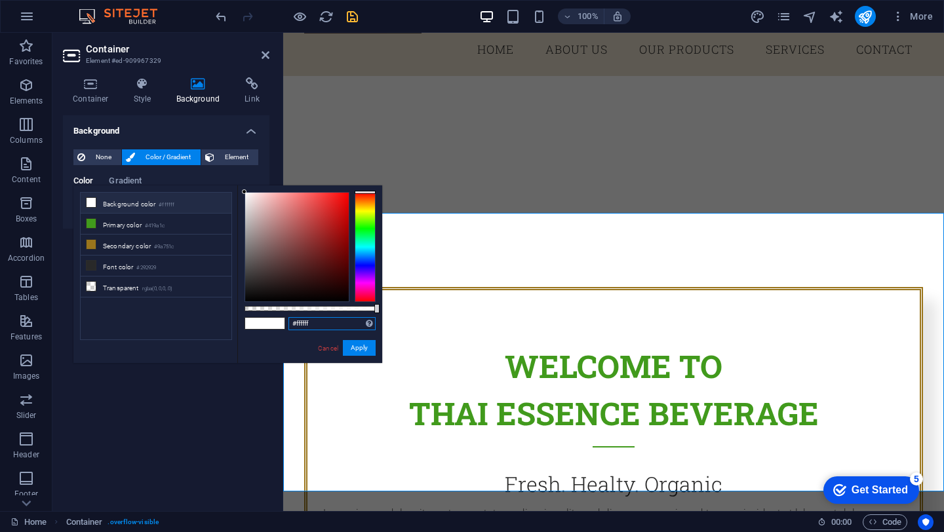
drag, startPoint x: 324, startPoint y: 324, endPoint x: 236, endPoint y: 324, distance: 88.5
click at [236, 324] on div "less Background color #ffffff Primary color #419a1c Secondary color #9a751c Fon…" at bounding box center [227, 274] width 309 height 178
paste input "e9dfcd"
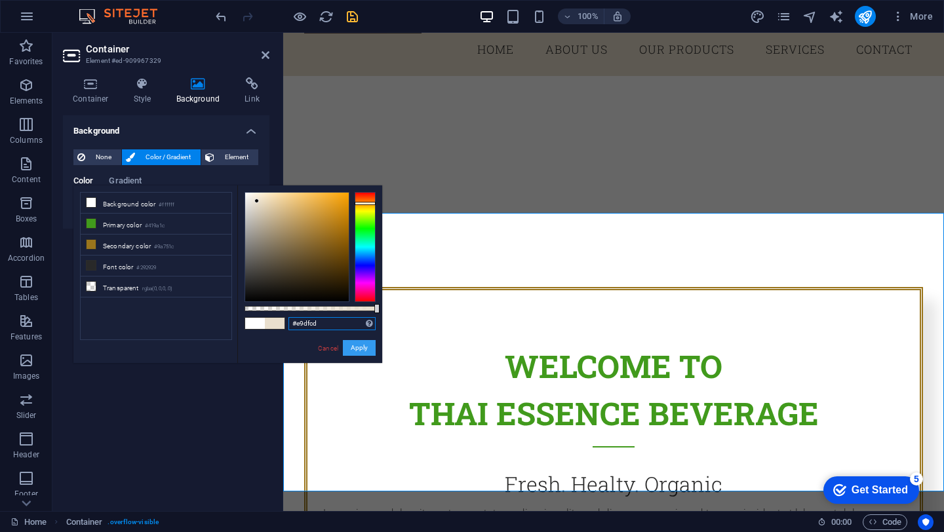
type input "#e9dfcd"
click at [362, 347] on button "Apply" at bounding box center [359, 348] width 33 height 16
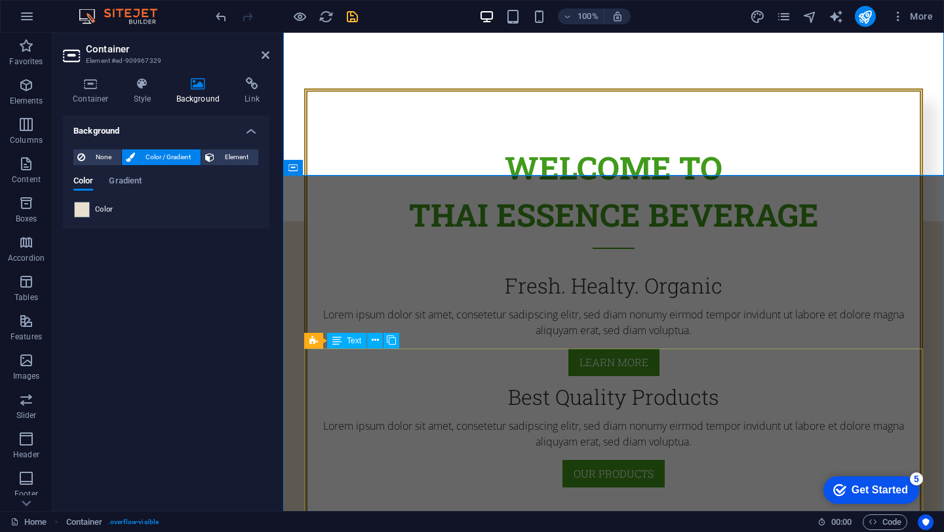
scroll to position [555, 0]
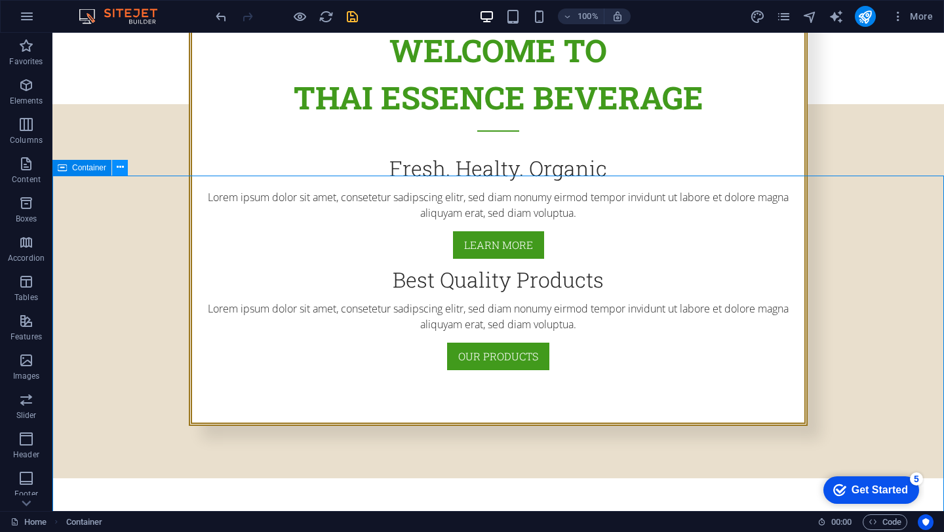
click at [126, 164] on button at bounding box center [120, 168] width 16 height 16
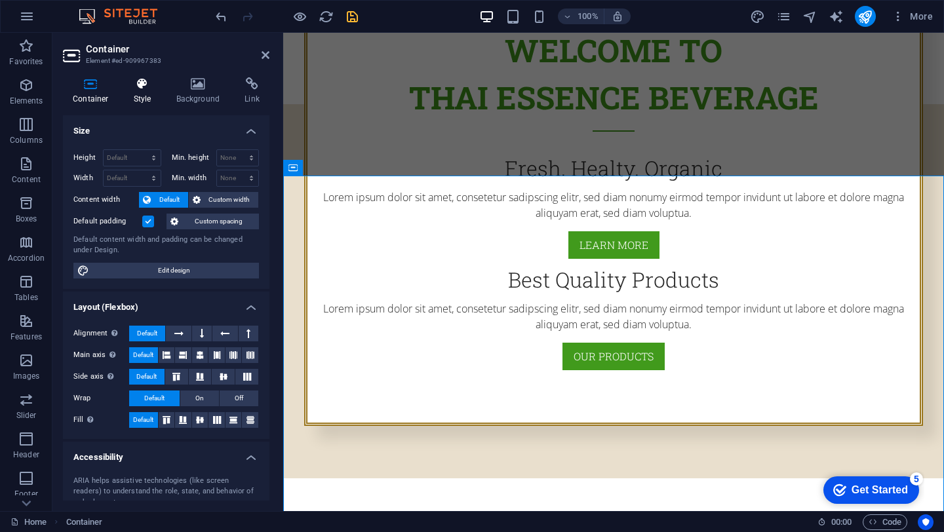
click at [146, 101] on h4 "Style" at bounding box center [145, 91] width 43 height 28
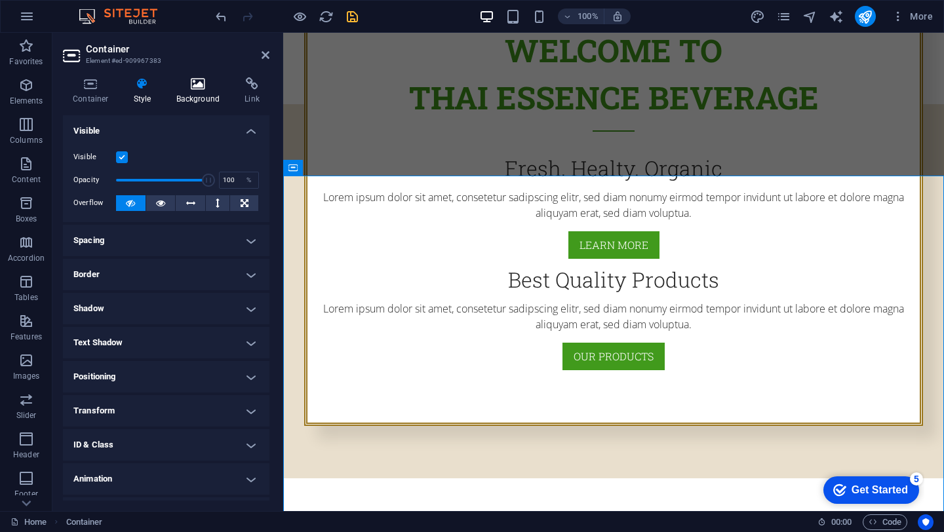
click at [204, 91] on h4 "Background" at bounding box center [200, 91] width 69 height 28
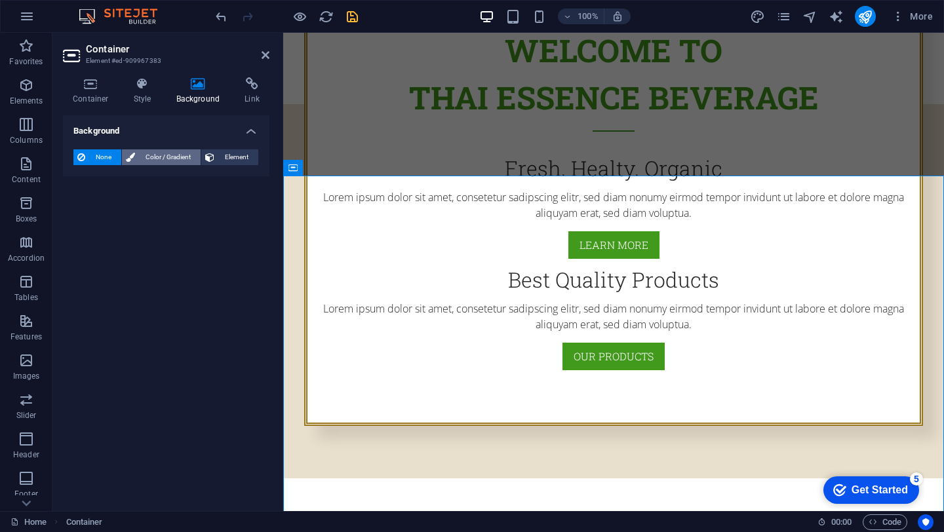
click at [166, 161] on span "Color / Gradient" at bounding box center [168, 157] width 58 height 16
click at [74, 211] on div at bounding box center [82, 210] width 16 height 16
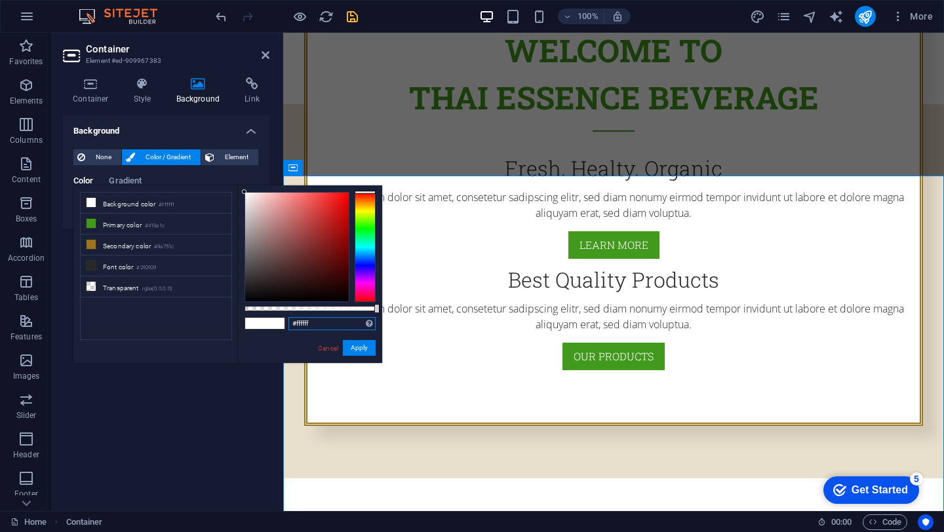
drag, startPoint x: 331, startPoint y: 320, endPoint x: 261, endPoint y: 320, distance: 70.1
click at [261, 320] on div "#ffffff Supported formats #0852ed rgb(8, 82, 237) rgba(8, 82, 237, 90%) hsv(221…" at bounding box center [309, 369] width 145 height 368
paste input "e9dfcd"
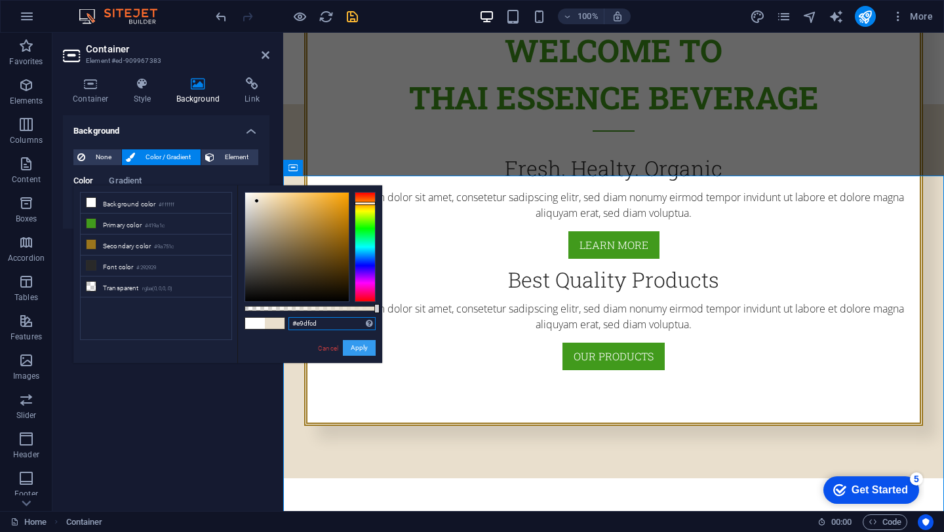
type input "#e9dfcd"
click at [354, 348] on button "Apply" at bounding box center [359, 348] width 33 height 16
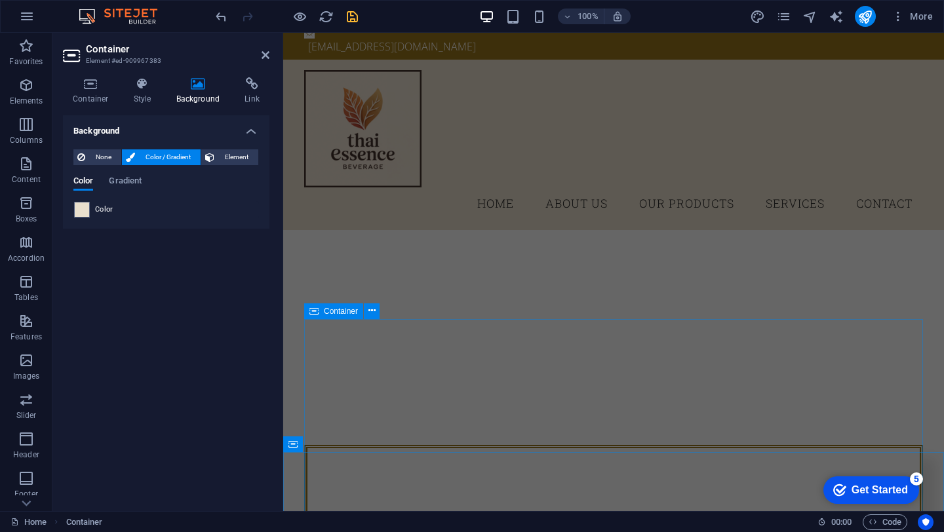
scroll to position [0, 0]
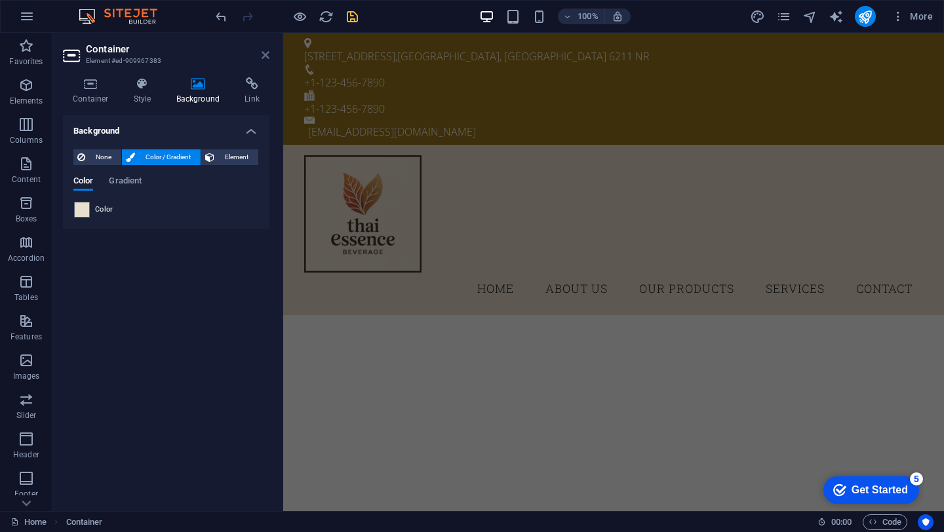
click at [264, 54] on icon at bounding box center [265, 55] width 8 height 10
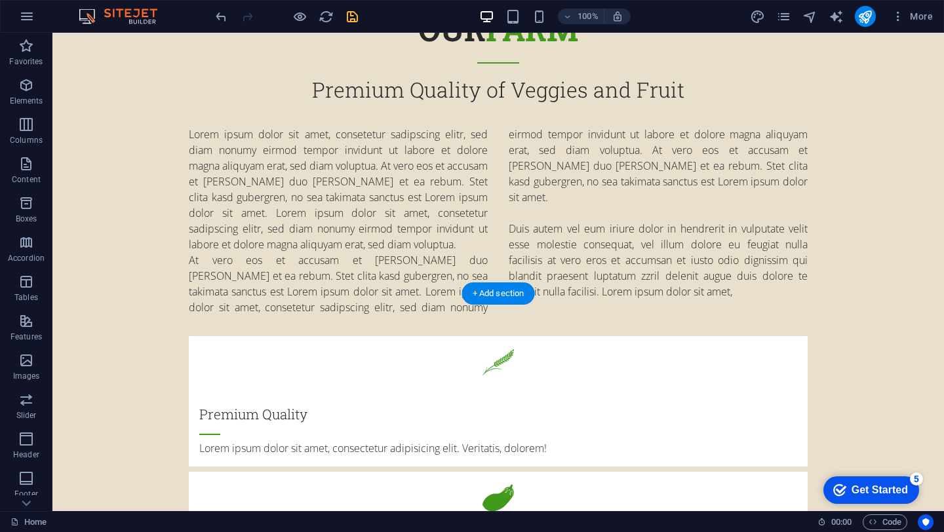
scroll to position [1175, 0]
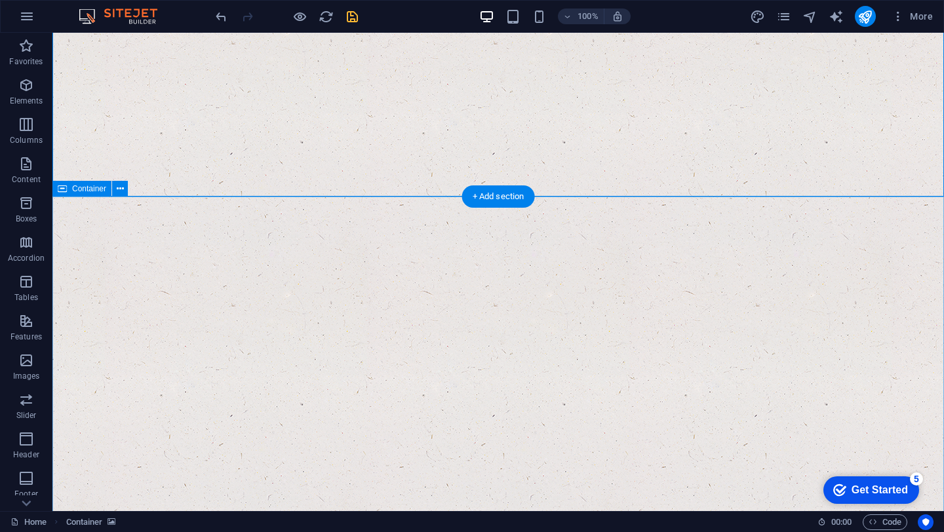
scroll to position [2256, 0]
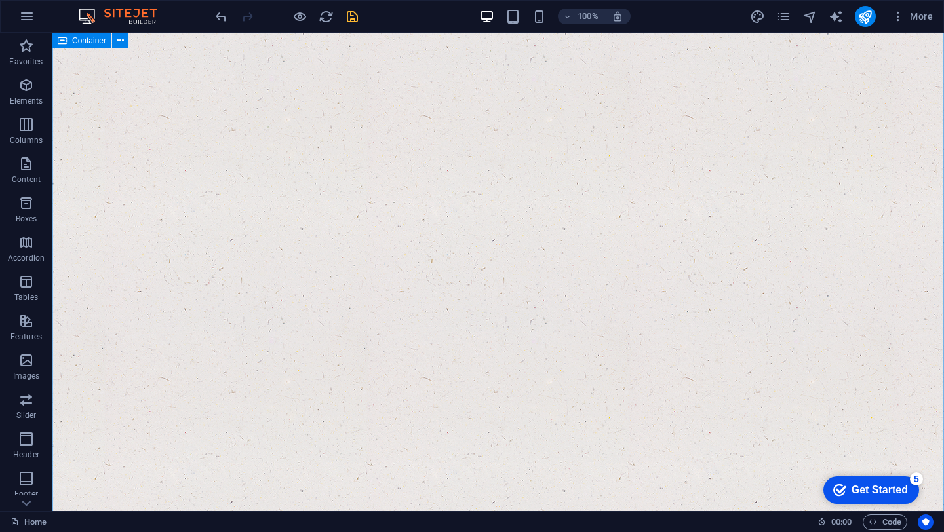
click at [120, 39] on icon at bounding box center [120, 41] width 7 height 14
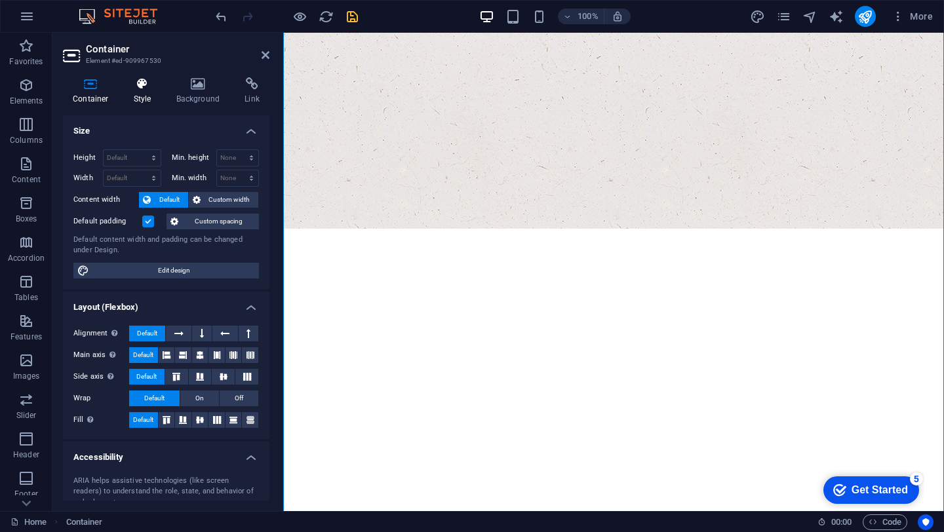
click at [150, 83] on icon at bounding box center [142, 83] width 37 height 13
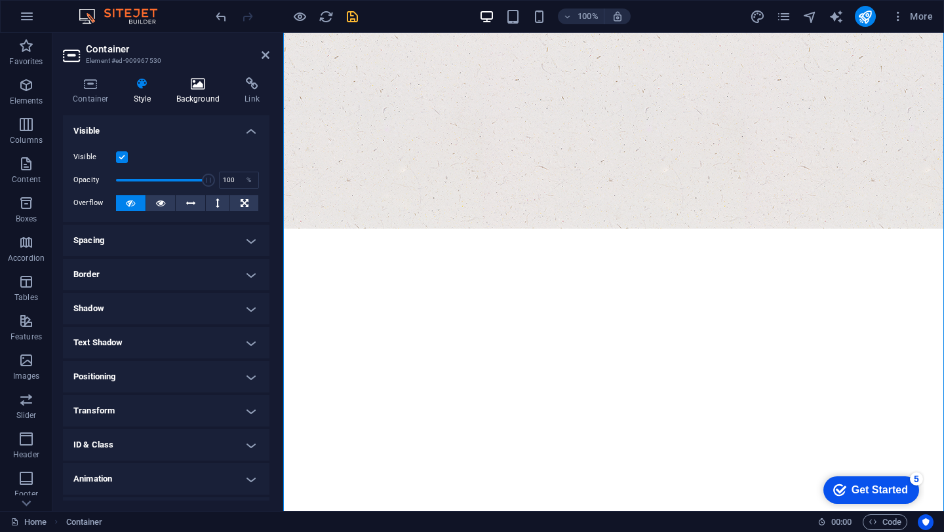
click at [174, 86] on icon at bounding box center [198, 83] width 64 height 13
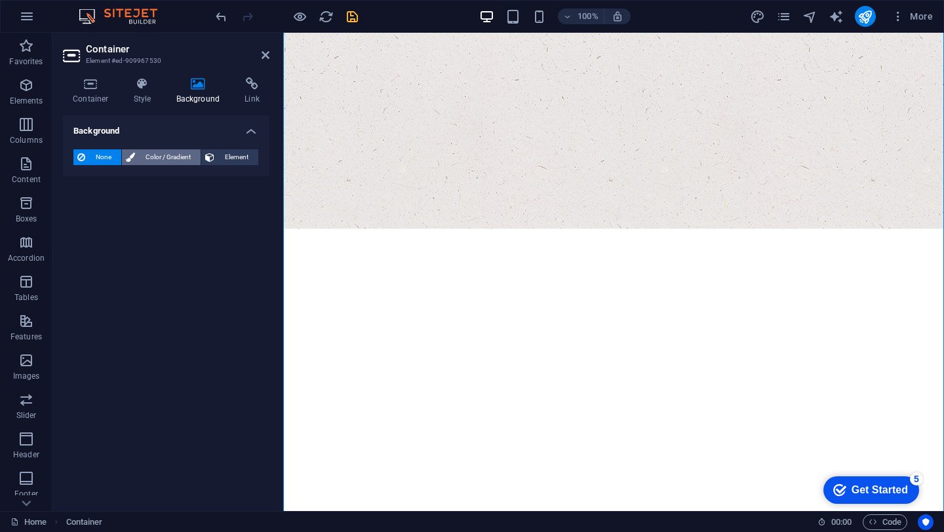
click at [151, 158] on span "Color / Gradient" at bounding box center [168, 157] width 58 height 16
click at [78, 207] on span at bounding box center [82, 210] width 14 height 14
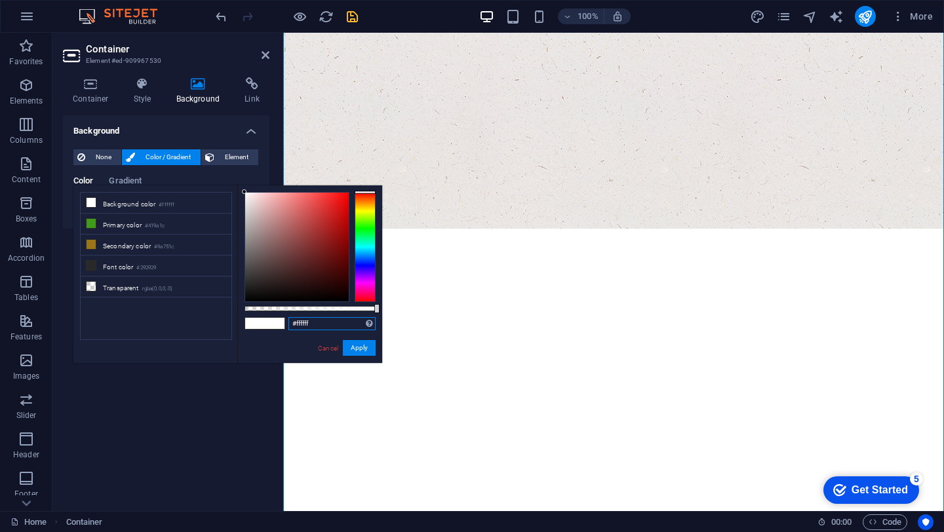
drag, startPoint x: 334, startPoint y: 324, endPoint x: 240, endPoint y: 323, distance: 93.7
click at [241, 324] on div "#ffffff Supported formats #0852ed rgb(8, 82, 237) rgba(8, 82, 237, 90%) hsv(221…" at bounding box center [309, 369] width 145 height 368
paste input "e9dfcd"
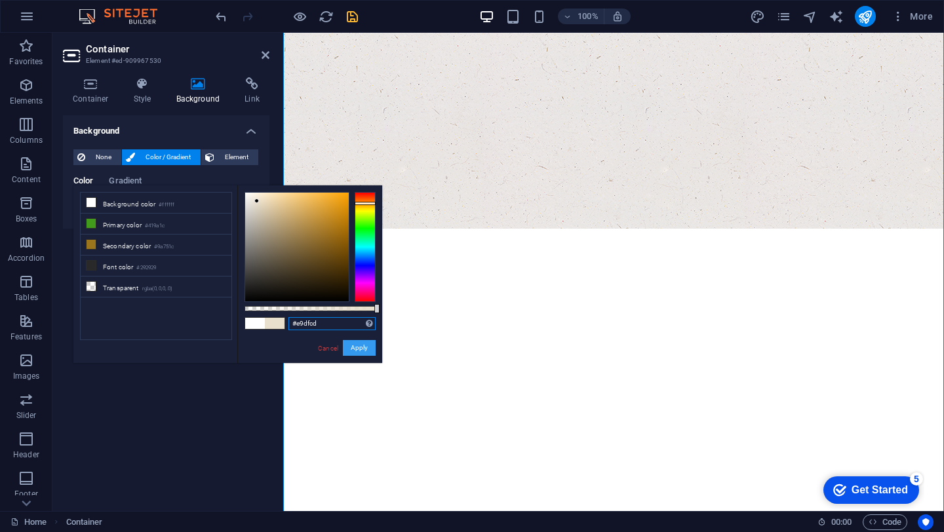
type input "#e9dfcd"
click at [359, 351] on button "Apply" at bounding box center [359, 348] width 33 height 16
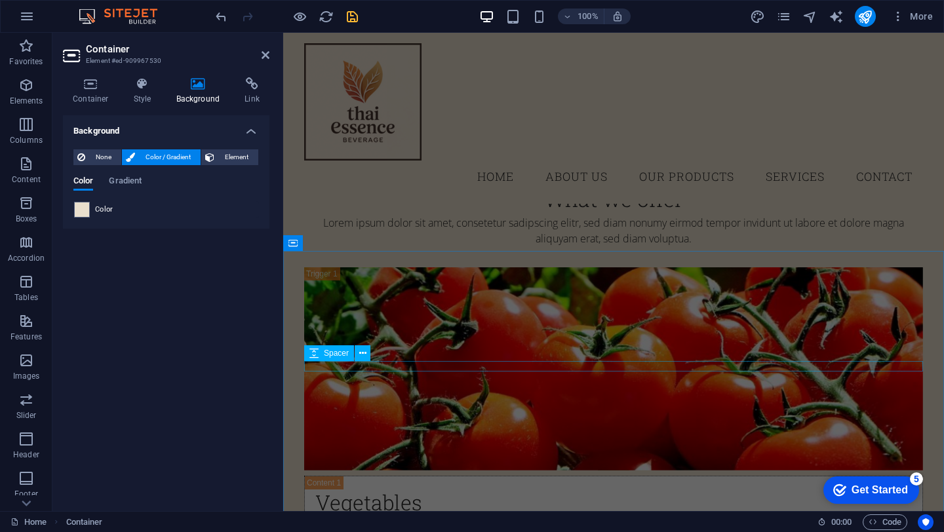
scroll to position [4726, 0]
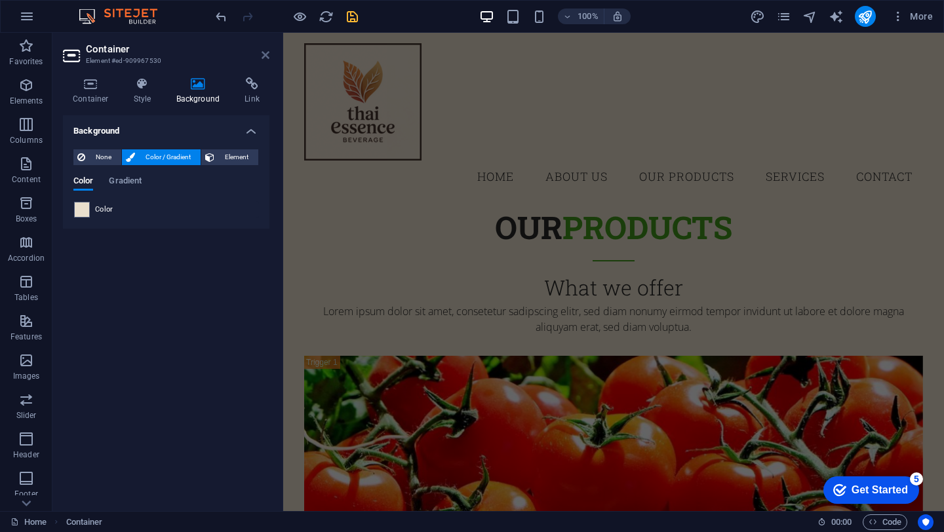
click at [266, 53] on icon at bounding box center [265, 55] width 8 height 10
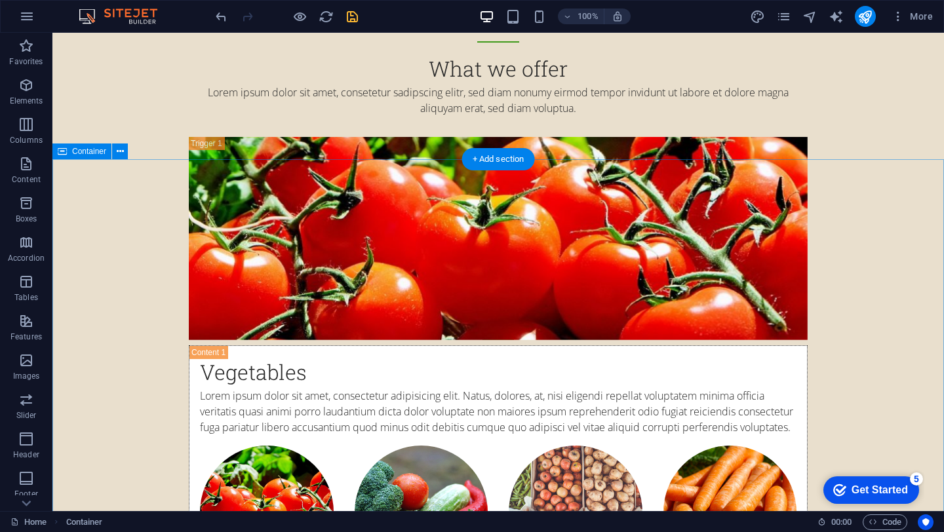
scroll to position [5017, 0]
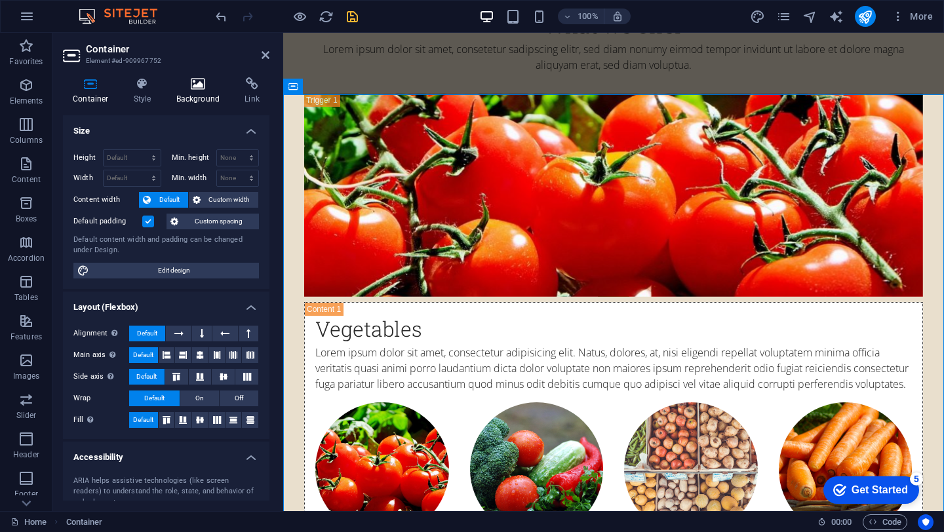
click at [199, 87] on icon at bounding box center [198, 83] width 64 height 13
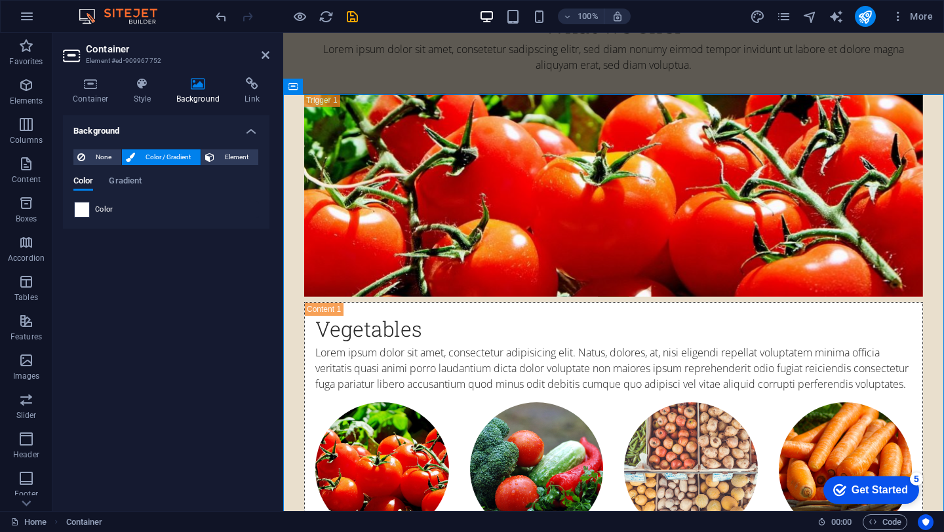
click at [79, 211] on span at bounding box center [82, 210] width 14 height 14
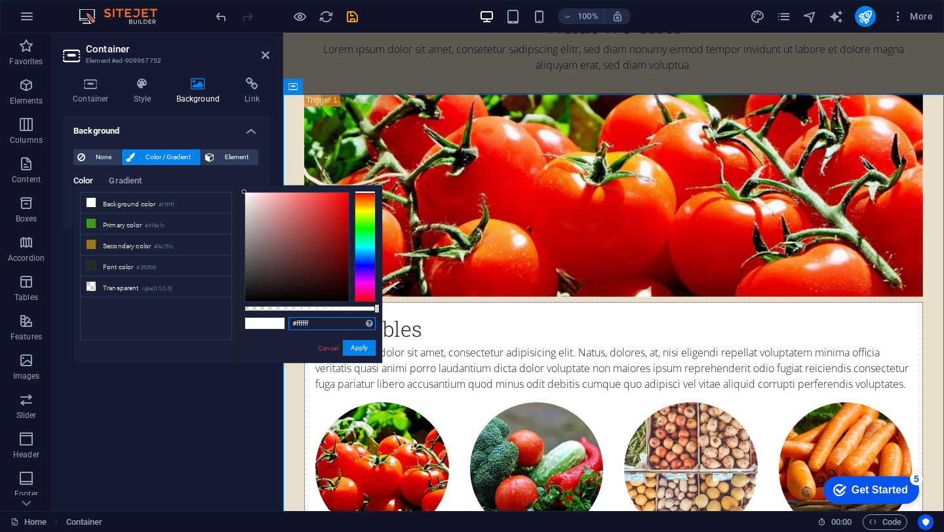
drag, startPoint x: 327, startPoint y: 324, endPoint x: 248, endPoint y: 323, distance: 79.3
click at [248, 323] on div "#ffffff Supported formats #0852ed rgb(8, 82, 237) rgba(8, 82, 237, 90%) hsv(221…" at bounding box center [309, 369] width 145 height 368
paste input "e9dfcd"
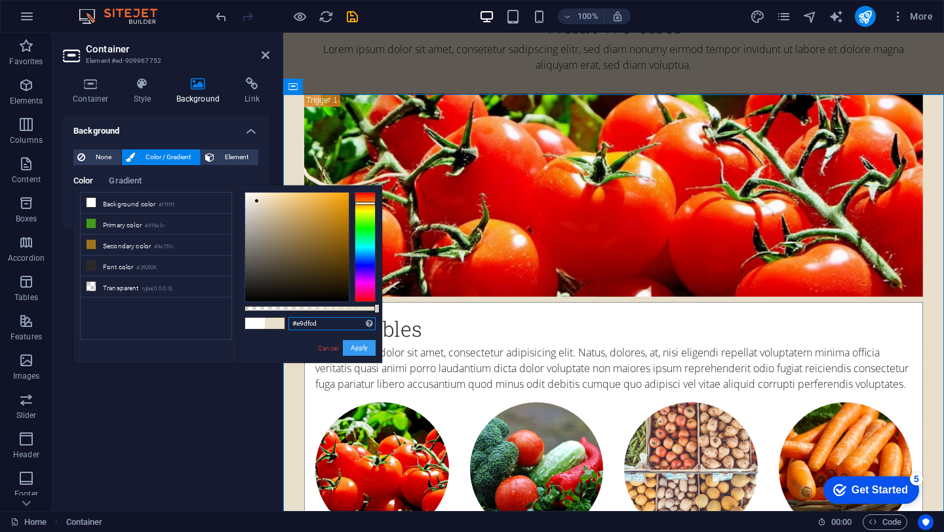
type input "#e9dfcd"
click at [360, 351] on button "Apply" at bounding box center [359, 348] width 33 height 16
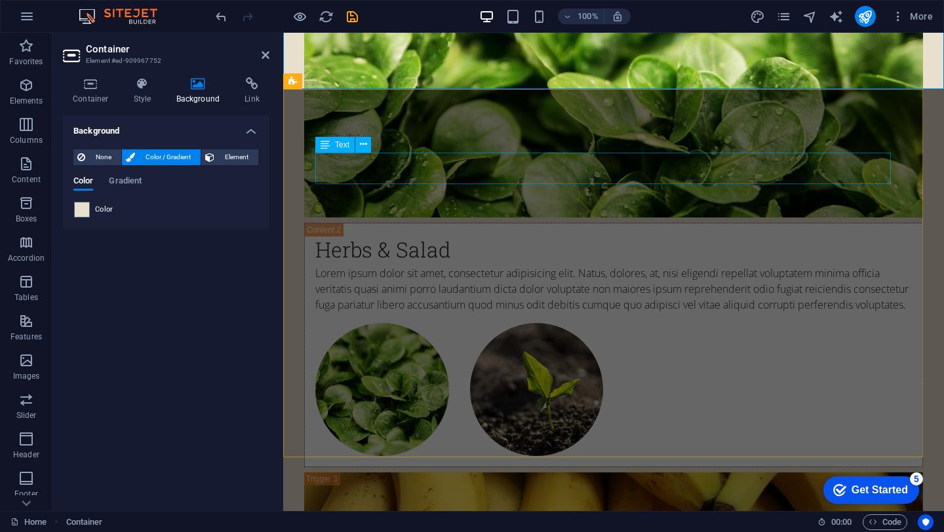
scroll to position [5567, 0]
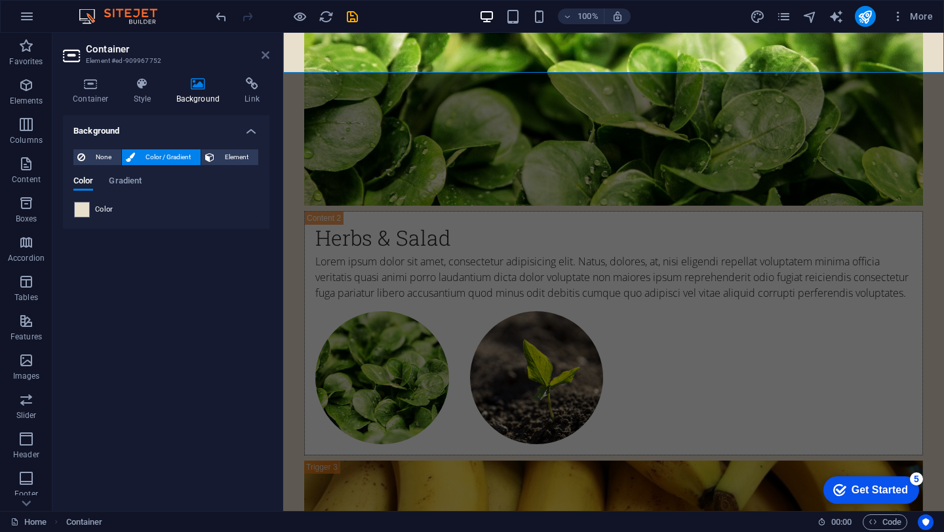
click at [269, 53] on icon at bounding box center [265, 55] width 8 height 10
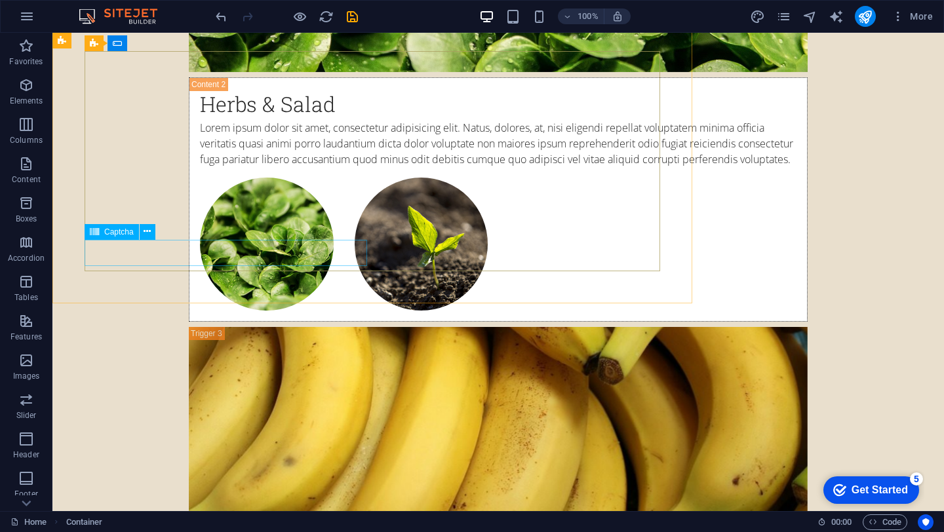
scroll to position [5829, 0]
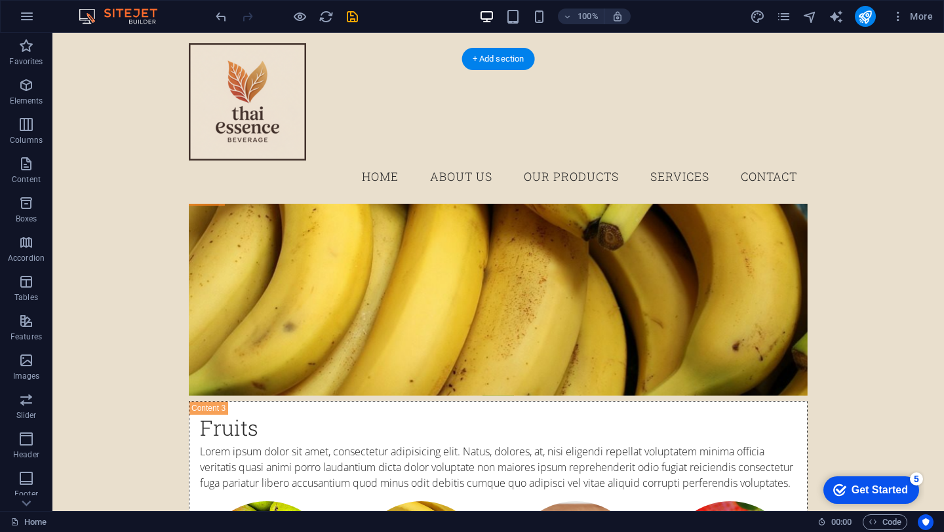
scroll to position [5686, 0]
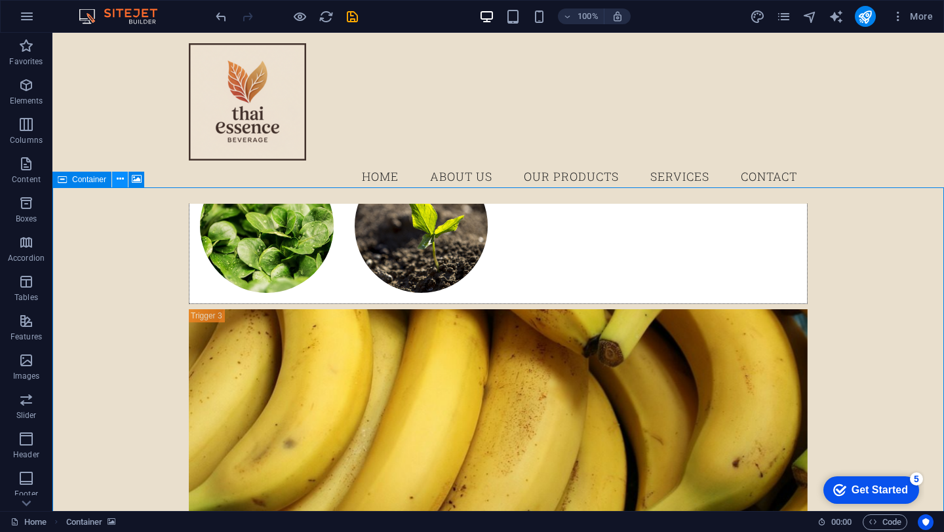
click at [122, 176] on icon at bounding box center [120, 179] width 7 height 14
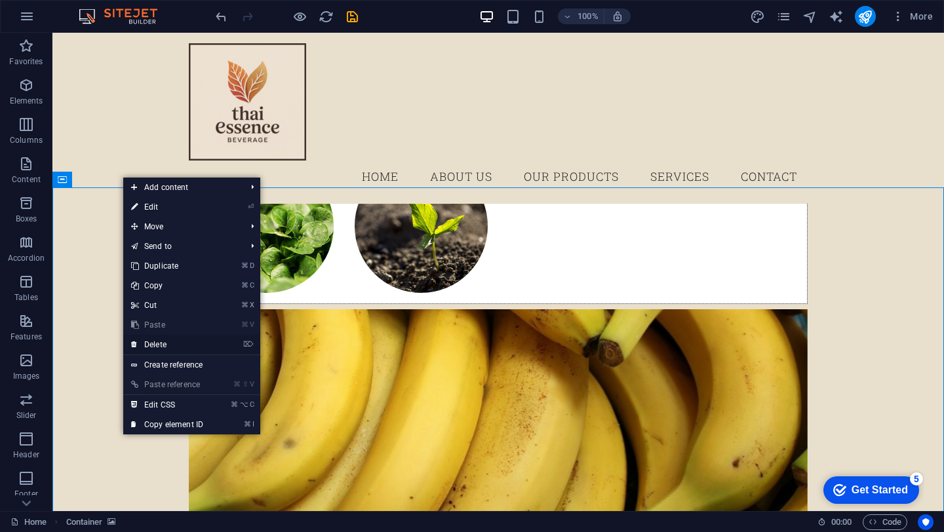
click at [159, 341] on link "⌦ Delete" at bounding box center [167, 345] width 88 height 20
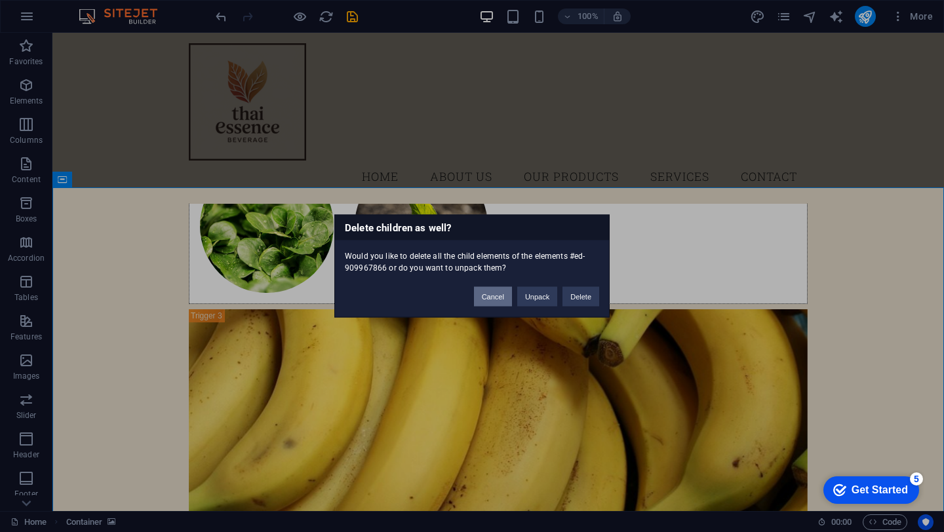
click at [495, 296] on button "Cancel" at bounding box center [493, 297] width 38 height 20
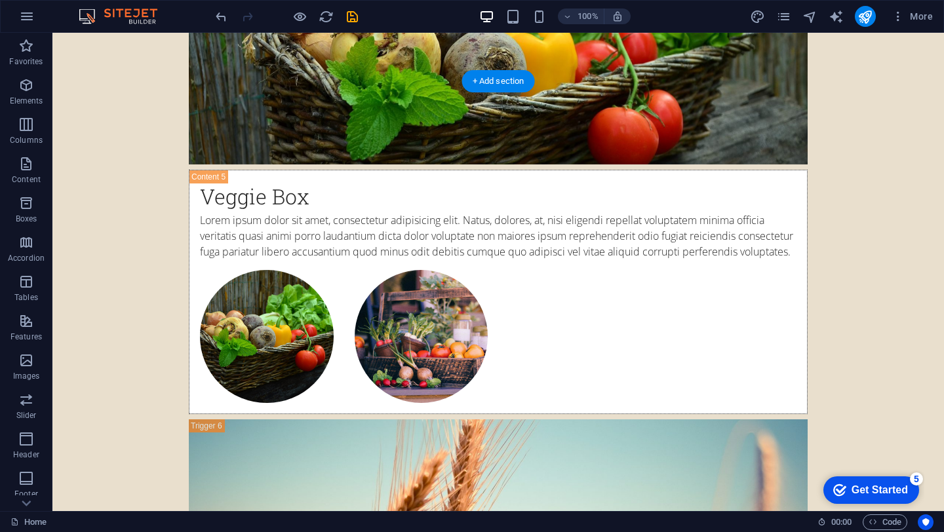
scroll to position [7127, 0]
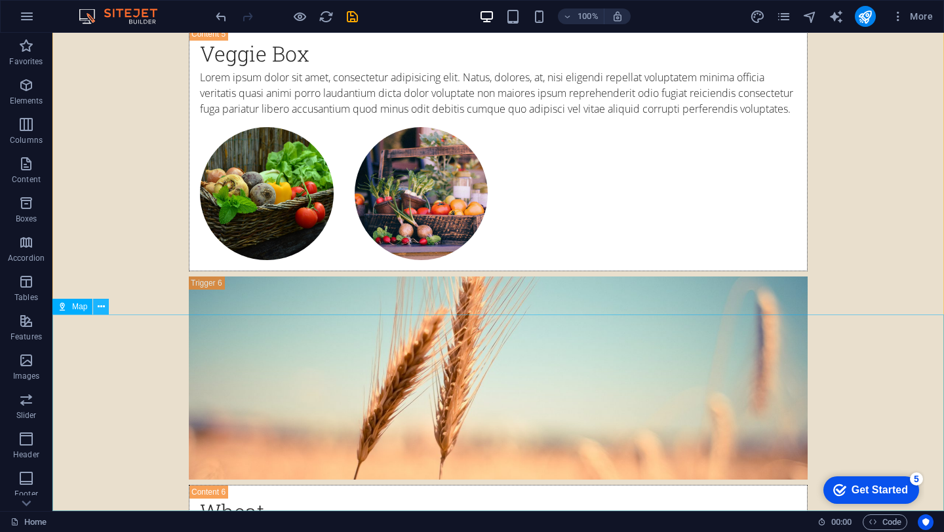
click at [100, 303] on icon at bounding box center [101, 307] width 7 height 14
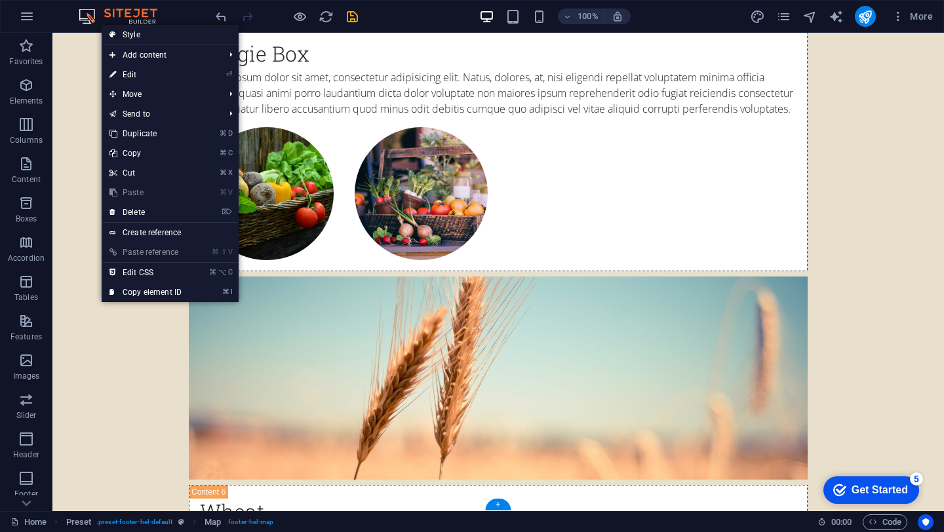
drag, startPoint x: 206, startPoint y: 404, endPoint x: 760, endPoint y: 397, distance: 553.2
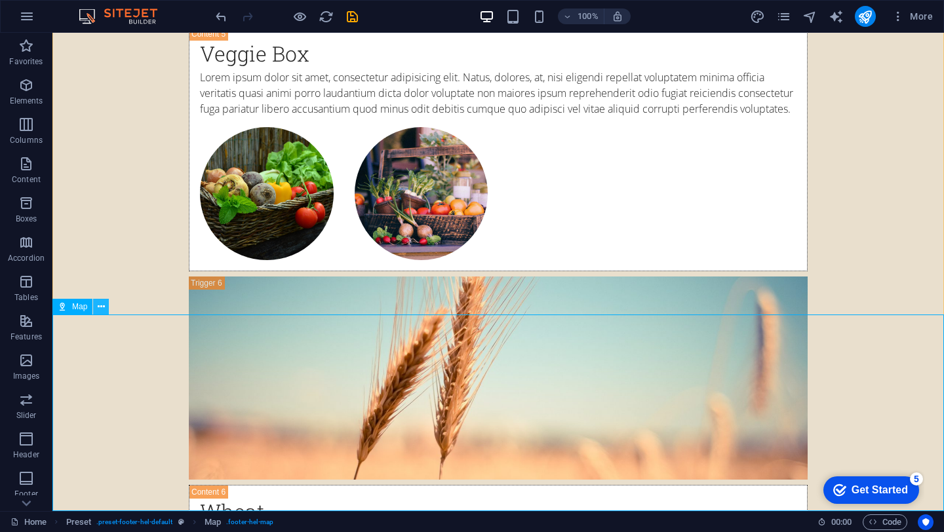
click at [96, 307] on button at bounding box center [101, 307] width 16 height 16
click at [100, 309] on icon at bounding box center [101, 307] width 7 height 14
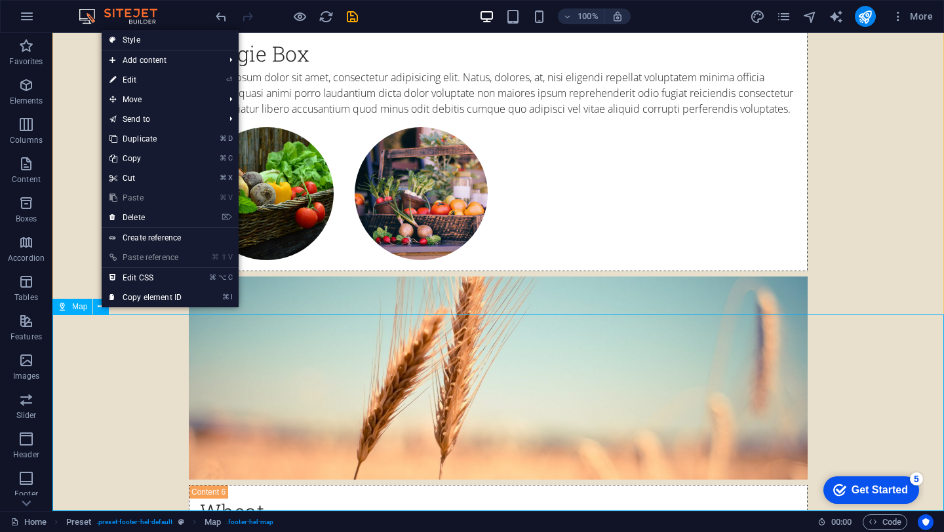
click at [75, 307] on span "Map" at bounding box center [79, 307] width 15 height 8
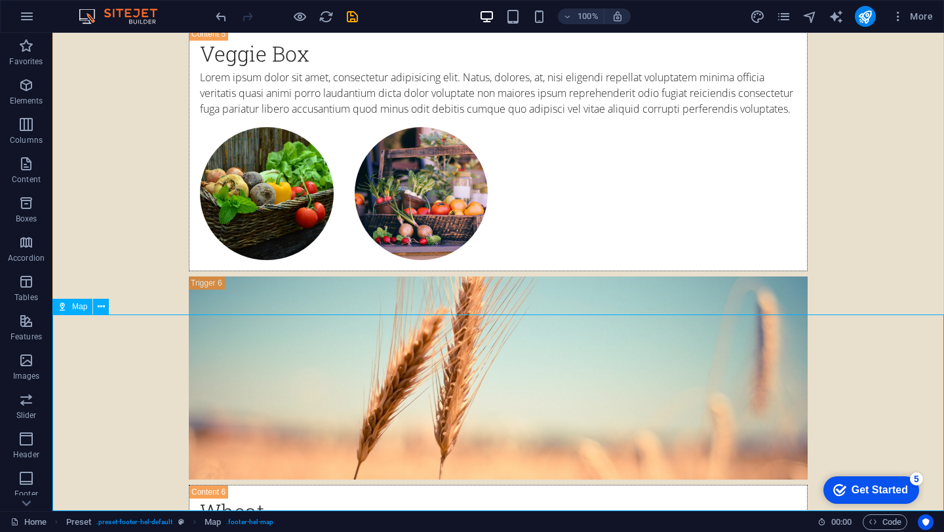
click at [75, 307] on span "Map" at bounding box center [79, 307] width 15 height 8
select select "1"
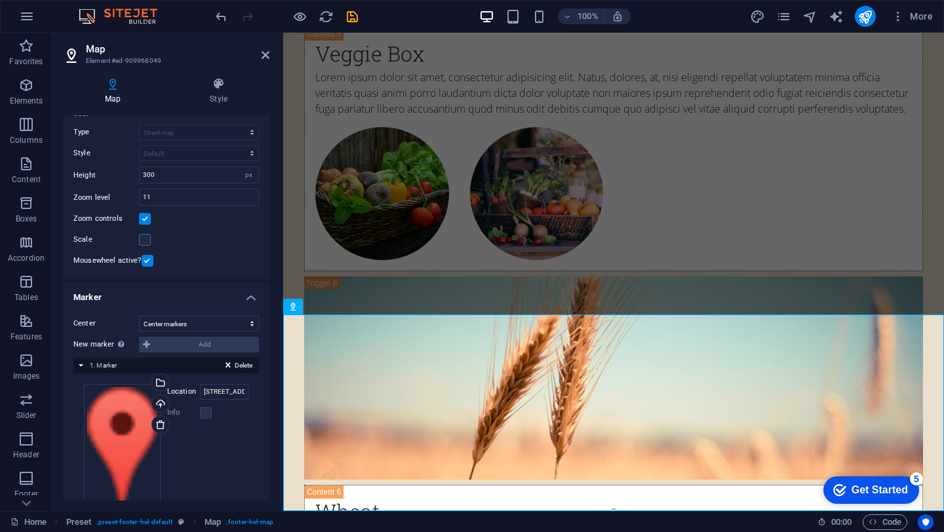
scroll to position [105, 0]
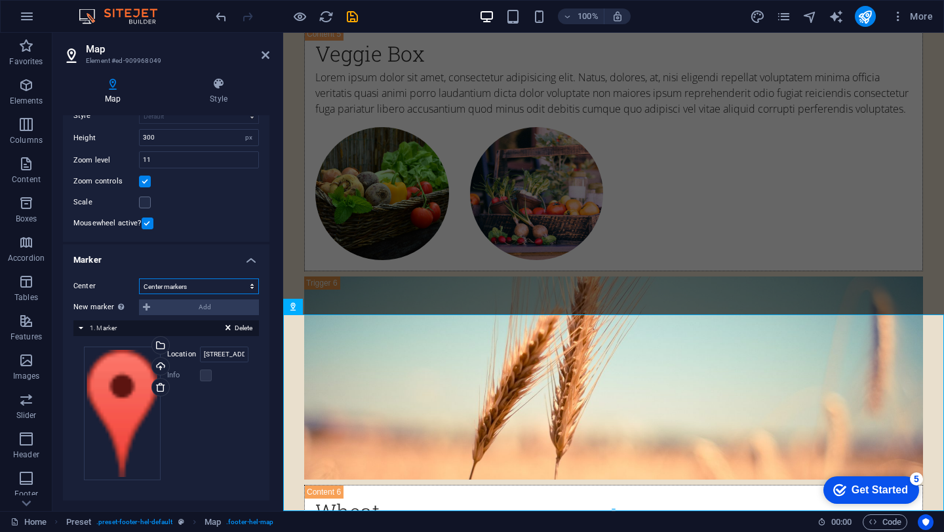
click at [238, 287] on select "Don't center Center markers Center and zoom markers" at bounding box center [199, 287] width 120 height 16
click at [222, 353] on input "50 Scotland Rd, 01951 Newbury, MA" at bounding box center [224, 355] width 48 height 16
drag, startPoint x: 487, startPoint y: 387, endPoint x: 299, endPoint y: 352, distance: 191.3
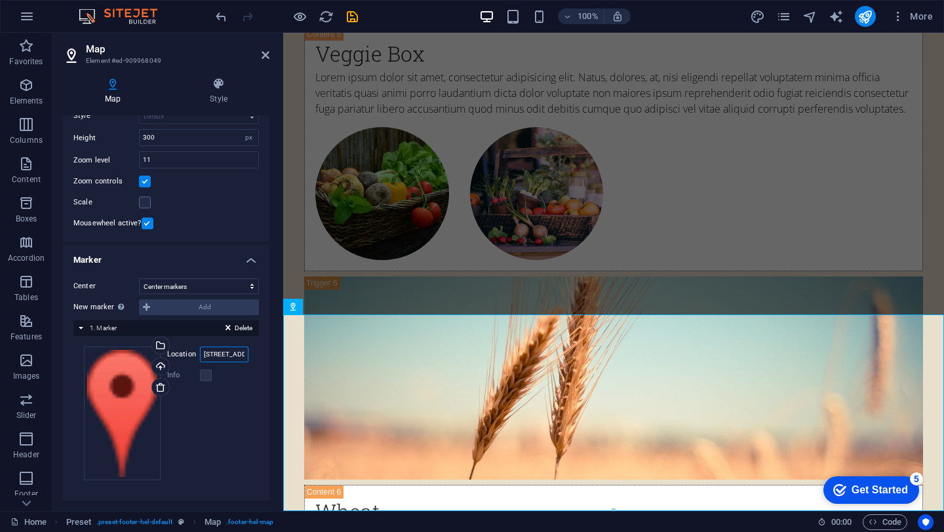
click at [245, 356] on input "50 Scotland Rd, 01951 Newbury, MA" at bounding box center [224, 355] width 48 height 16
click at [241, 355] on input "50 Scotland Rd, 01951 Newbury, MA" at bounding box center [224, 355] width 48 height 16
drag, startPoint x: 241, startPoint y: 355, endPoint x: 126, endPoint y: 355, distance: 115.3
click at [127, 355] on div "Drag files here, click to choose files or select files from Files or our free s…" at bounding box center [166, 414] width 165 height 134
type input "Rd, 01951 Newbury, MA"
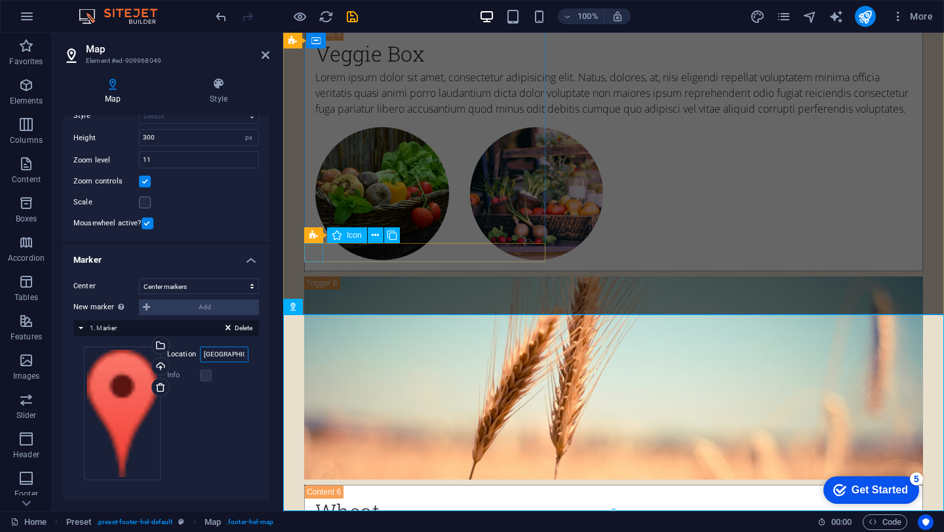
type input "[GEOGRAPHIC_DATA]"
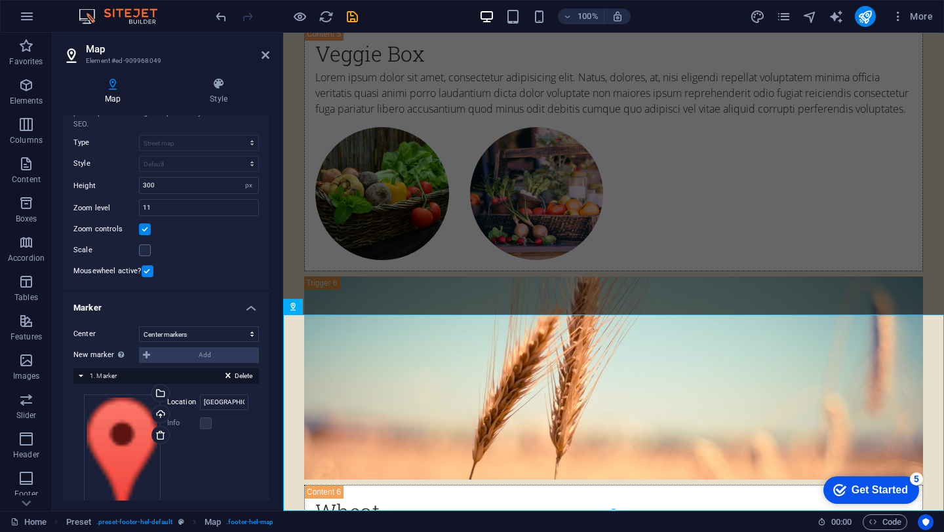
scroll to position [39, 0]
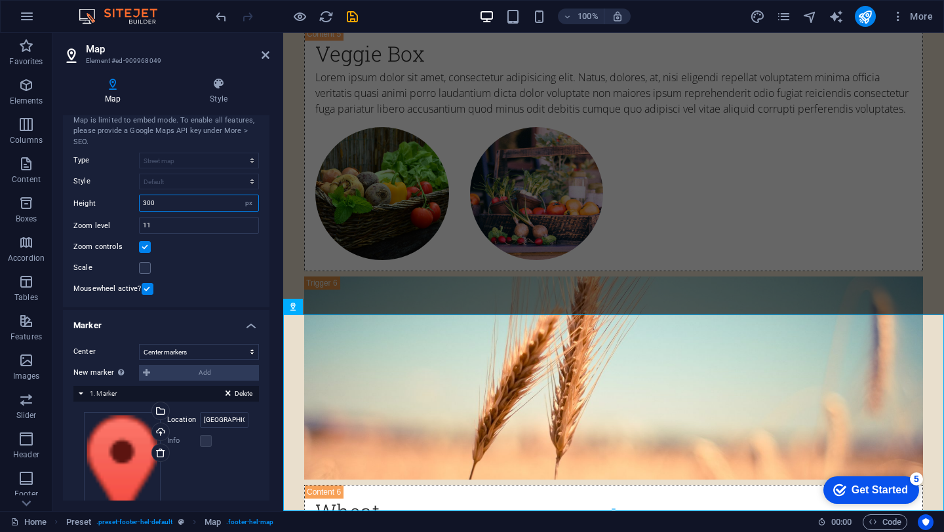
click at [177, 201] on input "300" at bounding box center [199, 203] width 119 height 16
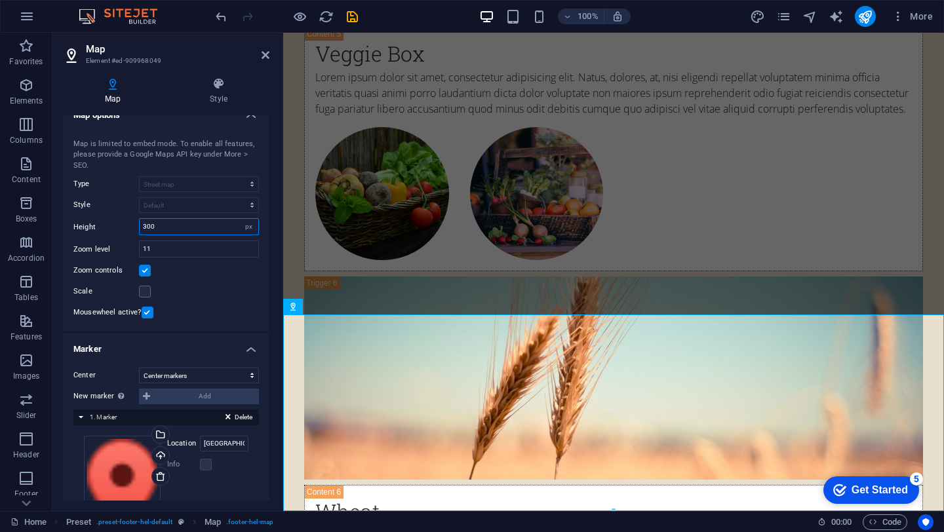
scroll to position [0, 0]
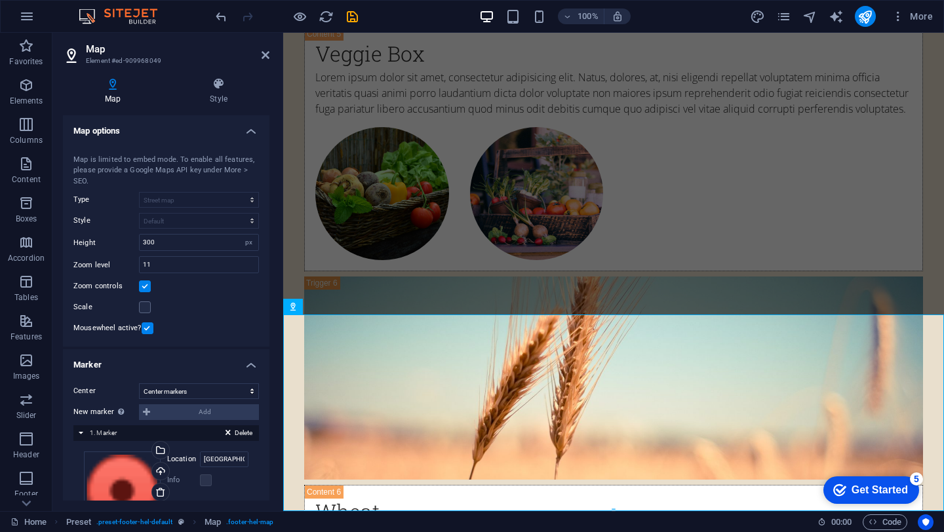
click at [151, 174] on div "Map is limited to embed mode. To enable all features, please provide a Google M…" at bounding box center [165, 171] width 185 height 33
click at [212, 105] on div "Map Style Map options Map center 50 Scotland Rd, 01951 Newbury, MA Map is limit…" at bounding box center [166, 288] width 206 height 423
click at [216, 81] on icon at bounding box center [219, 83] width 102 height 13
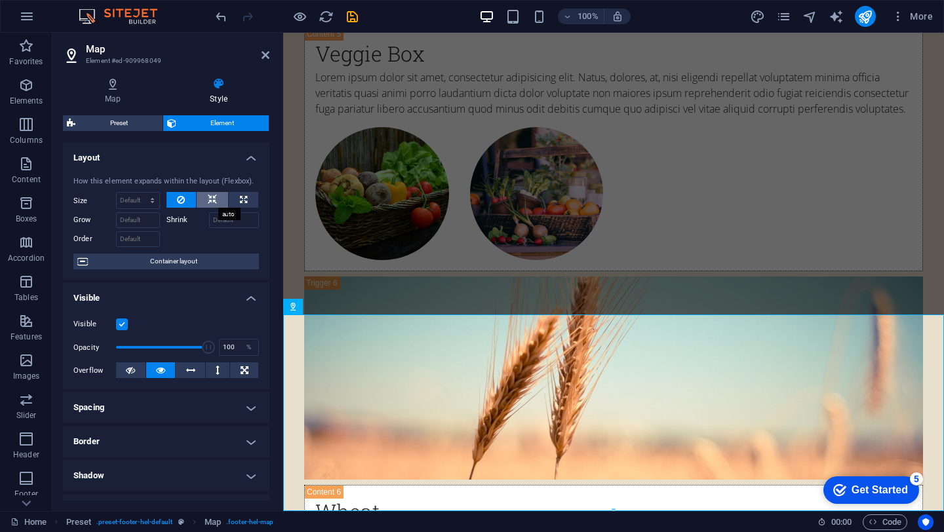
click at [214, 196] on icon at bounding box center [212, 200] width 9 height 16
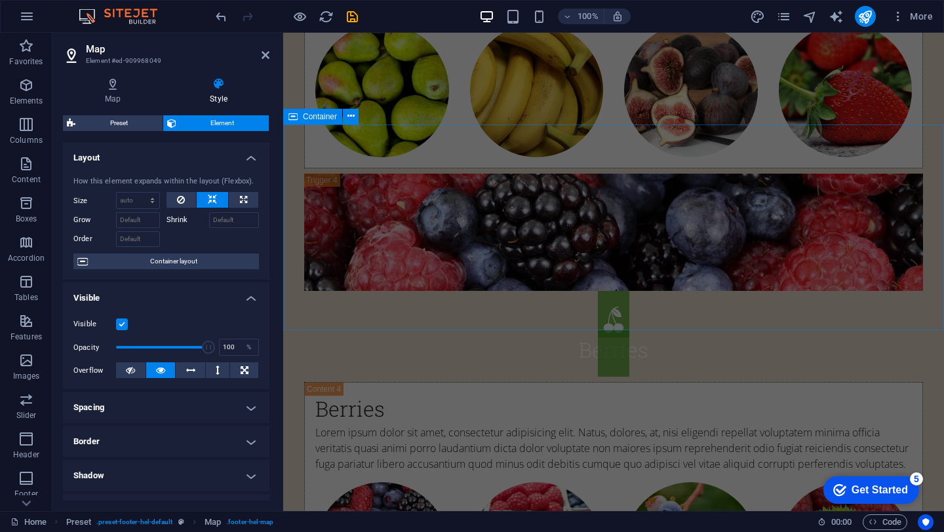
scroll to position [6930, 0]
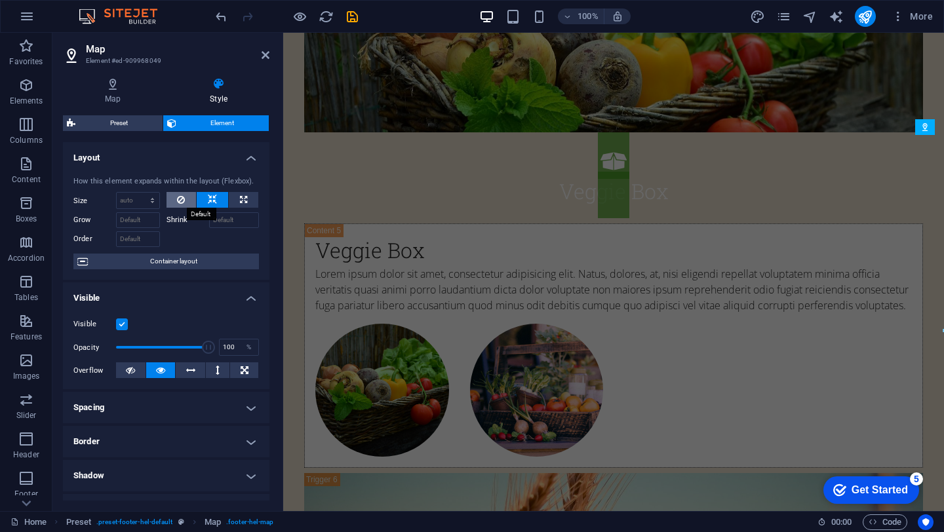
click at [183, 192] on icon at bounding box center [181, 200] width 8 height 16
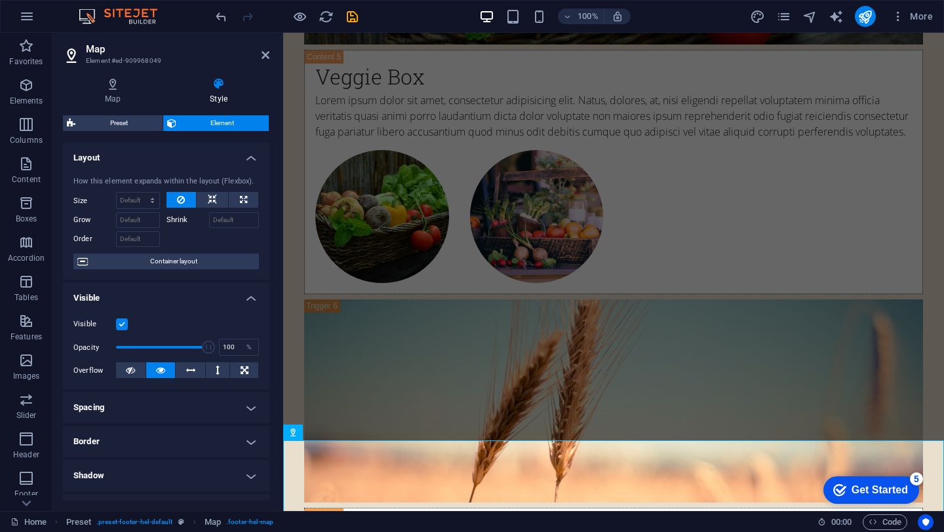
scroll to position [7127, 0]
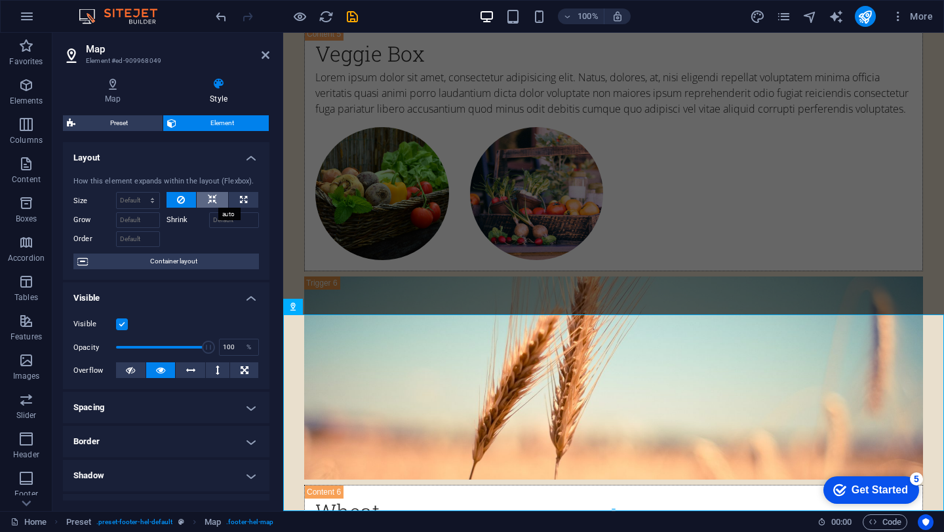
click at [212, 199] on icon at bounding box center [212, 200] width 9 height 16
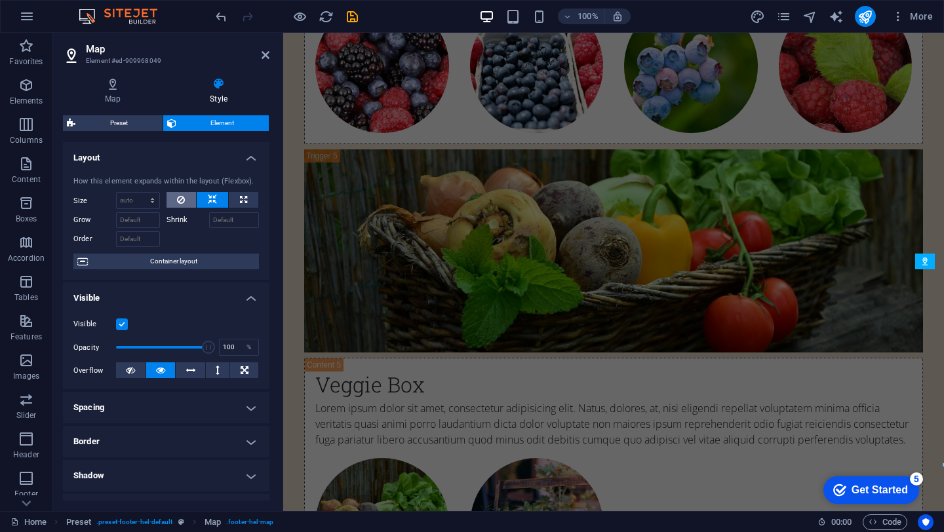
click at [193, 203] on button at bounding box center [181, 200] width 30 height 16
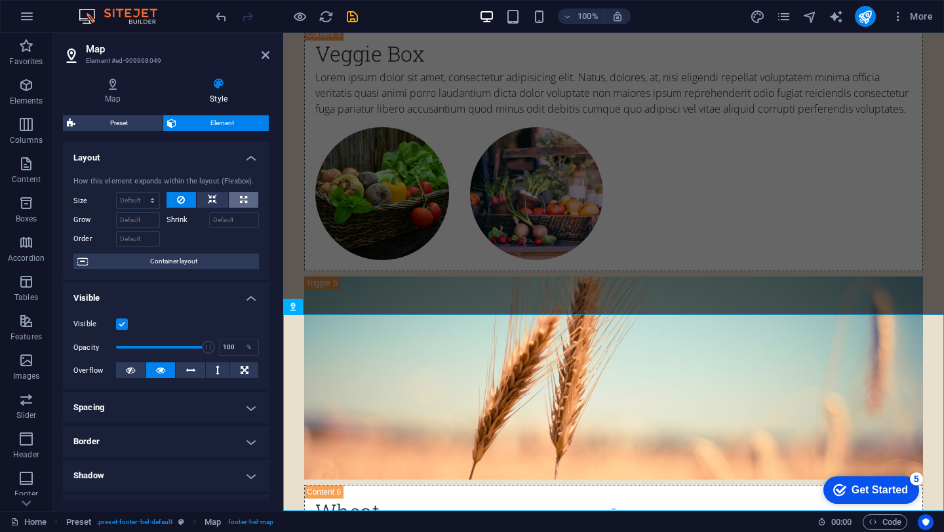
click at [248, 203] on button at bounding box center [243, 200] width 29 height 16
type input "100"
select select "%"
click at [185, 201] on button at bounding box center [181, 200] width 30 height 16
click at [202, 198] on button at bounding box center [212, 200] width 31 height 16
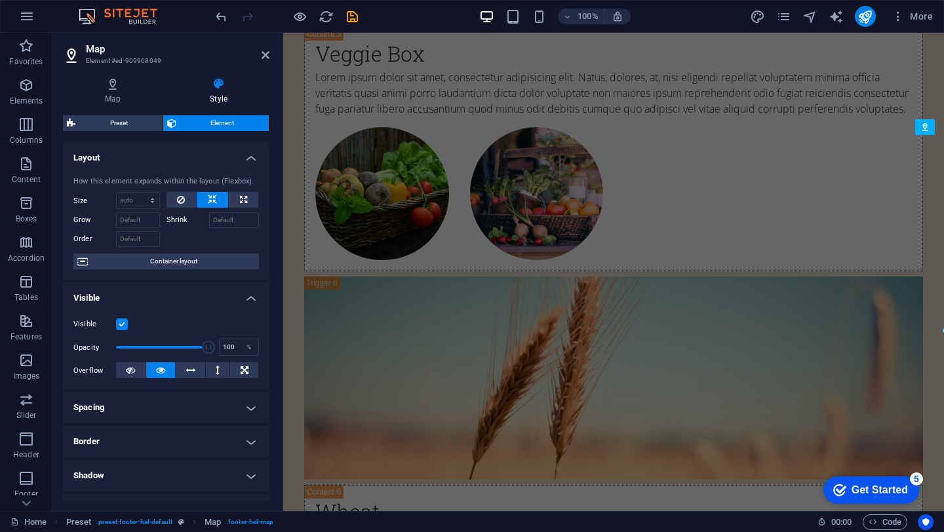
scroll to position [6796, 0]
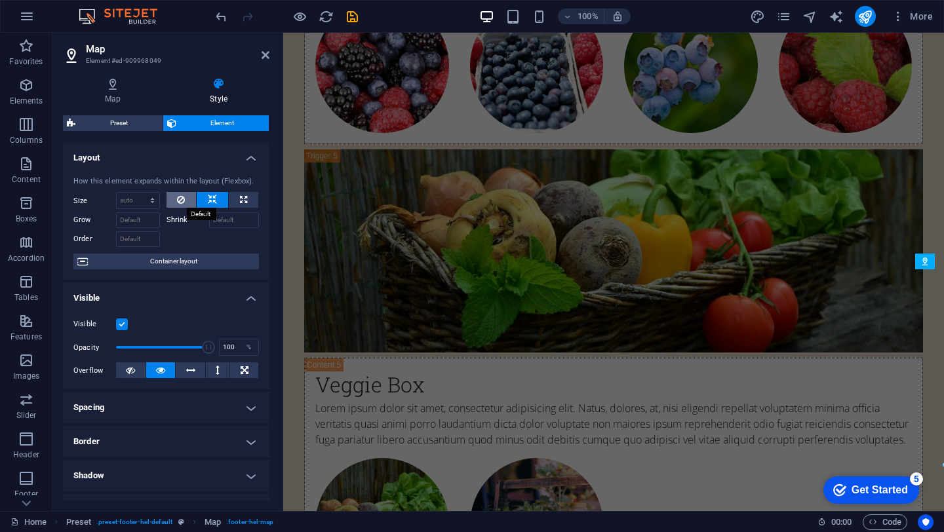
click at [177, 200] on icon at bounding box center [181, 200] width 8 height 16
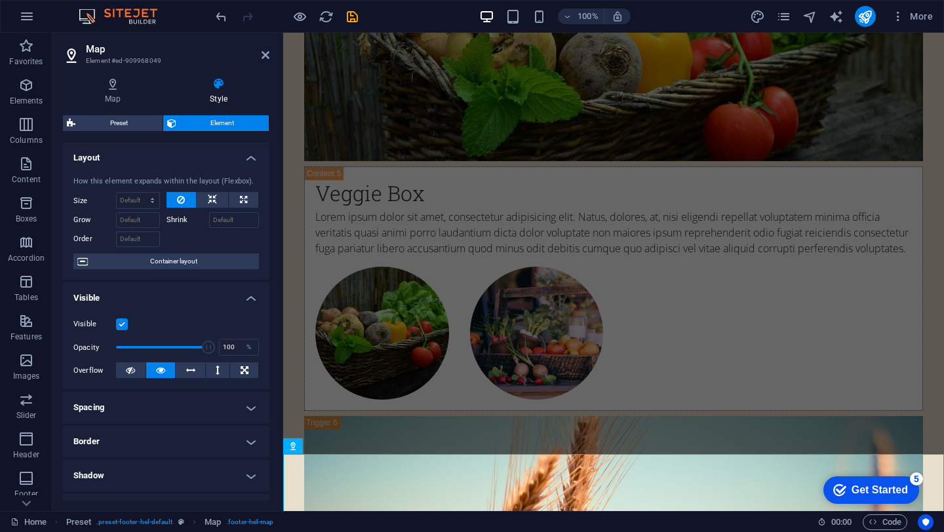
scroll to position [7127, 0]
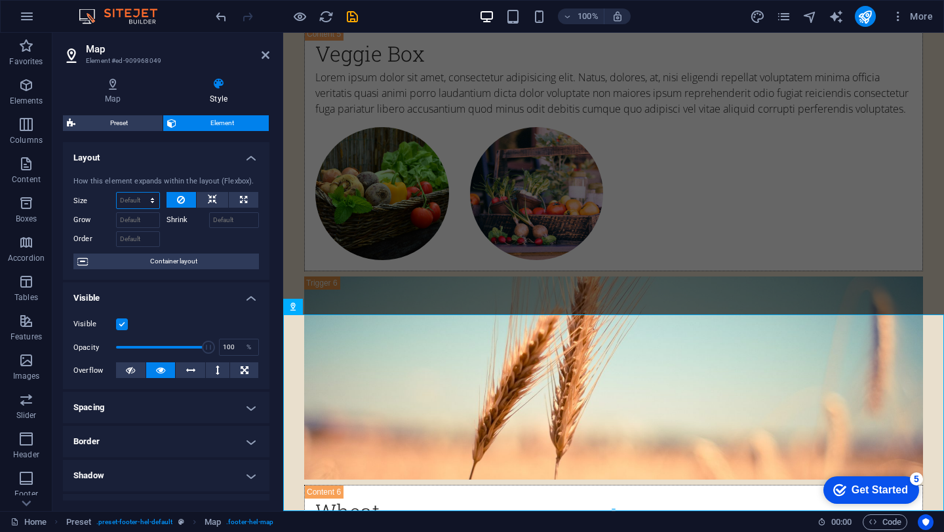
click at [133, 206] on select "Default auto px % 1/1 1/2 1/3 1/4 1/5 1/6 1/7 1/8 1/9 1/10" at bounding box center [138, 201] width 43 height 16
select select "1/4"
click at [139, 193] on select "Default auto px % 1/1 1/2 1/3 1/4 1/5 1/6 1/7 1/8 1/9 1/10" at bounding box center [138, 201] width 43 height 16
type input "25"
select select "%"
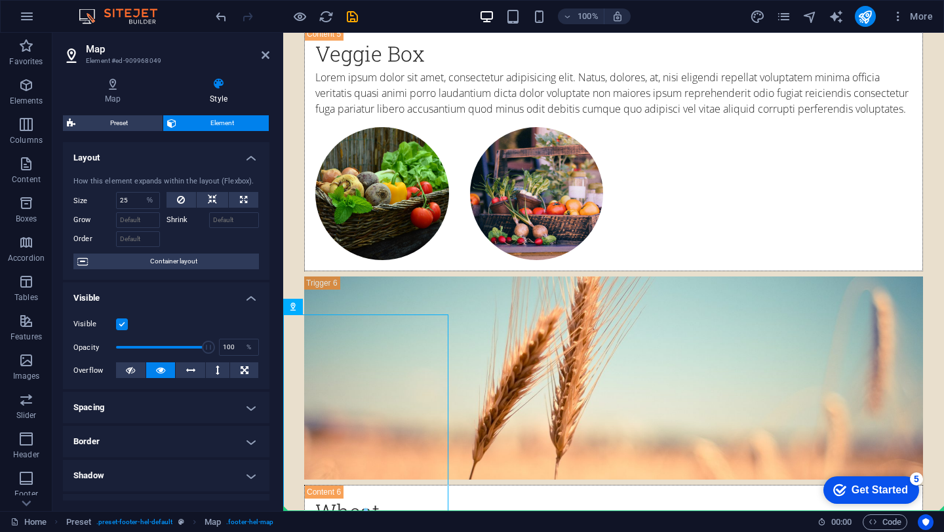
drag, startPoint x: 377, startPoint y: 436, endPoint x: 718, endPoint y: 355, distance: 351.0
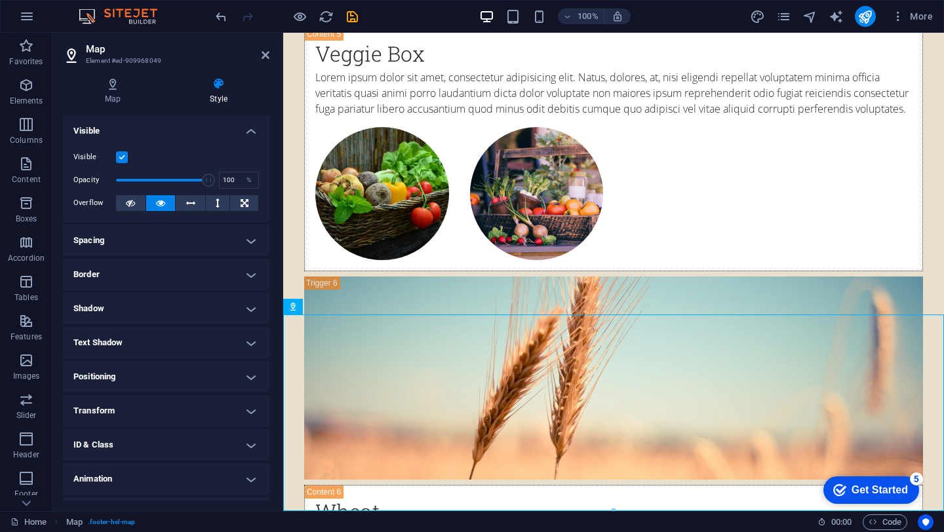
click at [227, 86] on icon at bounding box center [219, 83] width 102 height 13
click at [93, 85] on icon at bounding box center [113, 83] width 100 height 13
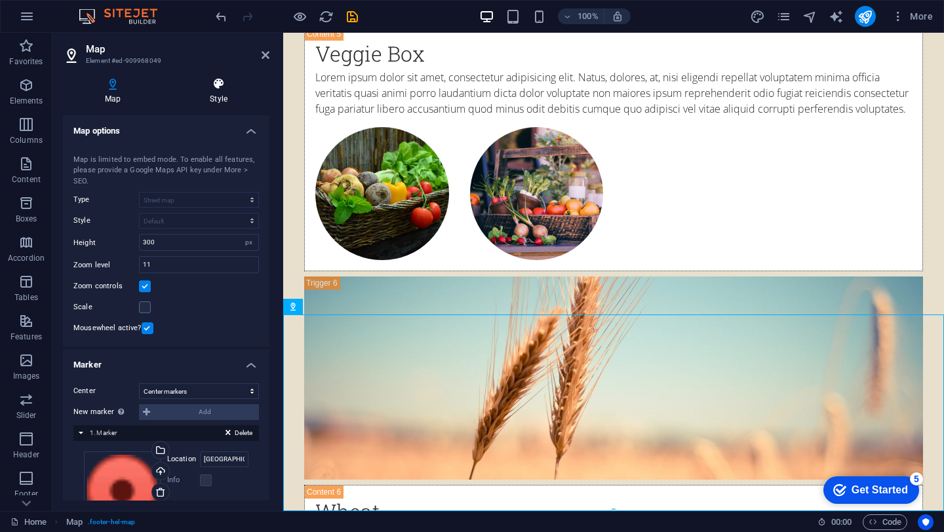
click at [212, 80] on icon at bounding box center [219, 83] width 102 height 13
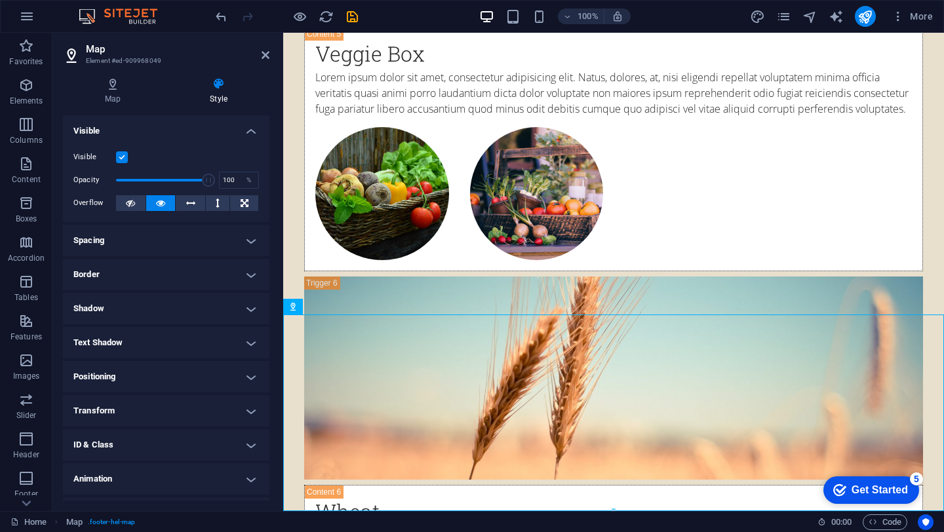
click at [246, 136] on h4 "Visible" at bounding box center [166, 127] width 206 height 24
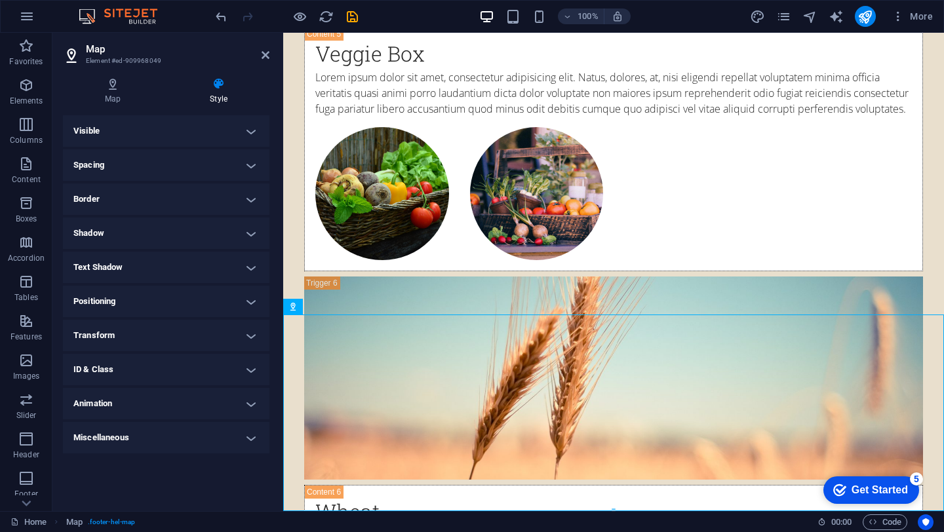
click at [218, 170] on h4 "Spacing" at bounding box center [166, 164] width 206 height 31
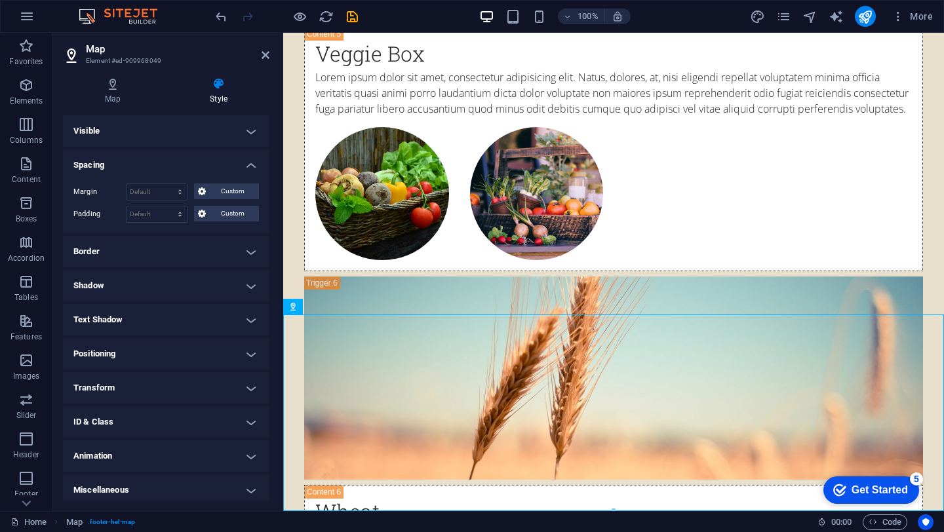
click at [232, 257] on h4 "Border" at bounding box center [166, 251] width 206 height 31
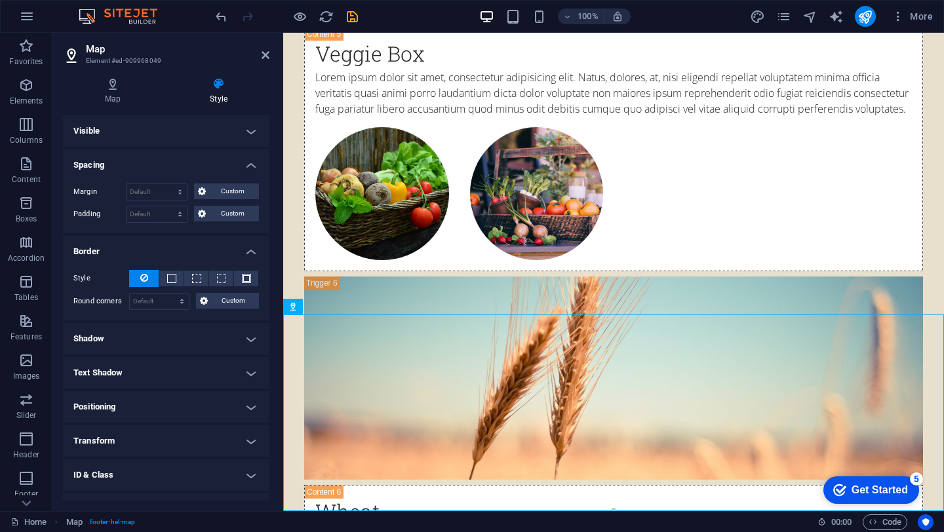
scroll to position [58, 0]
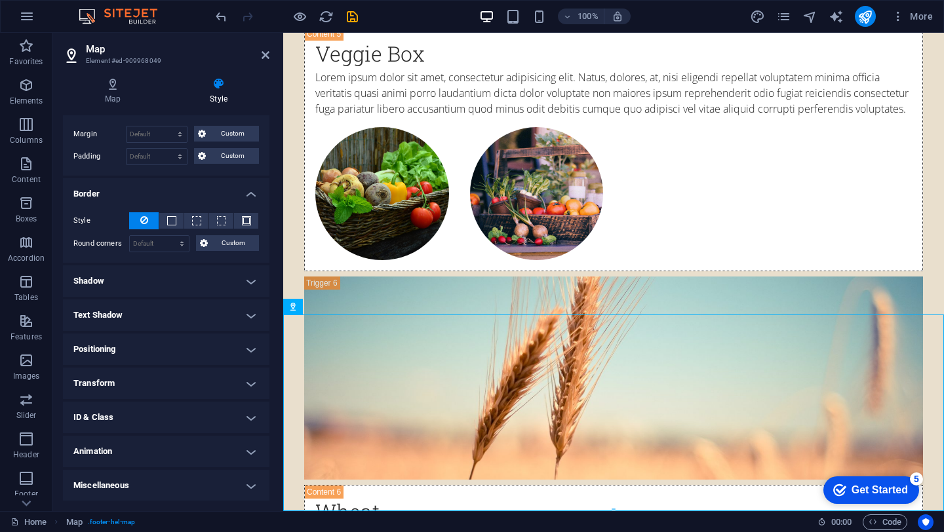
click at [191, 325] on h4 "Text Shadow" at bounding box center [166, 315] width 206 height 31
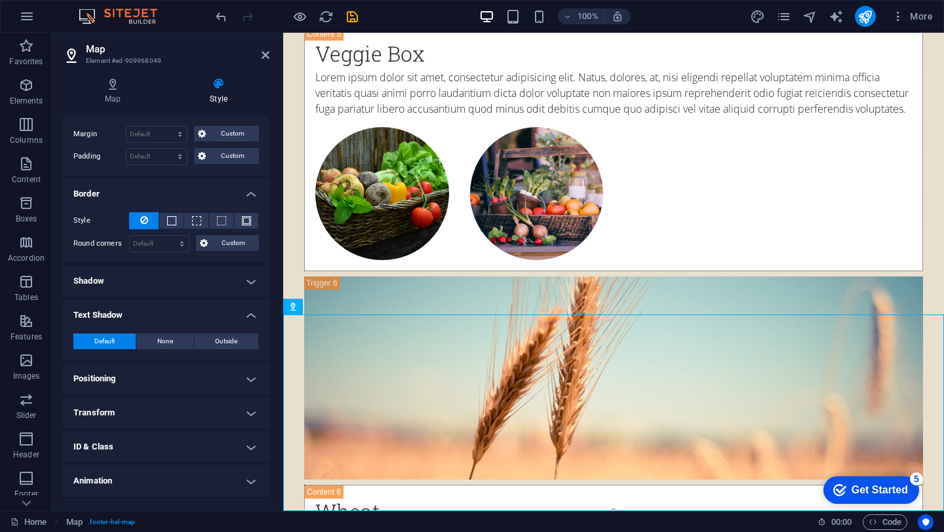
scroll to position [87, 0]
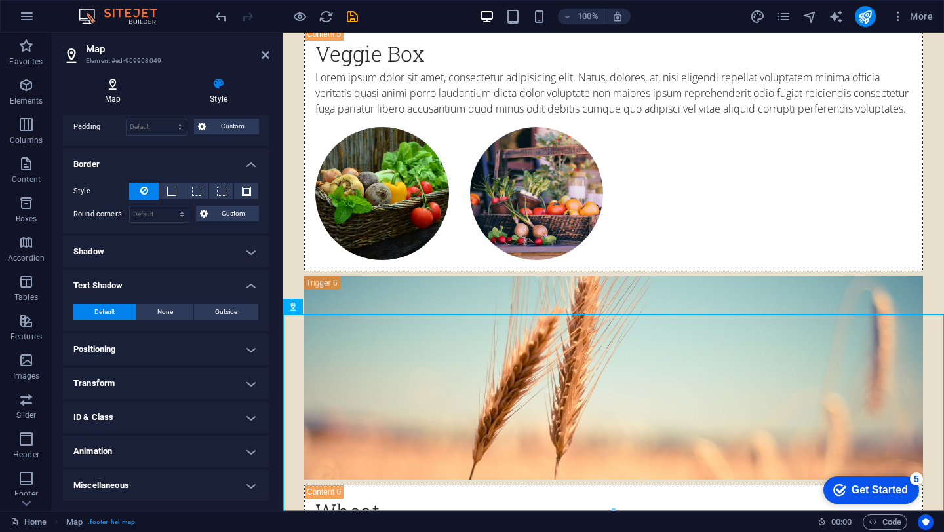
click at [119, 81] on icon at bounding box center [113, 83] width 100 height 13
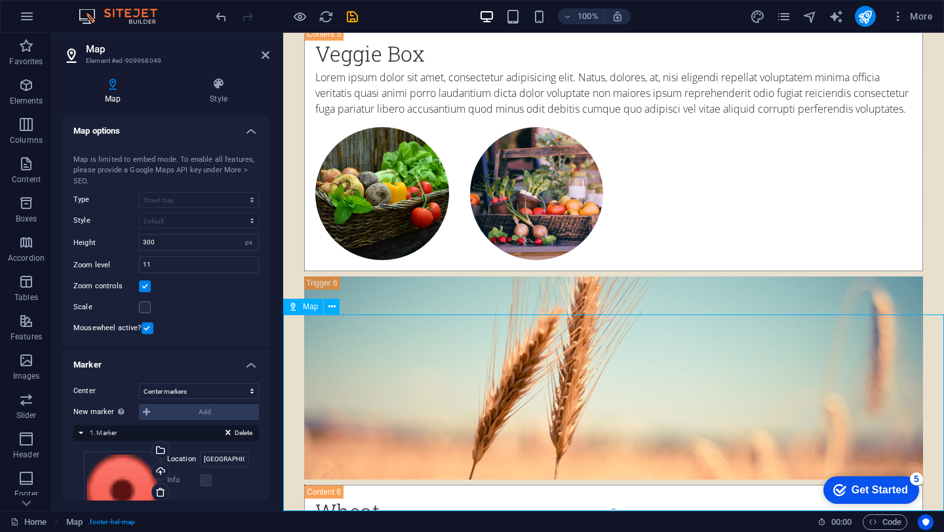
click at [300, 305] on div "Map" at bounding box center [303, 307] width 40 height 16
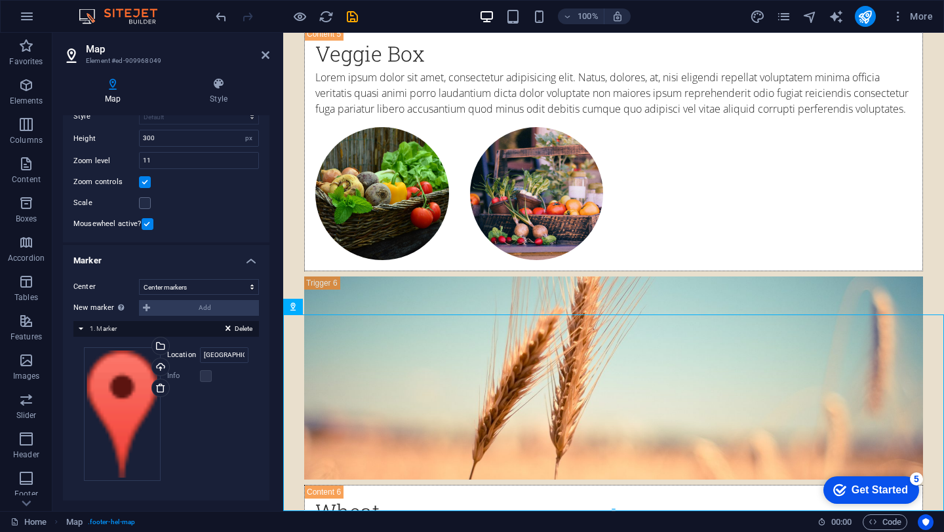
scroll to position [105, 0]
click at [246, 290] on select "Don't center Center markers Center and zoom markers" at bounding box center [199, 287] width 120 height 16
click at [139, 279] on select "Don't center Center markers Center and zoom markers" at bounding box center [199, 287] width 120 height 16
click at [248, 258] on h4 "Marker" at bounding box center [166, 256] width 206 height 24
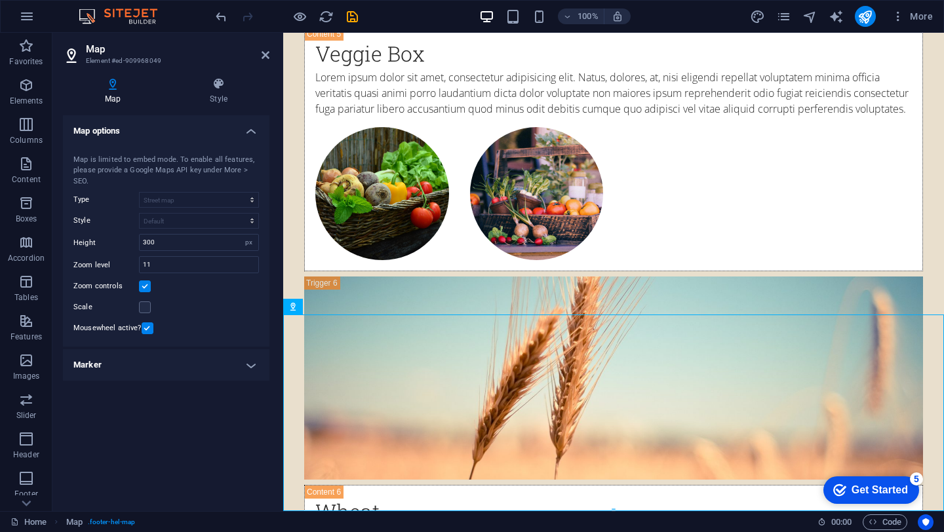
scroll to position [0, 0]
click at [134, 357] on h4 "Marker" at bounding box center [166, 364] width 206 height 31
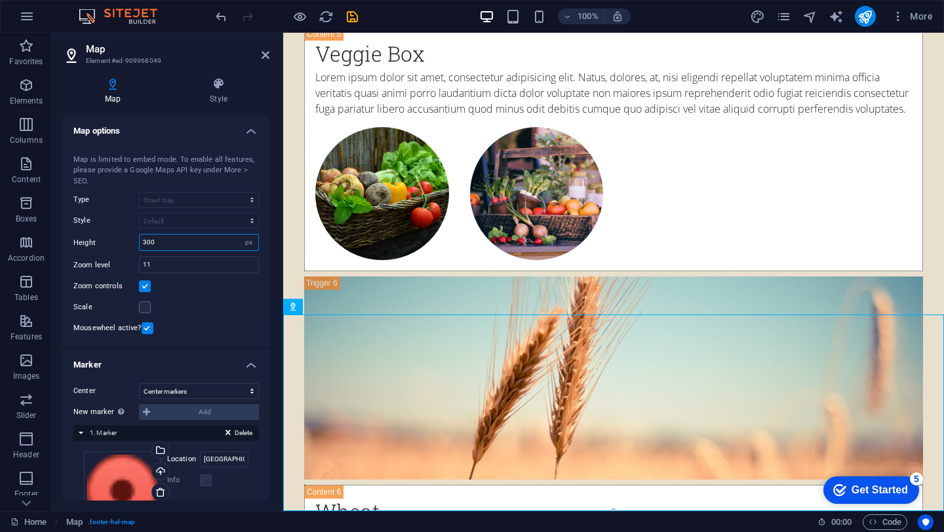
click at [185, 244] on input "300" at bounding box center [199, 243] width 119 height 16
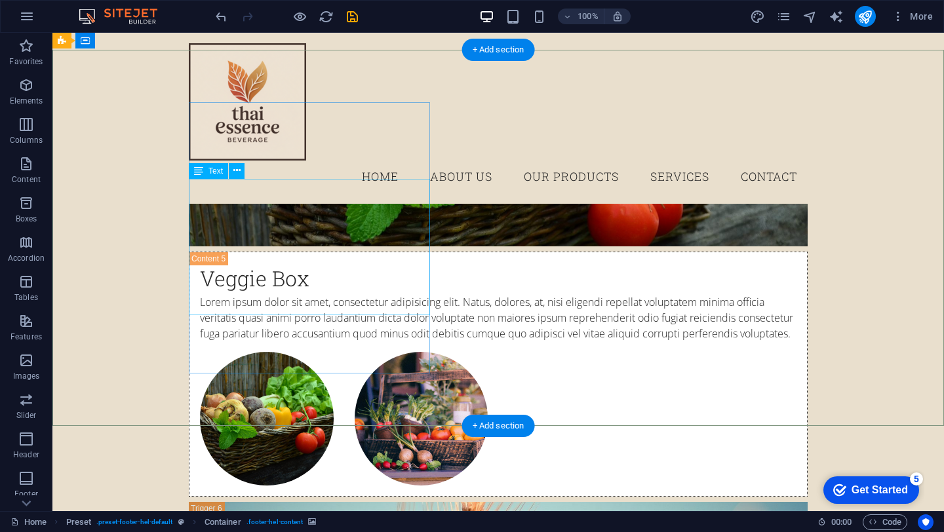
scroll to position [6853, 0]
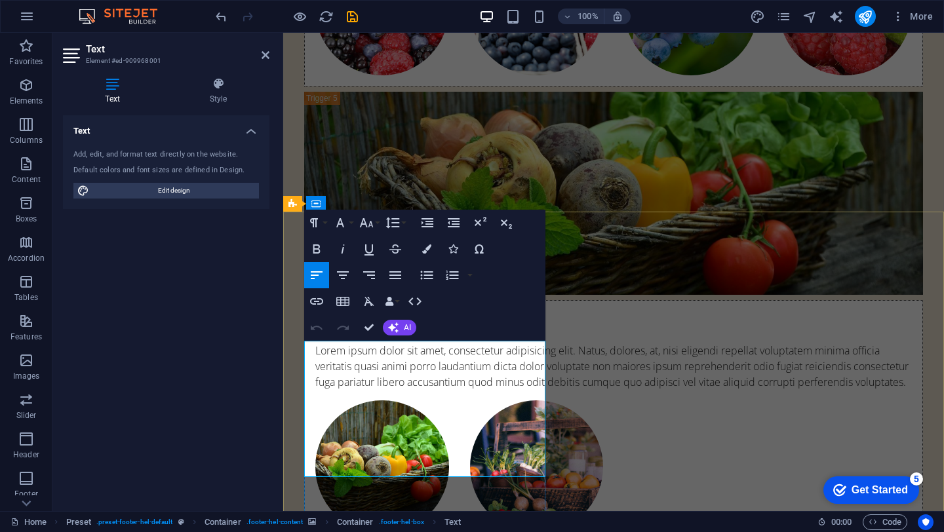
click at [267, 60] on link at bounding box center [265, 55] width 8 height 11
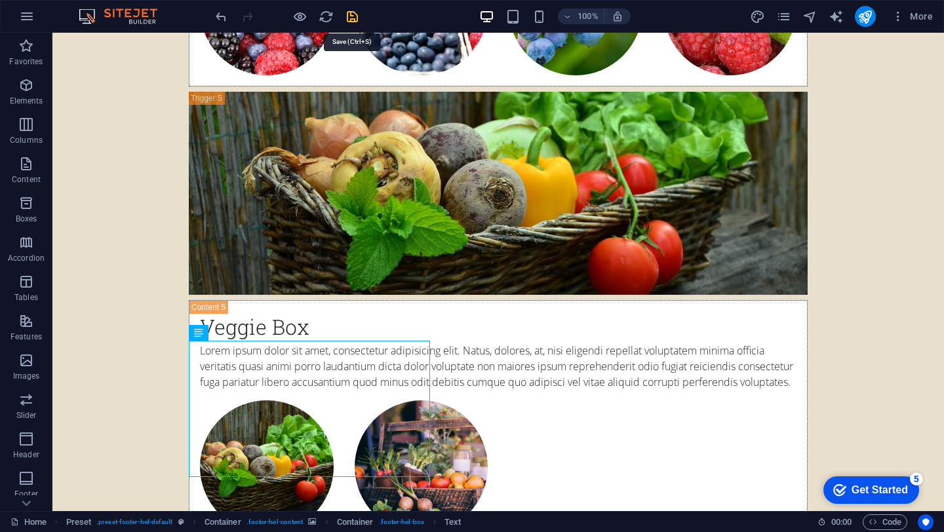
click at [355, 18] on icon "save" at bounding box center [352, 16] width 15 height 15
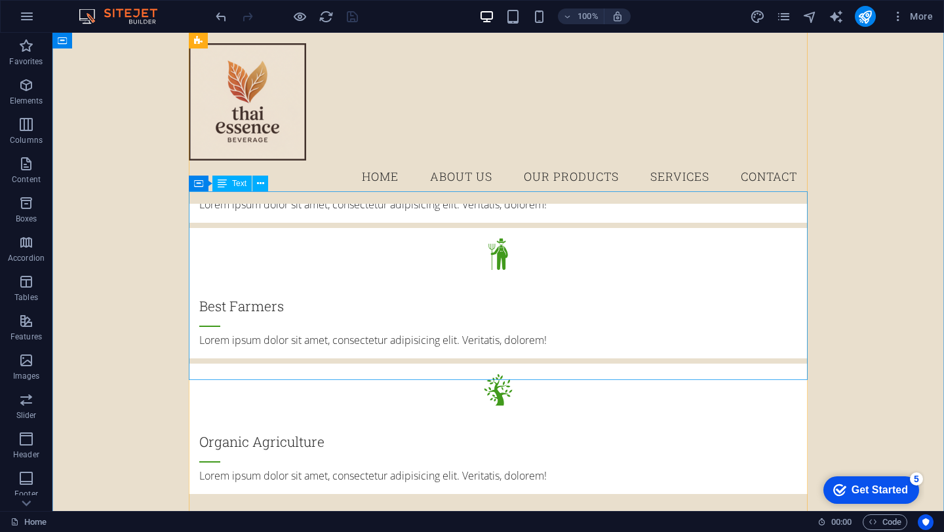
scroll to position [1425, 0]
